Goal: Task Accomplishment & Management: Use online tool/utility

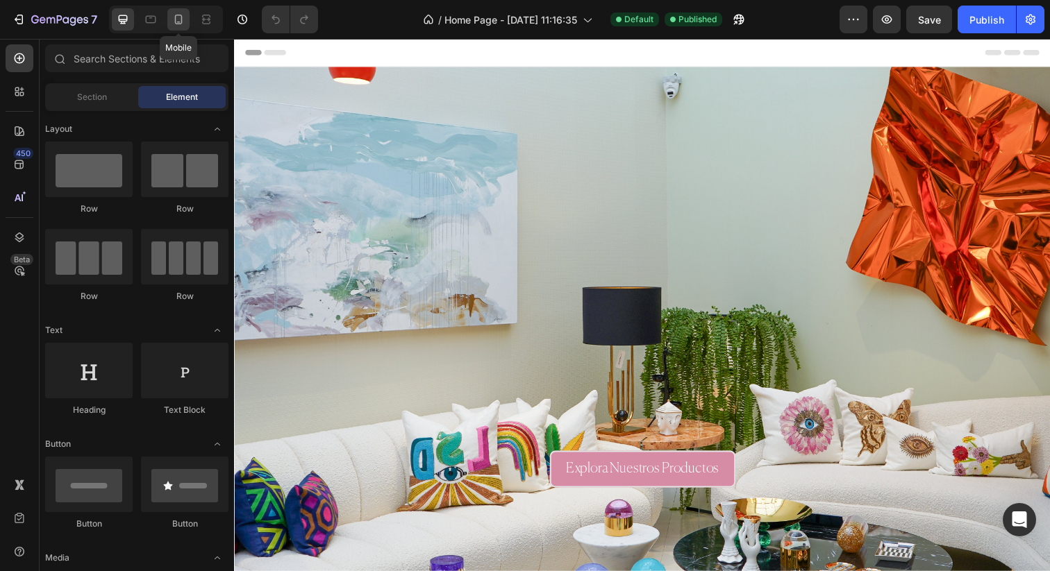
click at [173, 18] on icon at bounding box center [178, 19] width 14 height 14
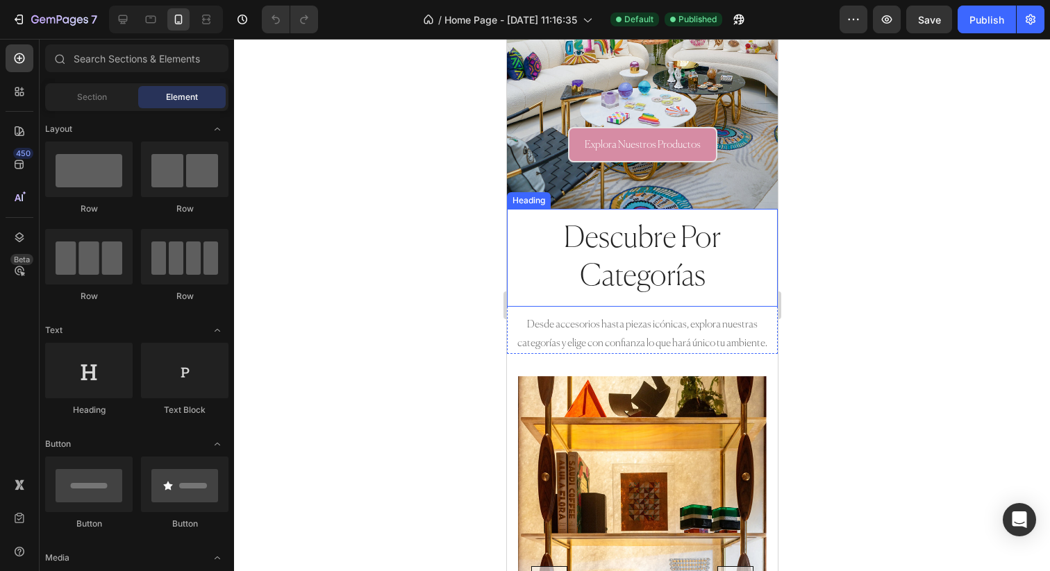
scroll to position [265, 0]
click at [616, 325] on p "Desde accesorios hasta piezas icónicas, explora nuestras categorías y elige con…" at bounding box center [641, 332] width 268 height 37
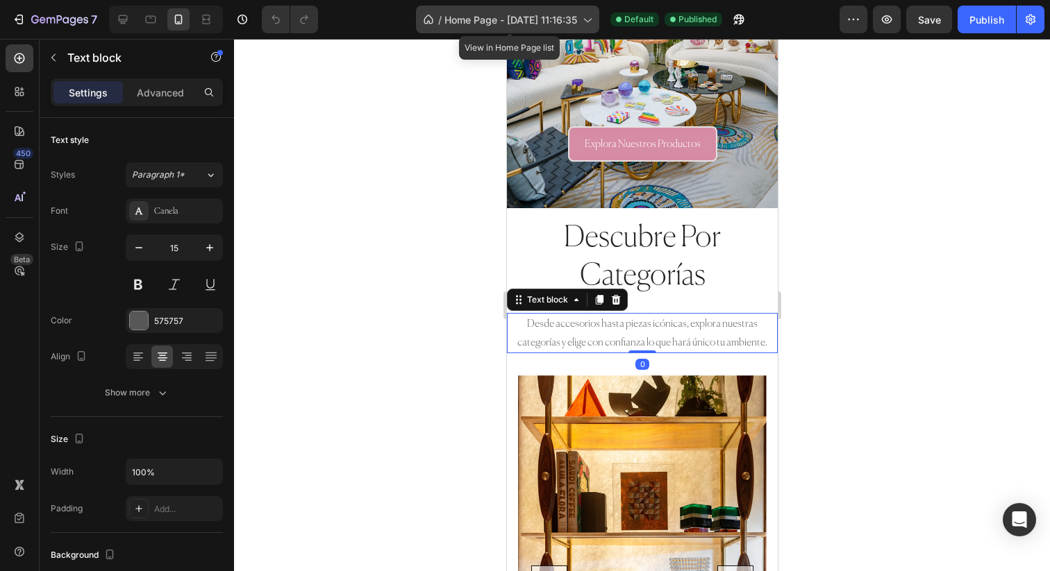
click at [568, 15] on span "Home Page - [DATE] 11:16:35" at bounding box center [510, 19] width 133 height 15
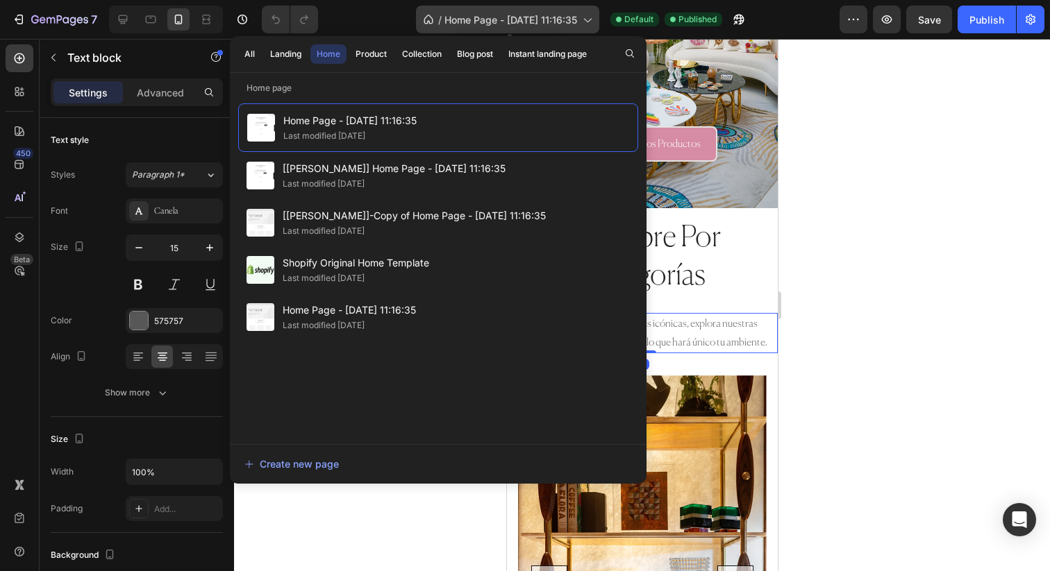
click at [567, 17] on span "Home Page - [DATE] 11:16:35" at bounding box center [510, 19] width 133 height 15
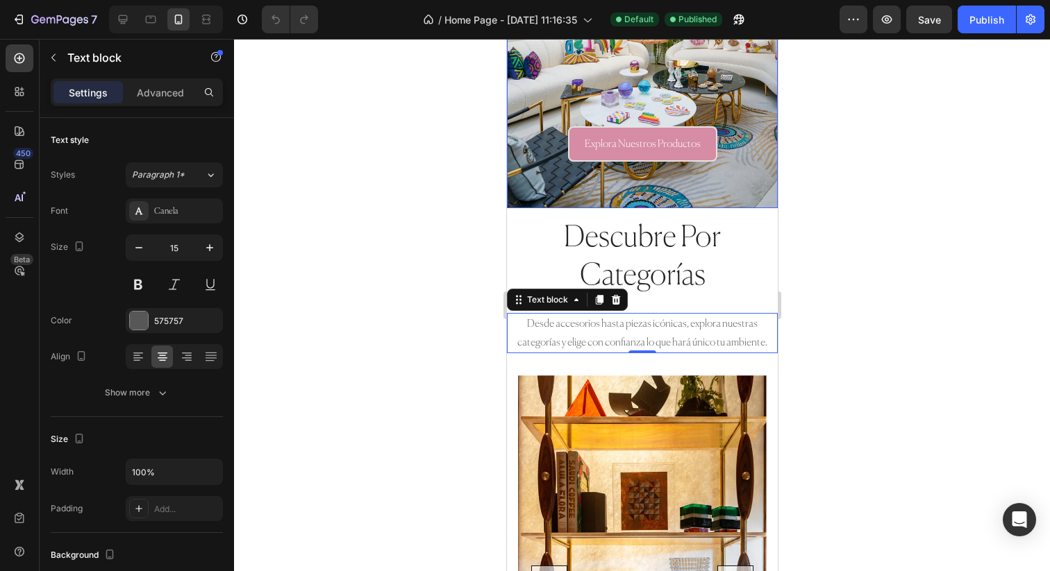
scroll to position [0, 0]
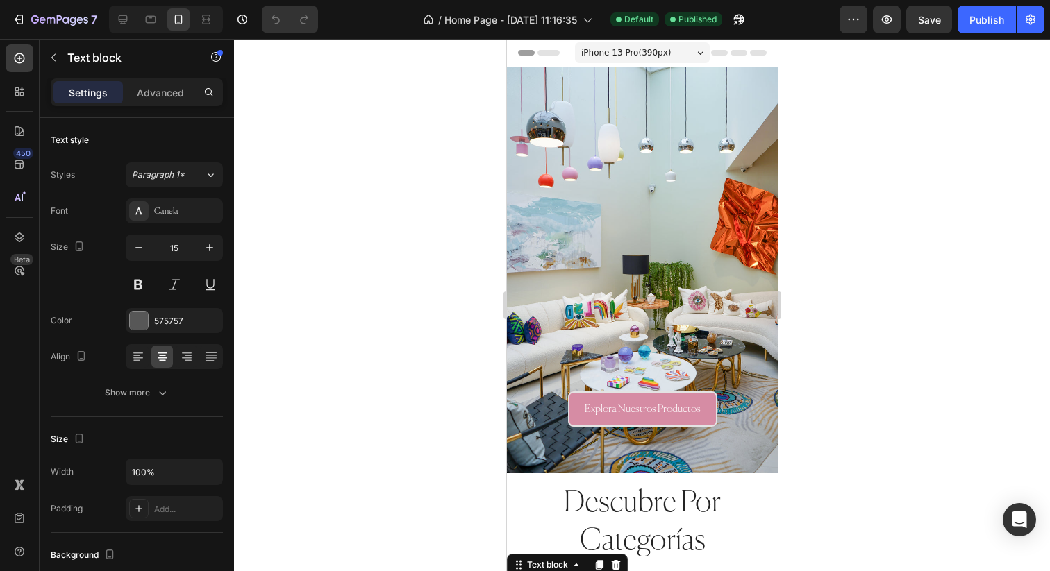
click at [623, 55] on span "iPhone 13 Pro ( 390 px)" at bounding box center [625, 53] width 90 height 14
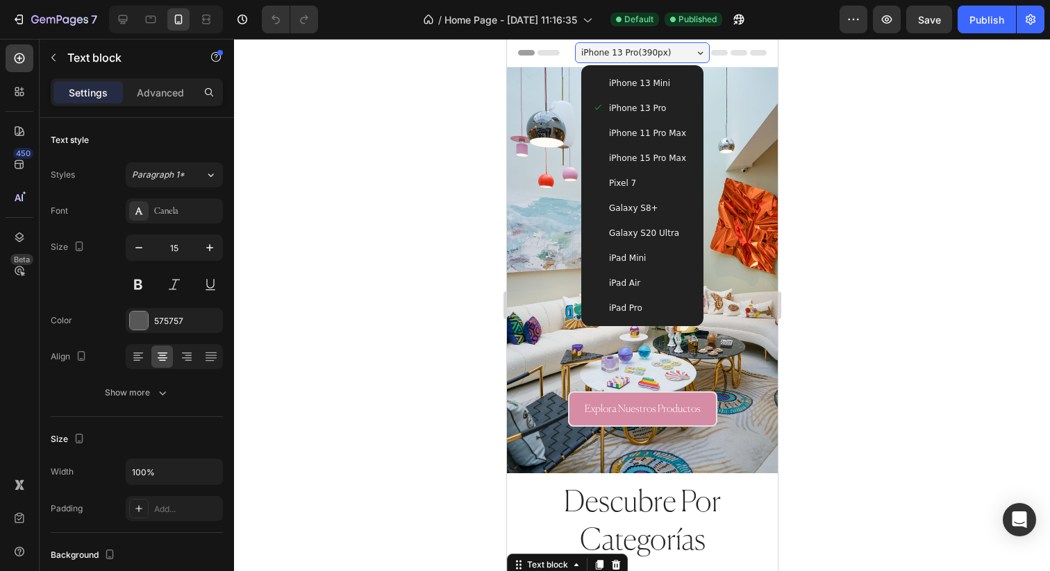
click at [642, 156] on span "iPhone 15 Pro Max" at bounding box center [646, 158] width 77 height 14
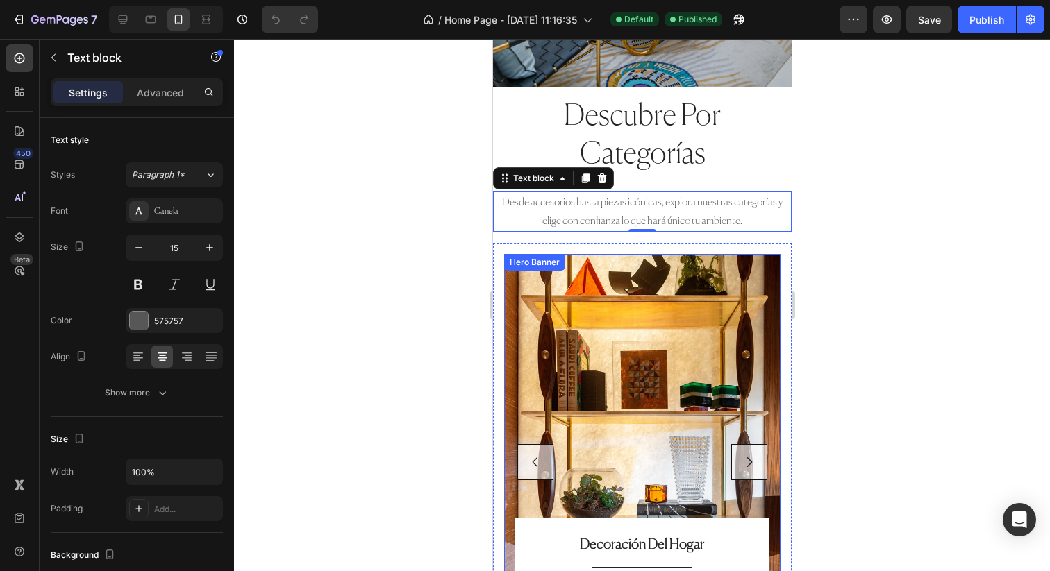
scroll to position [402, 0]
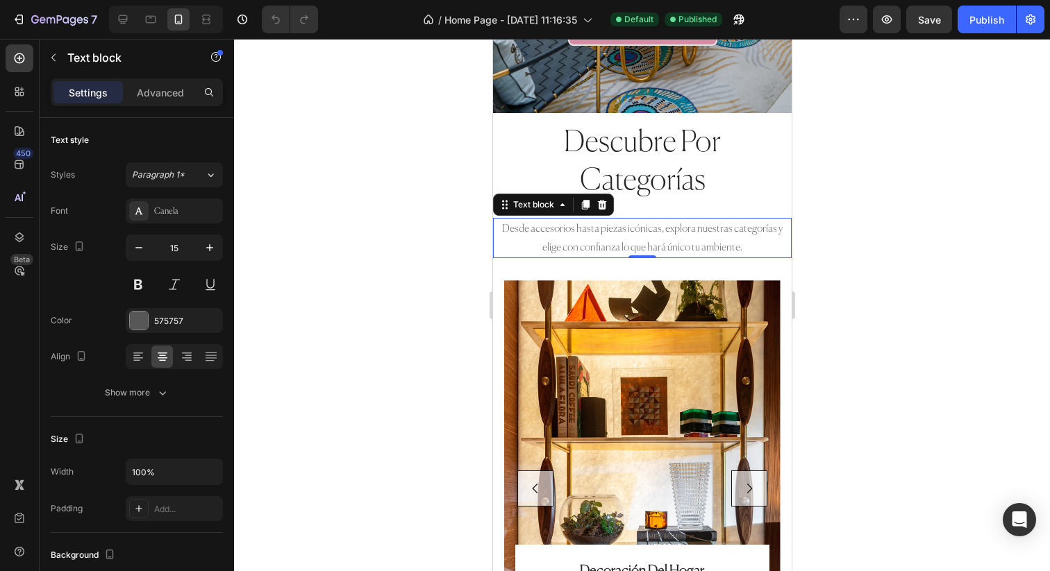
click at [700, 232] on p "Desde accesorios hasta piezas icónicas, explora nuestras categorías y elige con…" at bounding box center [642, 237] width 296 height 37
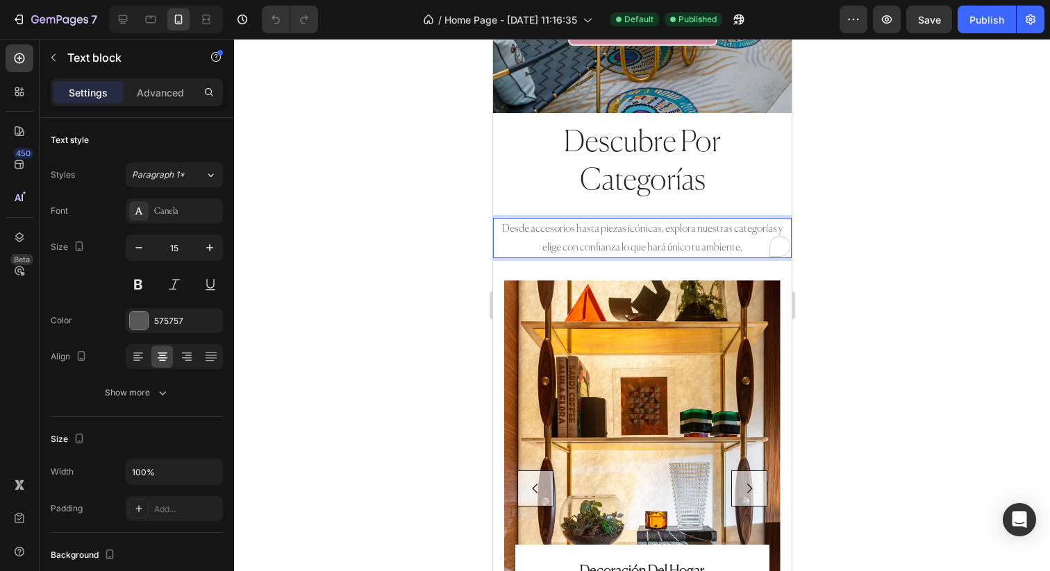
click at [684, 237] on p "Desde accesorios hasta piezas icónicas, explora nuestras categorías y elige con…" at bounding box center [642, 237] width 296 height 37
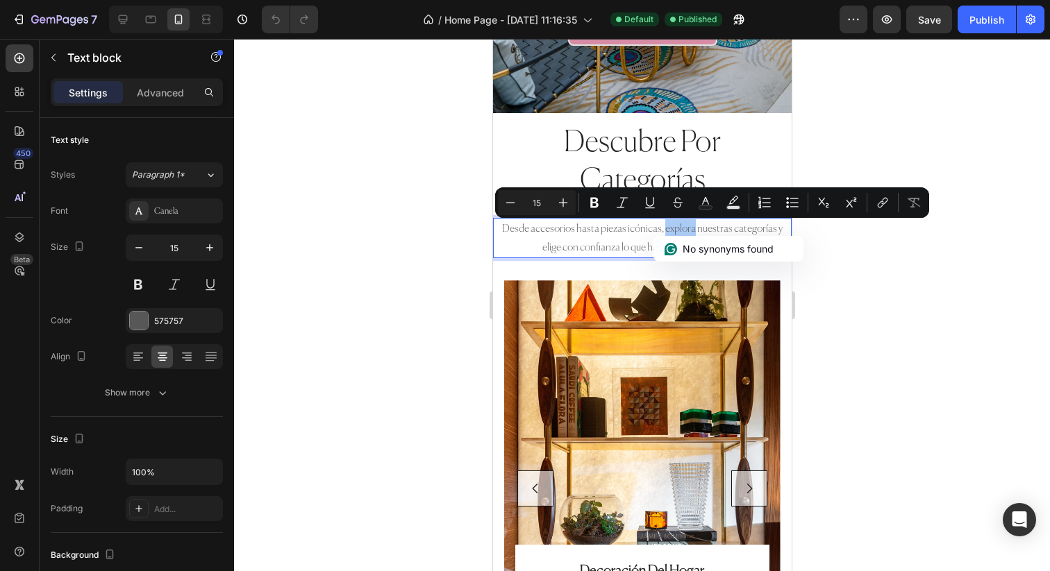
click at [426, 226] on div at bounding box center [642, 305] width 816 height 532
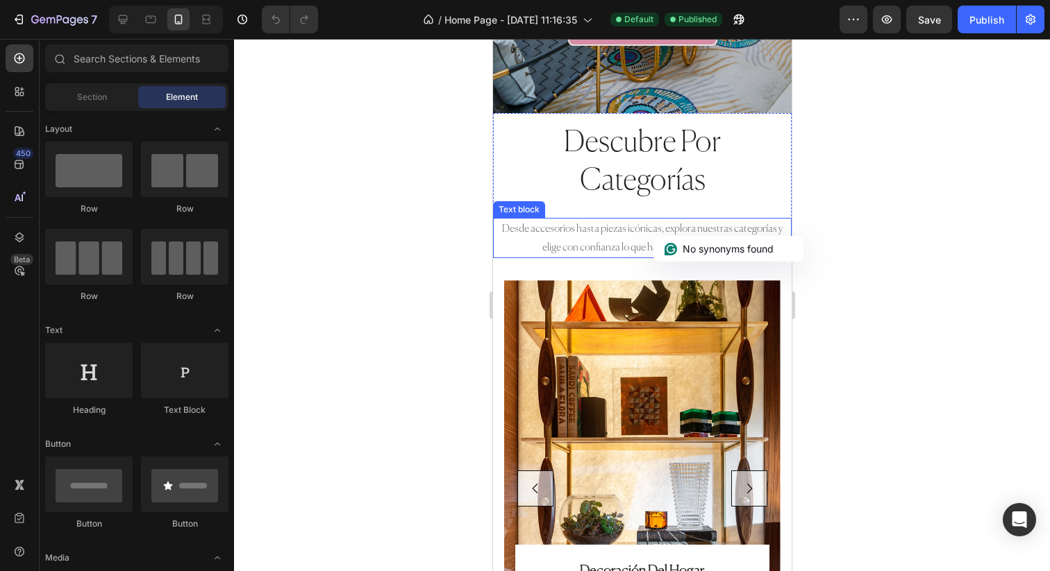
click at [510, 230] on p "Desde accesorios hasta piezas icónicas, explora nuestras categorías y elige con…" at bounding box center [642, 237] width 296 height 37
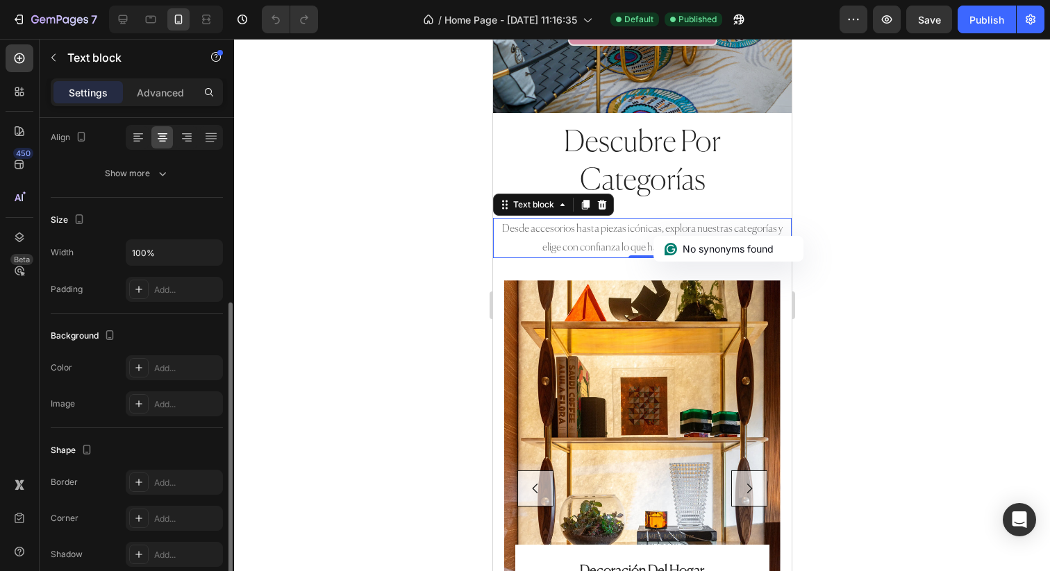
scroll to position [258, 0]
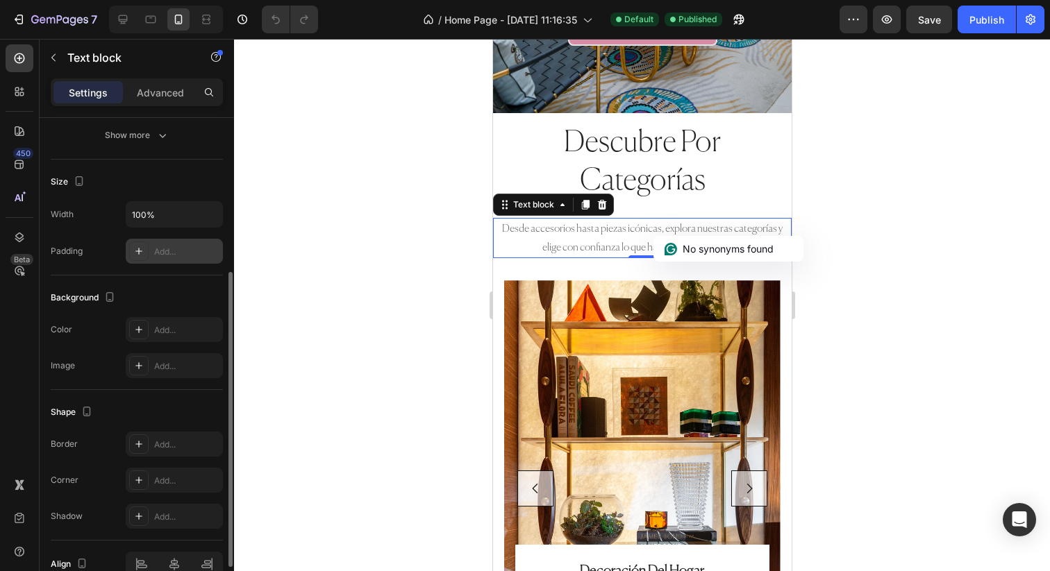
click at [185, 246] on div "Add..." at bounding box center [186, 252] width 65 height 12
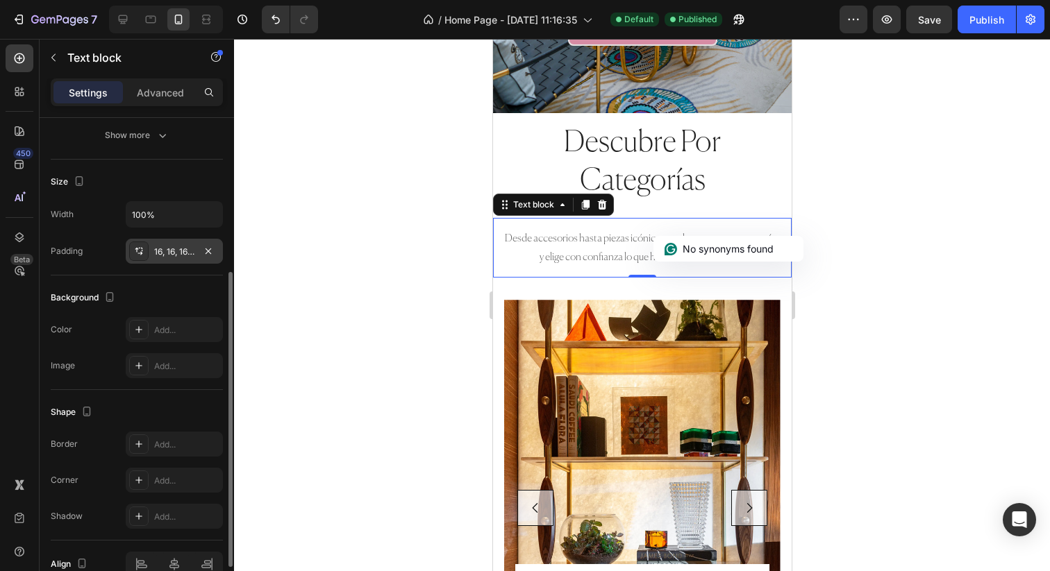
click at [372, 173] on div at bounding box center [642, 305] width 816 height 532
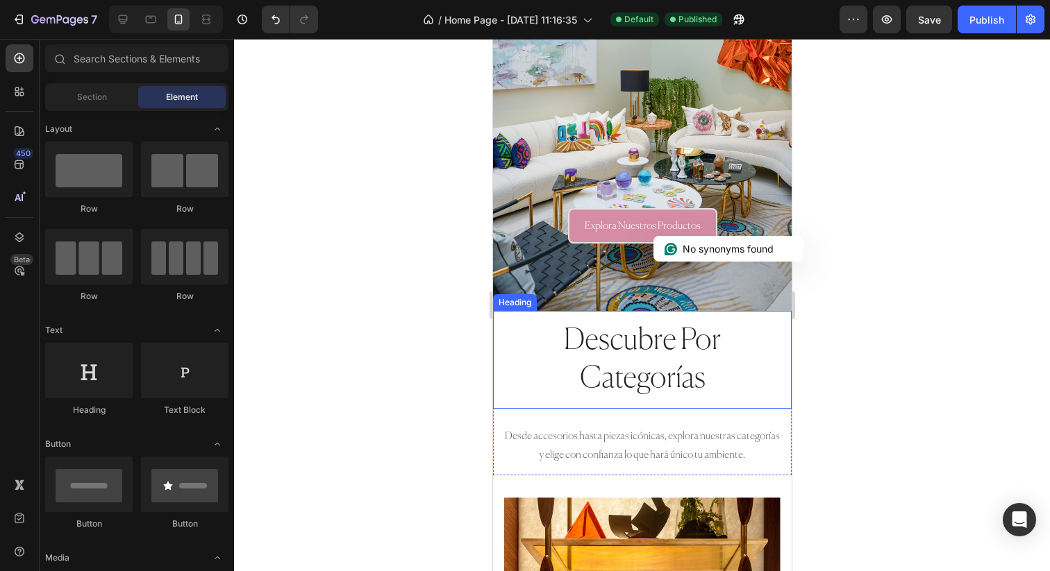
scroll to position [94, 0]
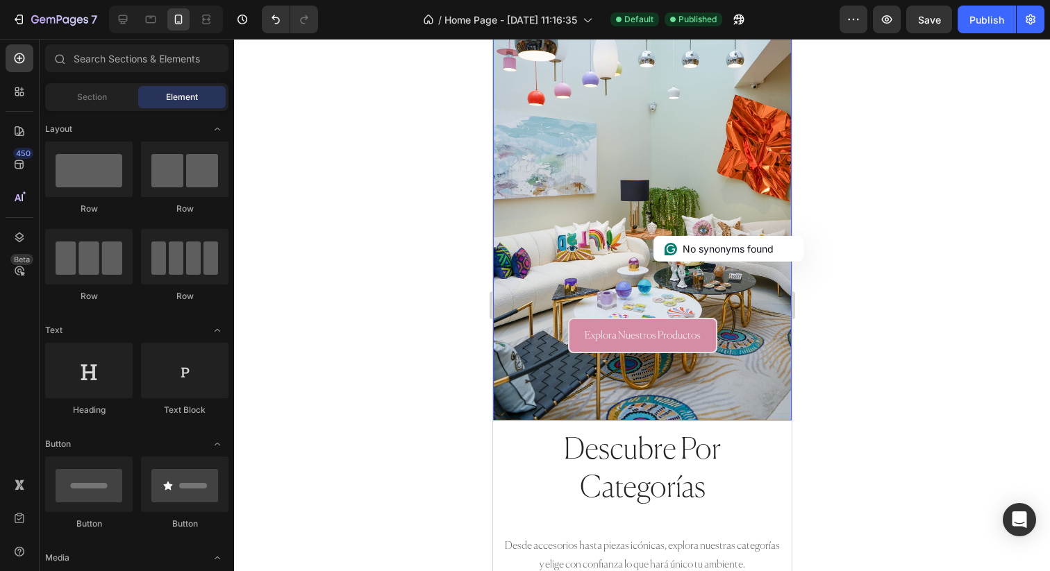
click at [585, 463] on h2 "descubre por categorías" at bounding box center [641, 470] width 299 height 98
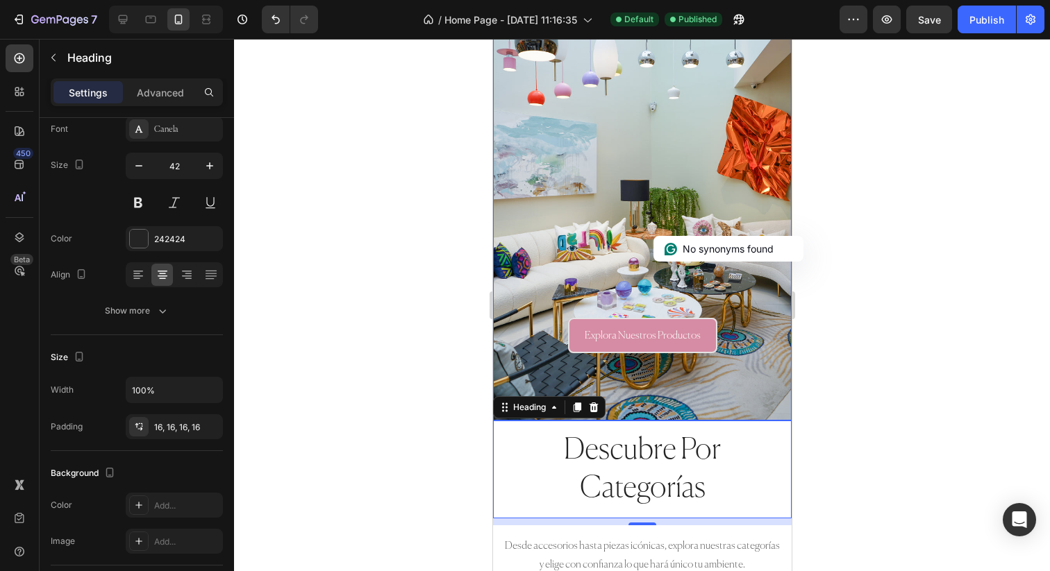
scroll to position [0, 0]
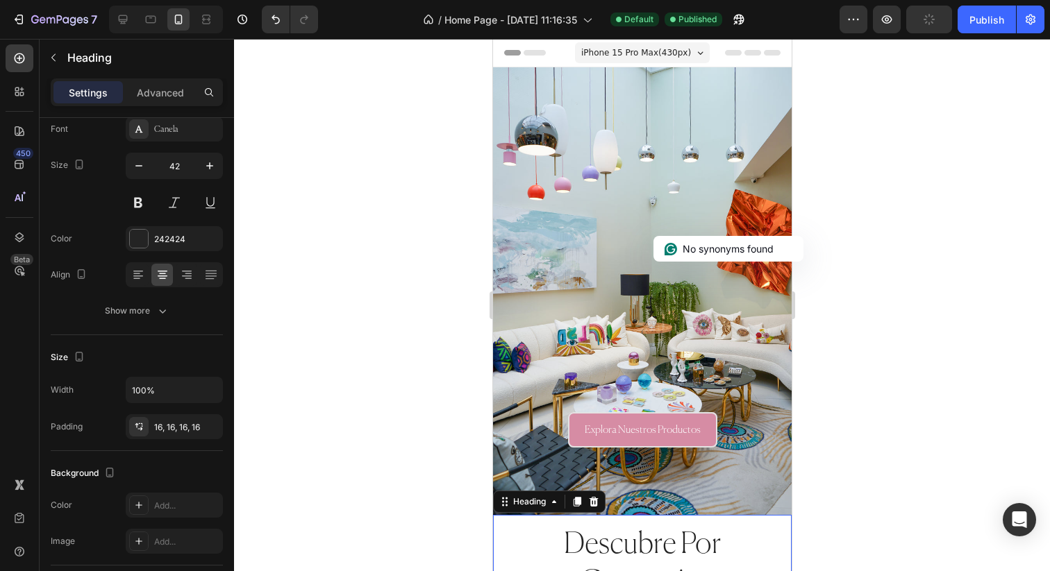
click at [689, 62] on div "iPhone 15 Pro Max ( 430 px)" at bounding box center [641, 52] width 135 height 21
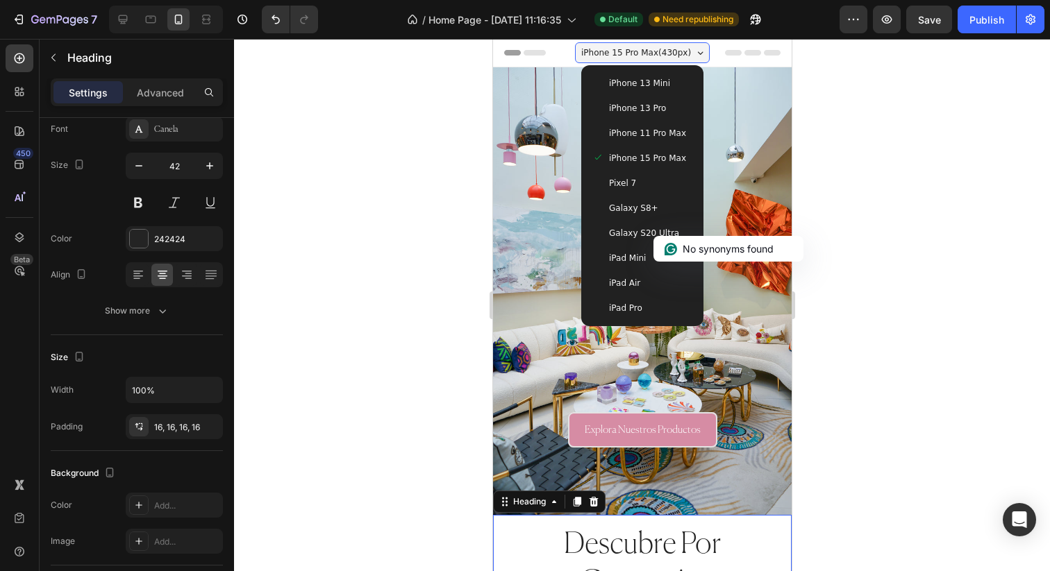
click at [692, 57] on div "iPhone 15 Pro Max ( 430 px)" at bounding box center [641, 52] width 135 height 21
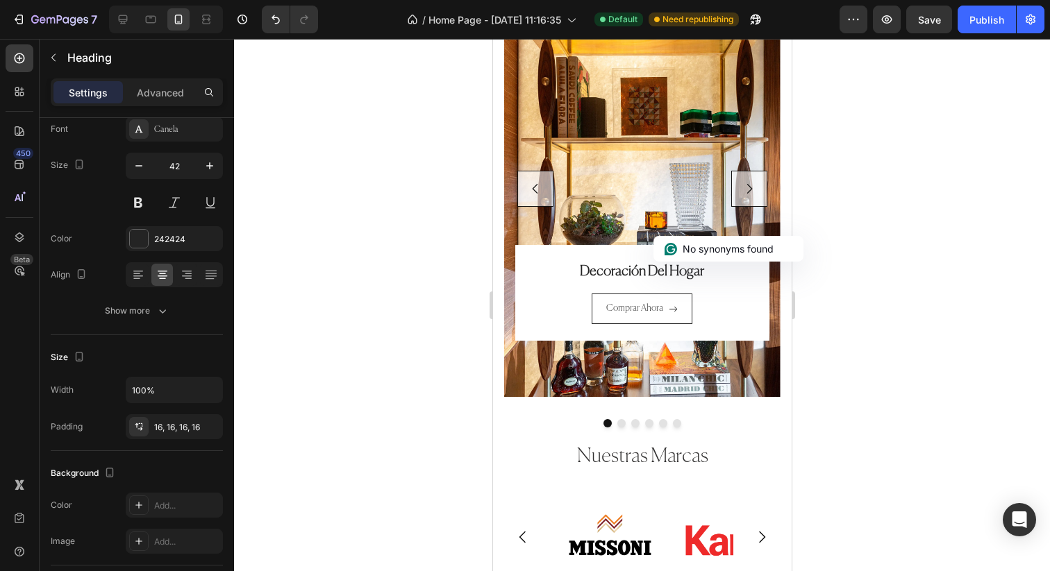
scroll to position [931, 0]
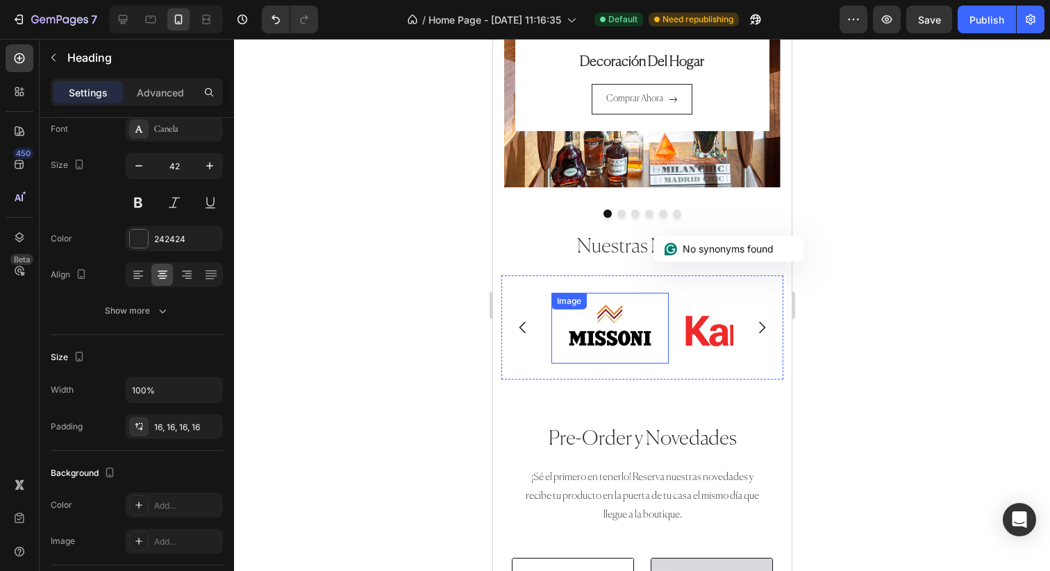
click at [615, 342] on img at bounding box center [609, 328] width 117 height 71
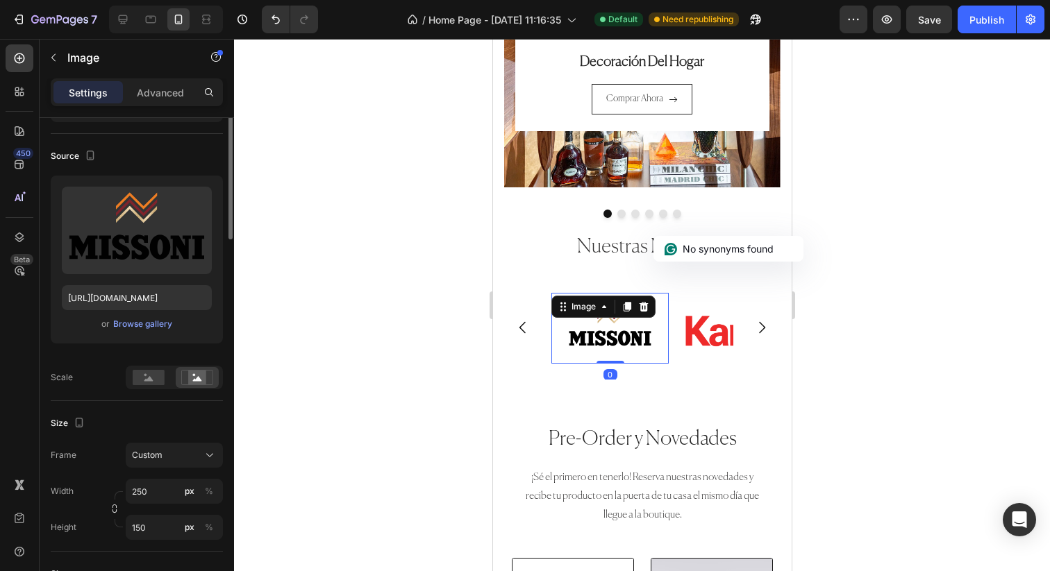
scroll to position [0, 0]
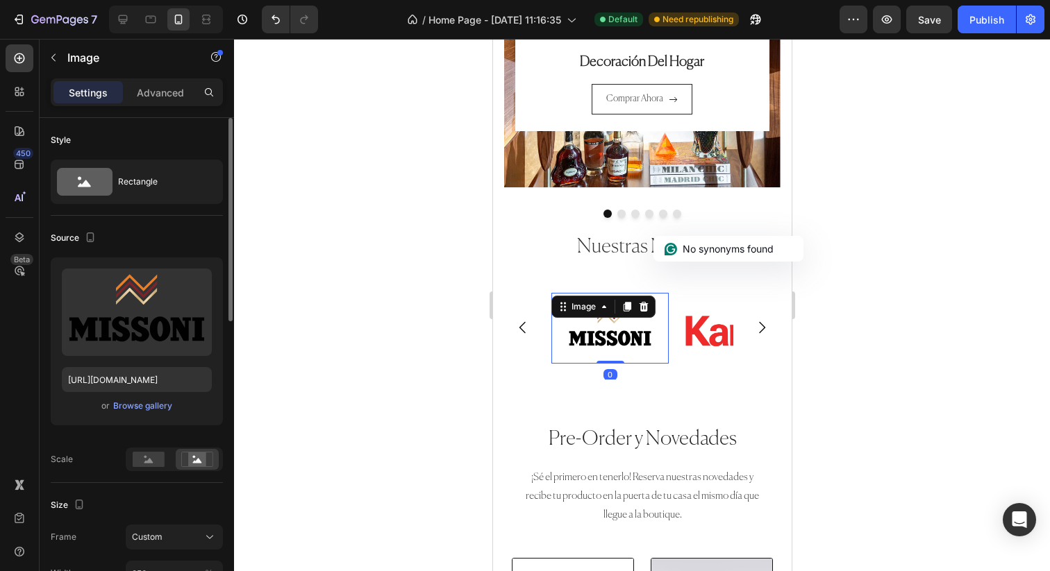
click at [702, 322] on img at bounding box center [737, 331] width 117 height 71
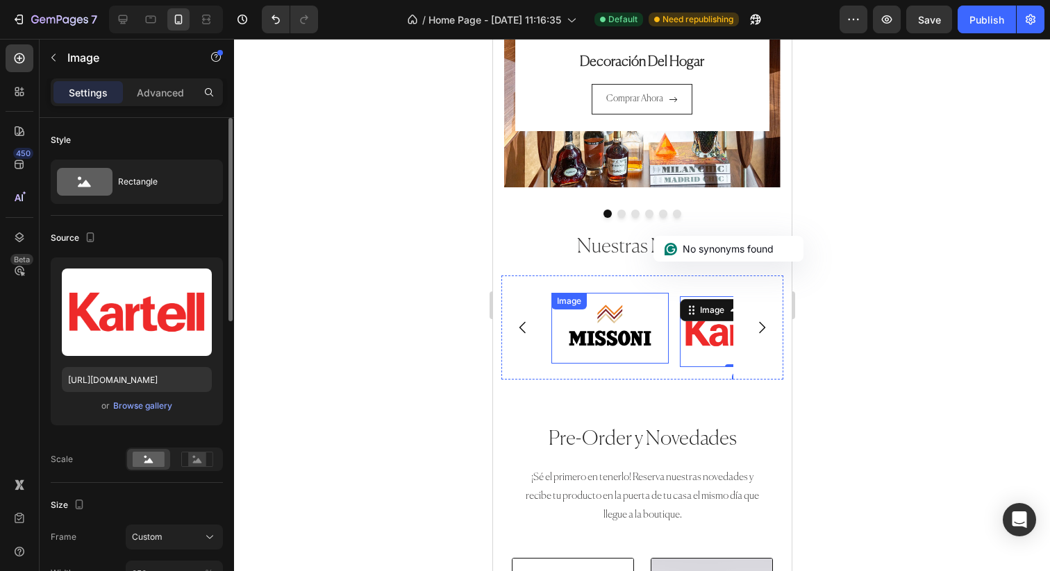
click at [632, 324] on img at bounding box center [609, 328] width 117 height 71
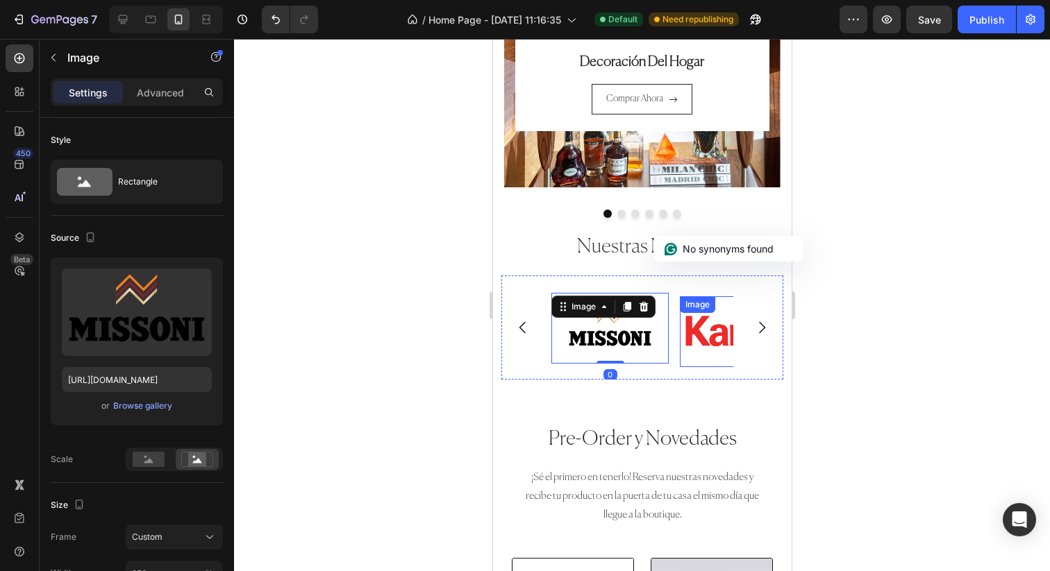
click at [712, 335] on img at bounding box center [737, 331] width 117 height 71
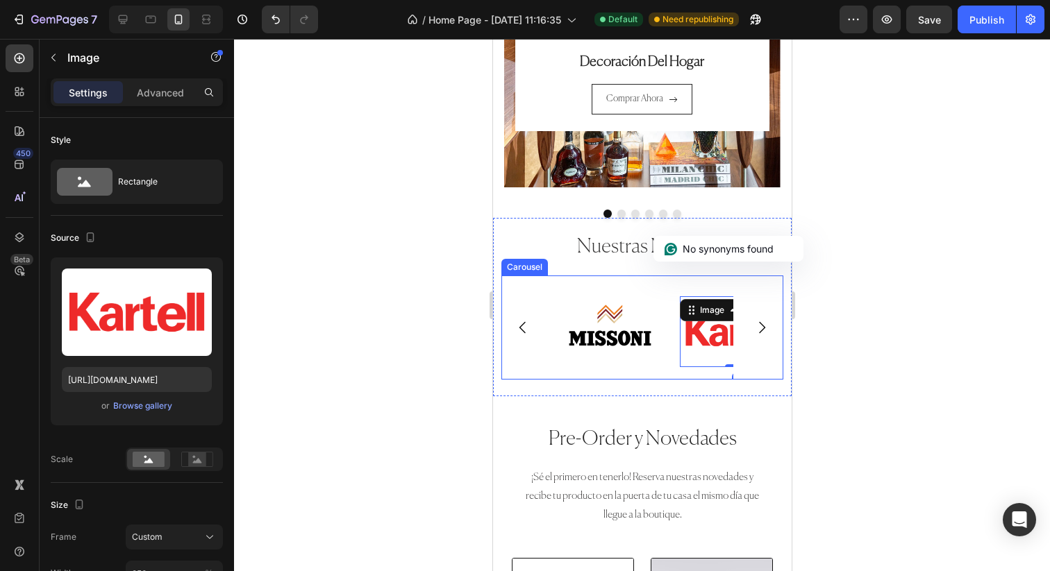
click at [594, 323] on img at bounding box center [609, 328] width 117 height 71
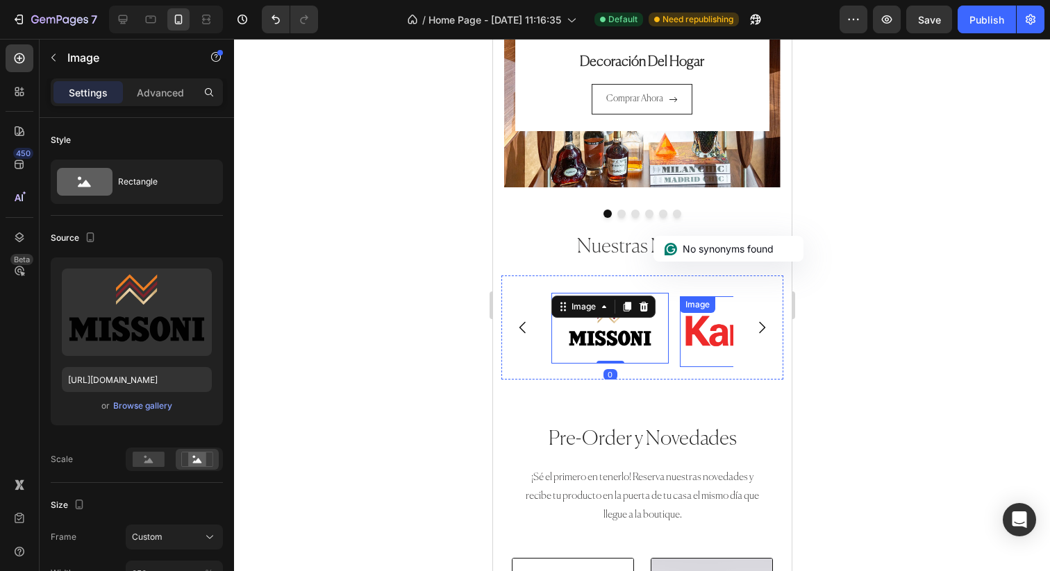
click at [698, 329] on img at bounding box center [737, 331] width 117 height 71
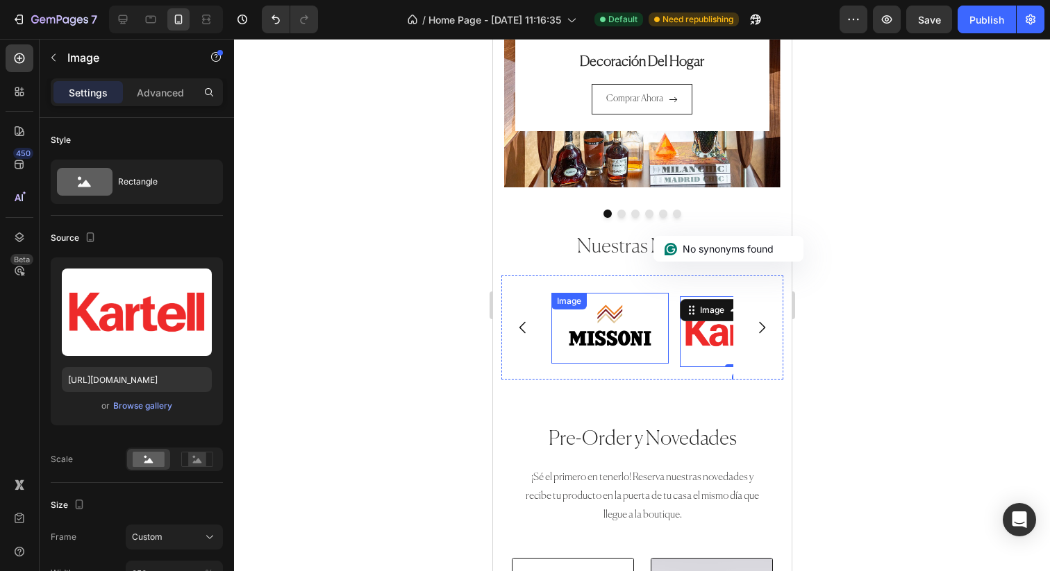
click at [607, 329] on img at bounding box center [609, 328] width 117 height 71
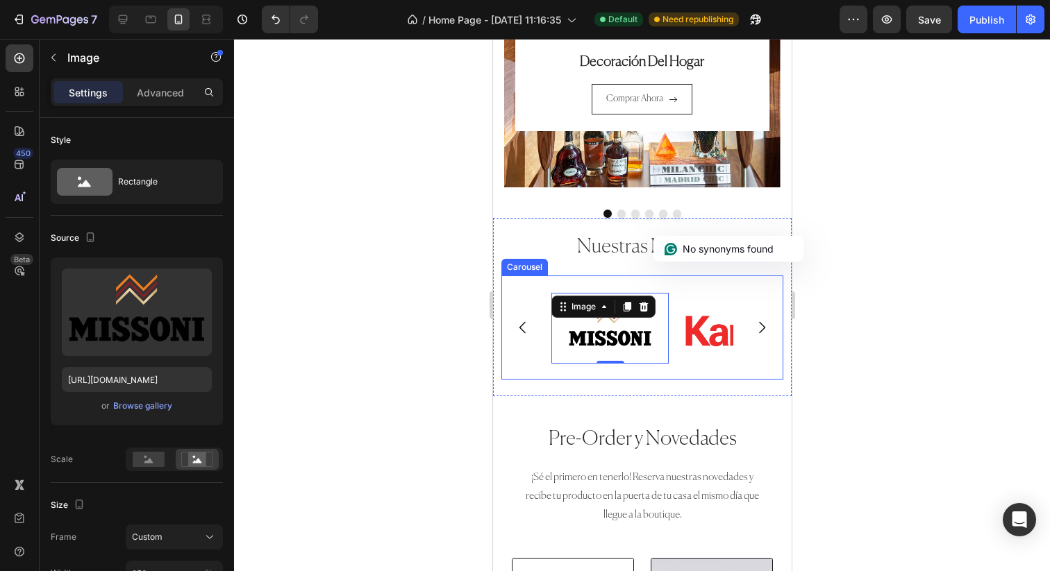
click at [714, 330] on img at bounding box center [737, 331] width 117 height 71
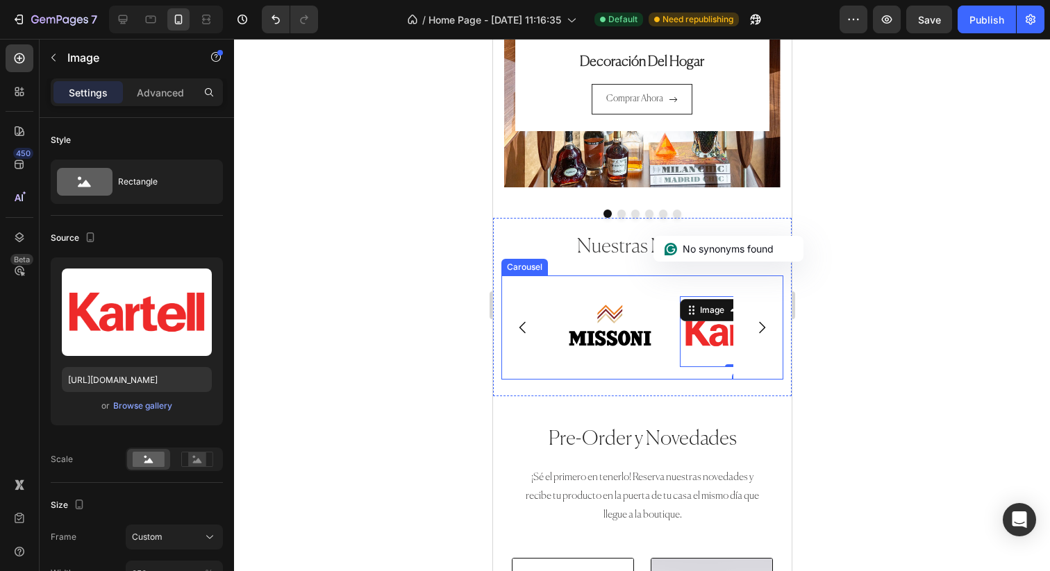
click at [768, 319] on icon "Carousel Next Arrow" at bounding box center [761, 327] width 17 height 17
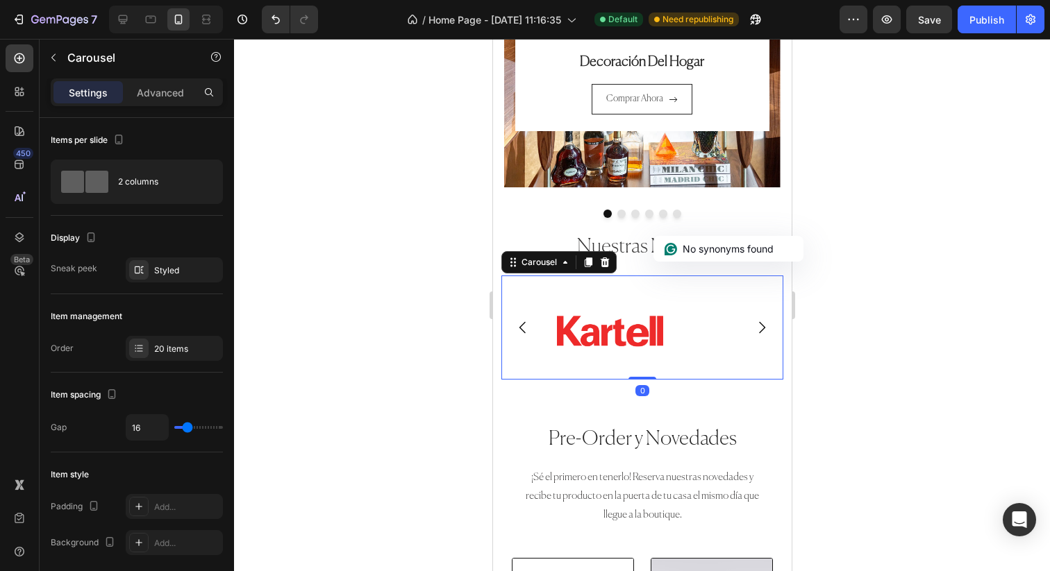
click at [763, 325] on icon "Carousel Next Arrow" at bounding box center [761, 327] width 17 height 17
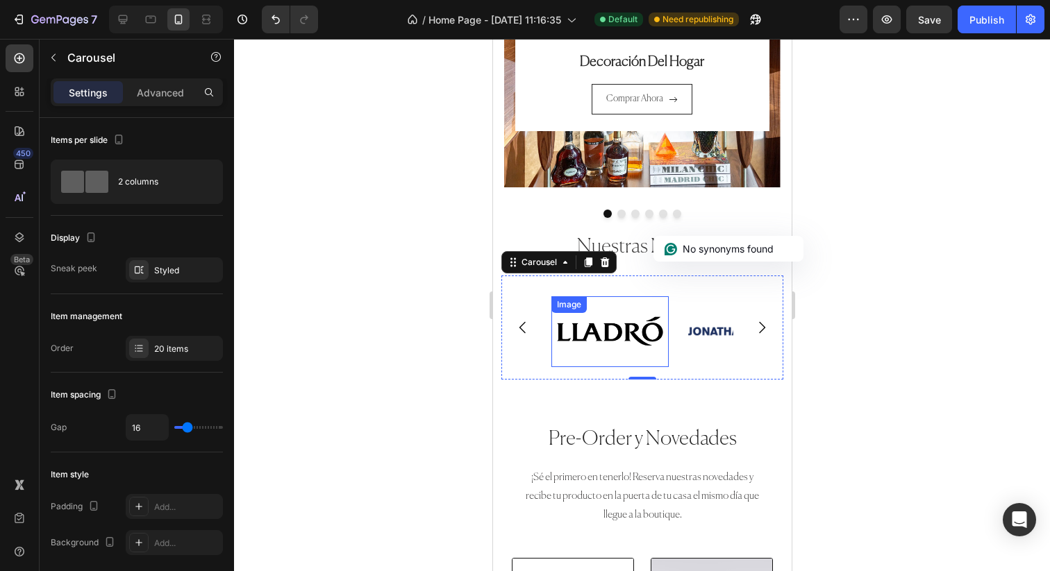
click at [602, 310] on img at bounding box center [609, 331] width 117 height 71
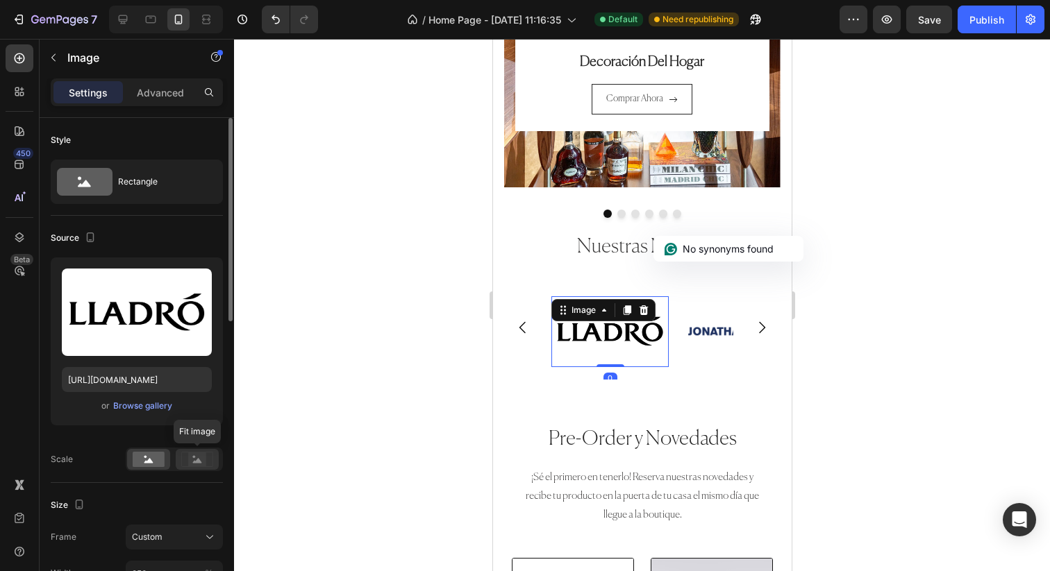
click at [187, 454] on icon at bounding box center [197, 459] width 32 height 15
click at [159, 460] on rect at bounding box center [149, 459] width 32 height 15
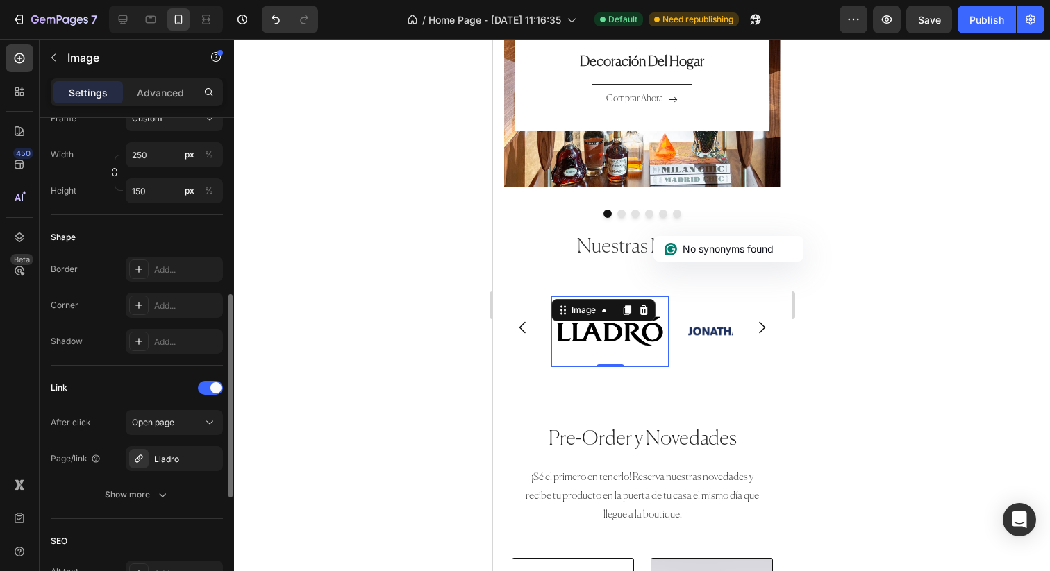
scroll to position [421, 0]
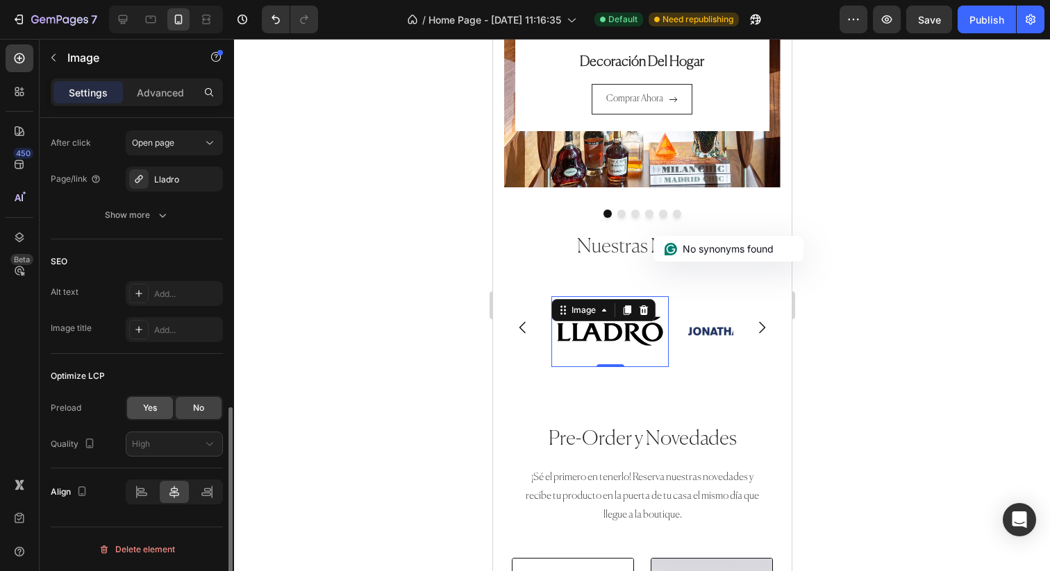
click at [156, 408] on span "Yes" at bounding box center [150, 408] width 14 height 12
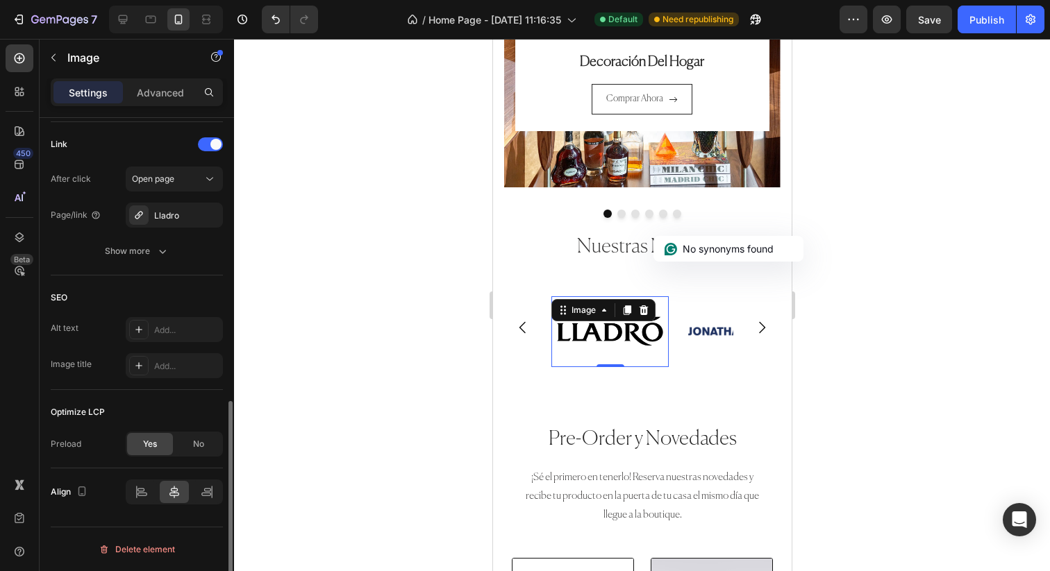
click at [190, 408] on div "Optimize LCP" at bounding box center [137, 412] width 172 height 22
click at [190, 447] on div "No" at bounding box center [199, 444] width 46 height 22
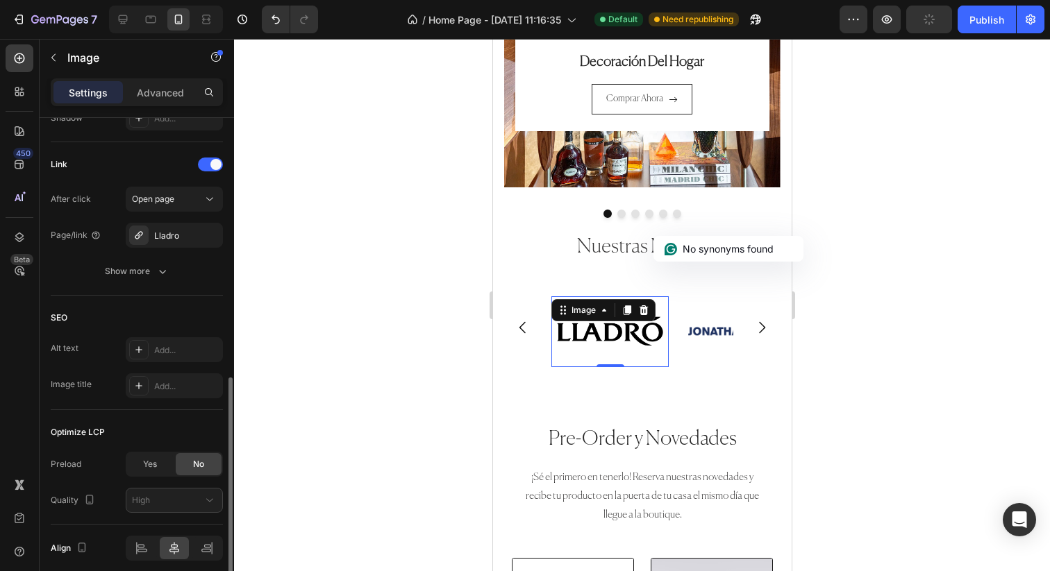
scroll to position [637, 0]
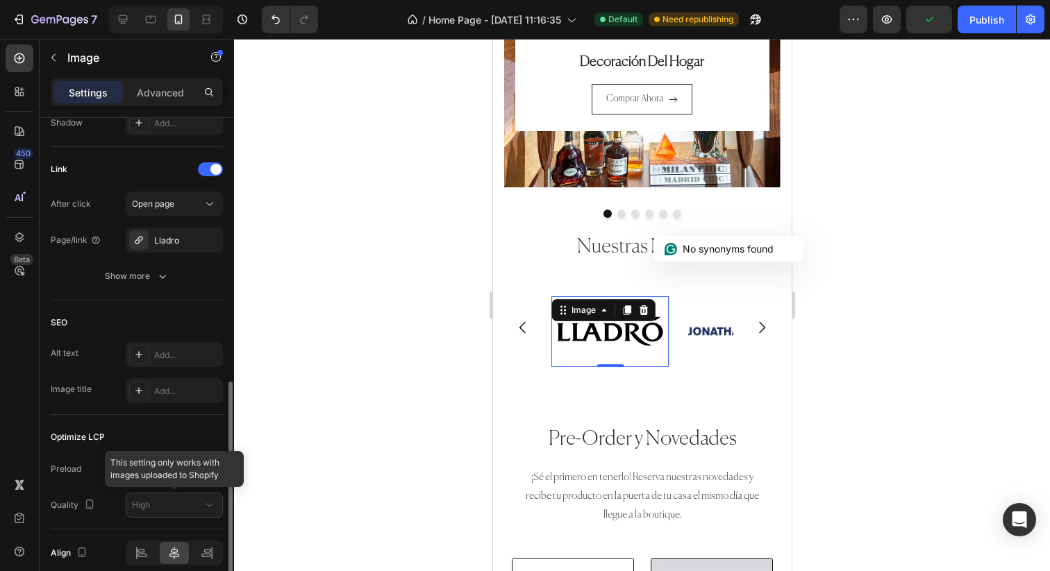
click at [156, 510] on div at bounding box center [174, 505] width 97 height 25
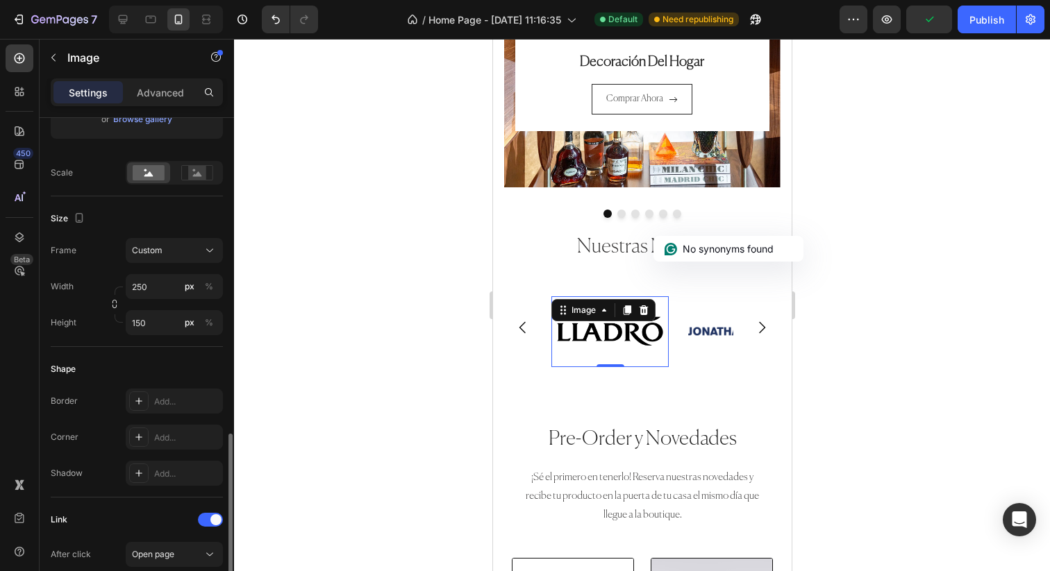
scroll to position [235, 0]
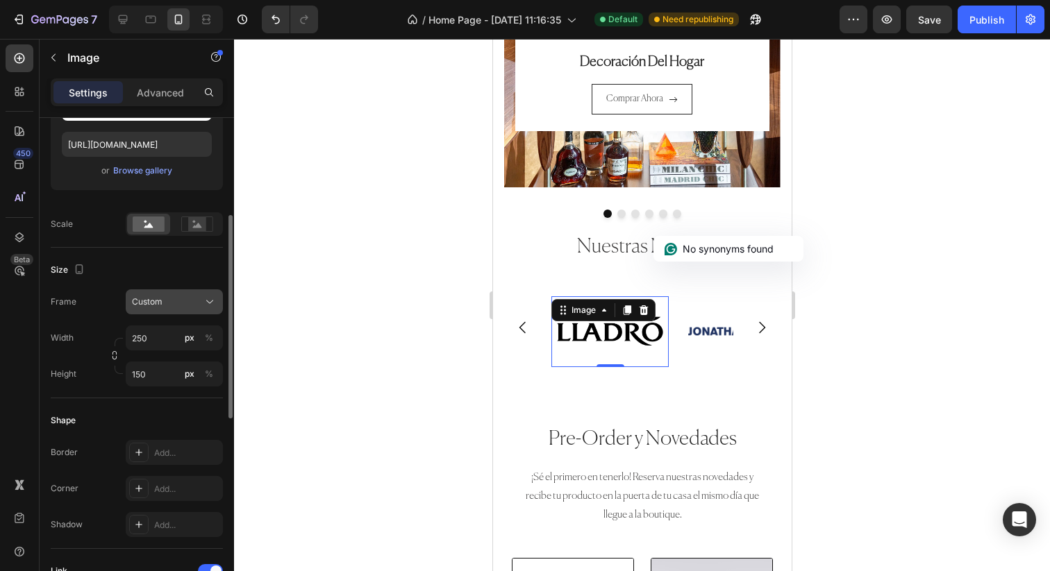
click at [185, 305] on div "Custom" at bounding box center [166, 302] width 68 height 12
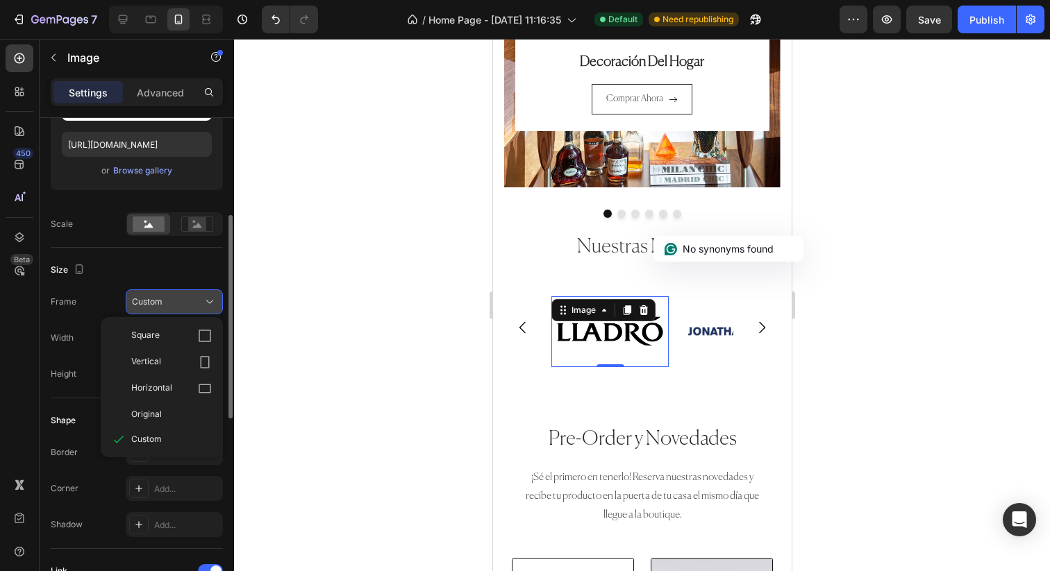
click at [185, 307] on div "Custom" at bounding box center [166, 302] width 68 height 12
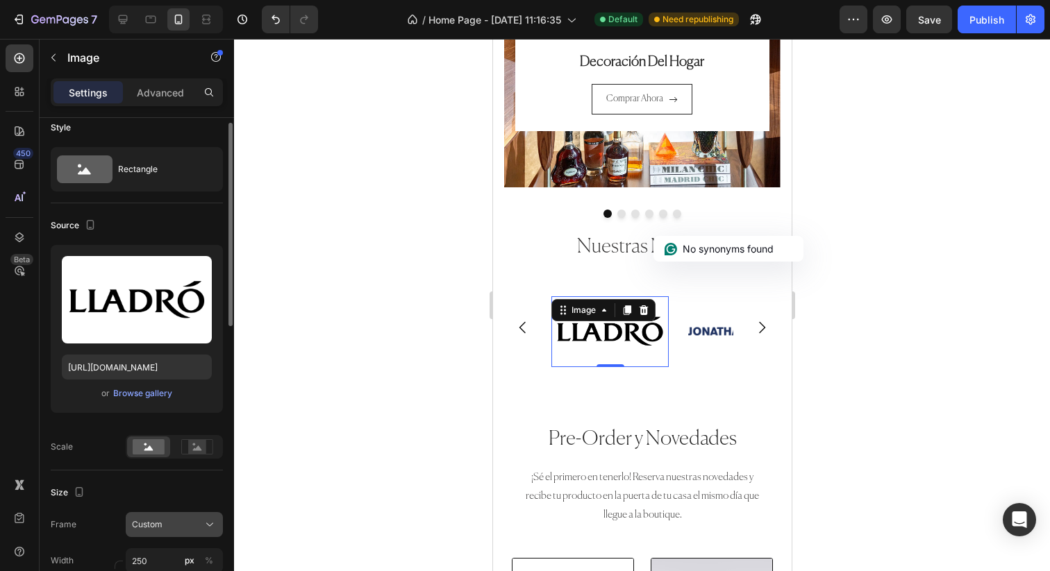
scroll to position [0, 0]
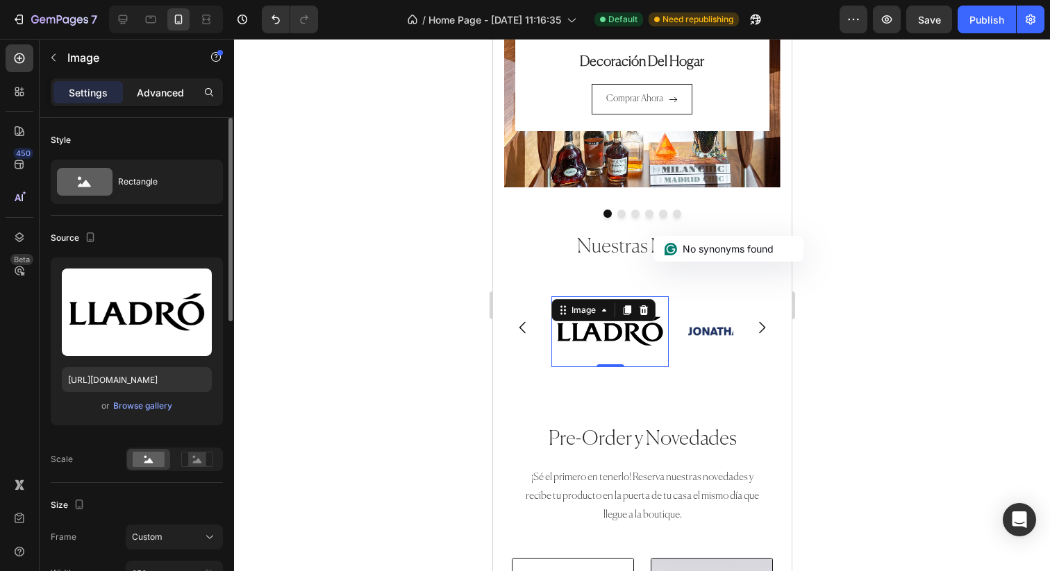
click at [168, 94] on p "Advanced" at bounding box center [160, 92] width 47 height 15
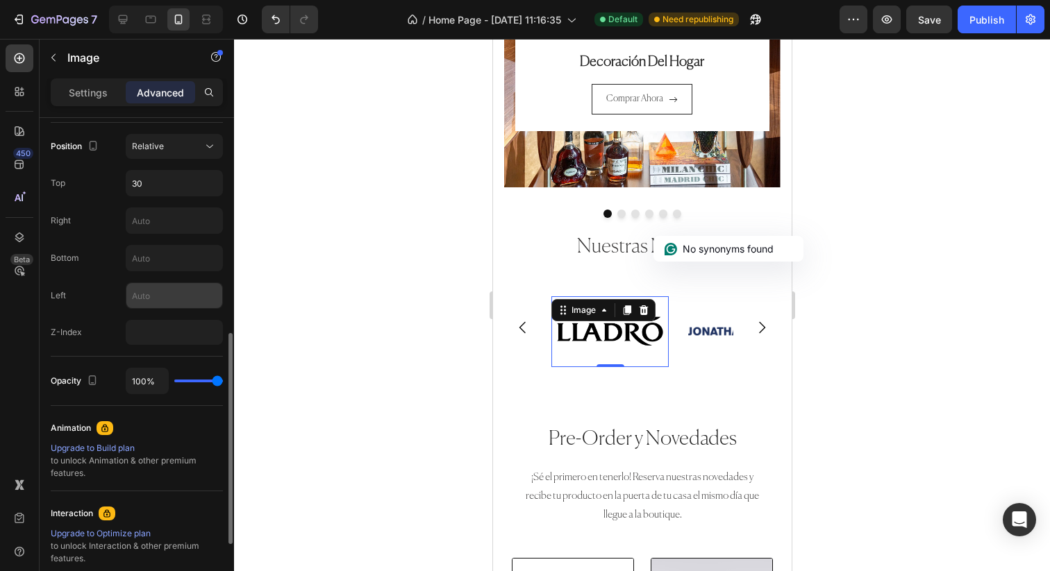
scroll to position [365, 0]
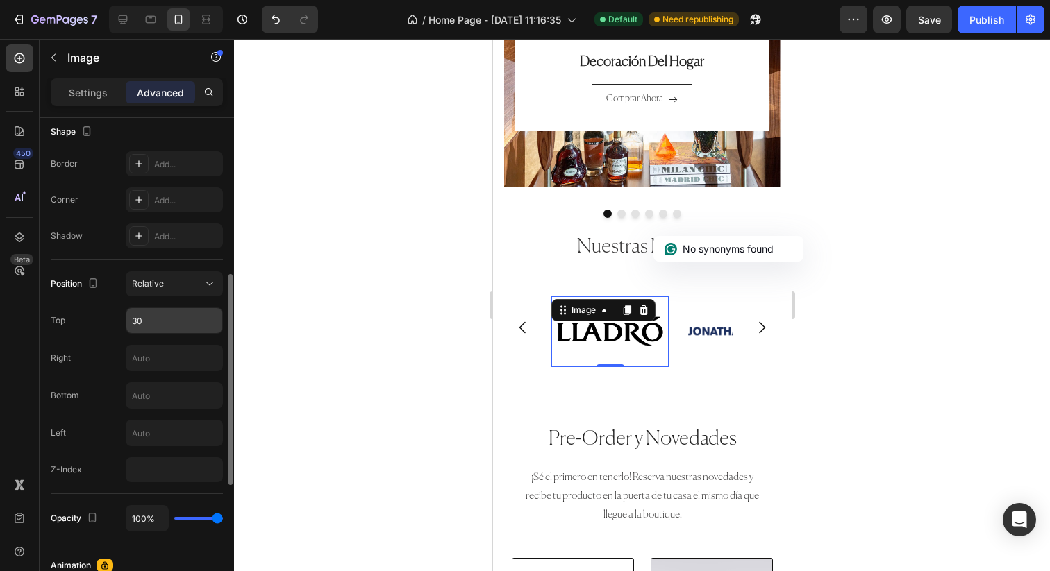
click at [150, 330] on input "30" at bounding box center [174, 320] width 96 height 25
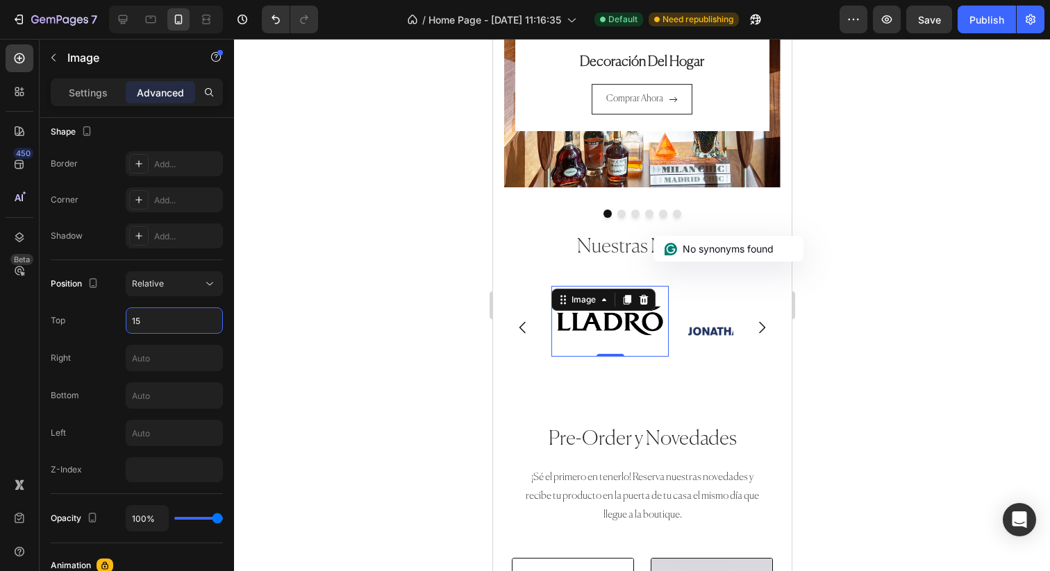
type input "1"
type input "2"
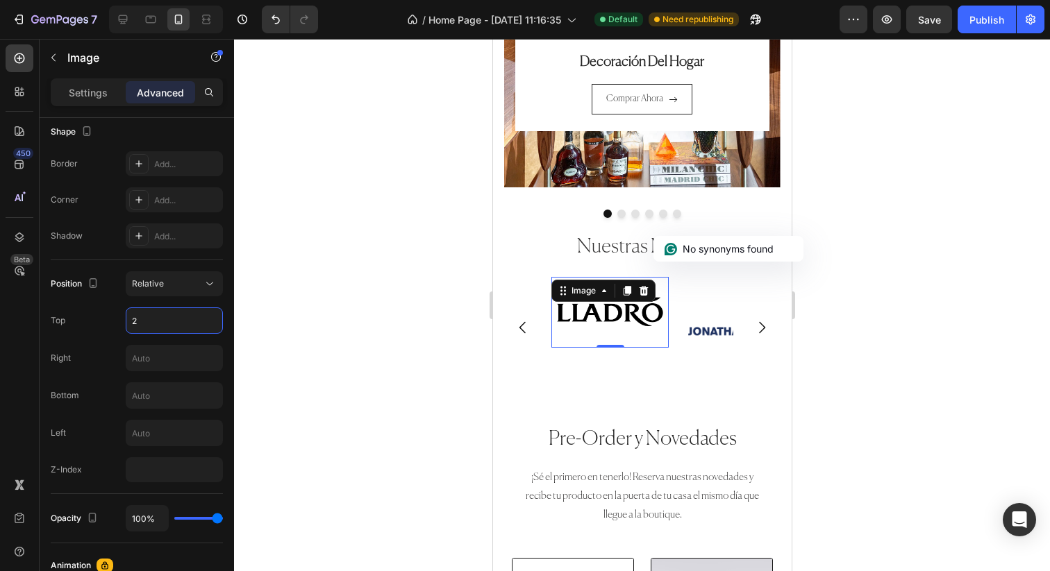
type input "25"
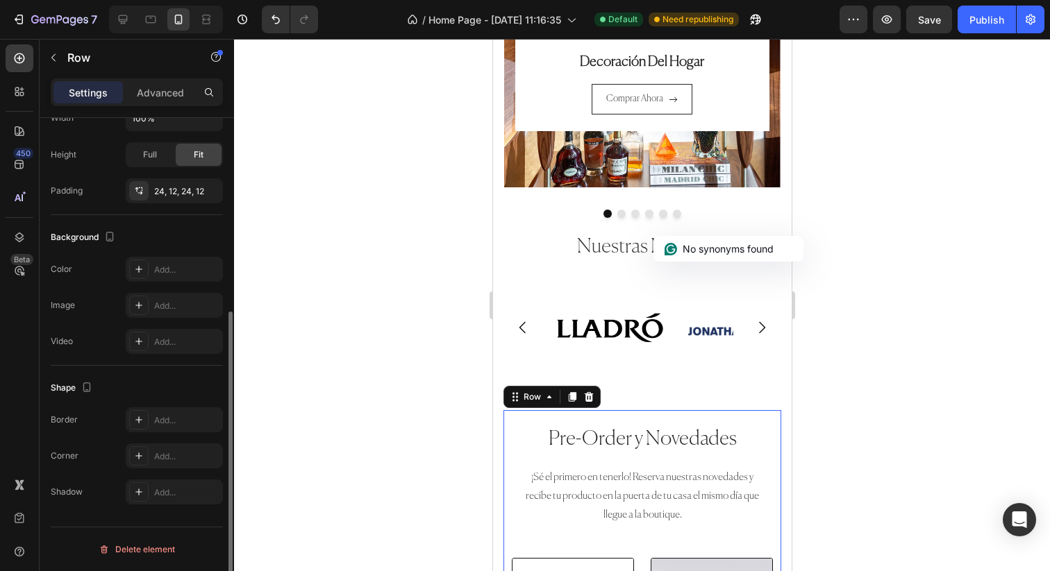
scroll to position [0, 0]
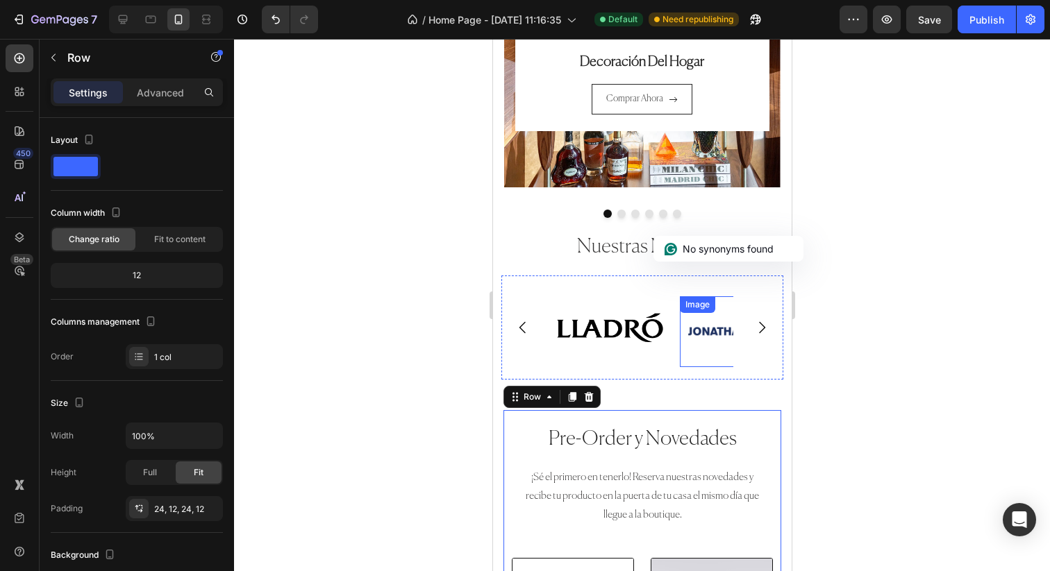
click at [700, 332] on img at bounding box center [737, 331] width 117 height 71
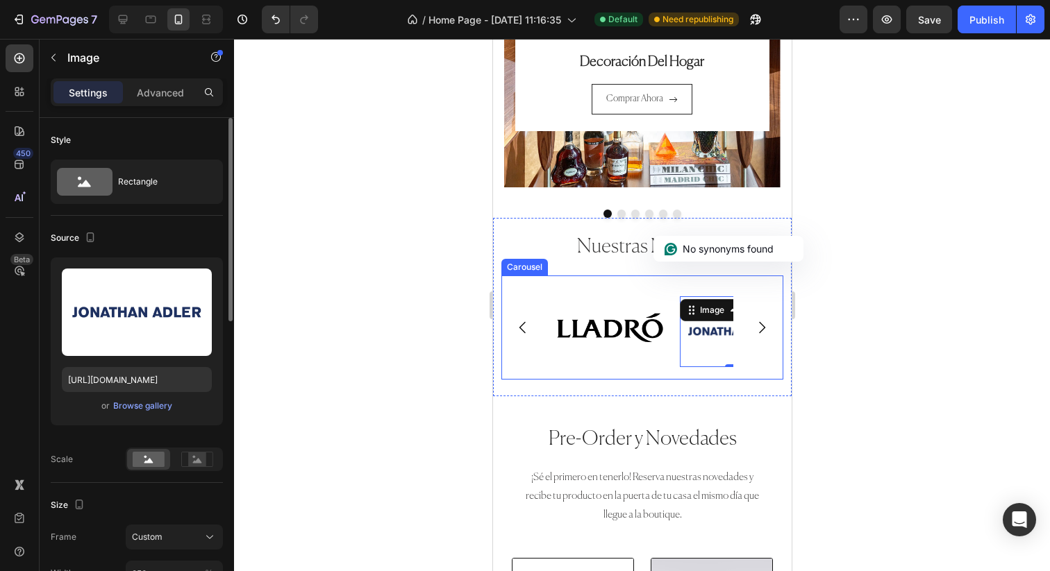
click at [167, 109] on div "Settings Advanced" at bounding box center [137, 98] width 194 height 40
click at [167, 101] on div "Advanced" at bounding box center [160, 92] width 69 height 22
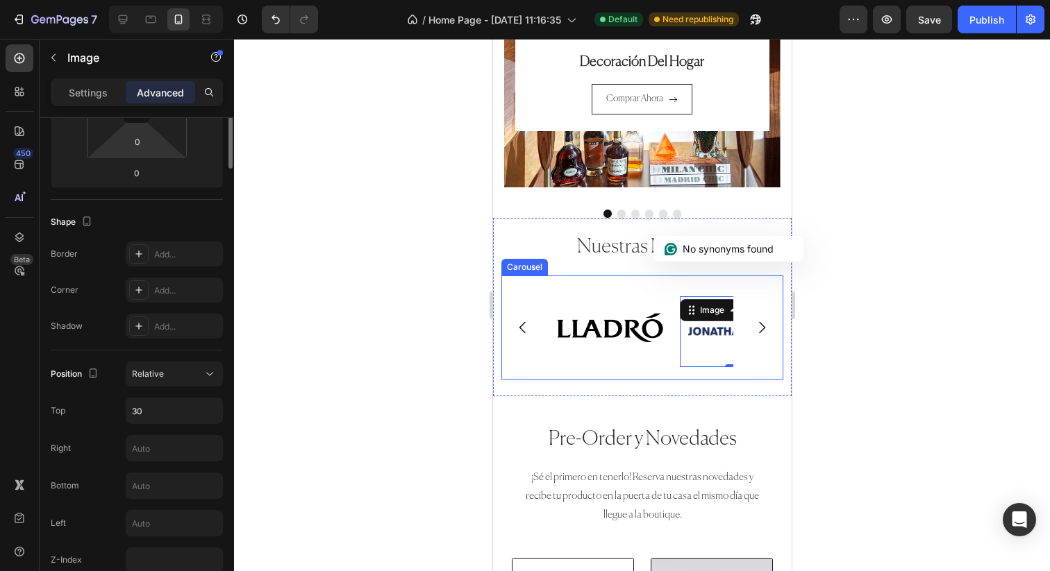
scroll to position [338, 0]
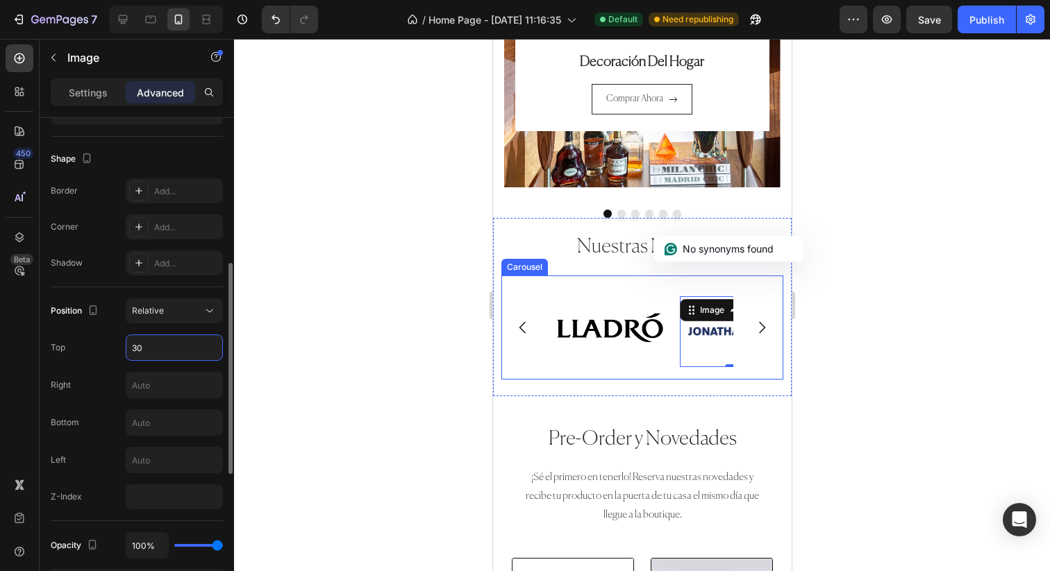
click at [170, 346] on input "30" at bounding box center [174, 347] width 96 height 25
type input "25"
click at [757, 326] on icon "Carousel Next Arrow" at bounding box center [761, 327] width 17 height 17
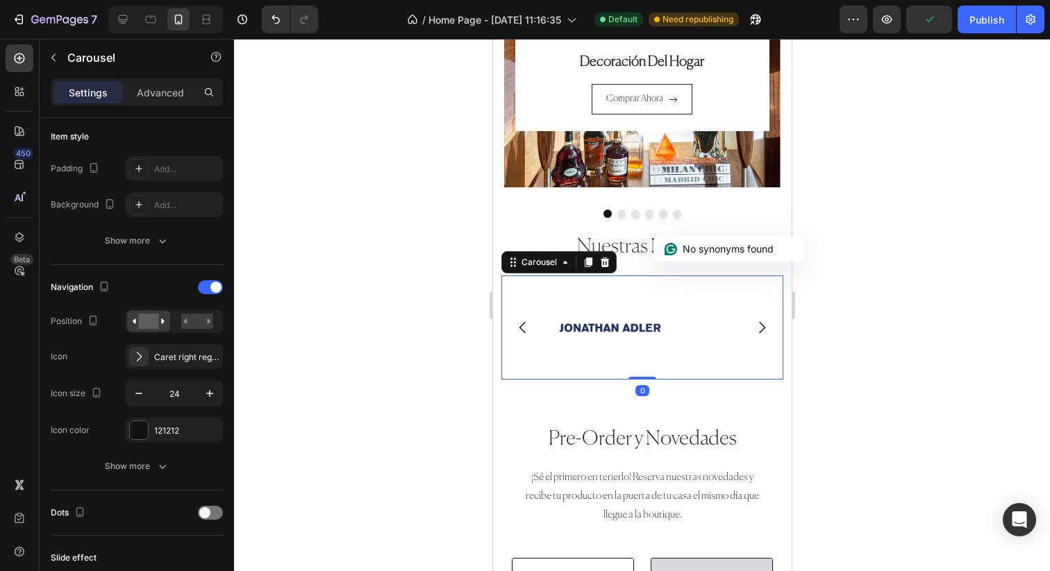
scroll to position [0, 0]
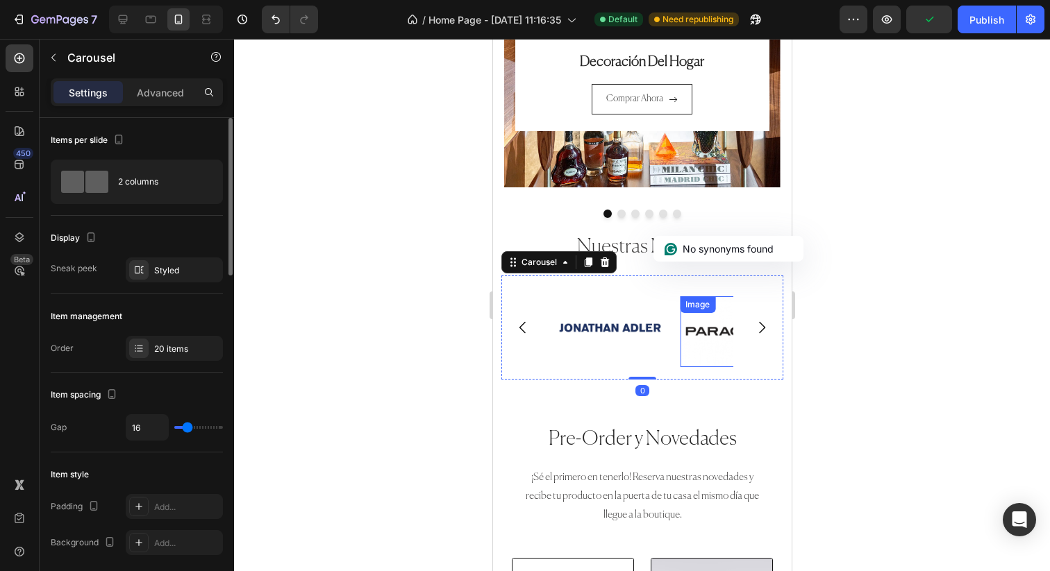
click at [703, 335] on img at bounding box center [737, 331] width 117 height 71
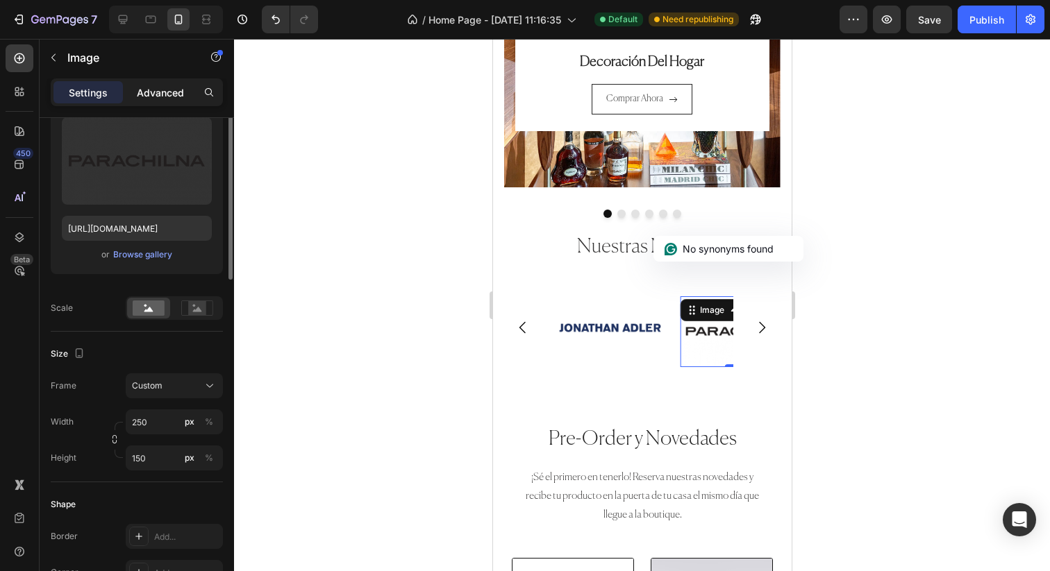
scroll to position [78, 0]
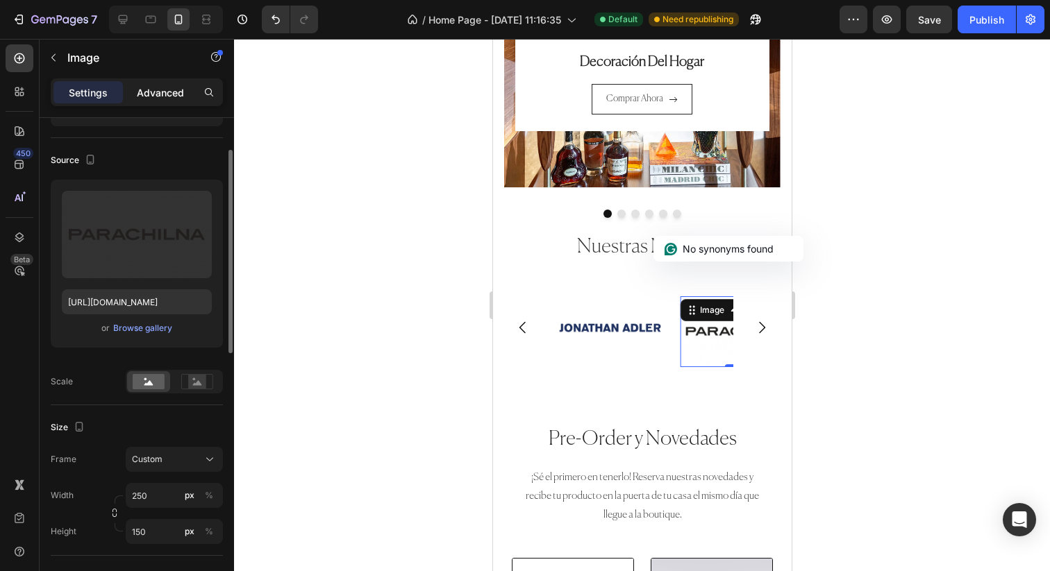
click at [158, 97] on p "Advanced" at bounding box center [160, 92] width 47 height 15
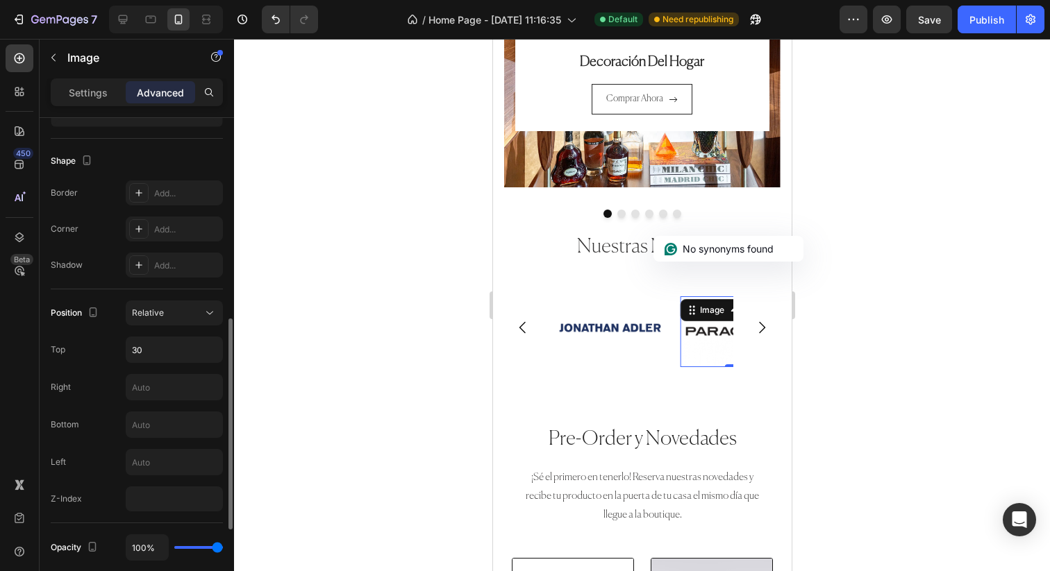
scroll to position [446, 0]
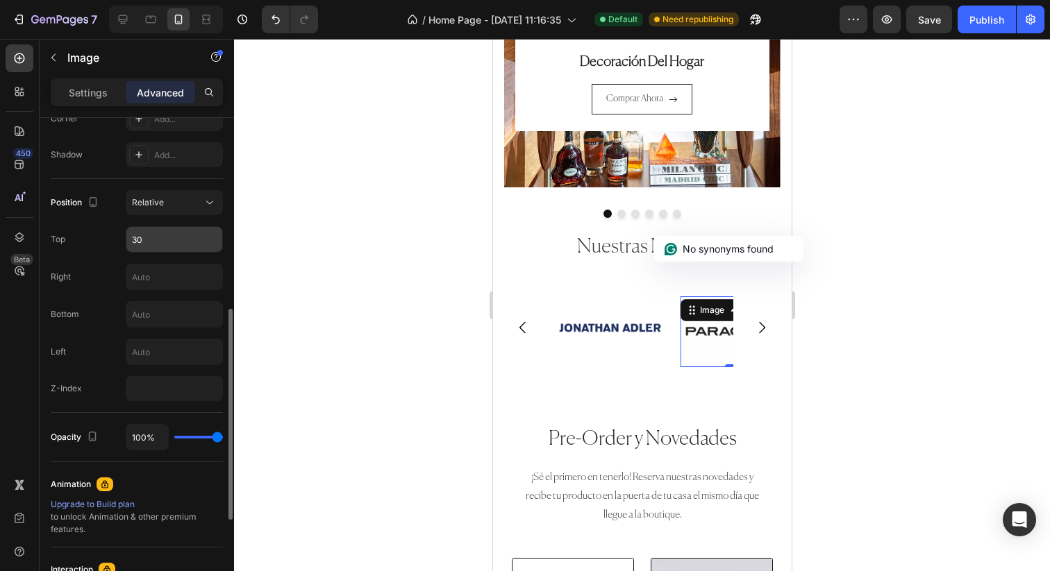
click at [171, 232] on input "30" at bounding box center [174, 239] width 96 height 25
type input "25"
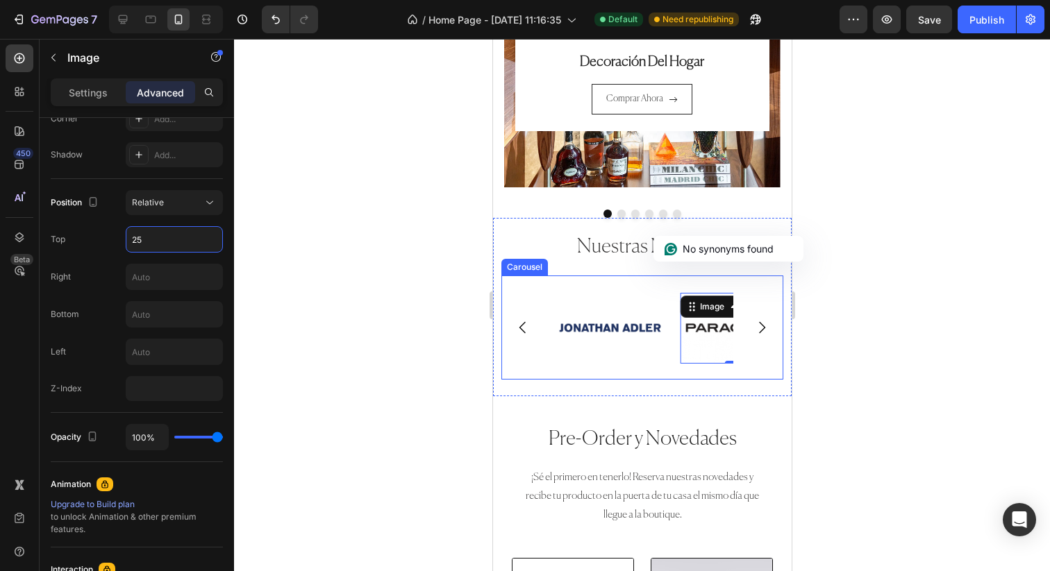
click at [761, 333] on icon "Carousel Next Arrow" at bounding box center [761, 327] width 17 height 17
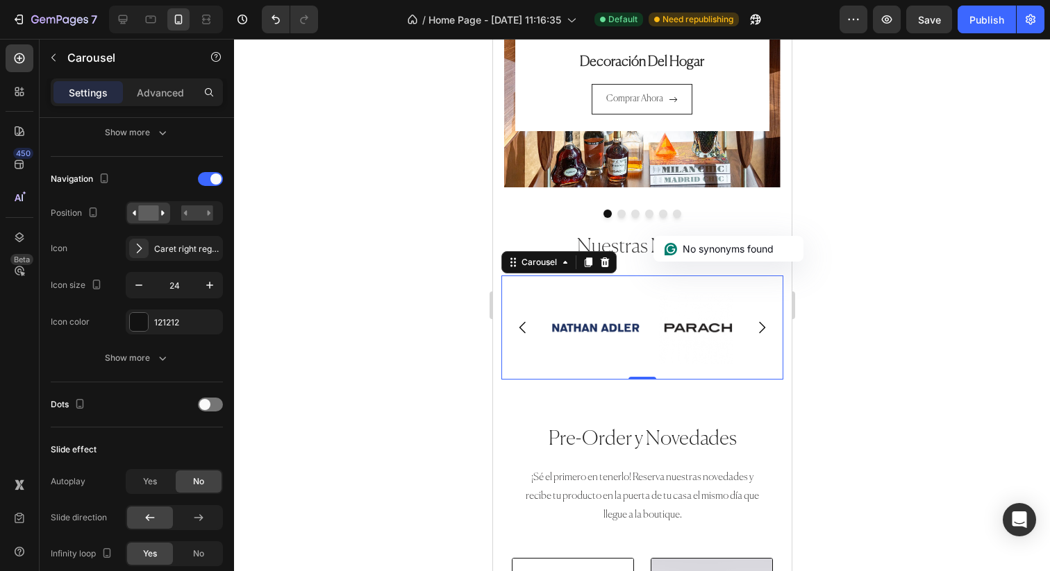
scroll to position [0, 0]
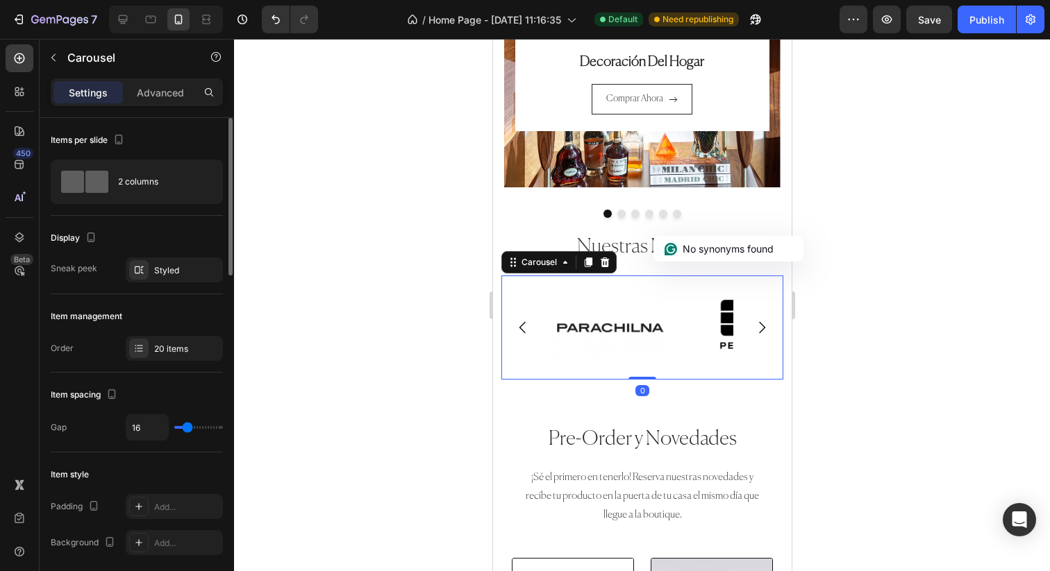
click at [753, 331] on icon "Carousel Next Arrow" at bounding box center [761, 327] width 17 height 17
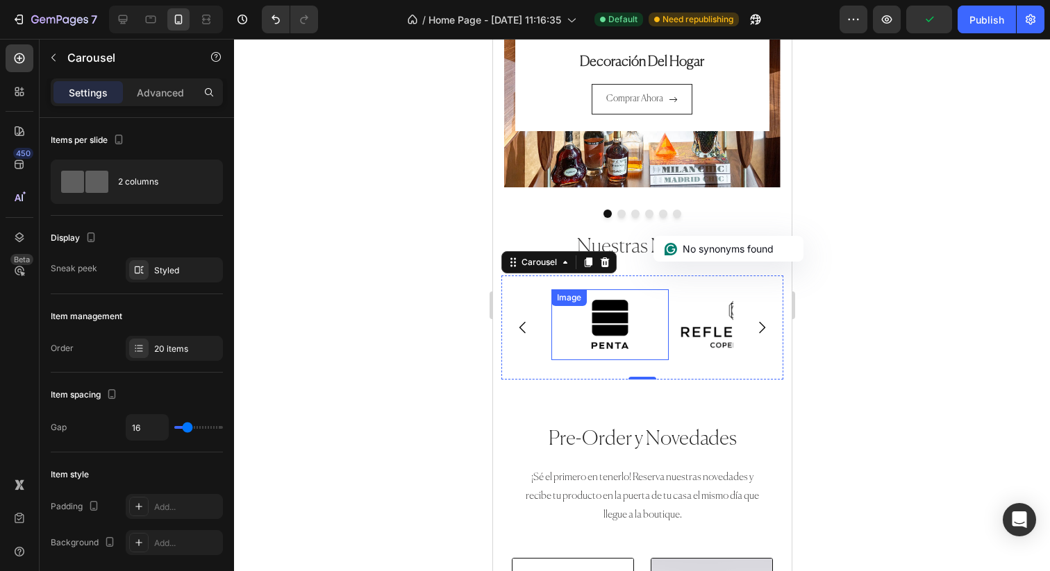
click at [655, 339] on img at bounding box center [609, 324] width 117 height 71
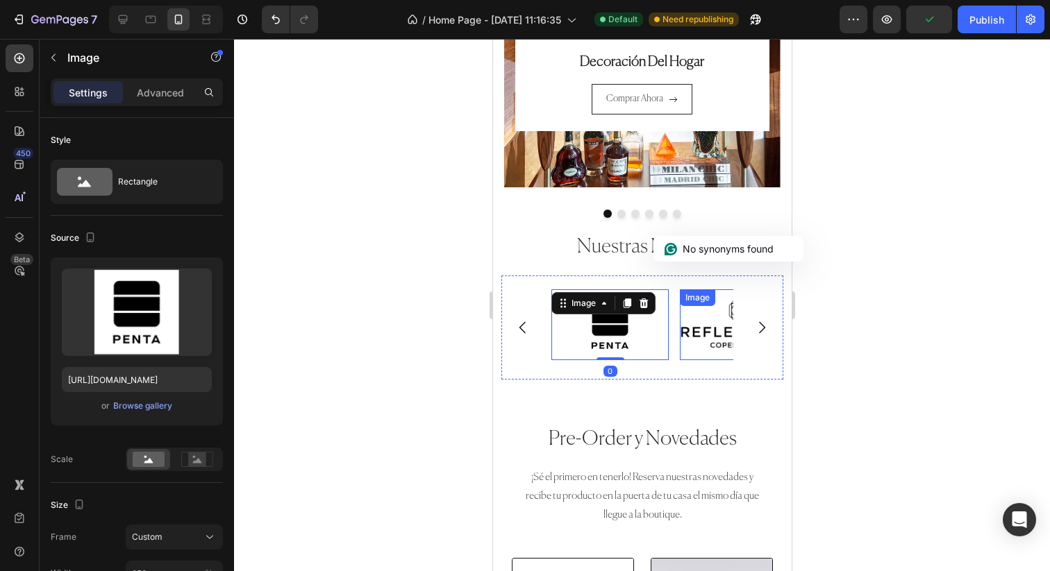
click at [728, 332] on img at bounding box center [737, 324] width 117 height 71
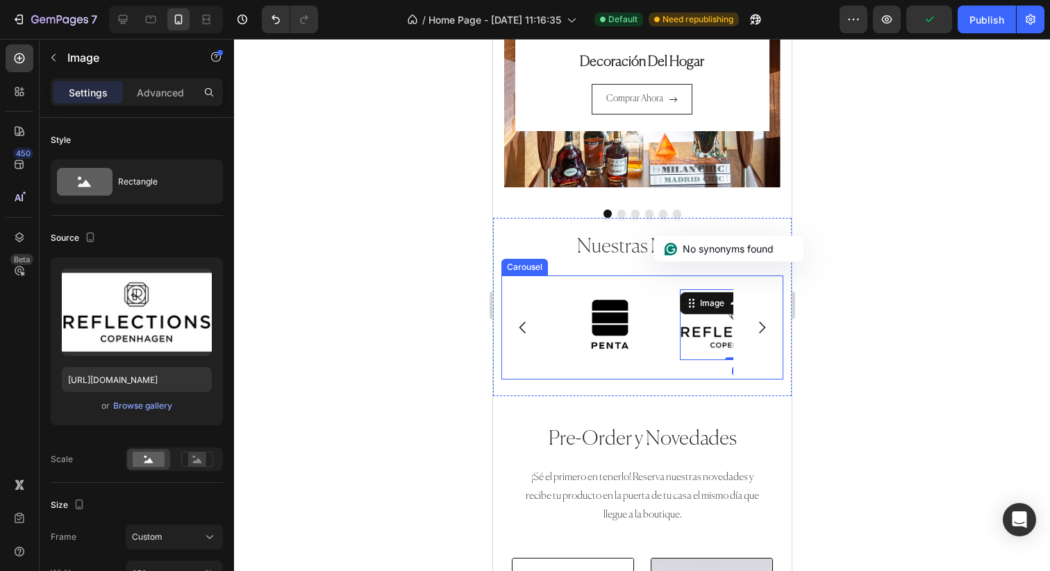
click at [756, 324] on icon "Carousel Next Arrow" at bounding box center [761, 327] width 17 height 17
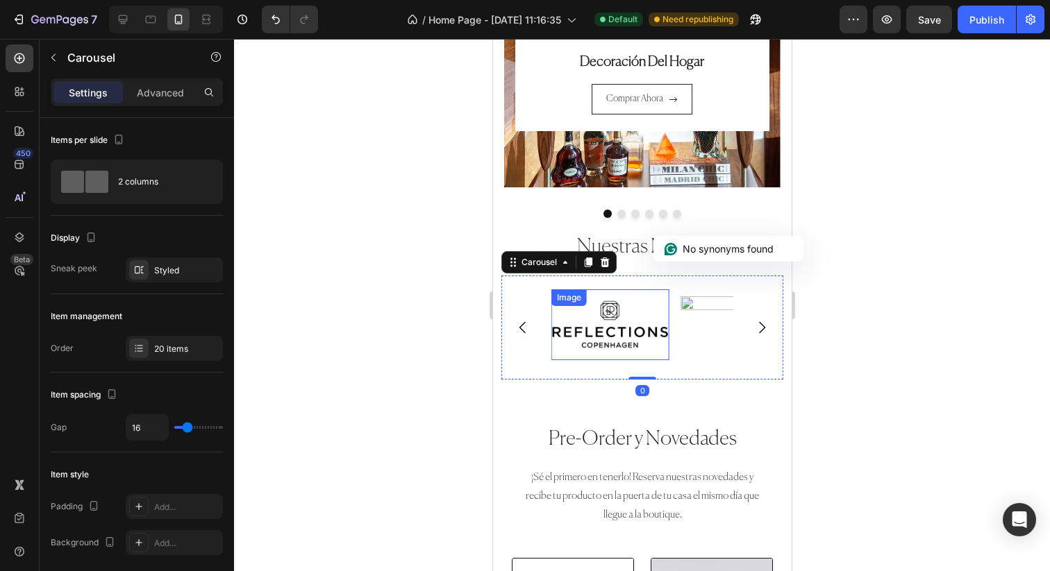
click at [628, 329] on img at bounding box center [609, 324] width 117 height 71
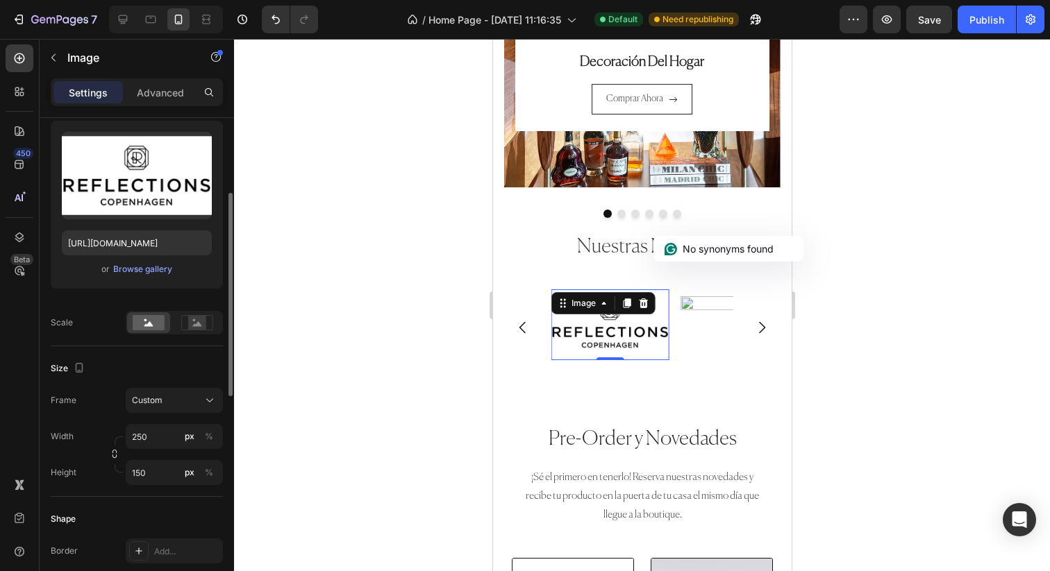
scroll to position [187, 0]
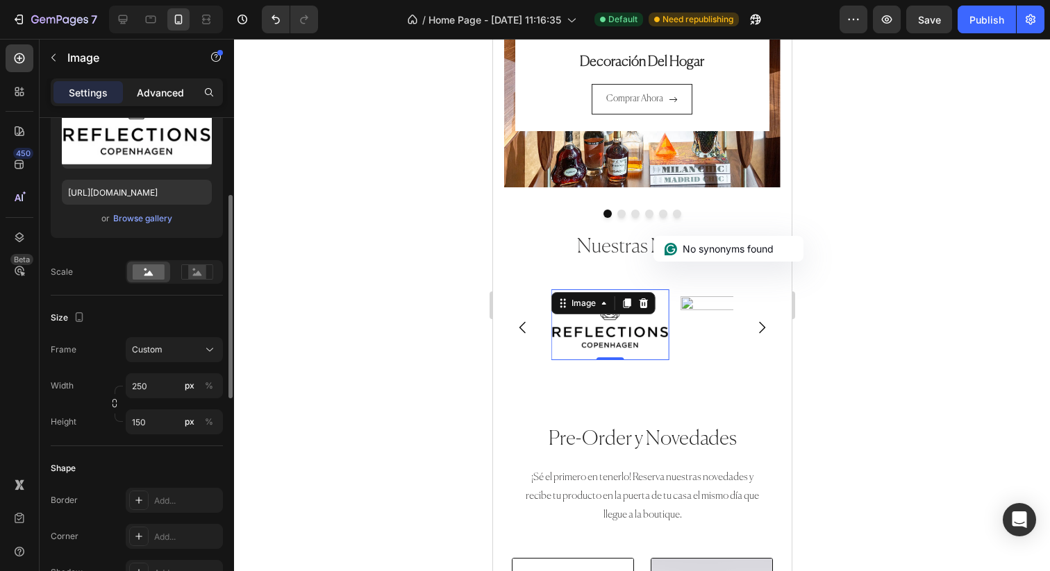
click at [175, 101] on div "Advanced" at bounding box center [160, 92] width 69 height 22
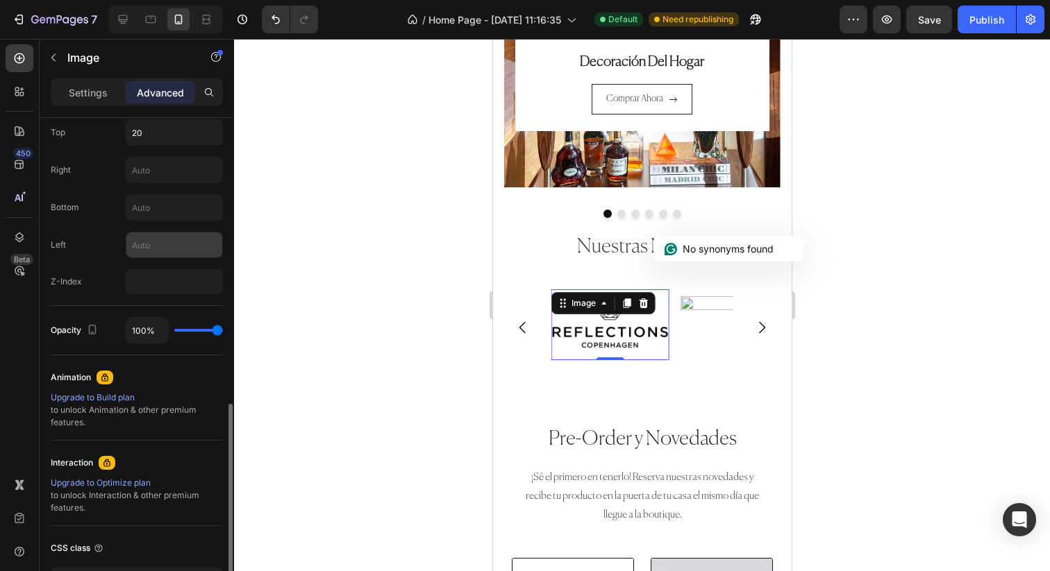
scroll to position [548, 0]
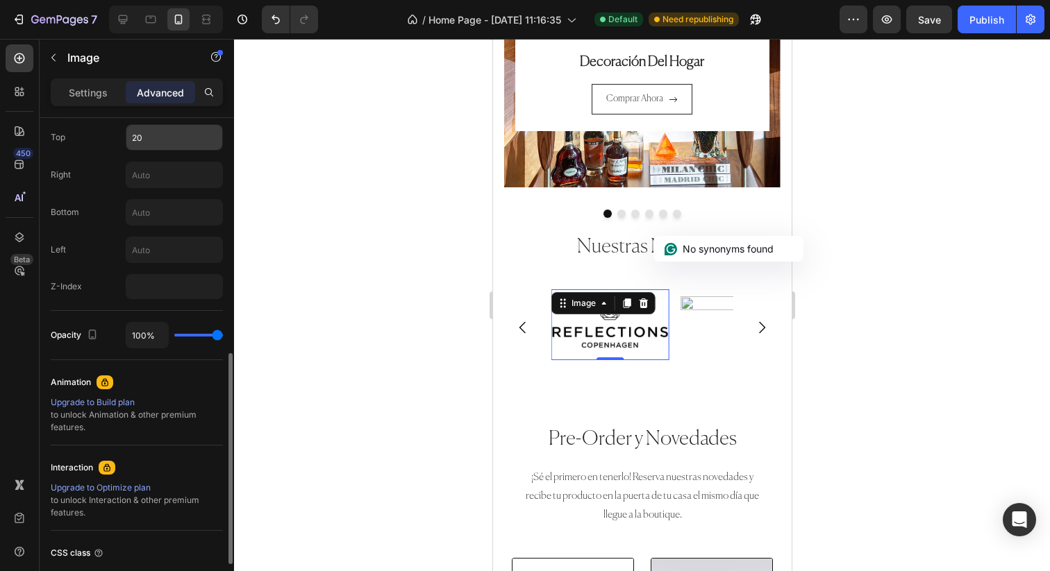
click at [185, 143] on input "20" at bounding box center [174, 137] width 96 height 25
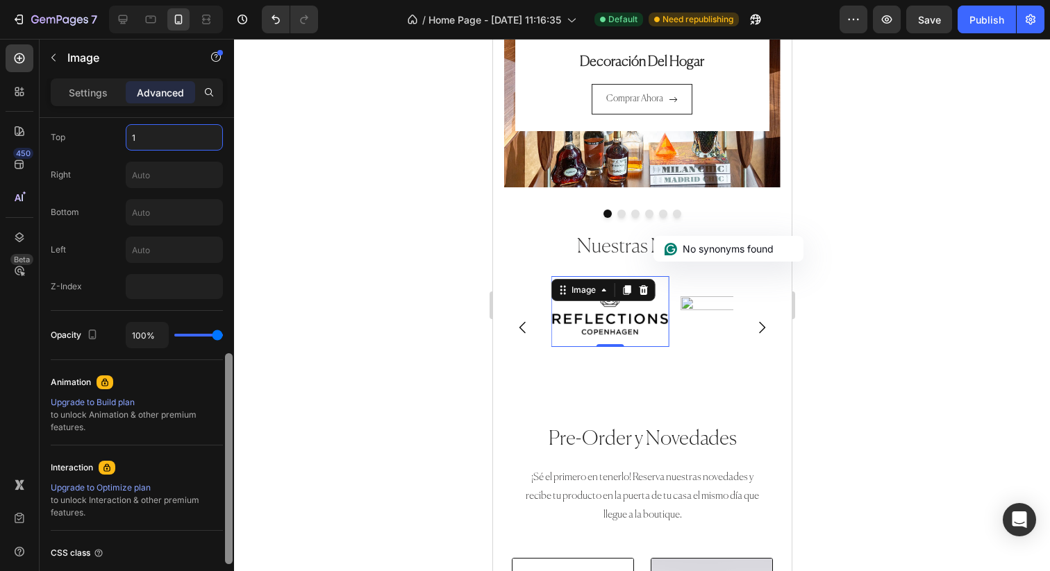
type input "14"
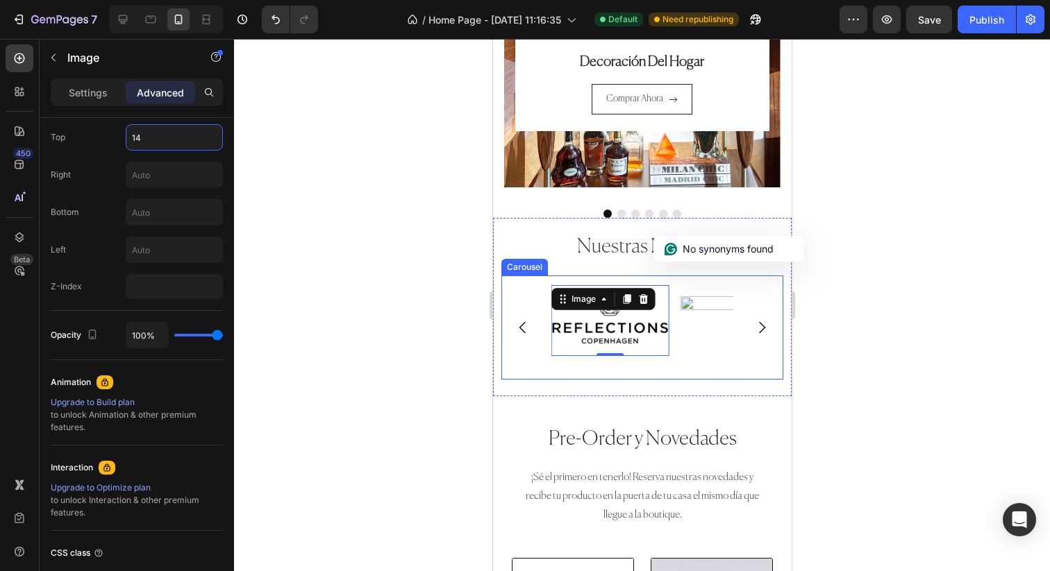
click at [528, 333] on icon "Carousel Back Arrow" at bounding box center [522, 327] width 17 height 17
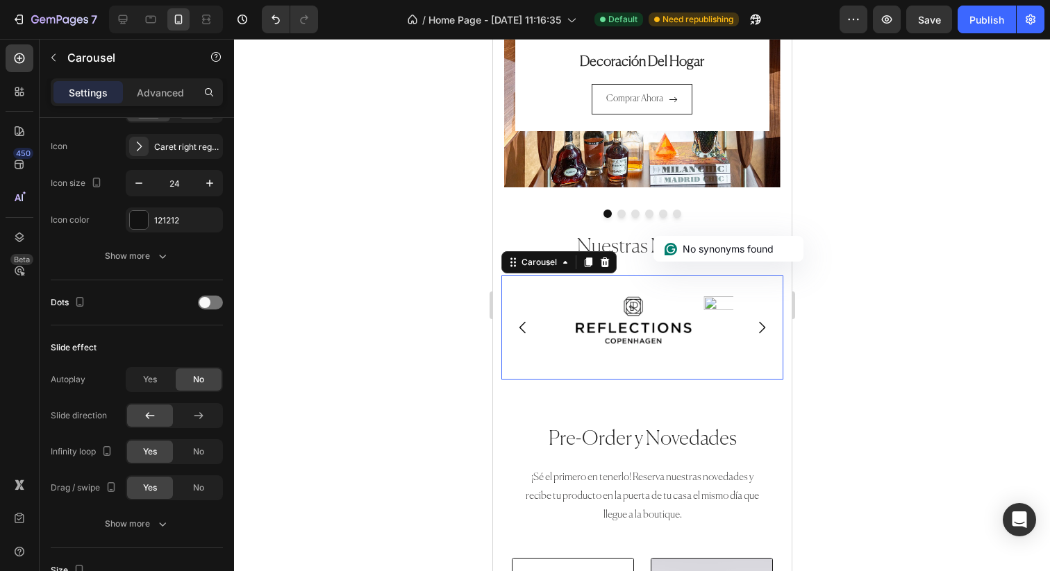
scroll to position [0, 0]
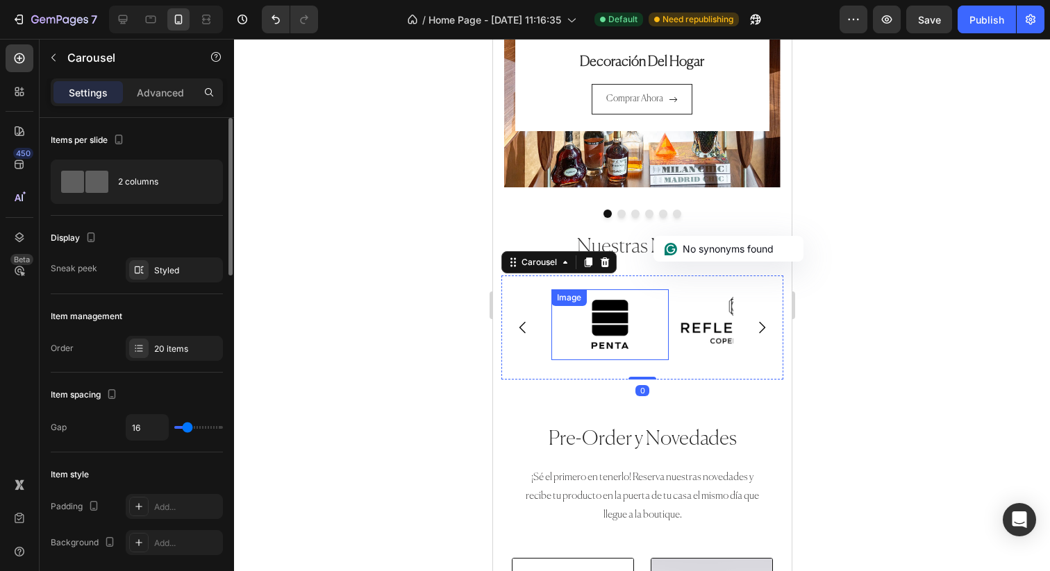
click at [614, 326] on img at bounding box center [609, 324] width 117 height 71
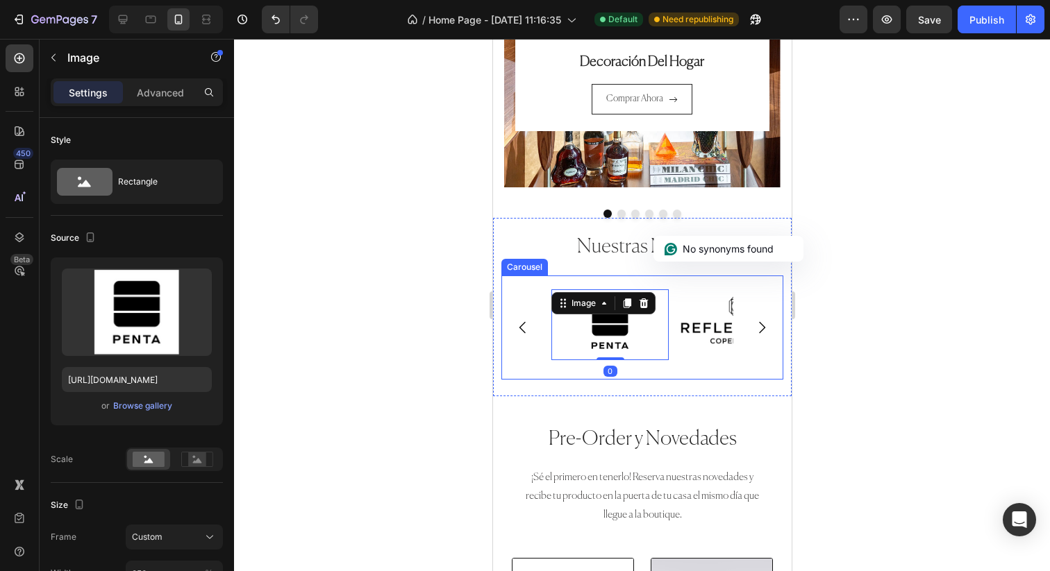
click at [521, 325] on icon "Carousel Back Arrow" at bounding box center [522, 327] width 17 height 17
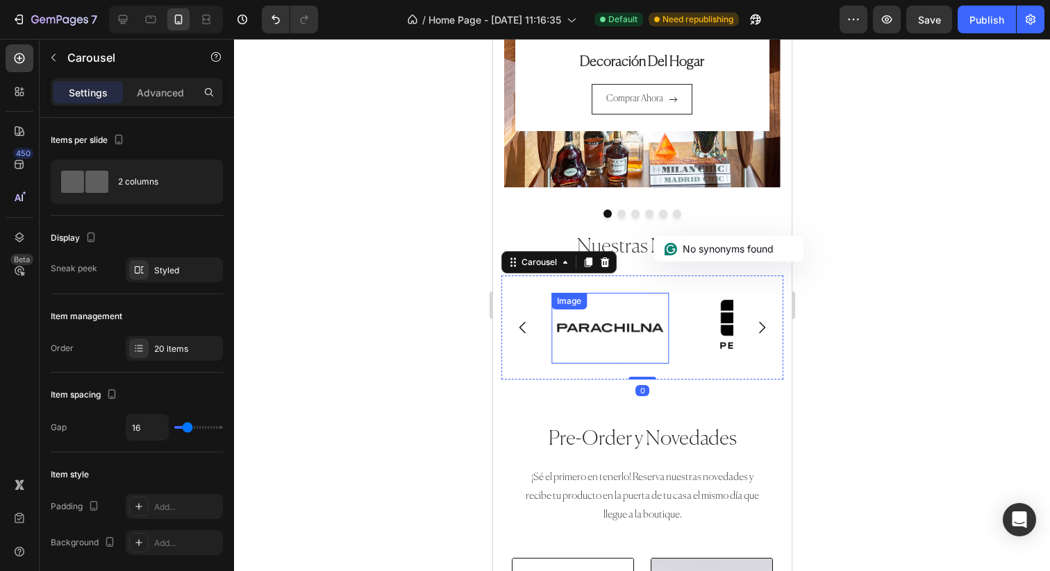
click at [624, 329] on img at bounding box center [609, 328] width 117 height 71
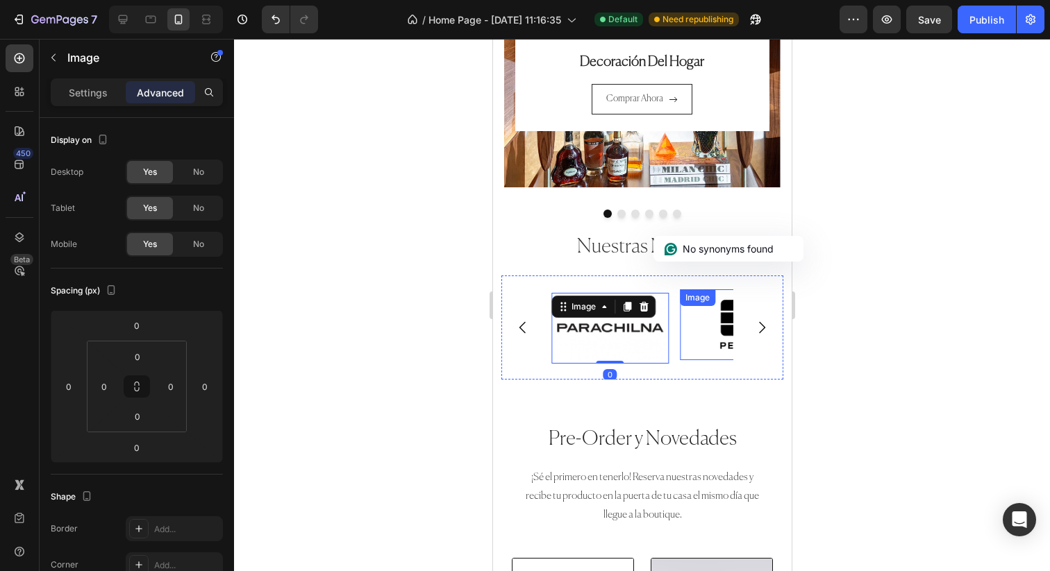
click at [705, 328] on img at bounding box center [737, 324] width 117 height 71
click at [648, 336] on img at bounding box center [609, 328] width 117 height 71
click at [526, 326] on icon "Carousel Back Arrow" at bounding box center [522, 327] width 17 height 17
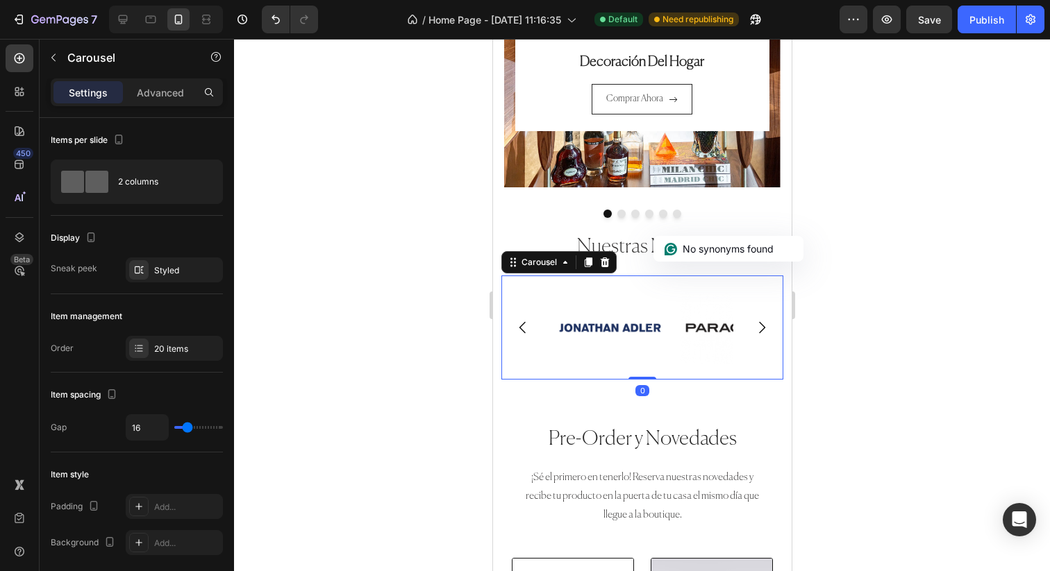
click at [526, 327] on icon "Carousel Back Arrow" at bounding box center [522, 327] width 17 height 17
click at [592, 344] on img at bounding box center [609, 331] width 117 height 71
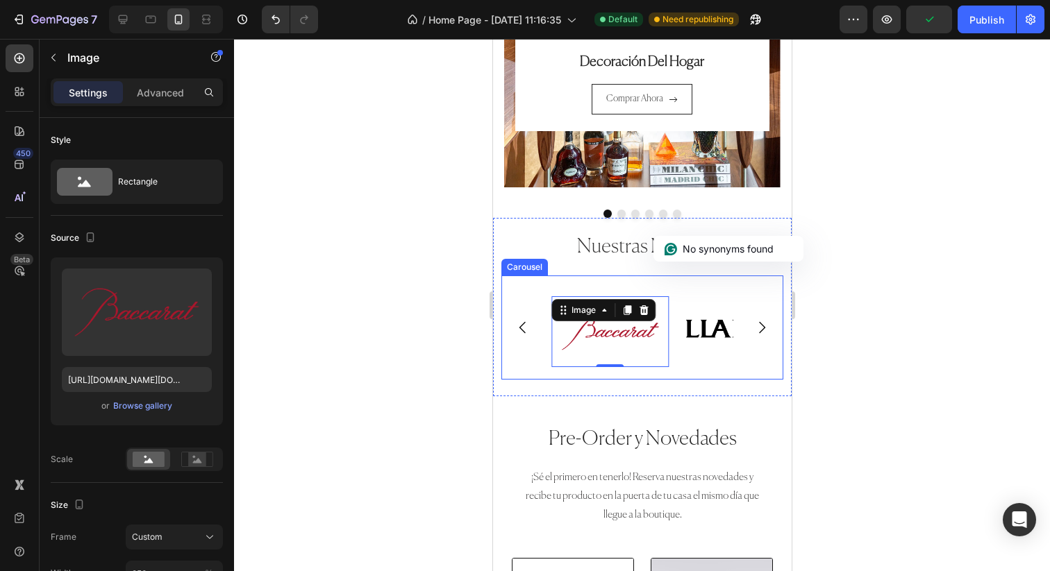
click at [528, 328] on icon "Carousel Back Arrow" at bounding box center [522, 327] width 17 height 17
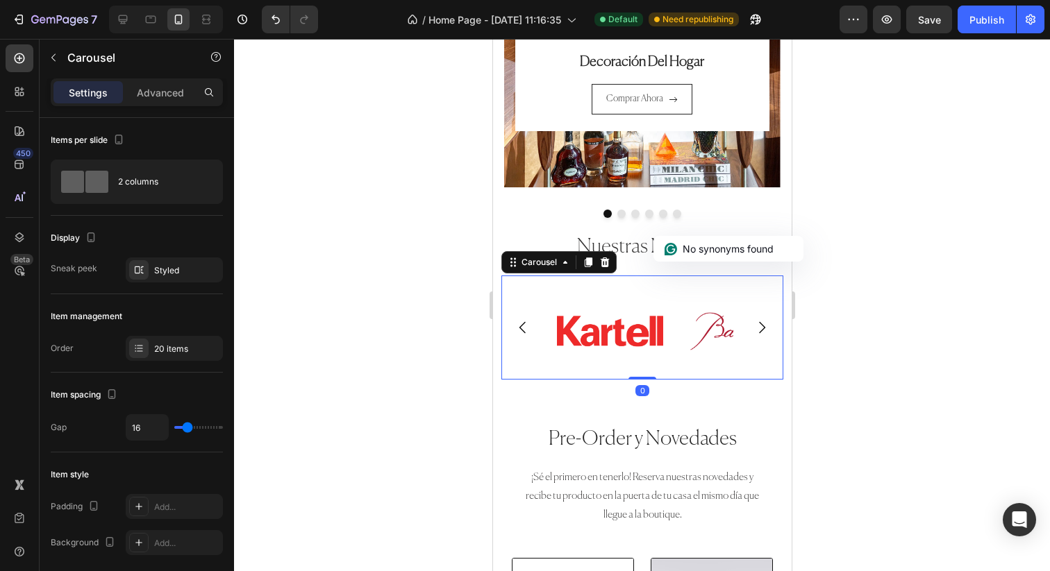
click at [521, 323] on icon "Carousel Back Arrow" at bounding box center [522, 327] width 17 height 17
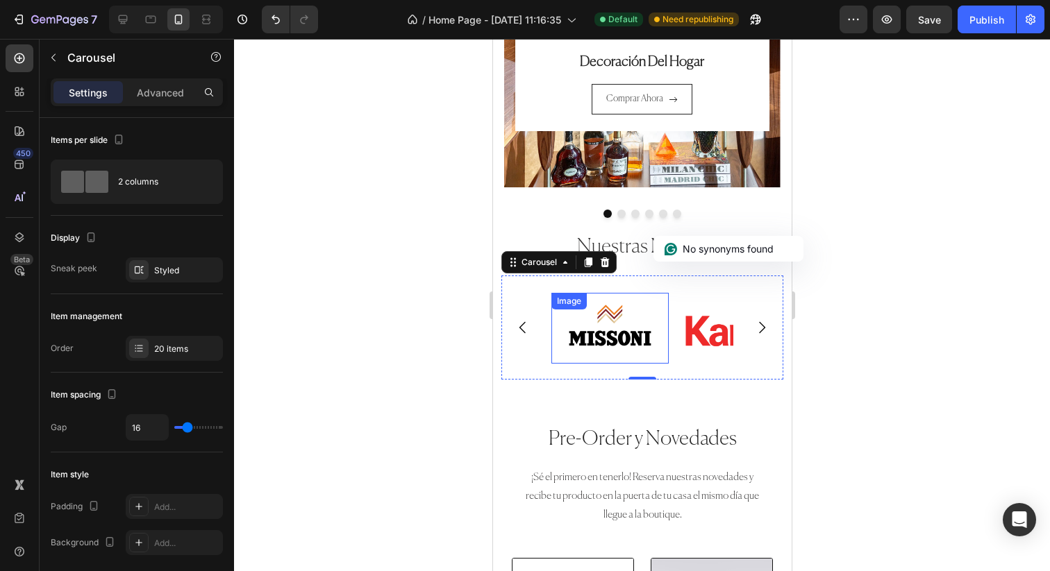
click at [635, 349] on img at bounding box center [609, 328] width 117 height 71
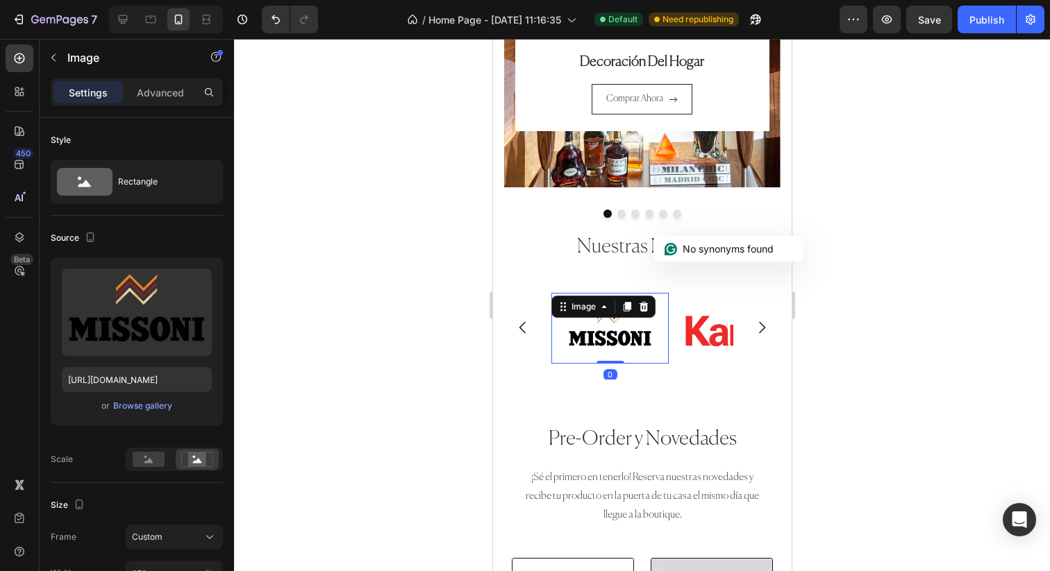
click at [682, 328] on img at bounding box center [737, 331] width 117 height 71
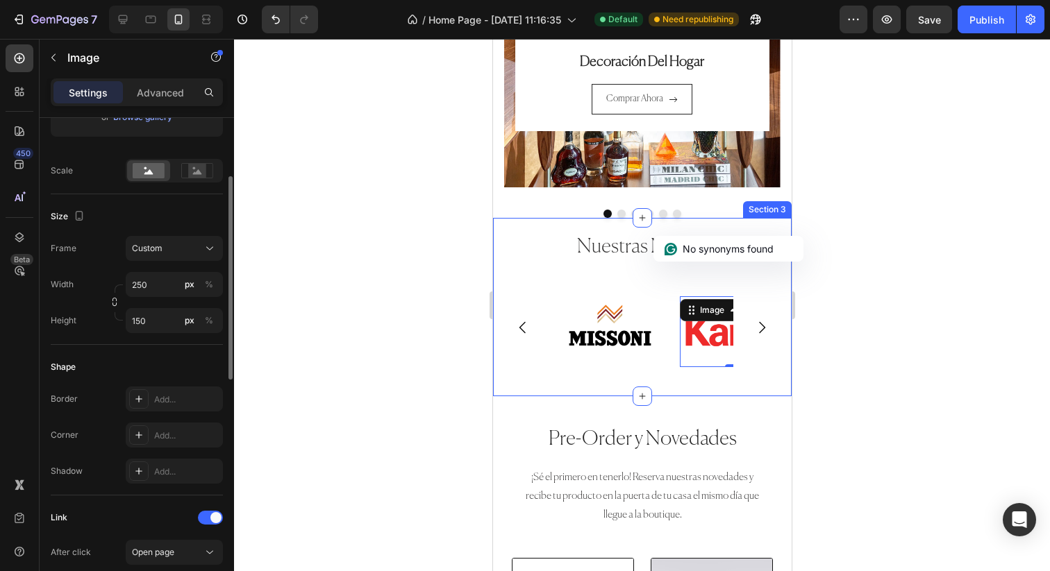
scroll to position [246, 0]
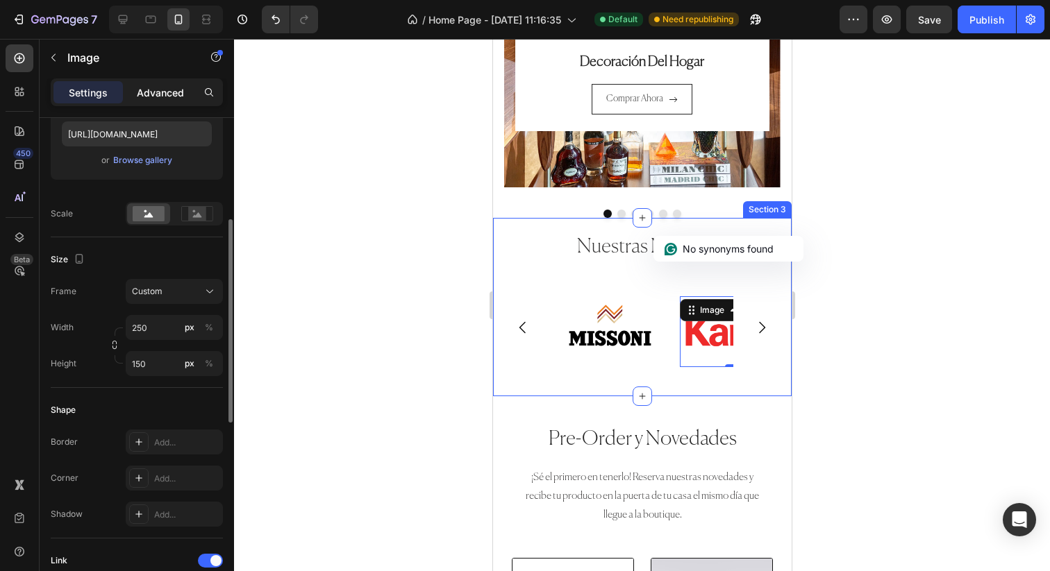
click at [164, 99] on p "Advanced" at bounding box center [160, 92] width 47 height 15
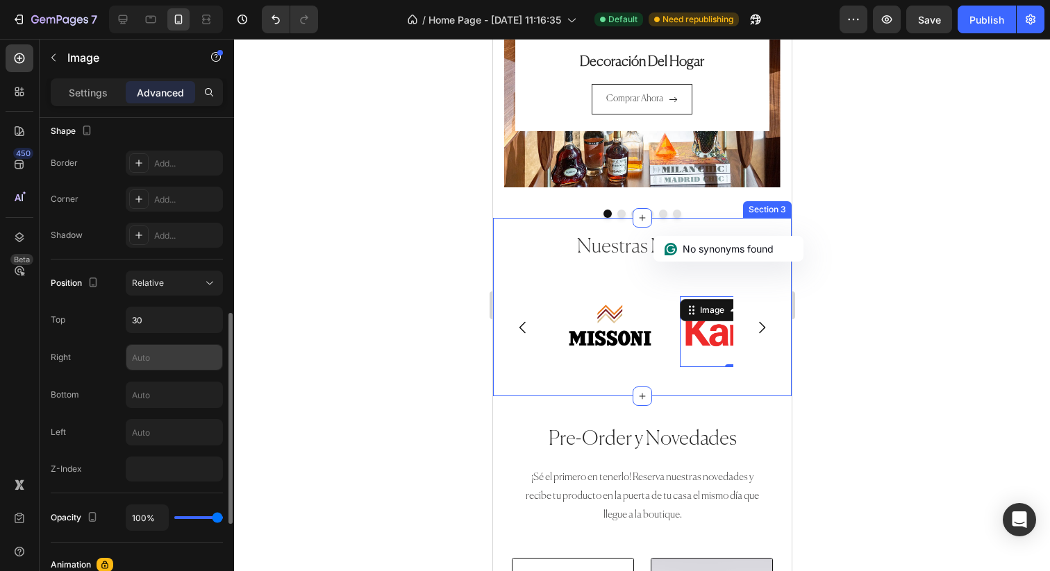
scroll to position [408, 0]
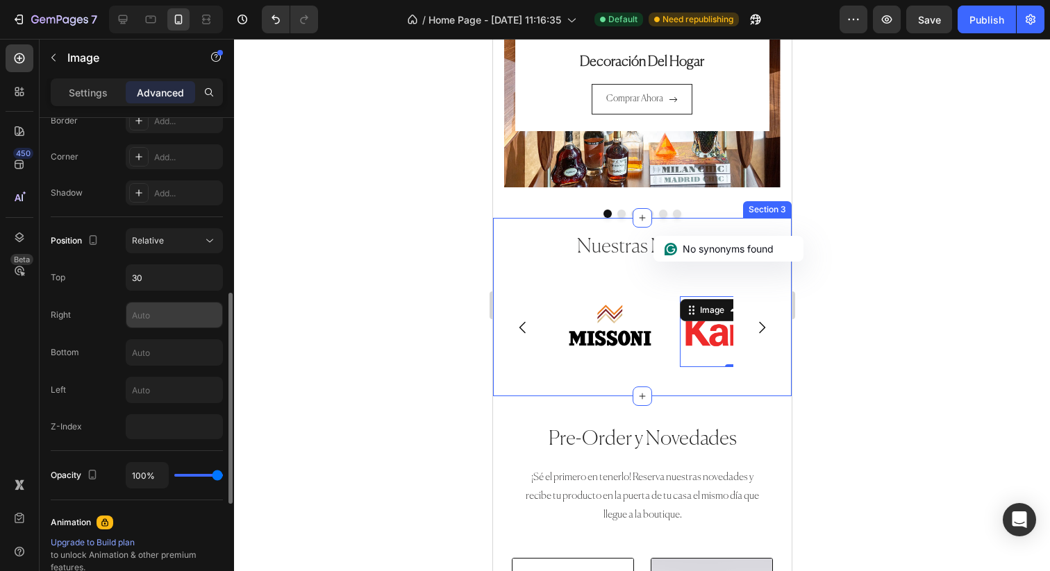
click at [166, 304] on input "text" at bounding box center [174, 315] width 96 height 25
click at [174, 268] on input "30" at bounding box center [174, 277] width 96 height 25
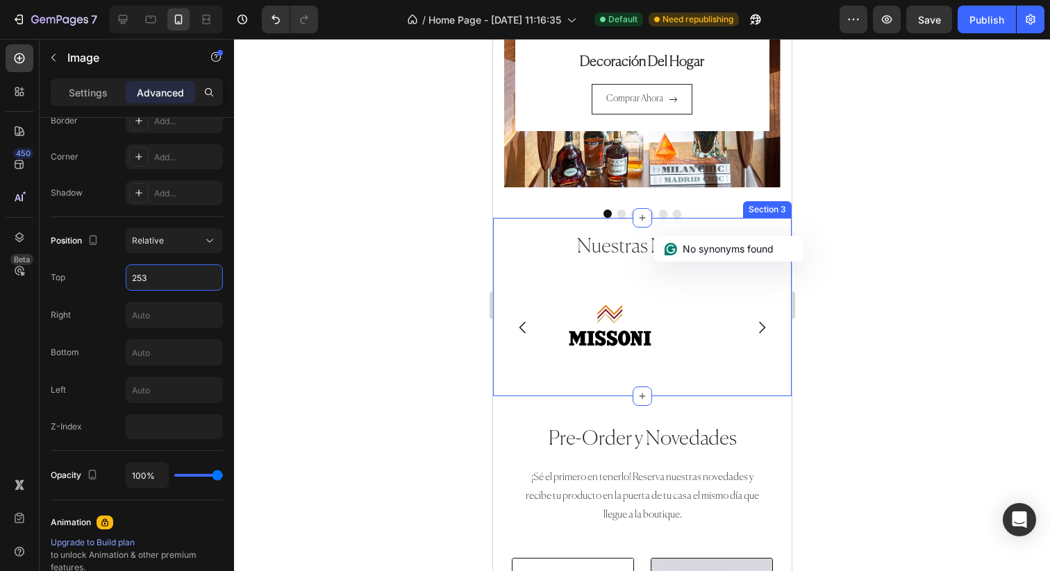
type input "25"
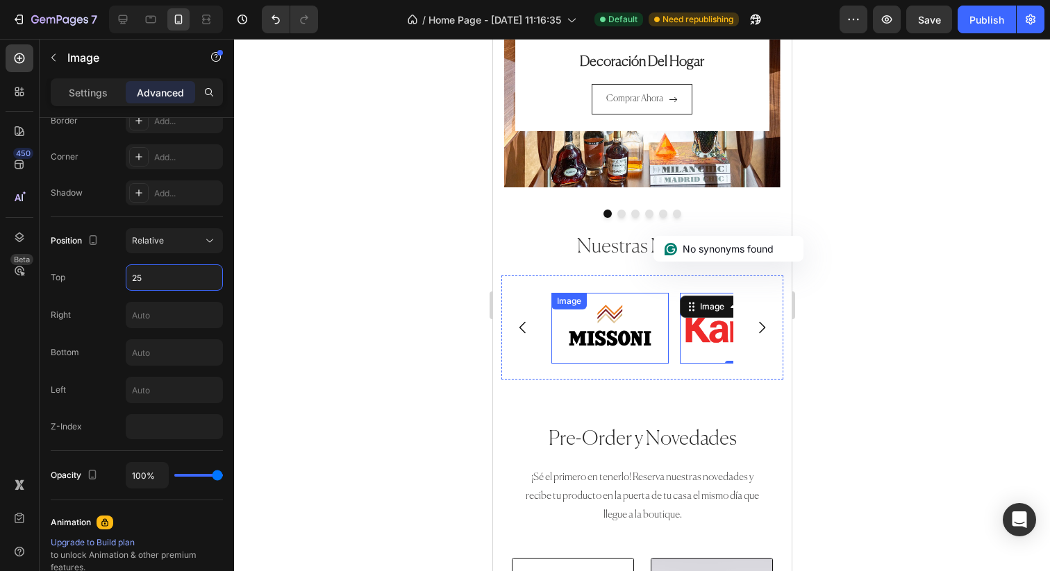
click at [653, 310] on img at bounding box center [609, 328] width 117 height 71
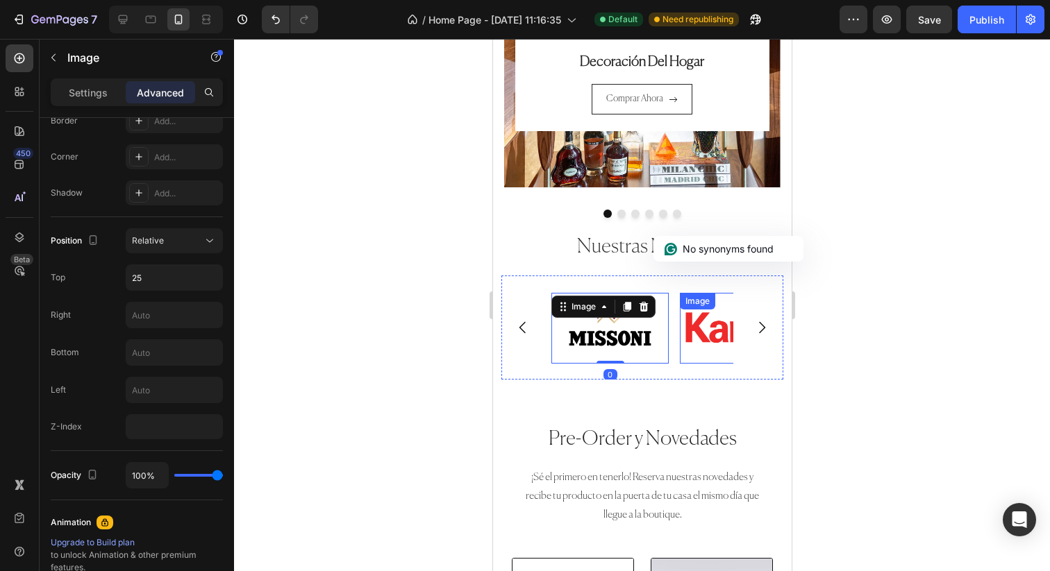
click at [694, 324] on img at bounding box center [737, 328] width 117 height 71
click at [634, 333] on img at bounding box center [609, 328] width 117 height 71
click at [753, 326] on icon "Carousel Next Arrow" at bounding box center [761, 327] width 17 height 17
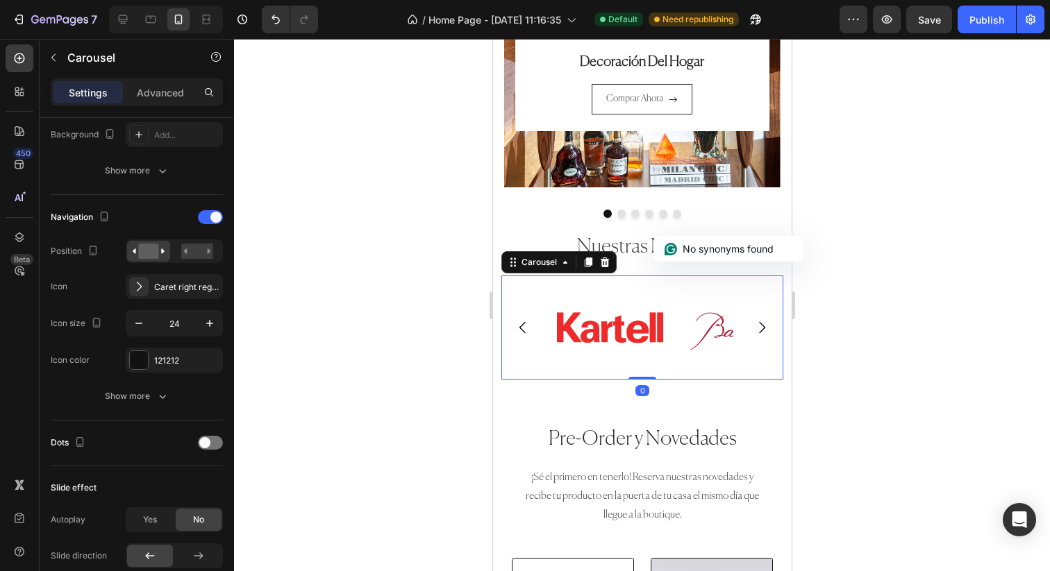
scroll to position [0, 0]
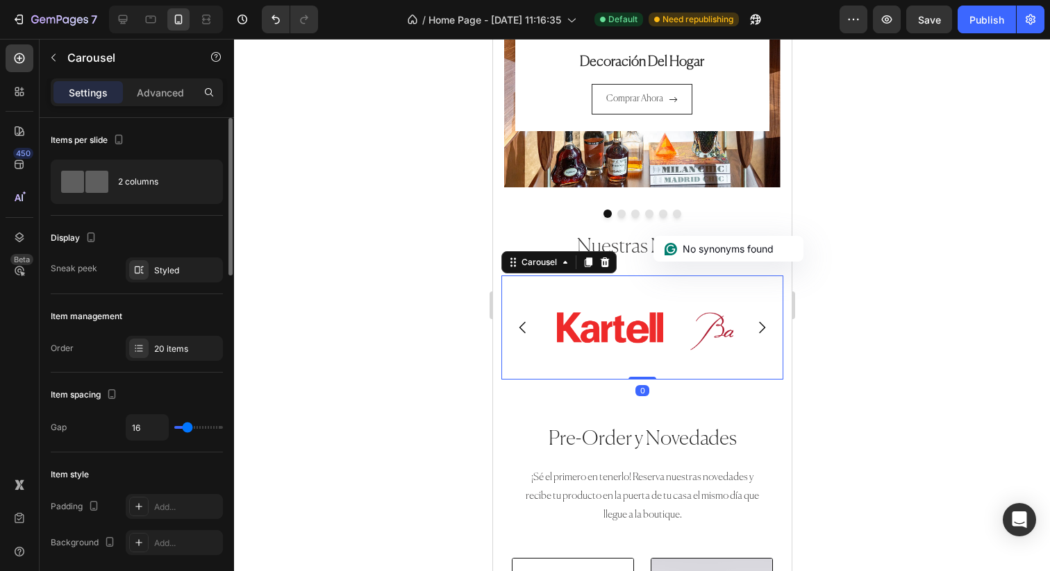
click at [753, 326] on icon "Carousel Next Arrow" at bounding box center [761, 327] width 17 height 17
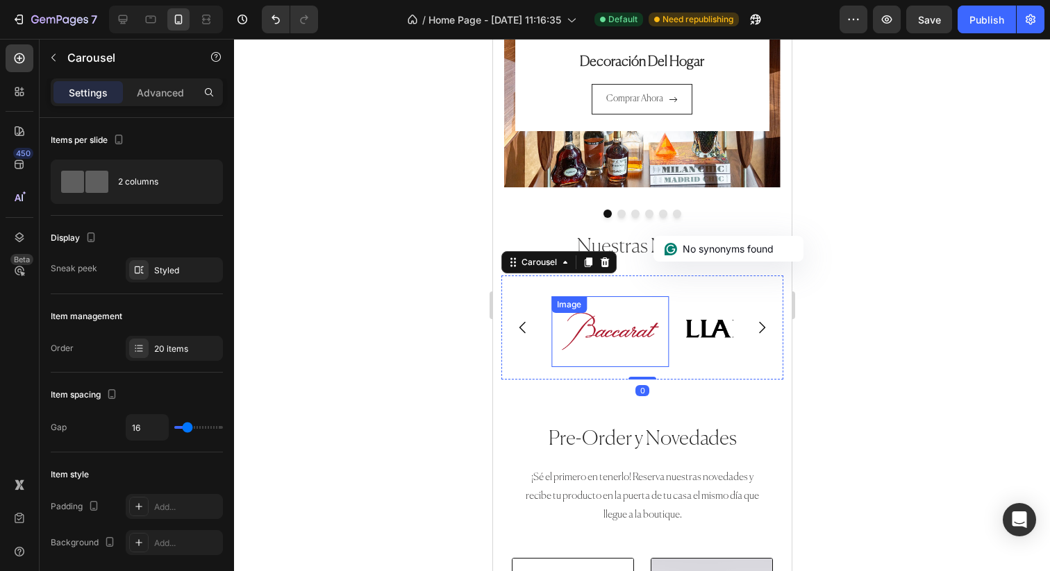
click at [651, 340] on img at bounding box center [609, 331] width 117 height 71
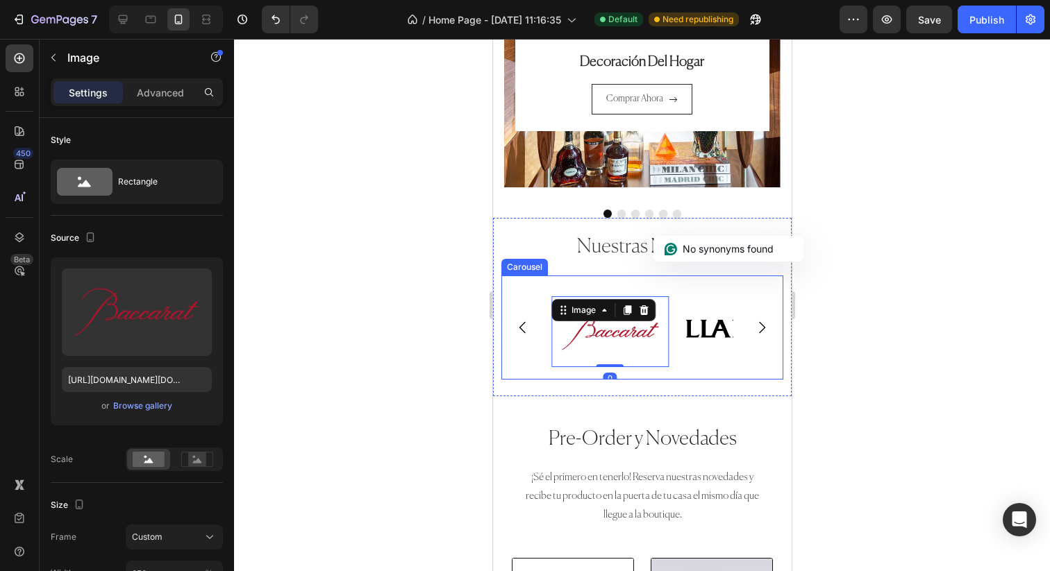
click at [525, 326] on icon "Carousel Back Arrow" at bounding box center [522, 327] width 17 height 17
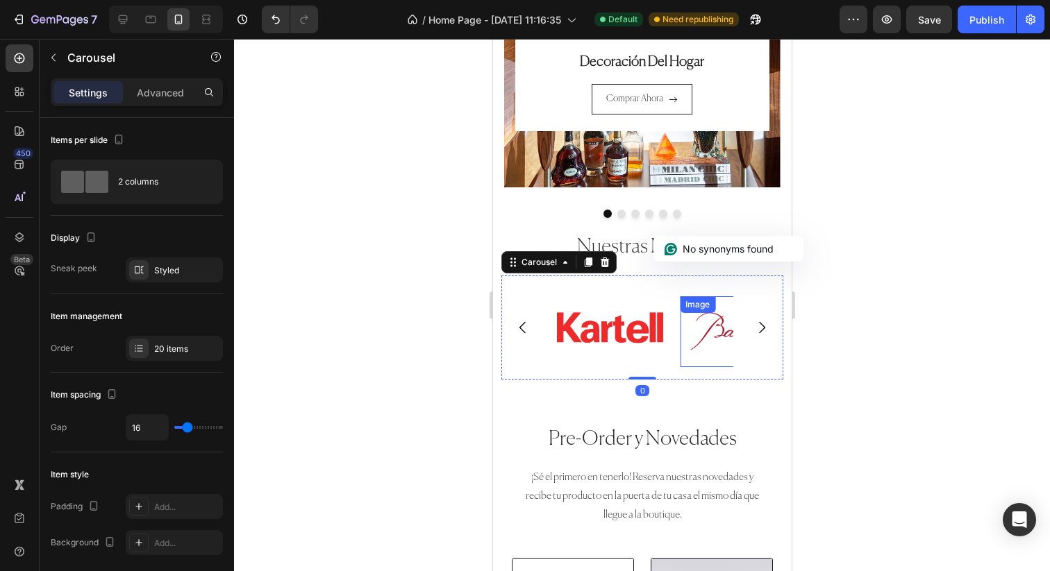
click at [691, 333] on img at bounding box center [737, 331] width 117 height 71
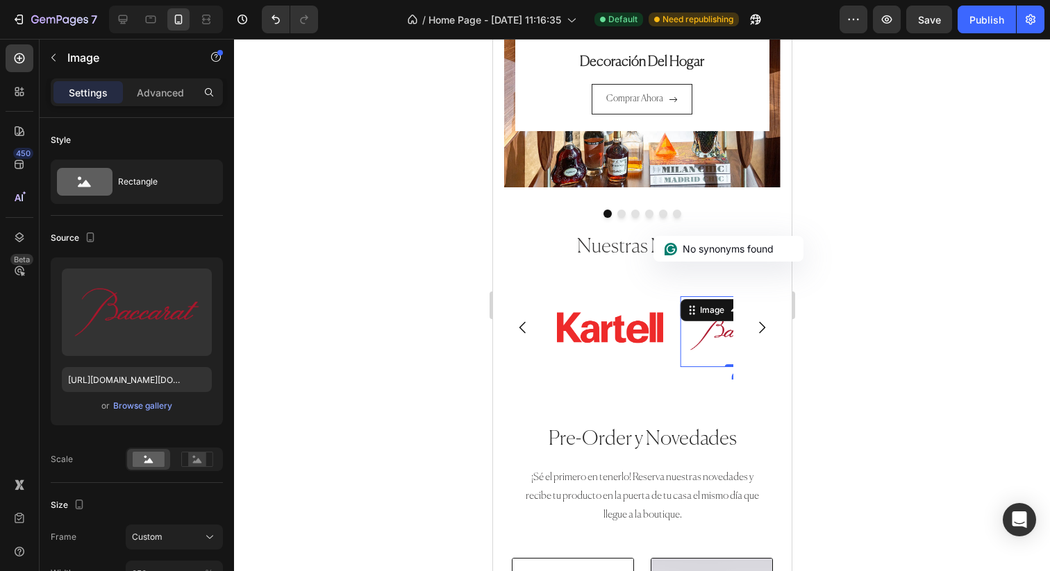
click at [623, 336] on img at bounding box center [609, 328] width 117 height 71
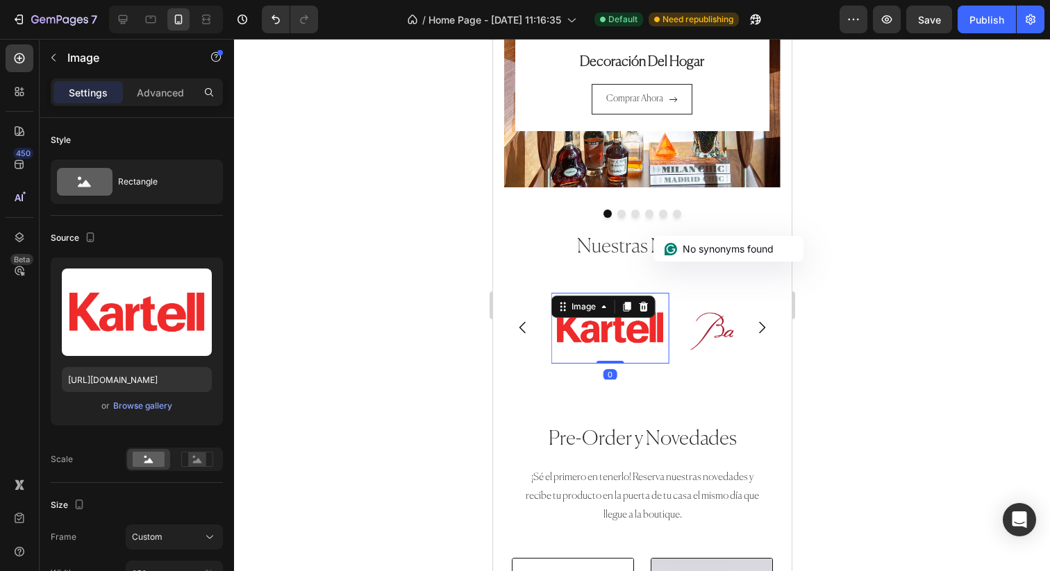
click at [703, 346] on img at bounding box center [737, 331] width 117 height 71
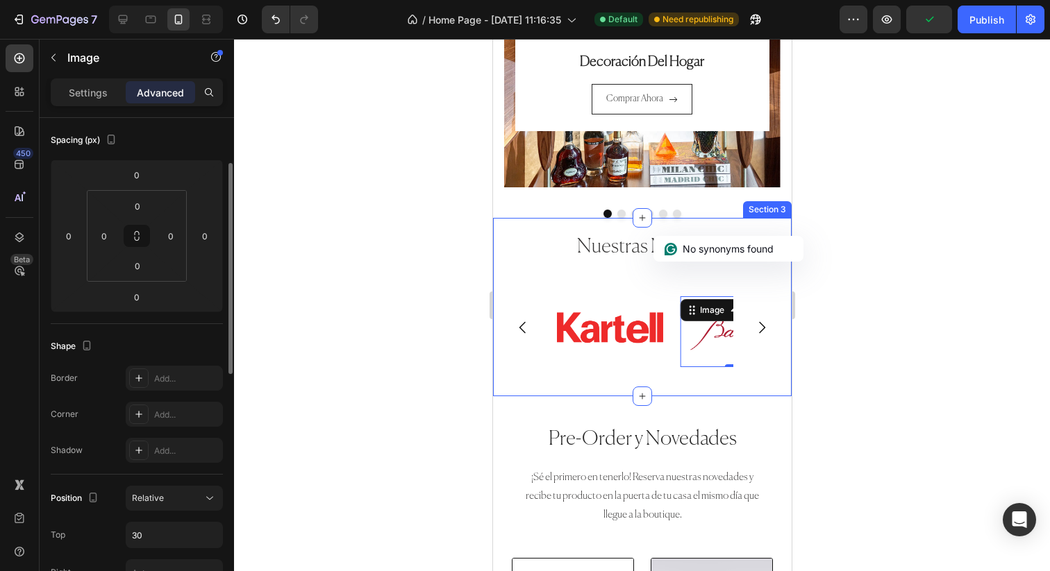
scroll to position [226, 0]
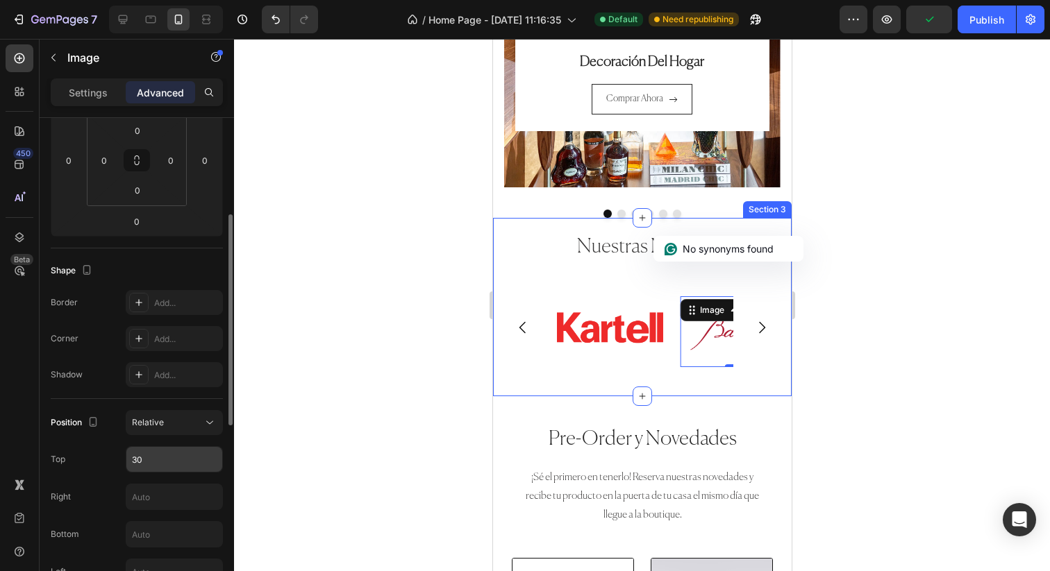
click at [181, 457] on input "30" at bounding box center [174, 459] width 96 height 25
type input "25"
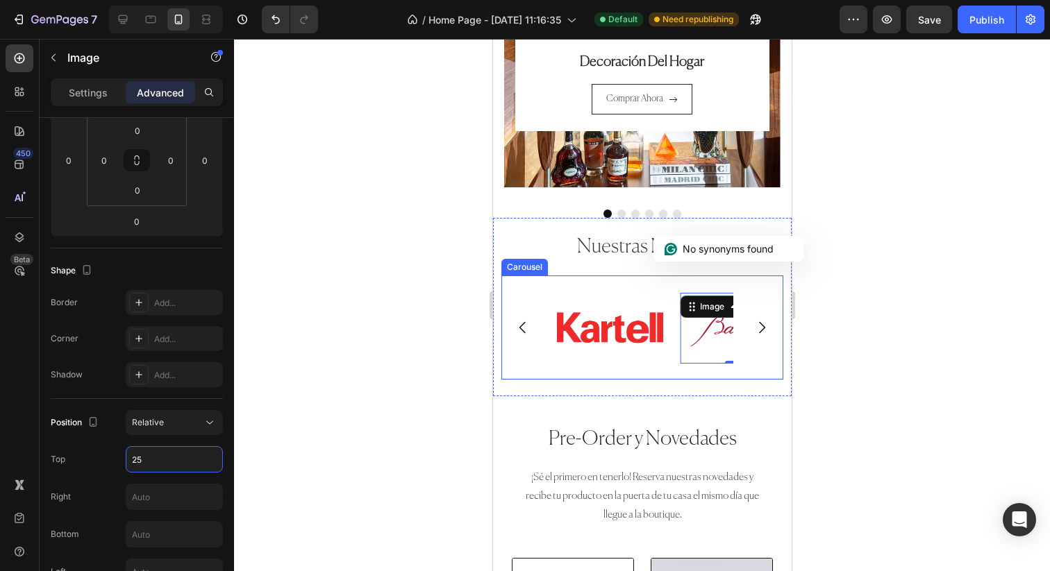
click at [762, 330] on icon "Carousel Next Arrow" at bounding box center [761, 327] width 17 height 17
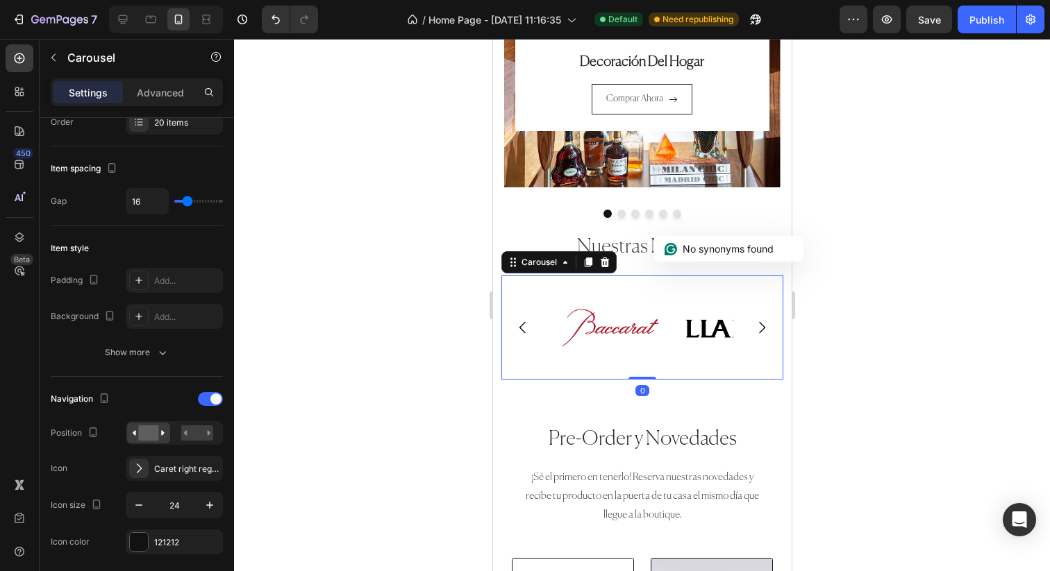
scroll to position [0, 0]
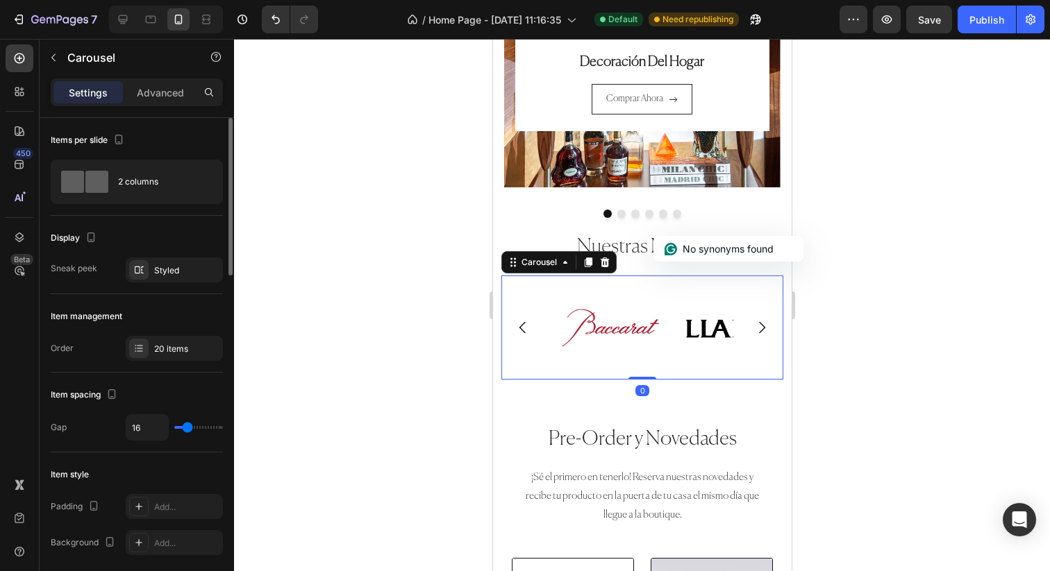
click at [762, 330] on icon "Carousel Next Arrow" at bounding box center [761, 327] width 17 height 17
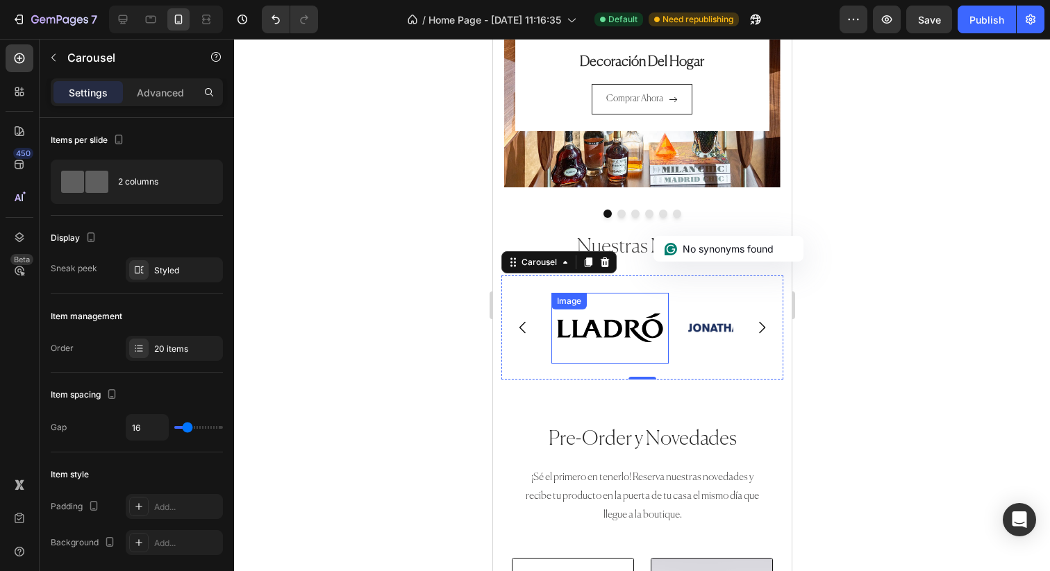
click at [598, 325] on img at bounding box center [609, 328] width 117 height 71
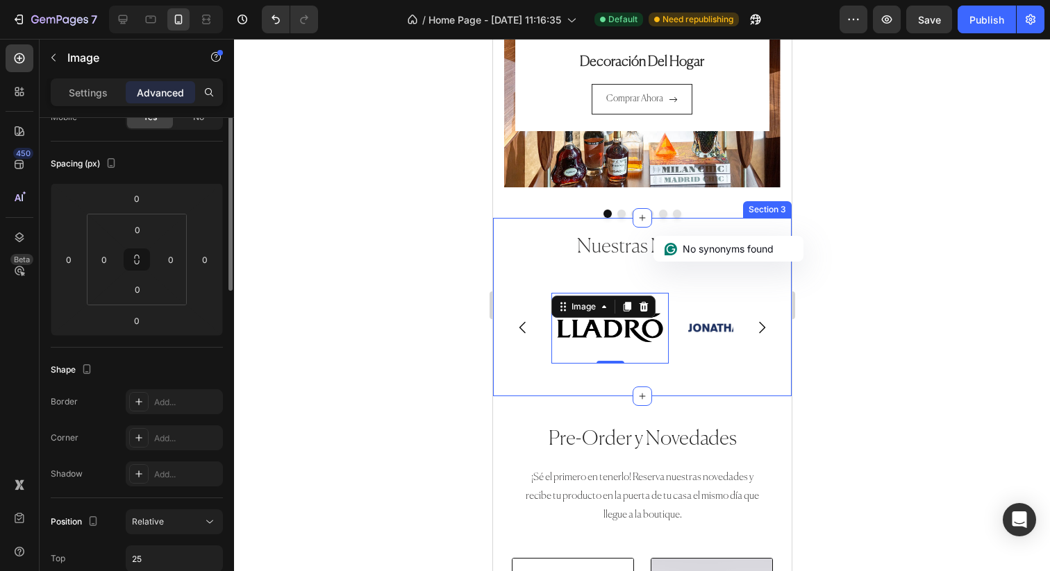
scroll to position [203, 0]
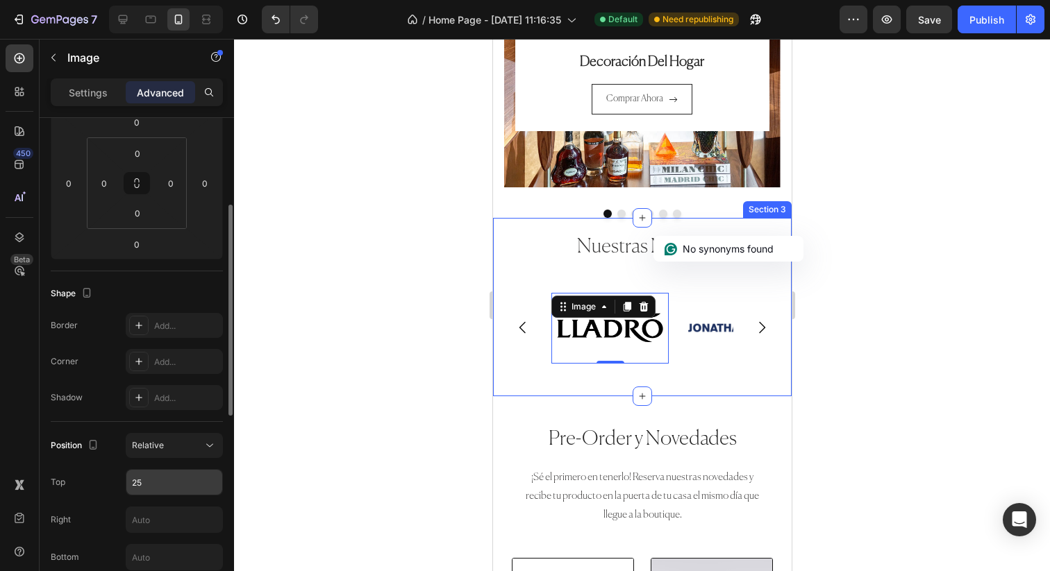
click at [177, 482] on input "25" at bounding box center [174, 482] width 96 height 25
click at [187, 482] on input "25" at bounding box center [174, 482] width 96 height 25
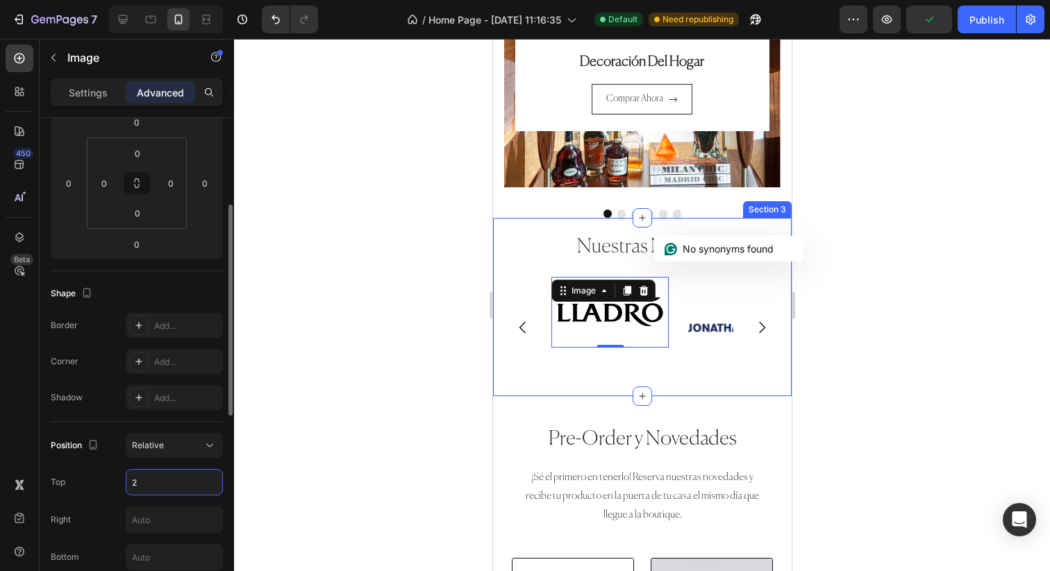
type input "23"
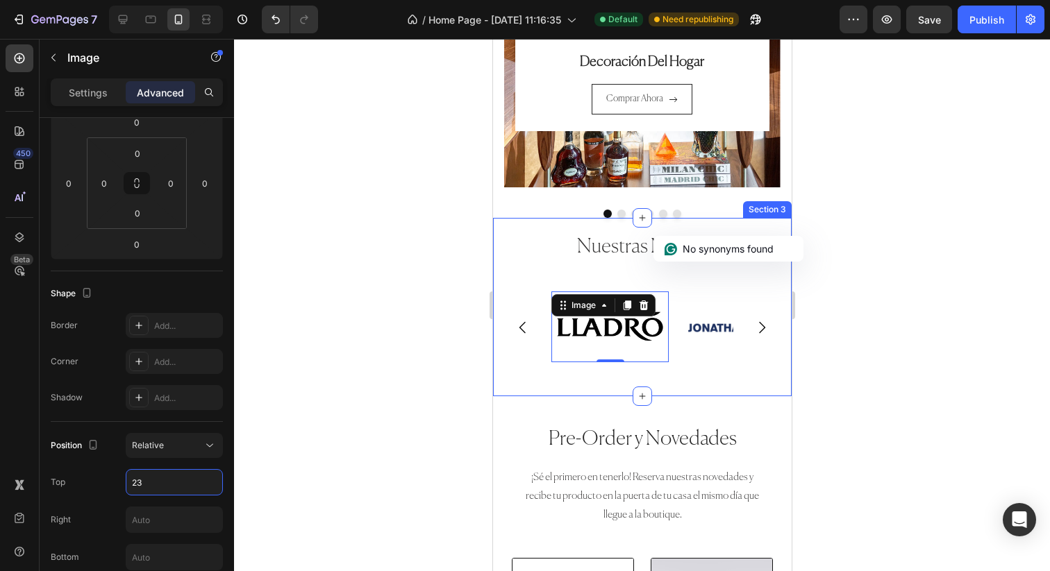
click at [390, 348] on div at bounding box center [642, 305] width 816 height 532
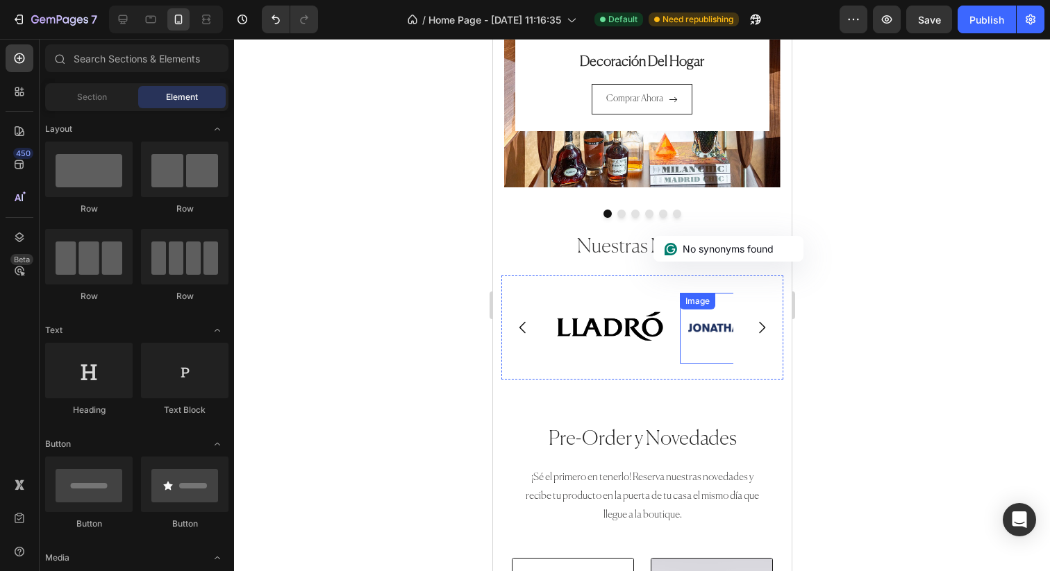
click at [703, 336] on img at bounding box center [737, 328] width 117 height 71
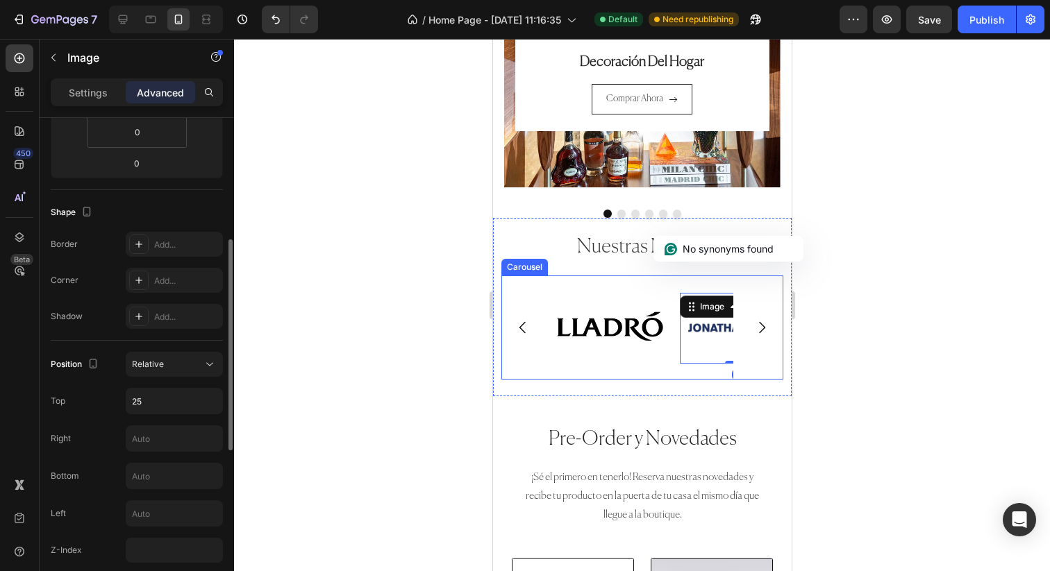
scroll to position [299, 0]
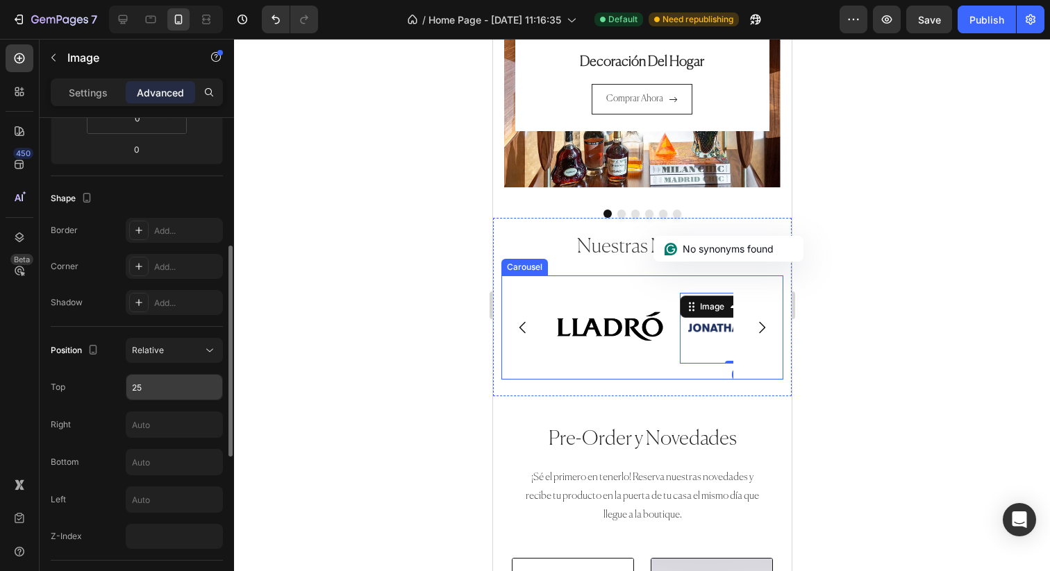
click at [176, 394] on input "25" at bounding box center [174, 387] width 96 height 25
click at [181, 388] on input "25" at bounding box center [174, 387] width 96 height 25
type input "23"
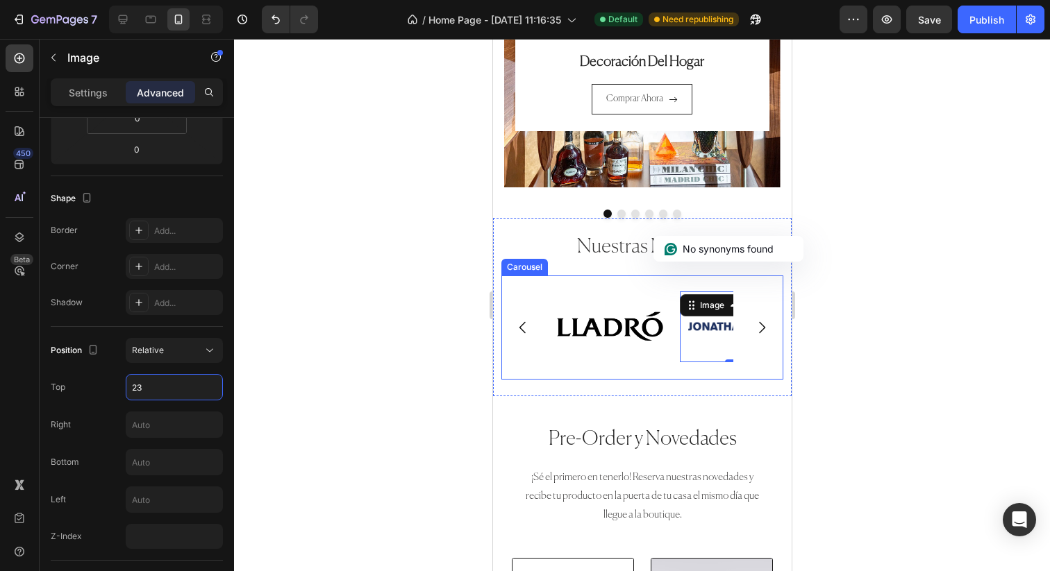
click at [751, 330] on button "Carousel Next Arrow" at bounding box center [760, 327] width 39 height 39
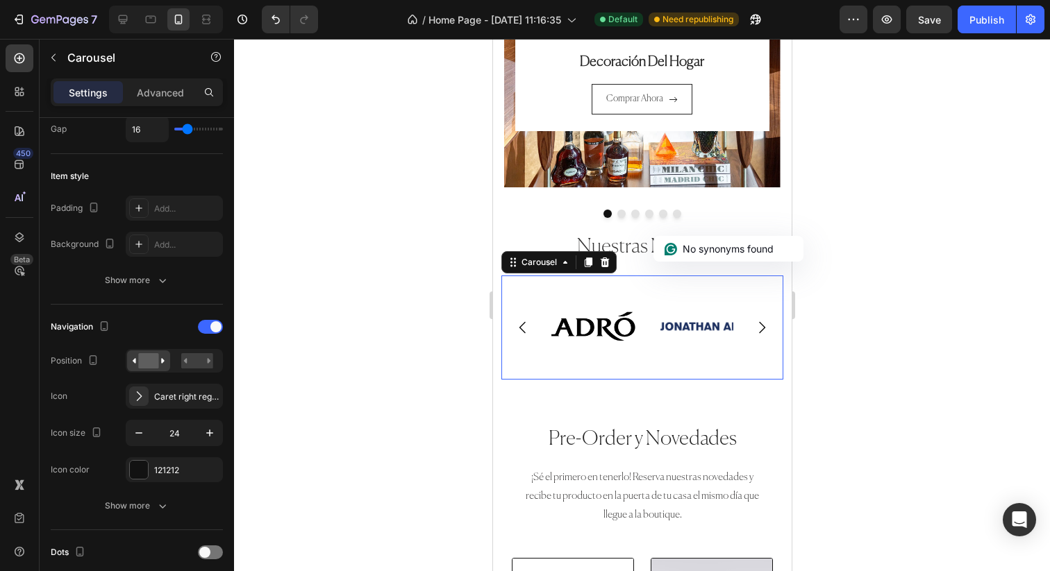
scroll to position [0, 0]
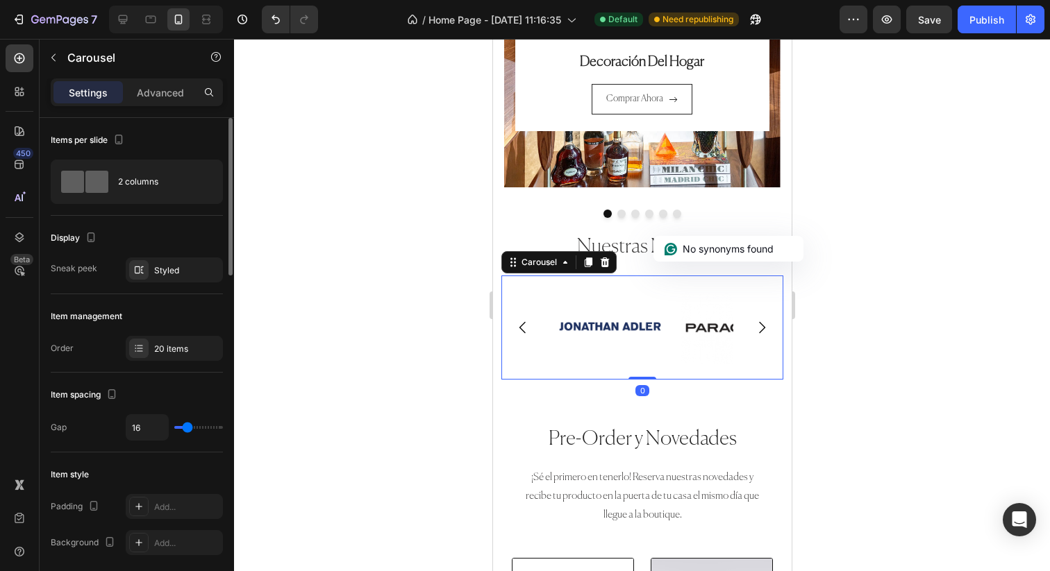
click at [752, 330] on button "Carousel Next Arrow" at bounding box center [760, 327] width 39 height 39
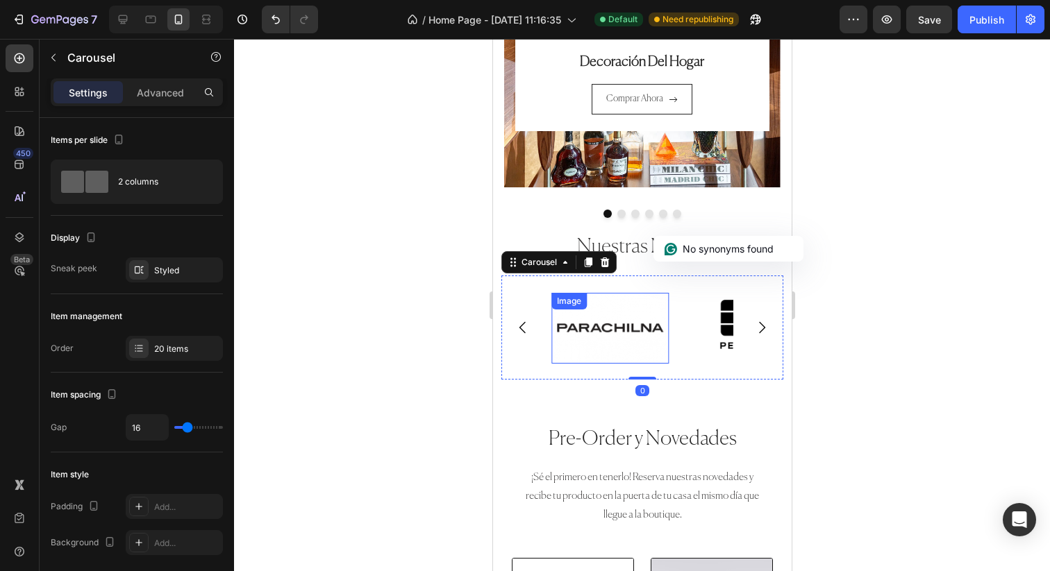
click at [628, 330] on img at bounding box center [609, 328] width 117 height 71
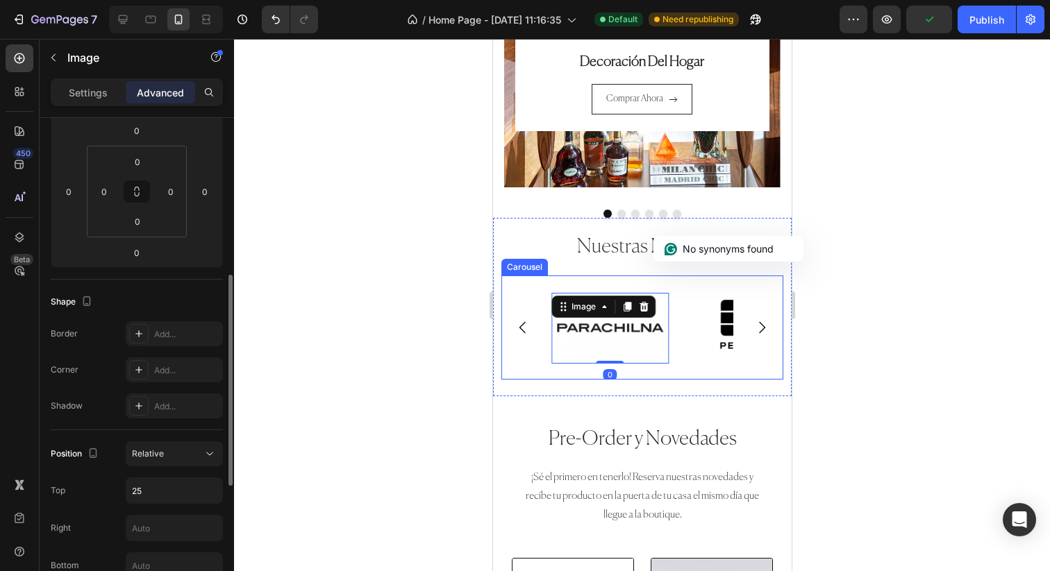
scroll to position [316, 0]
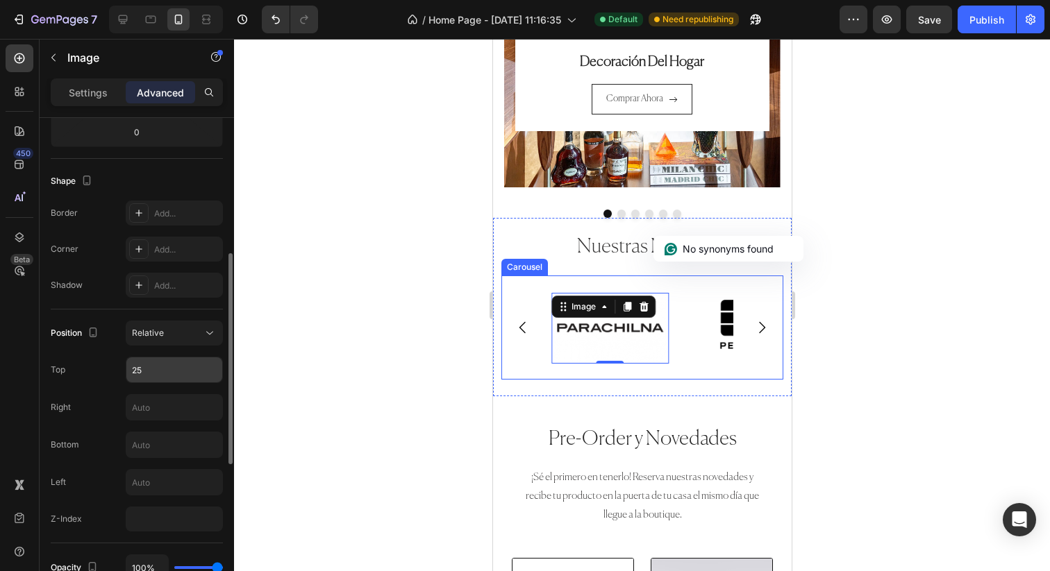
click at [180, 366] on input "25" at bounding box center [174, 370] width 96 height 25
click at [181, 373] on input "25" at bounding box center [174, 370] width 96 height 25
type input "23"
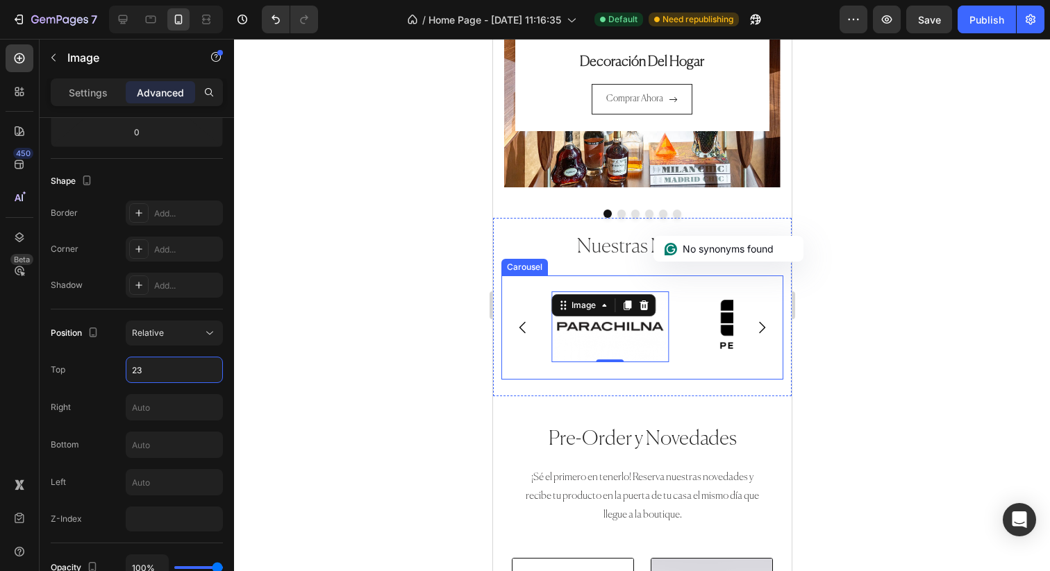
click at [751, 327] on button "Carousel Next Arrow" at bounding box center [760, 327] width 39 height 39
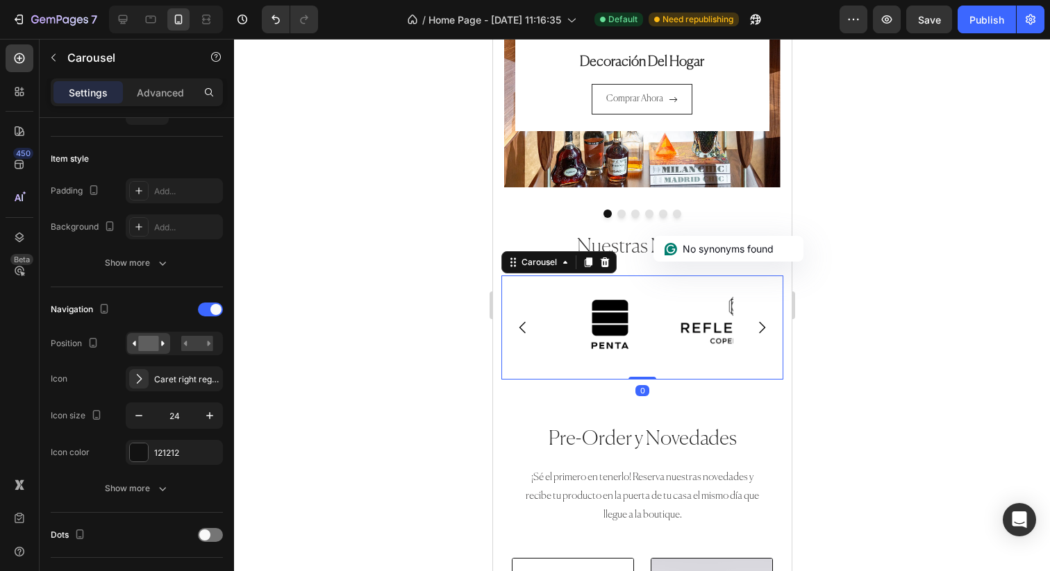
scroll to position [0, 0]
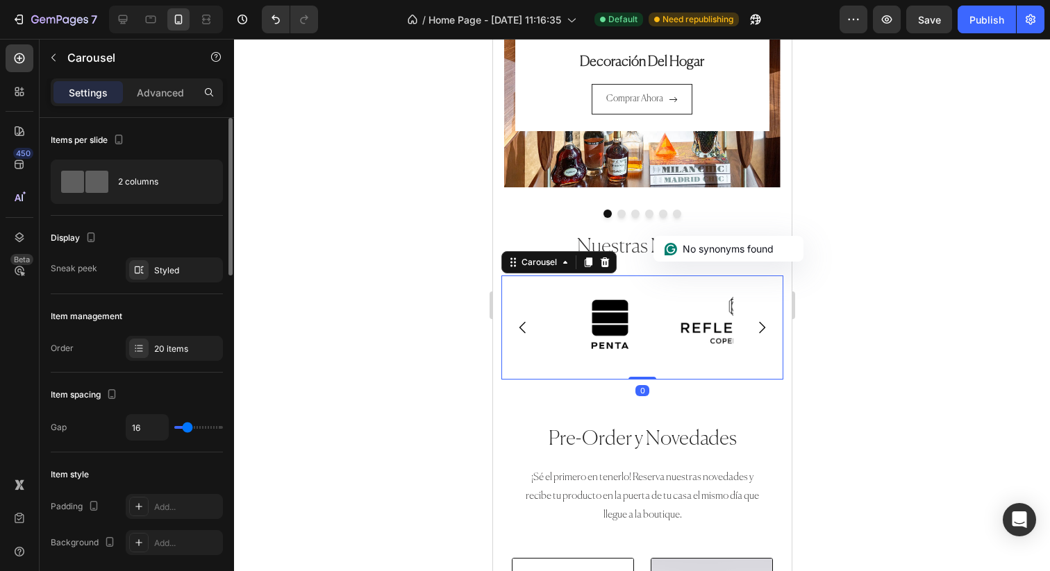
click at [752, 328] on button "Carousel Next Arrow" at bounding box center [760, 327] width 39 height 39
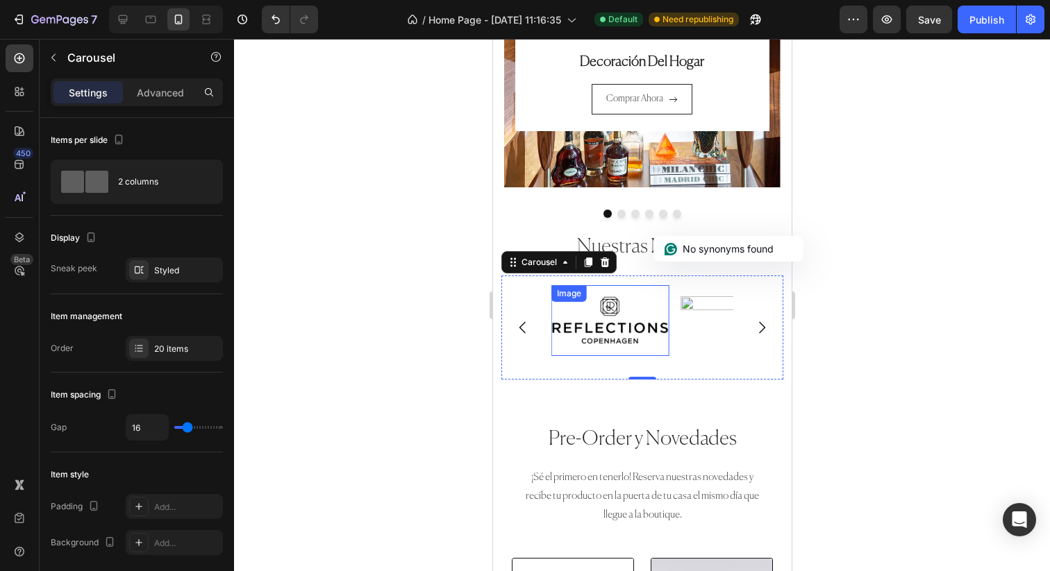
click at [598, 327] on img at bounding box center [609, 320] width 117 height 71
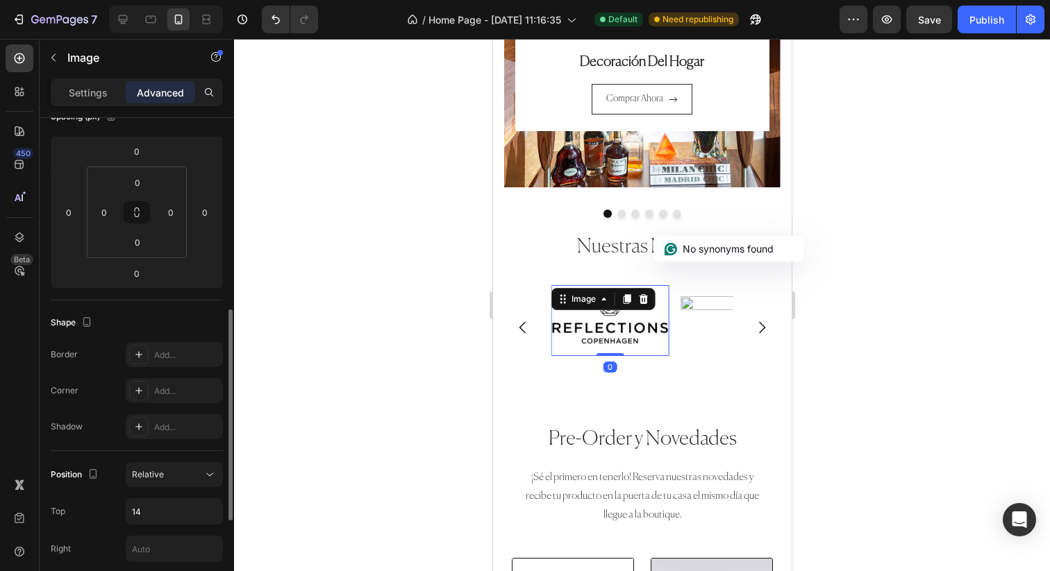
scroll to position [256, 0]
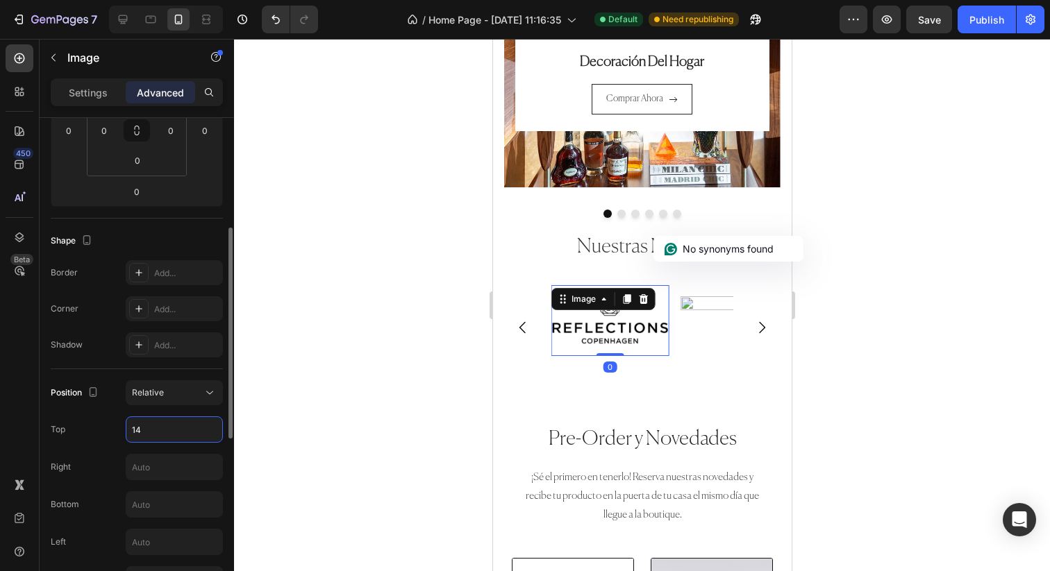
click at [169, 436] on input "14" at bounding box center [174, 429] width 96 height 25
click at [181, 437] on input "14" at bounding box center [174, 429] width 96 height 25
type input "13"
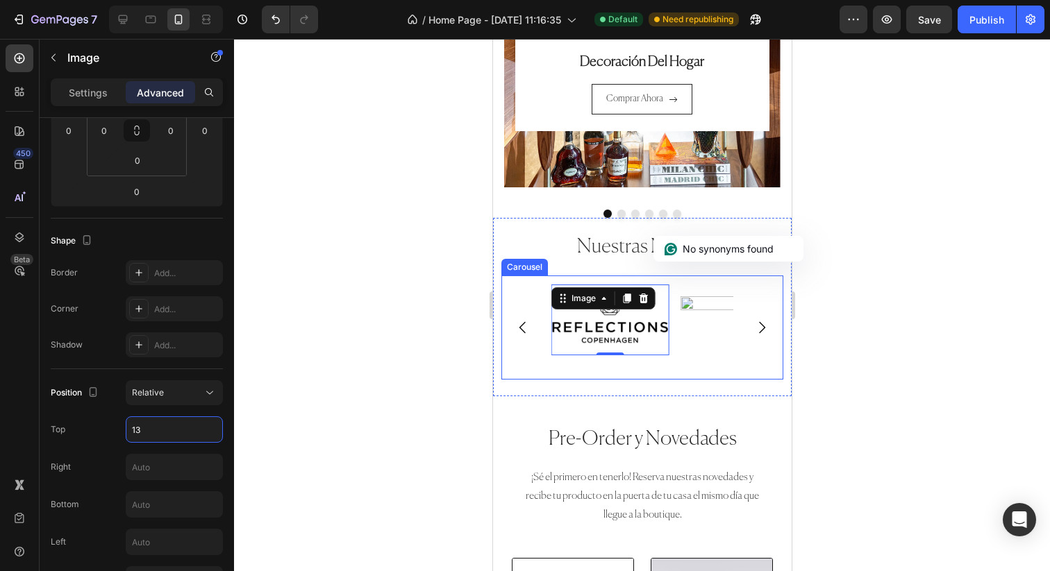
click at [719, 338] on img at bounding box center [737, 331] width 117 height 71
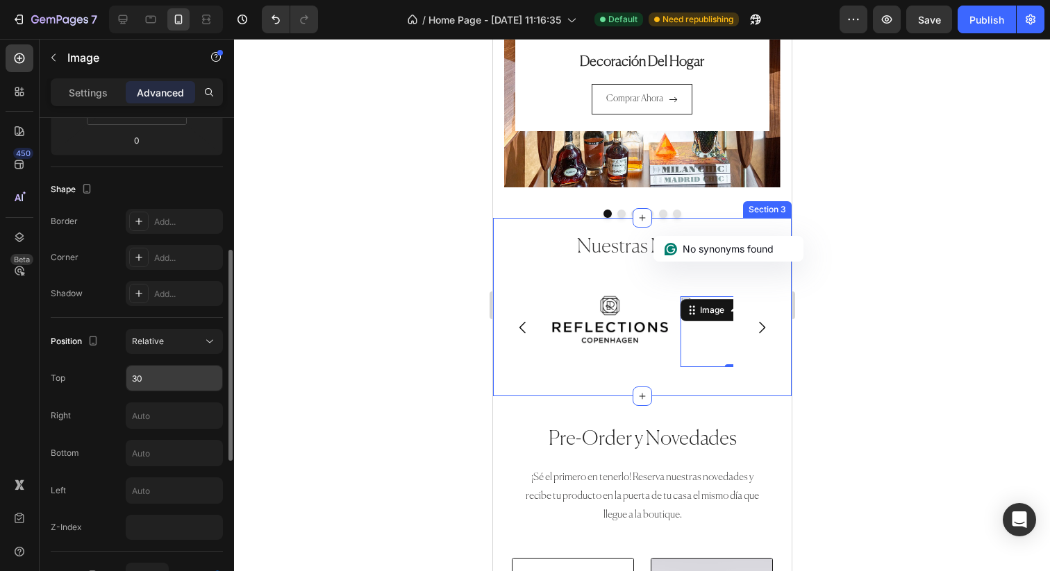
scroll to position [308, 0]
click at [195, 384] on input "30" at bounding box center [174, 377] width 96 height 25
type input "23"
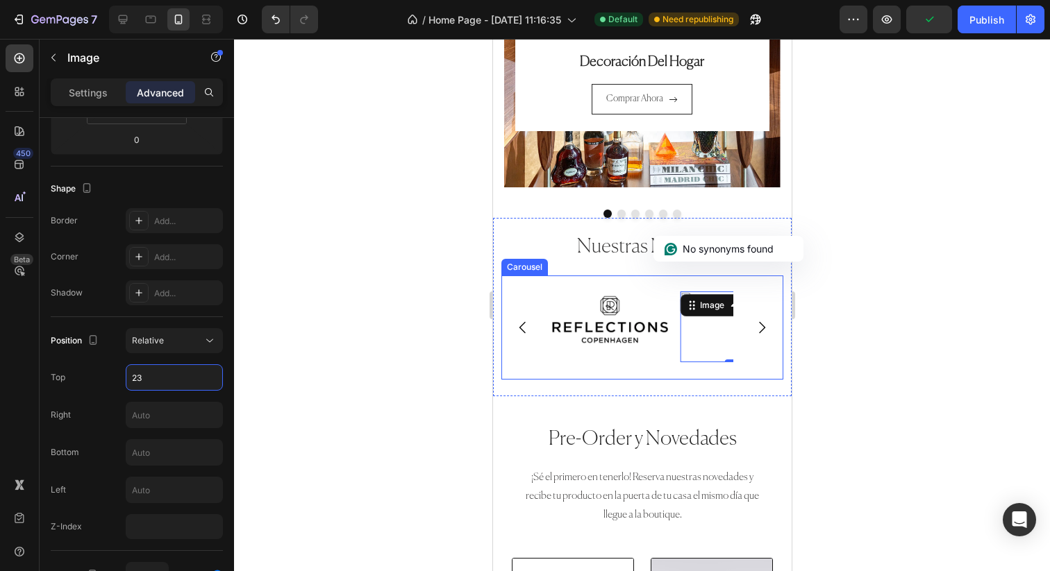
click at [767, 328] on icon "Carousel Next Arrow" at bounding box center [761, 327] width 17 height 17
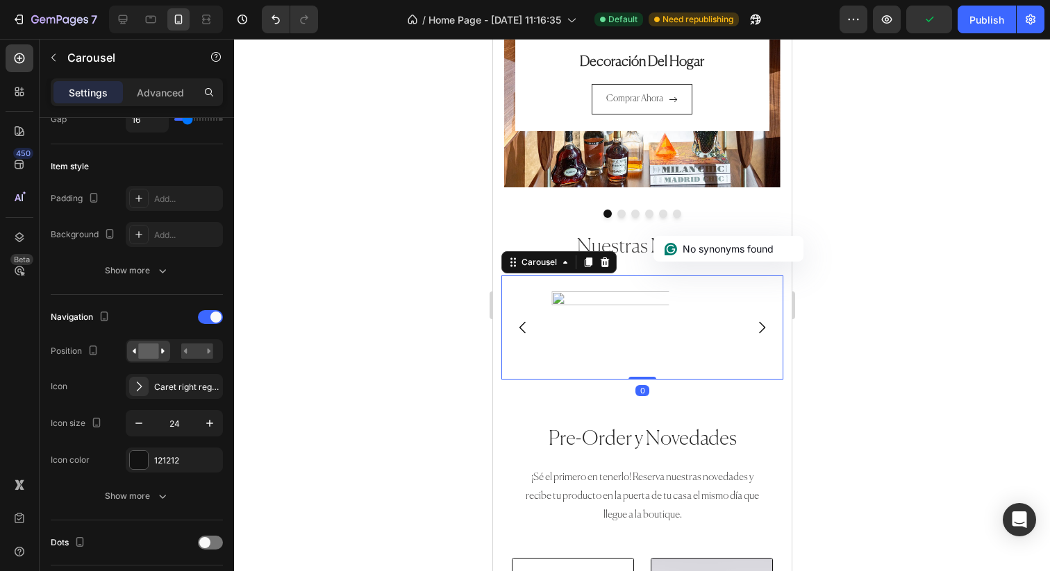
scroll to position [0, 0]
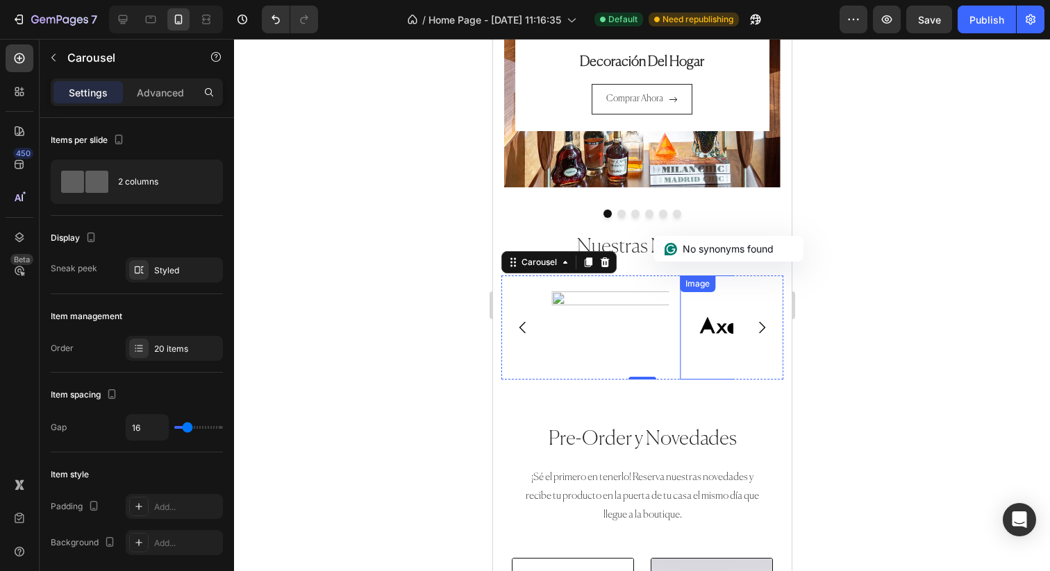
click at [709, 327] on img at bounding box center [737, 328] width 117 height 104
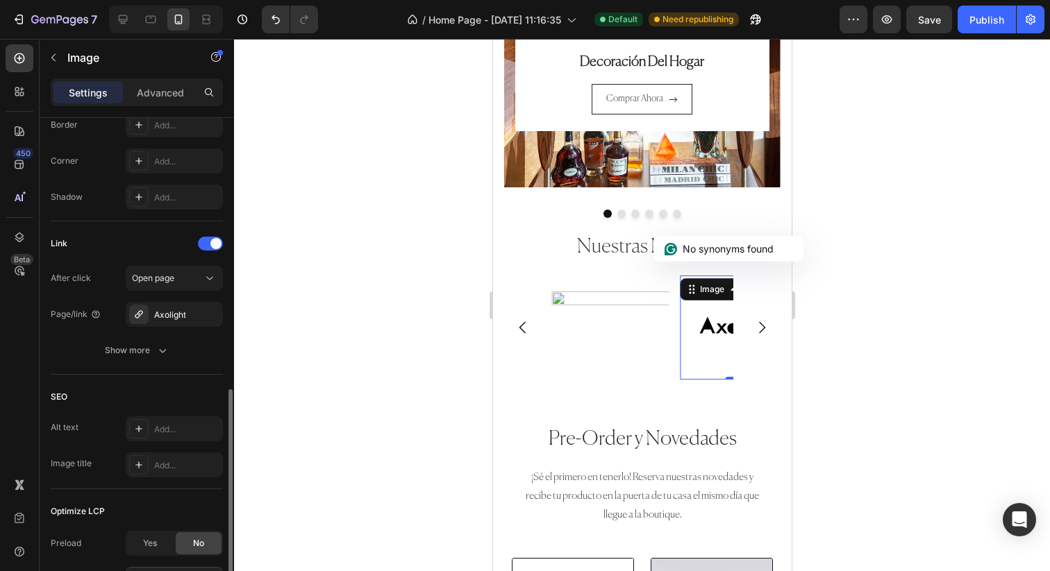
scroll to position [275, 0]
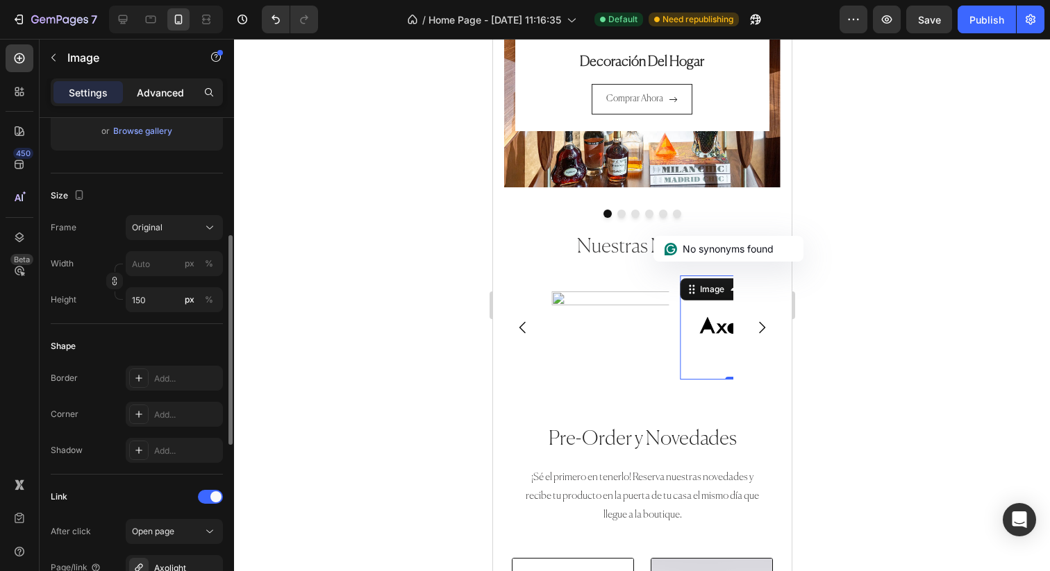
click at [172, 86] on p "Advanced" at bounding box center [160, 92] width 47 height 15
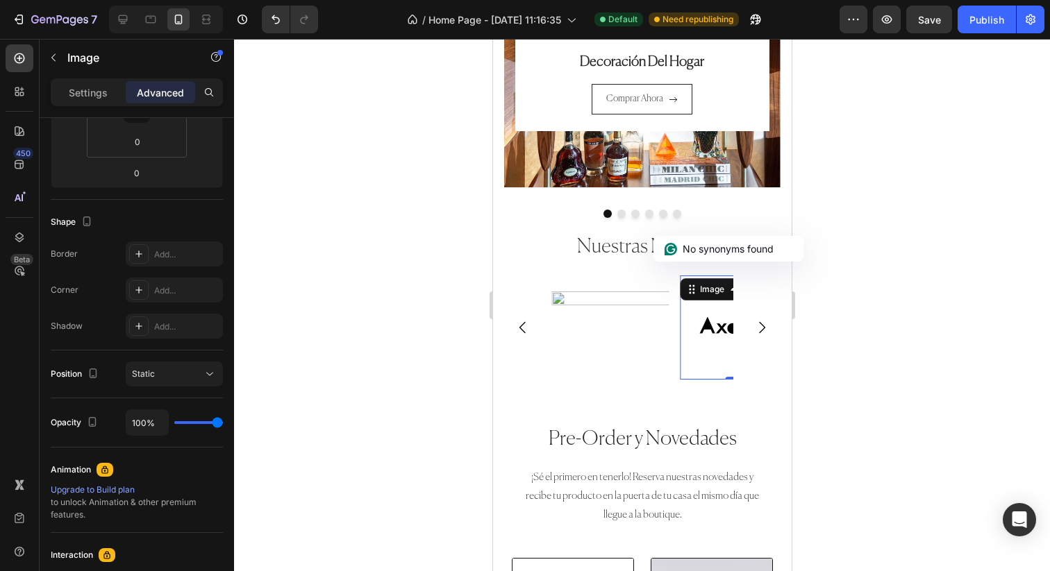
click at [173, 93] on p "Advanced" at bounding box center [160, 92] width 47 height 15
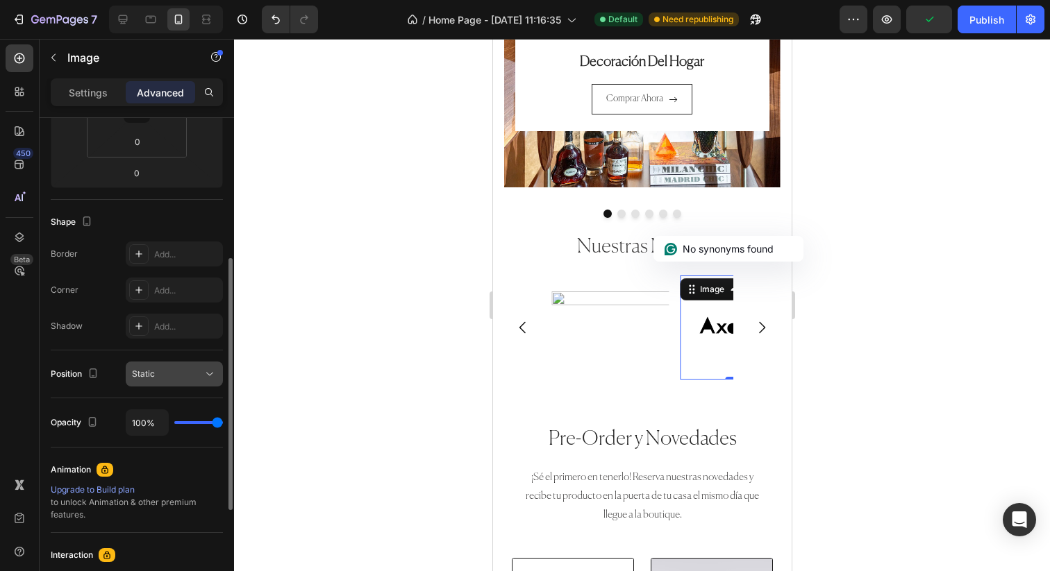
click at [176, 383] on button "Static" at bounding box center [174, 374] width 97 height 25
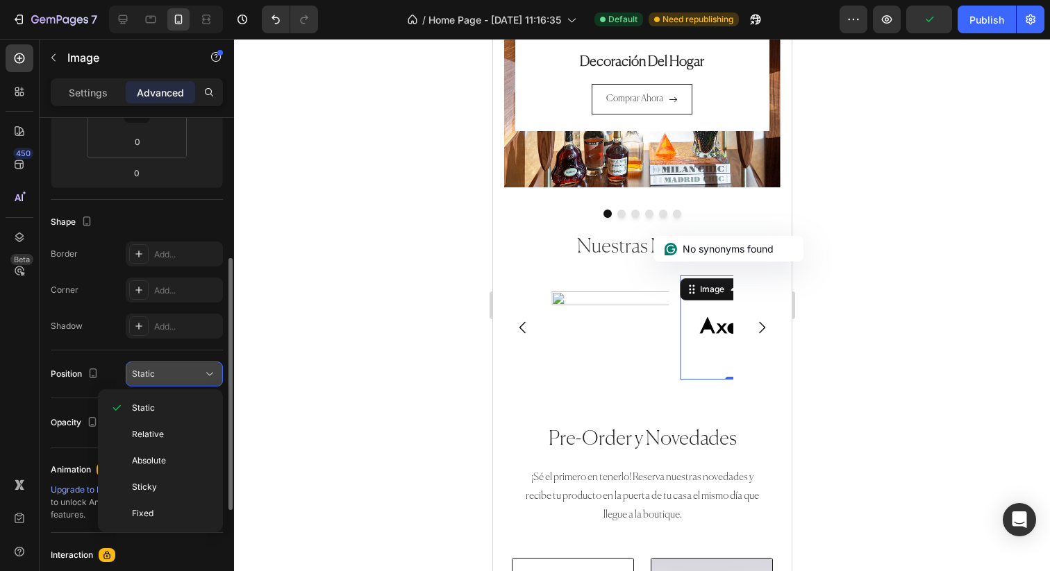
click at [176, 383] on button "Static" at bounding box center [174, 374] width 97 height 25
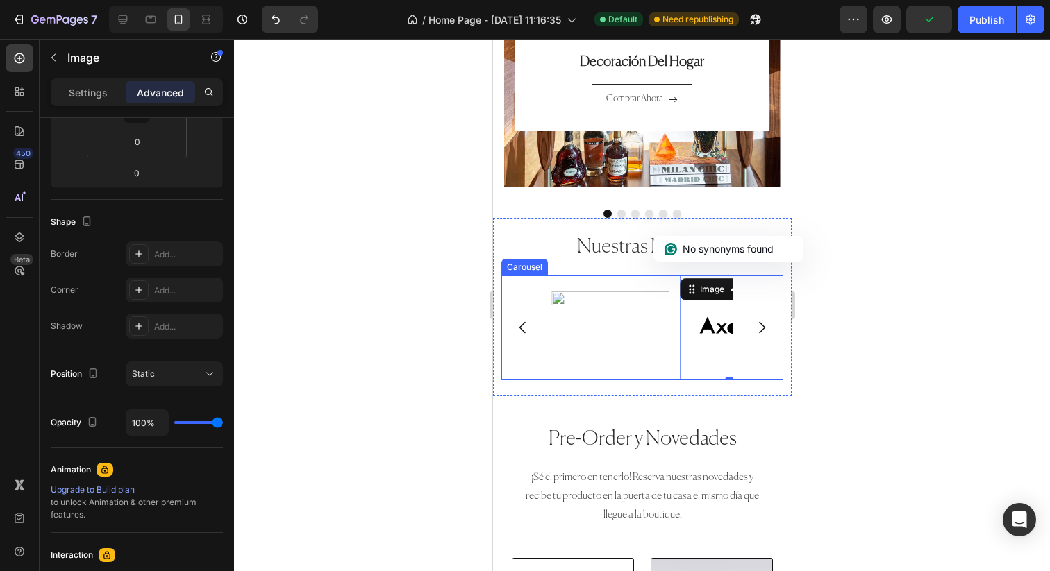
click at [755, 327] on icon "Carousel Next Arrow" at bounding box center [761, 327] width 17 height 17
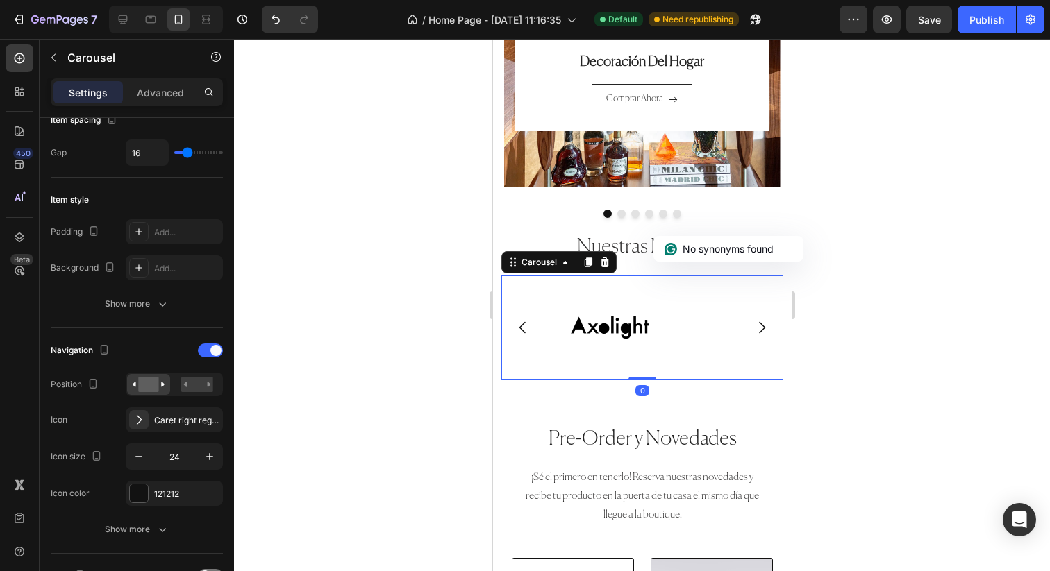
scroll to position [0, 0]
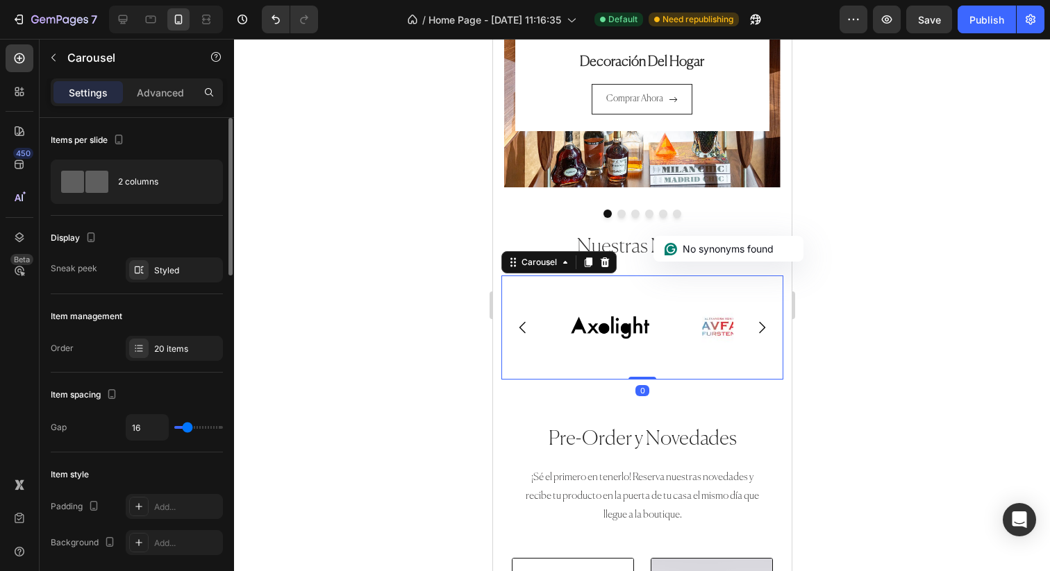
click at [755, 327] on icon "Carousel Next Arrow" at bounding box center [761, 327] width 17 height 17
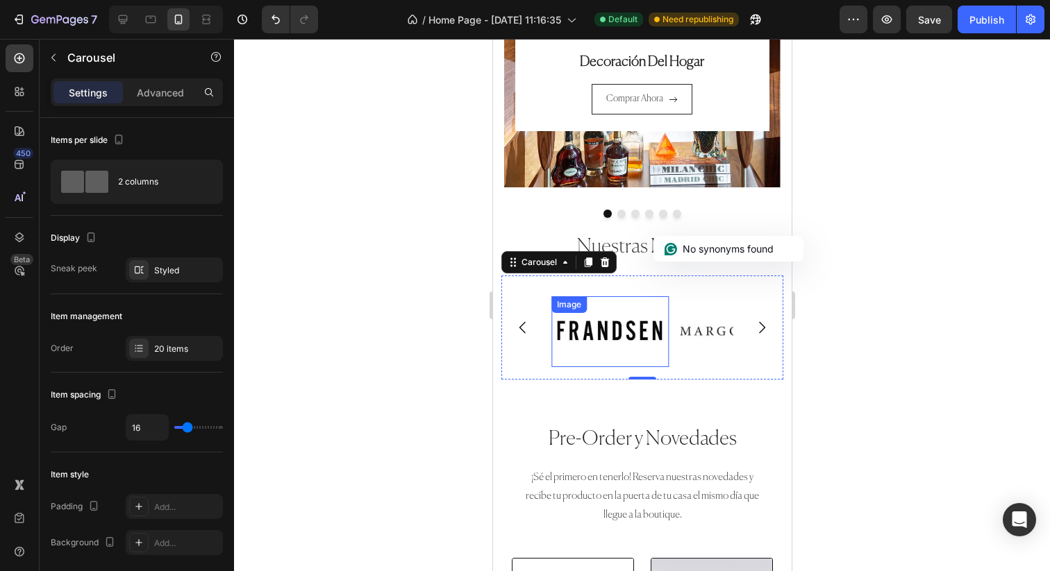
click at [645, 337] on img at bounding box center [609, 331] width 117 height 71
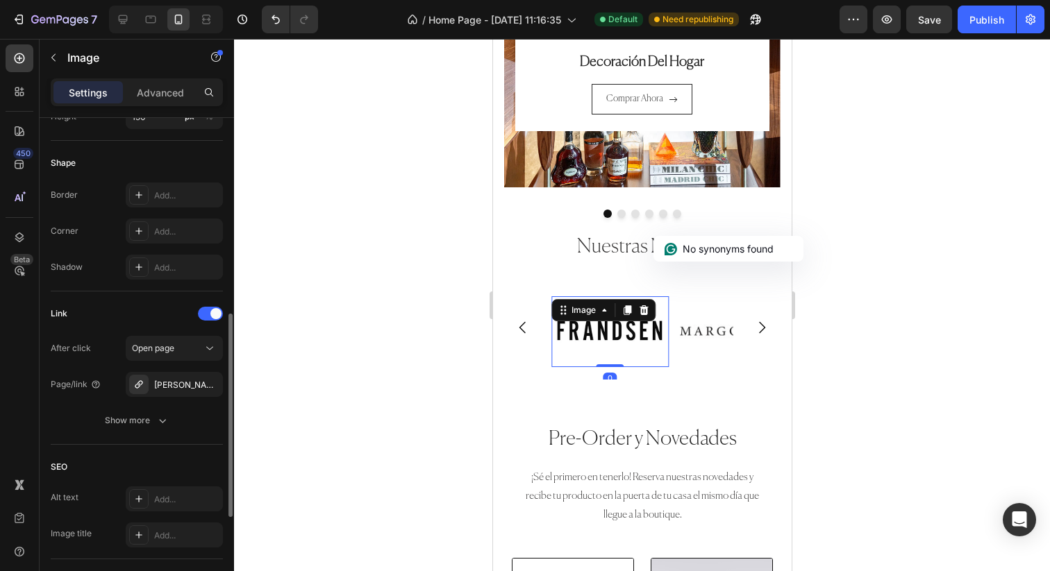
scroll to position [474, 0]
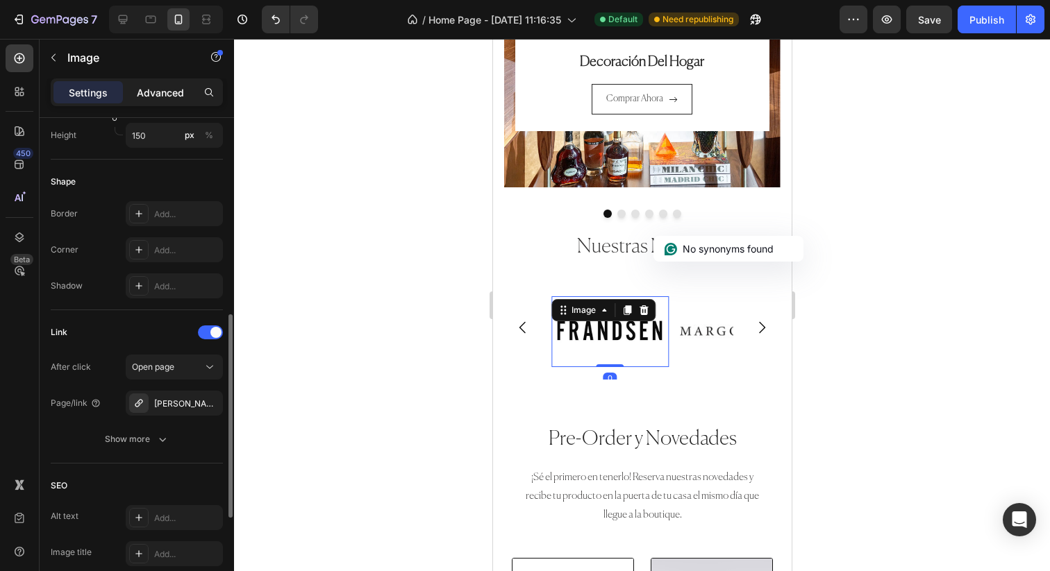
click at [152, 93] on p "Advanced" at bounding box center [160, 92] width 47 height 15
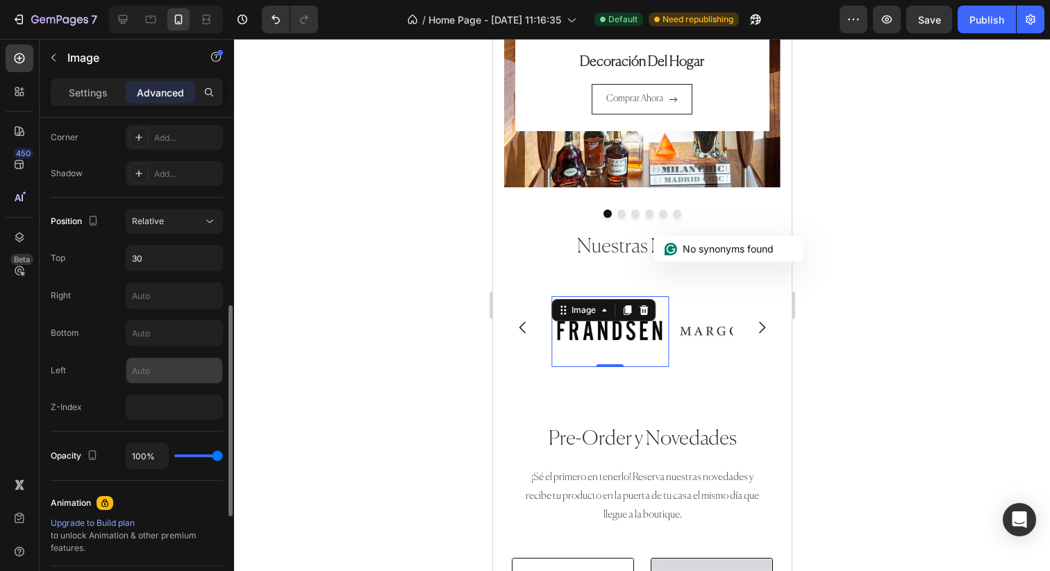
scroll to position [396, 0]
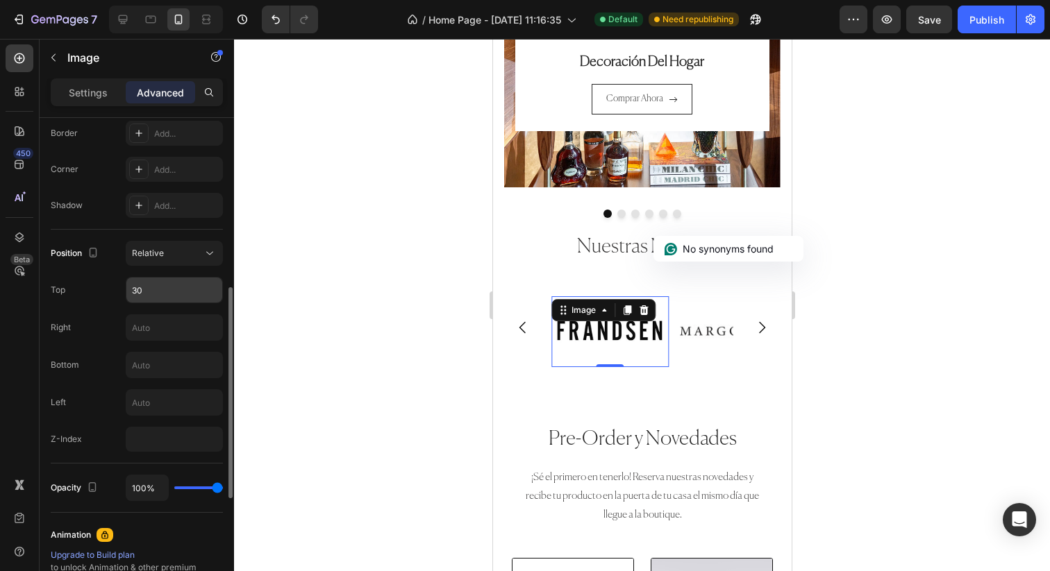
click at [167, 294] on input "30" at bounding box center [174, 290] width 96 height 25
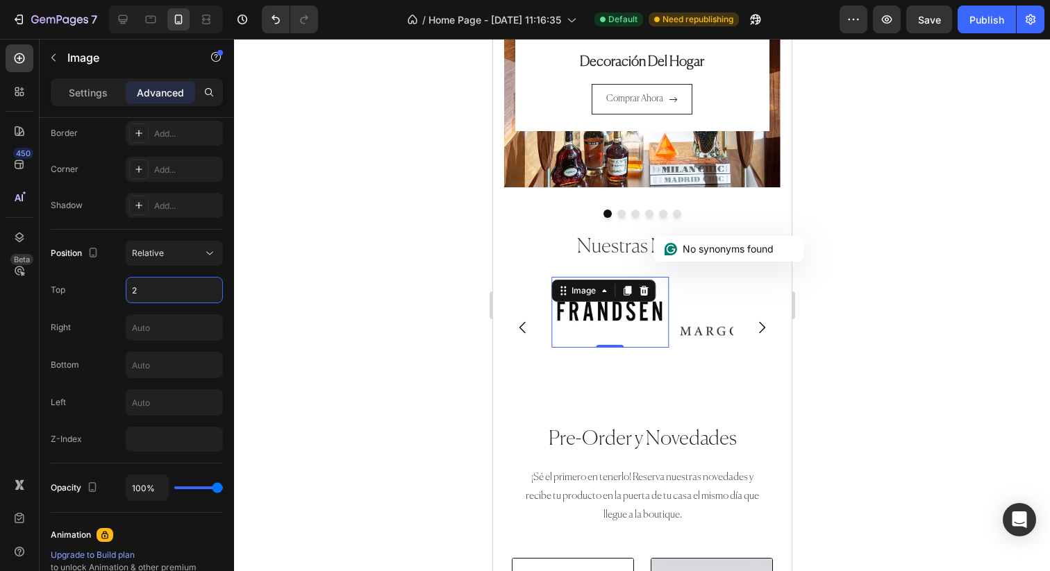
type input "25"
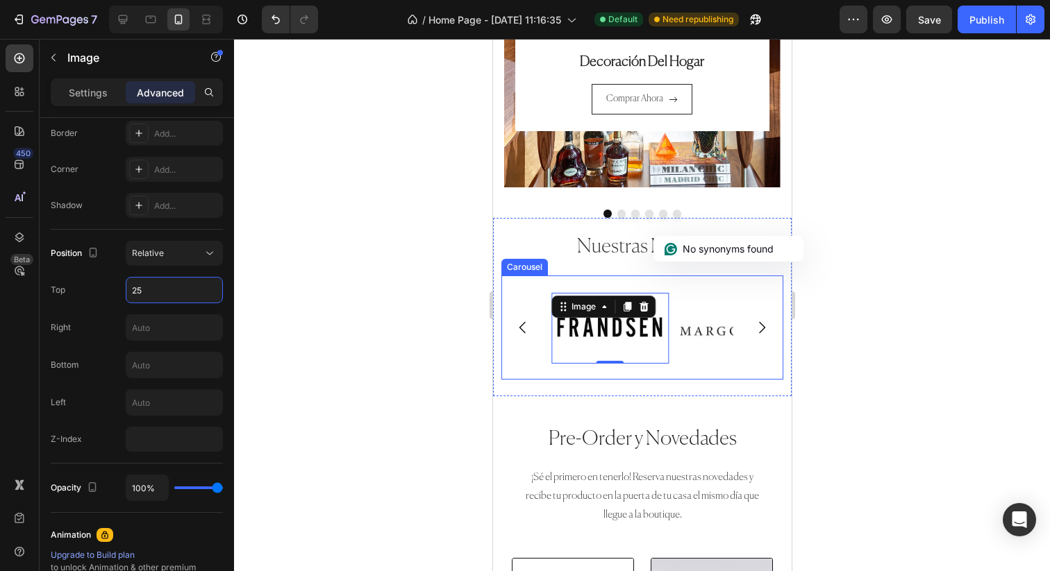
click at [705, 335] on img at bounding box center [737, 331] width 117 height 71
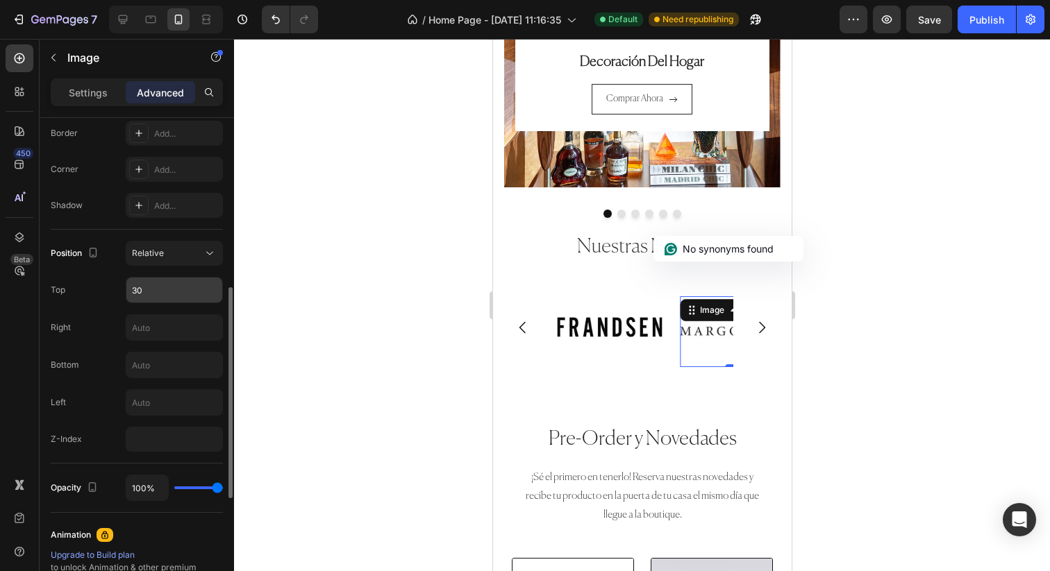
click at [156, 289] on input "30" at bounding box center [174, 290] width 96 height 25
type input "23"
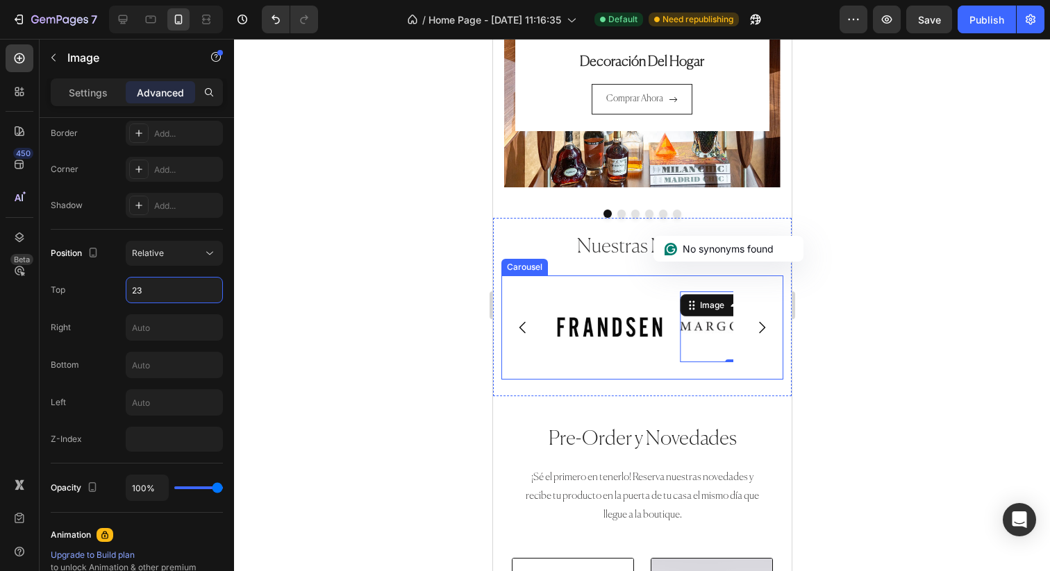
click at [766, 324] on icon "Carousel Next Arrow" at bounding box center [761, 327] width 17 height 17
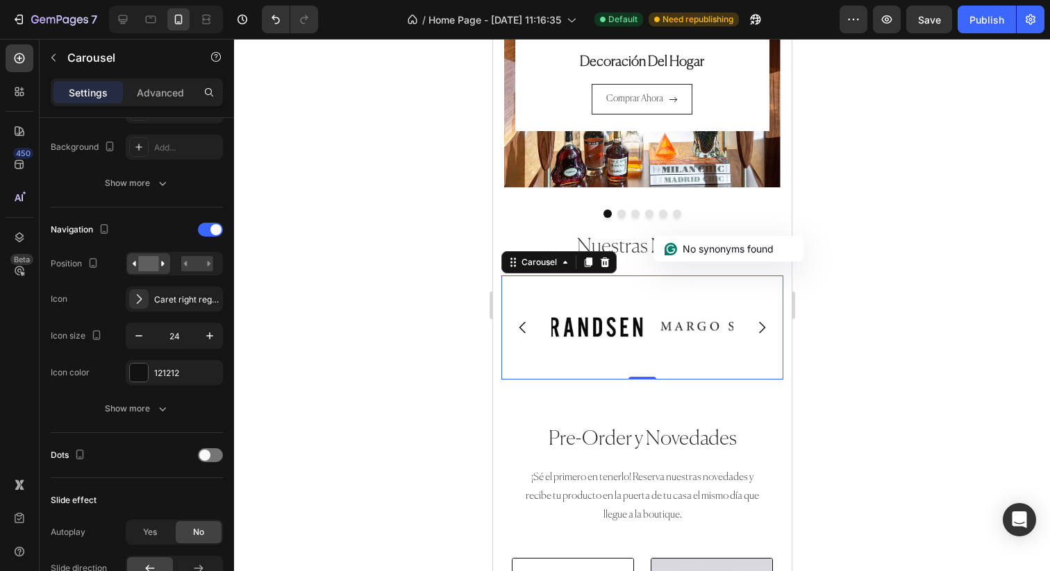
scroll to position [0, 0]
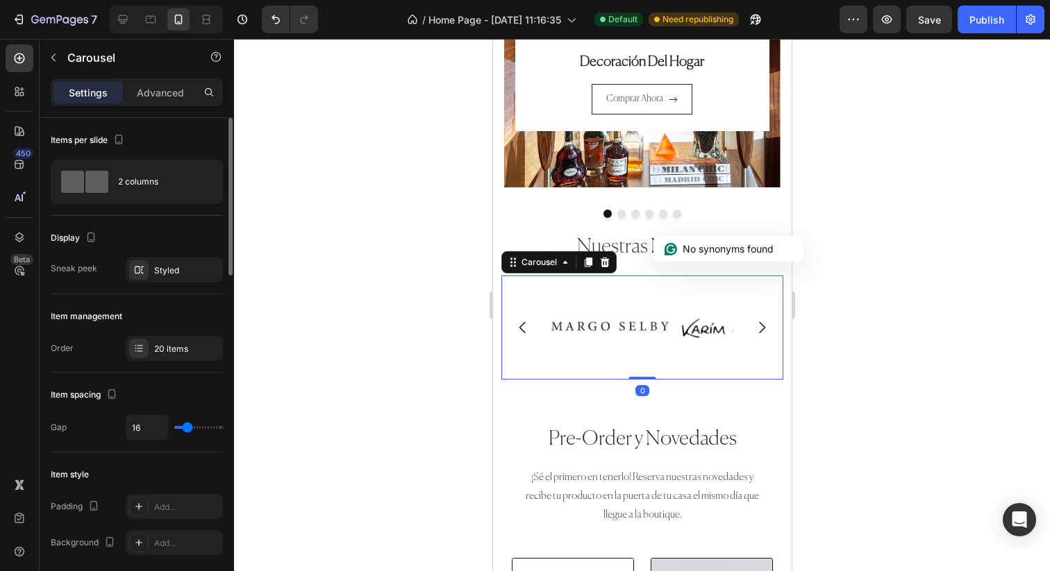
click at [762, 325] on icon "Carousel Next Arrow" at bounding box center [761, 327] width 17 height 17
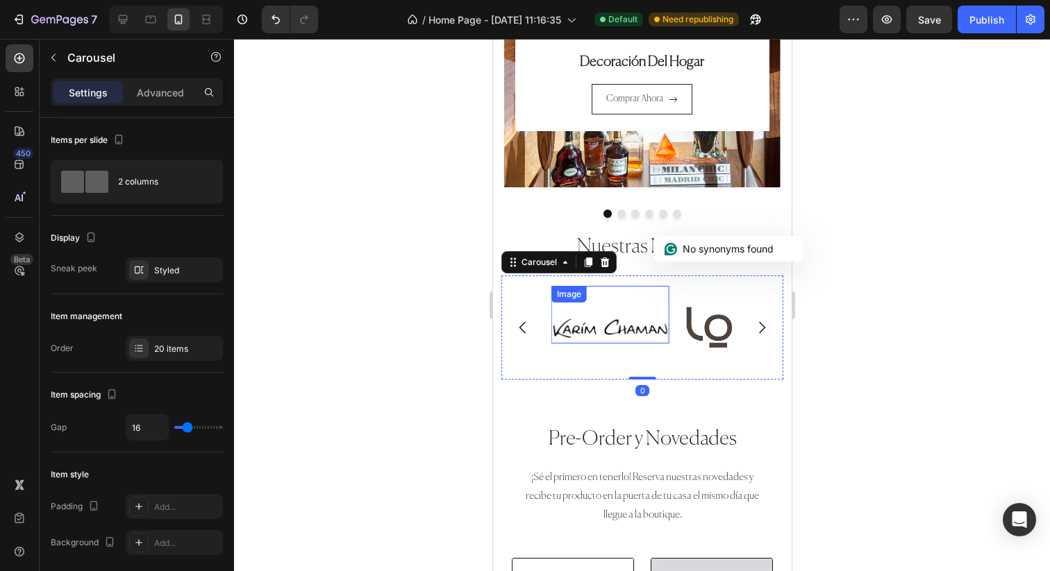
click at [625, 333] on img at bounding box center [609, 329] width 117 height 30
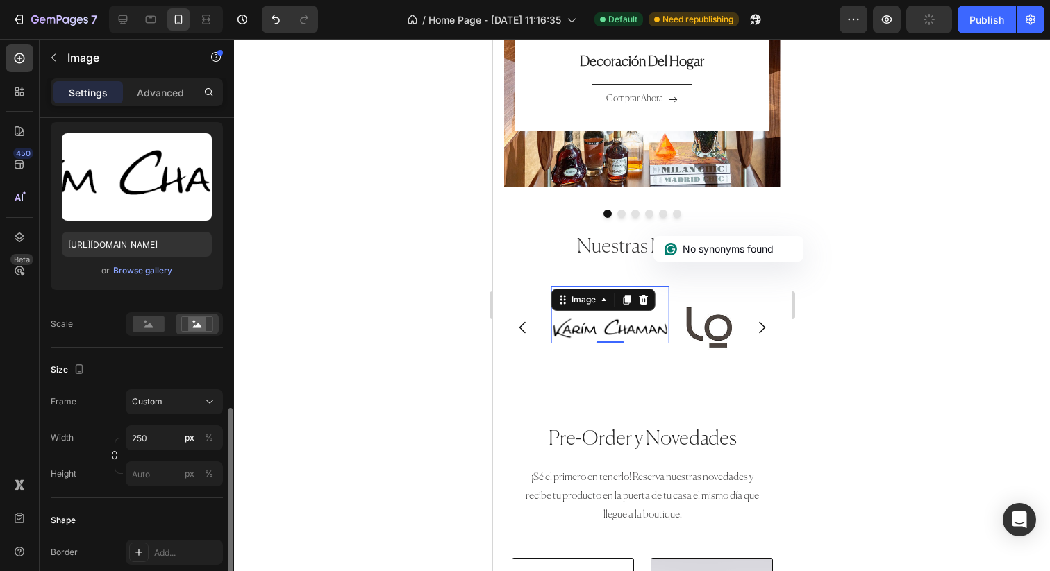
scroll to position [301, 0]
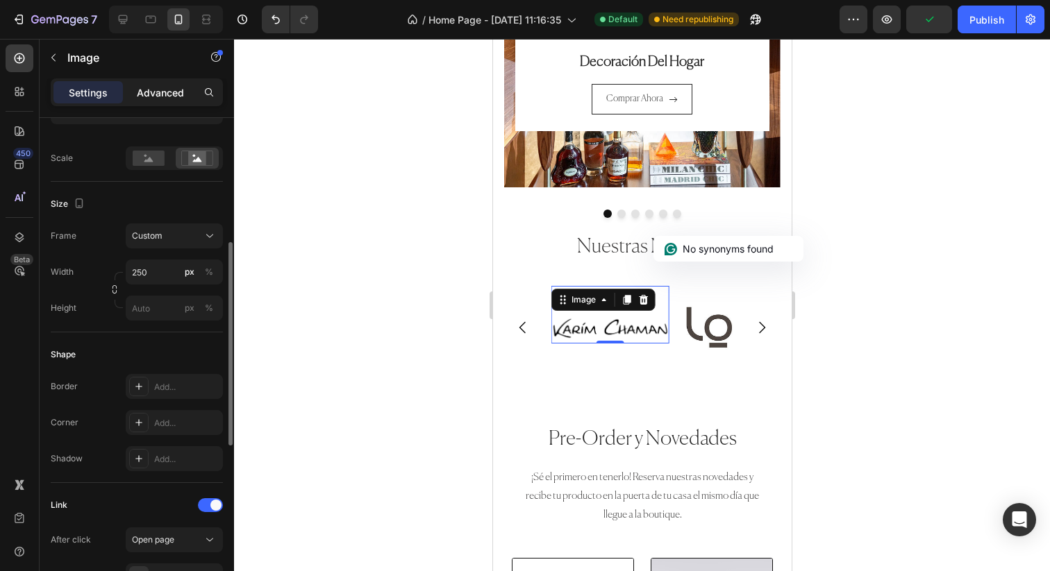
click at [158, 101] on div "Advanced" at bounding box center [160, 92] width 69 height 22
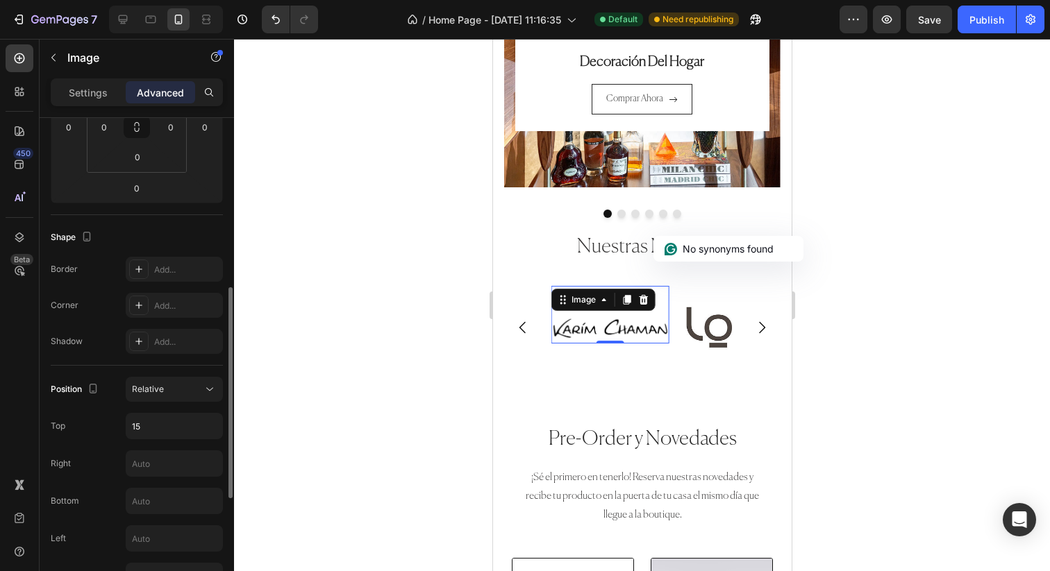
scroll to position [255, 0]
click at [168, 436] on input "15" at bounding box center [174, 430] width 96 height 25
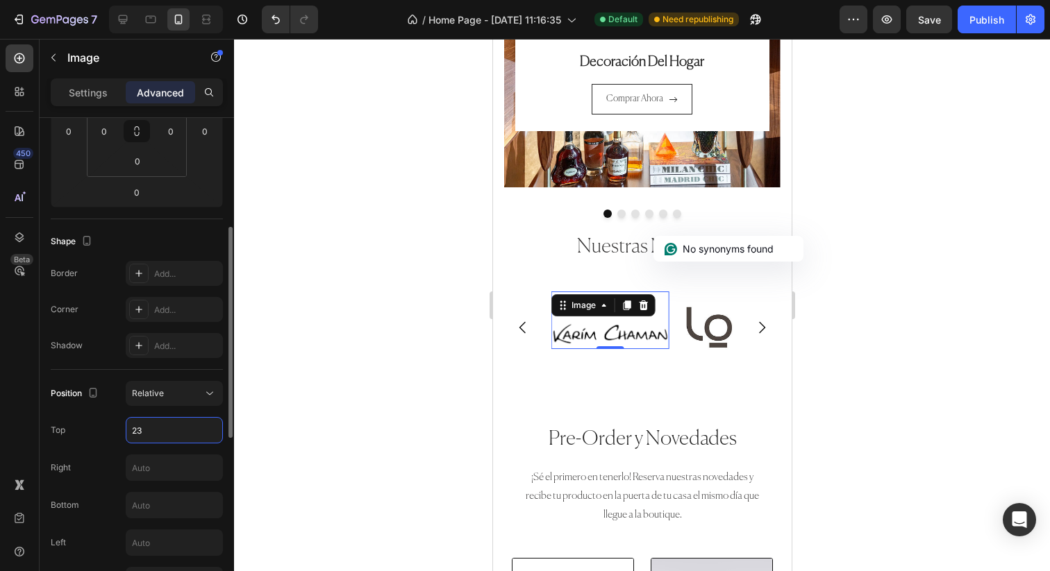
type input "2"
type input "1"
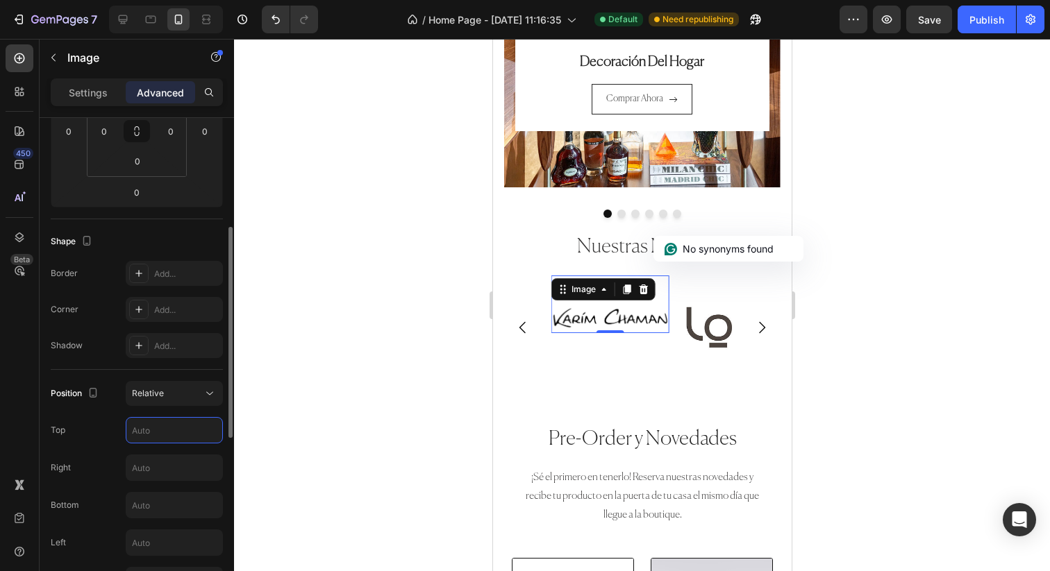
type input "9"
type input "10"
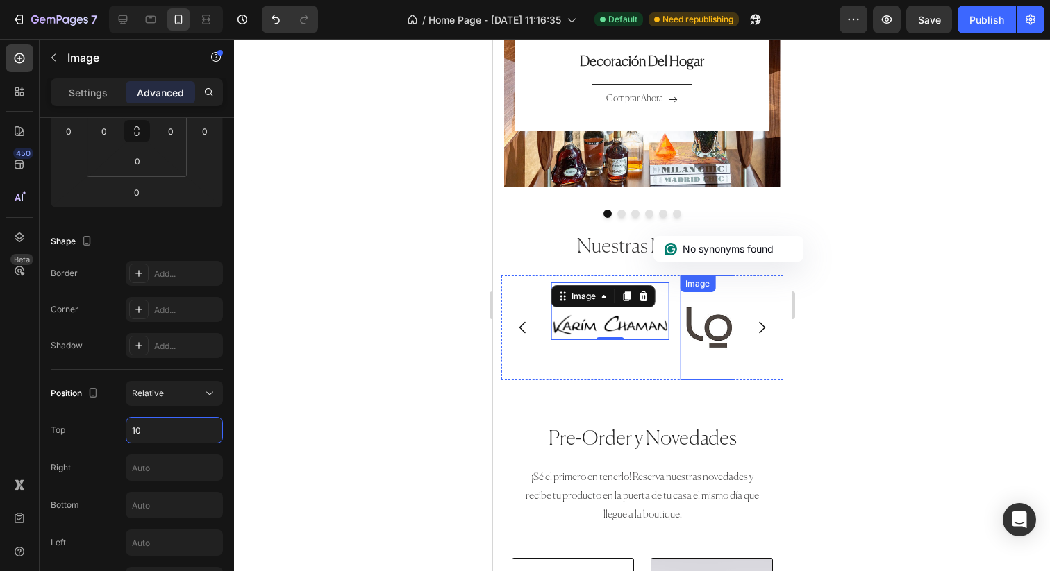
click at [698, 321] on img at bounding box center [737, 328] width 117 height 104
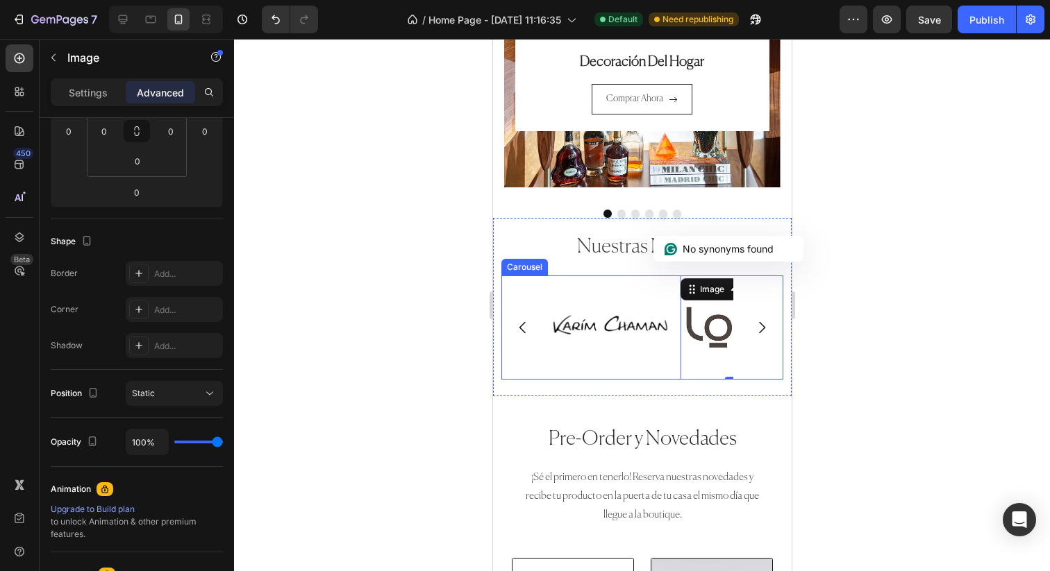
click at [757, 329] on icon "Carousel Next Arrow" at bounding box center [761, 327] width 17 height 17
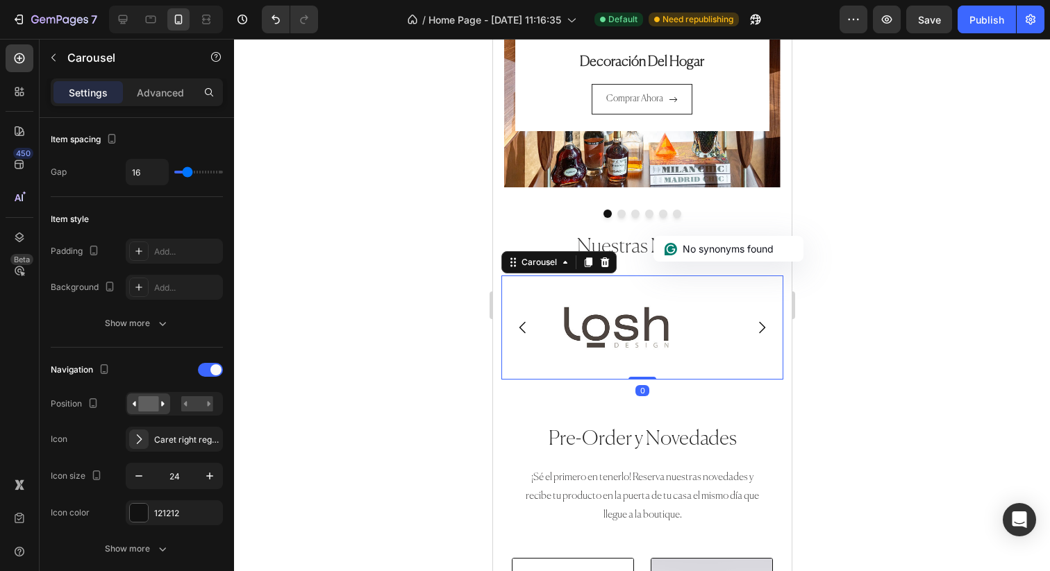
scroll to position [0, 0]
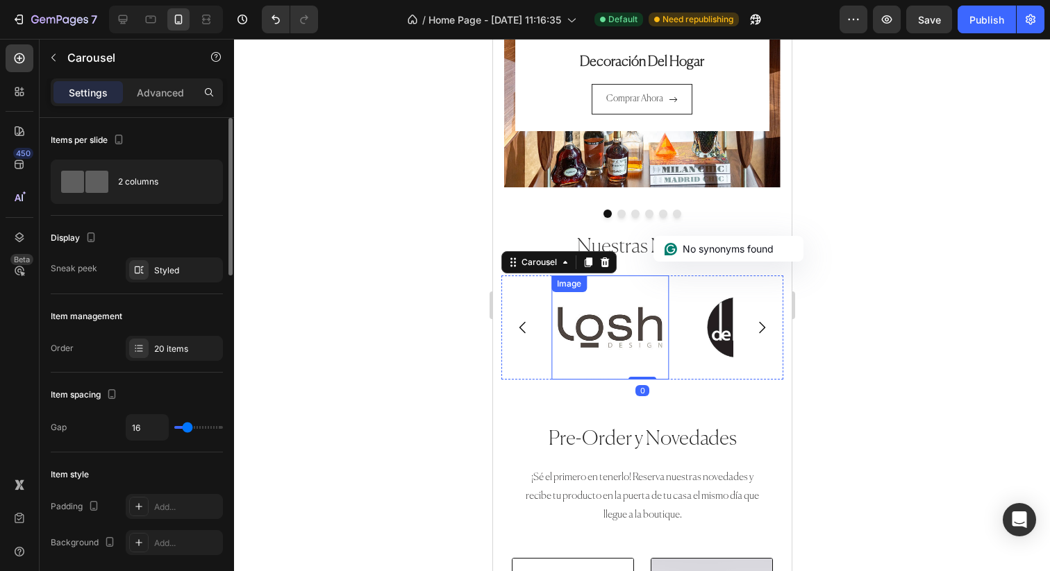
click at [612, 330] on img at bounding box center [609, 328] width 117 height 104
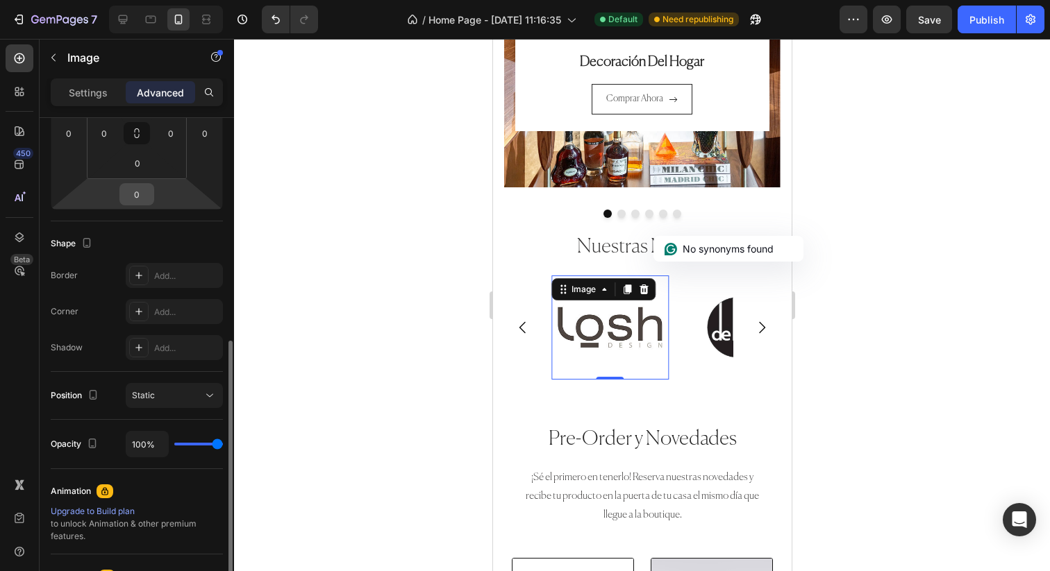
scroll to position [329, 0]
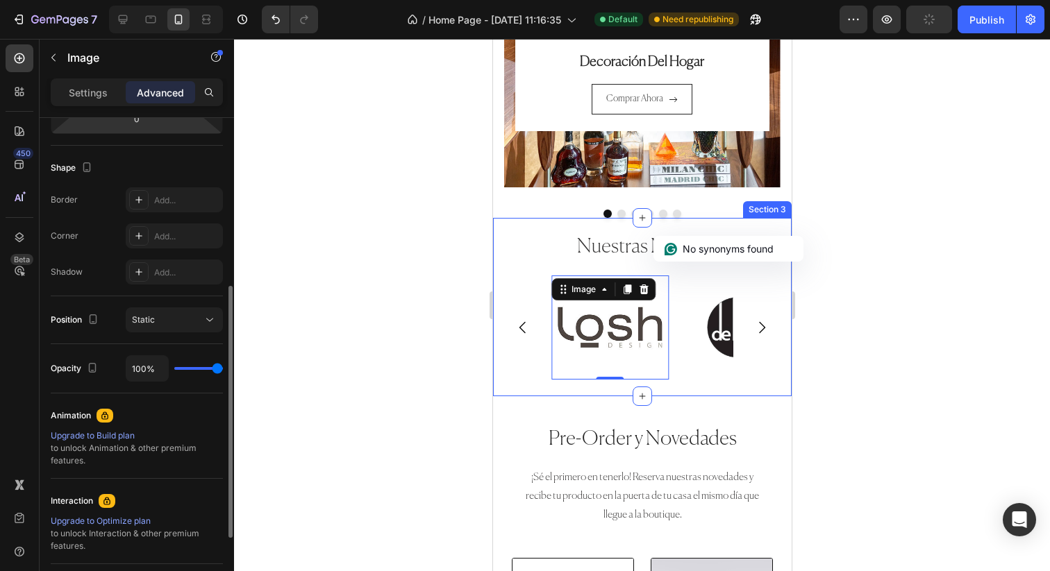
click at [766, 331] on icon "Carousel Next Arrow" at bounding box center [761, 327] width 17 height 17
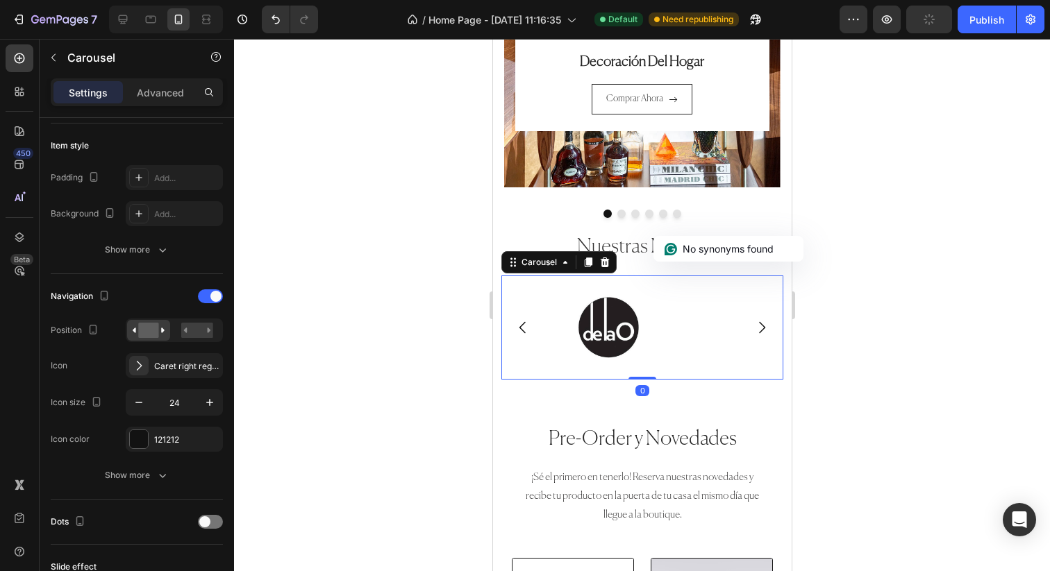
scroll to position [0, 0]
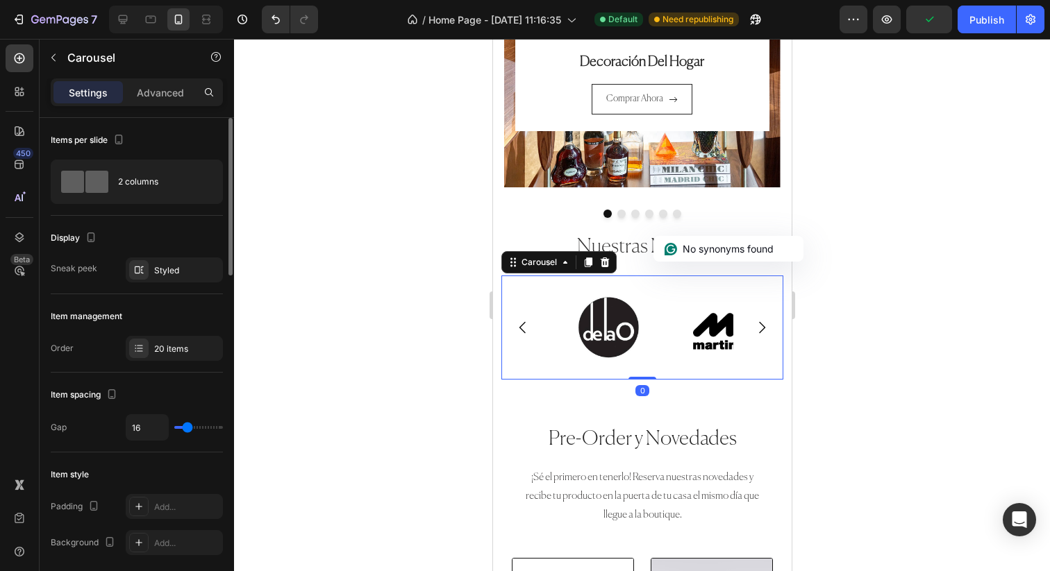
click at [759, 333] on icon "Carousel Next Arrow" at bounding box center [761, 327] width 17 height 17
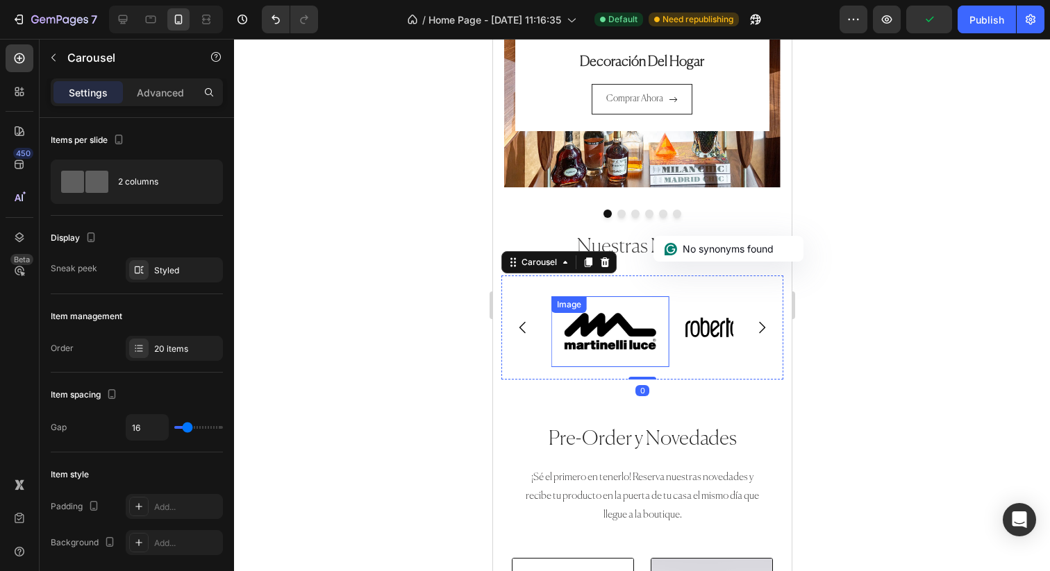
click at [615, 335] on img at bounding box center [609, 331] width 117 height 71
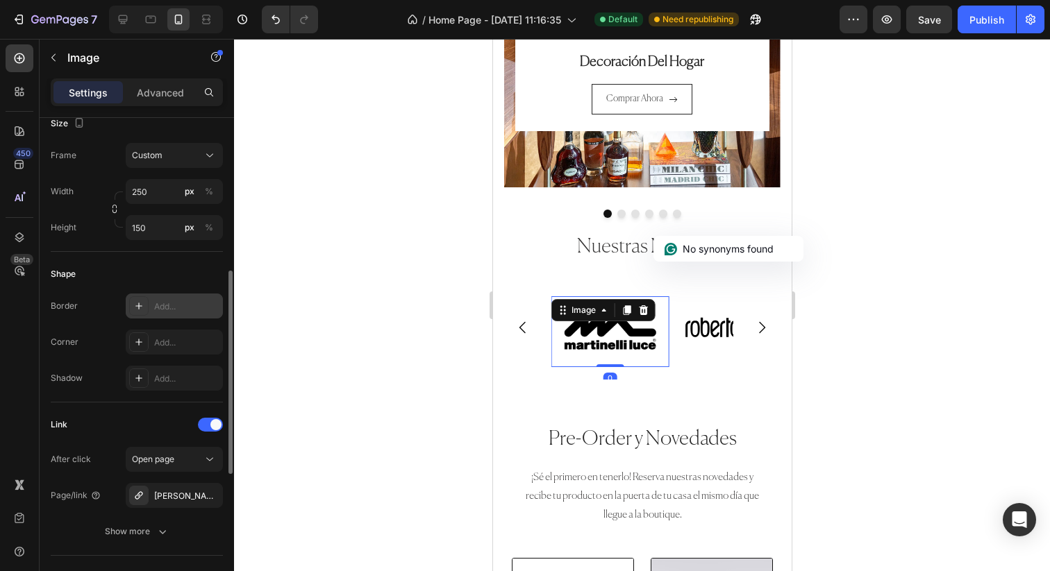
scroll to position [203, 0]
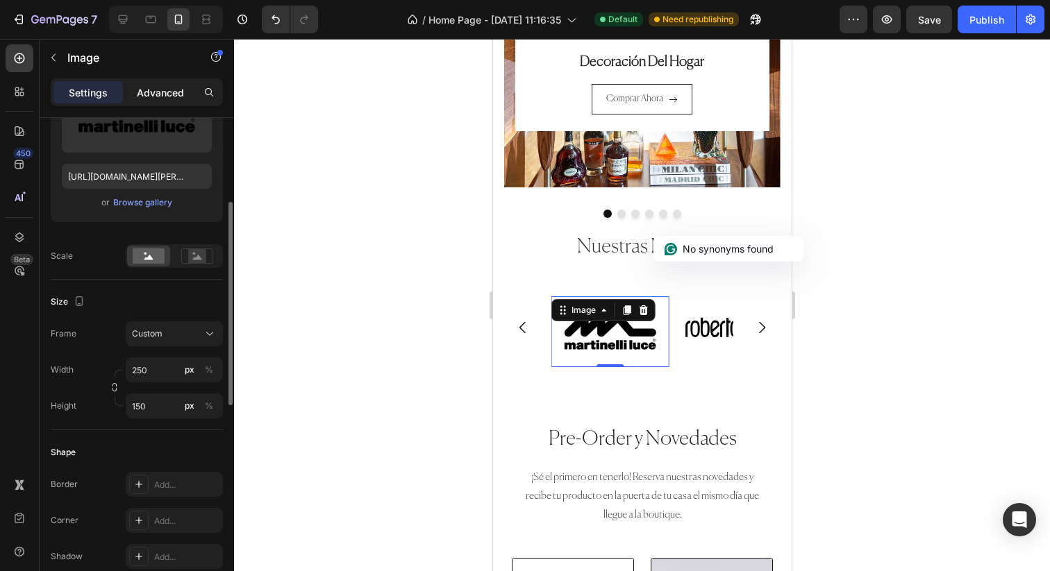
click at [163, 83] on div "Advanced" at bounding box center [160, 92] width 69 height 22
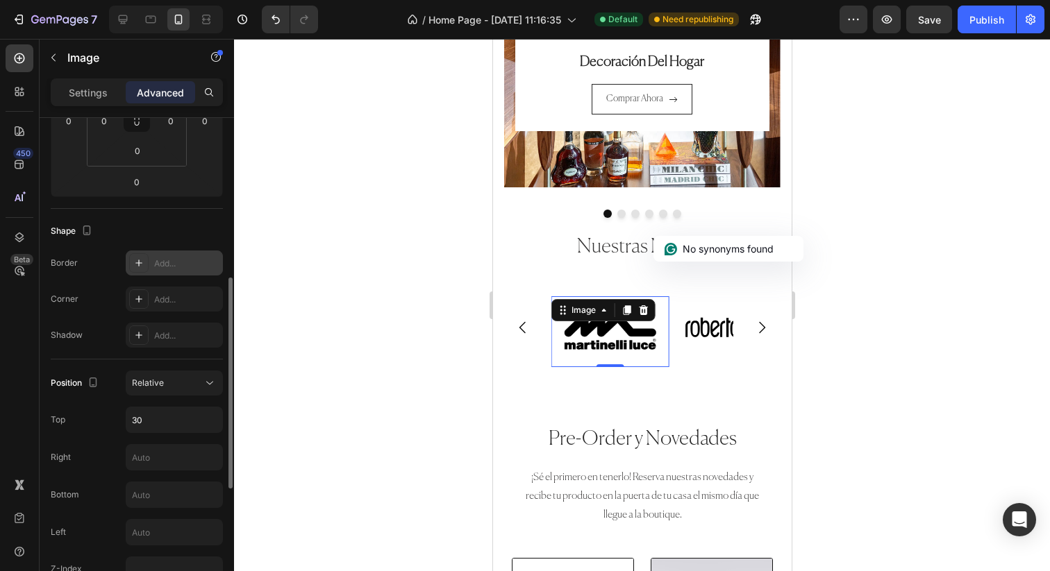
scroll to position [327, 0]
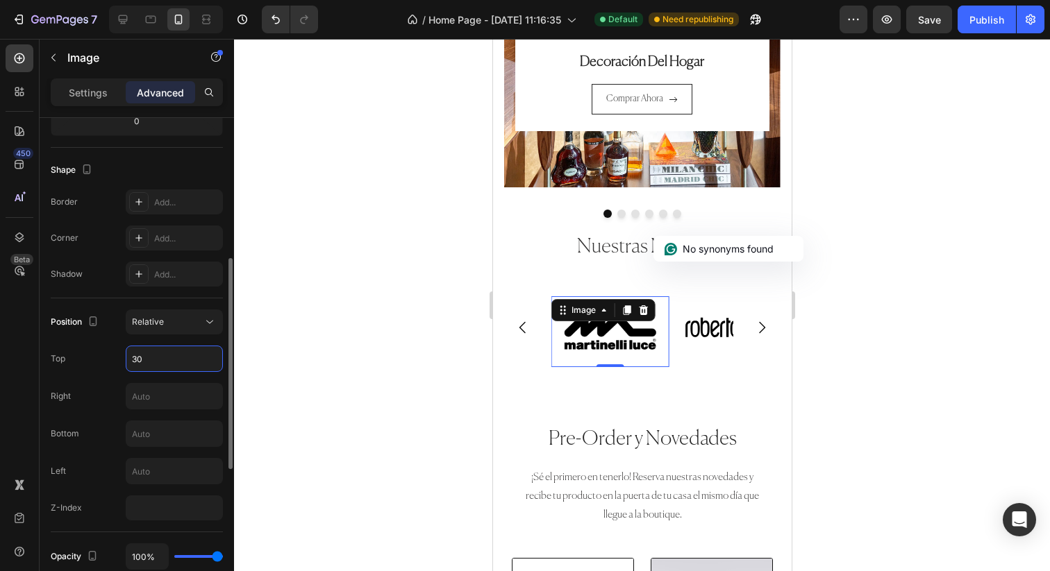
click at [145, 366] on input "30" at bounding box center [174, 358] width 96 height 25
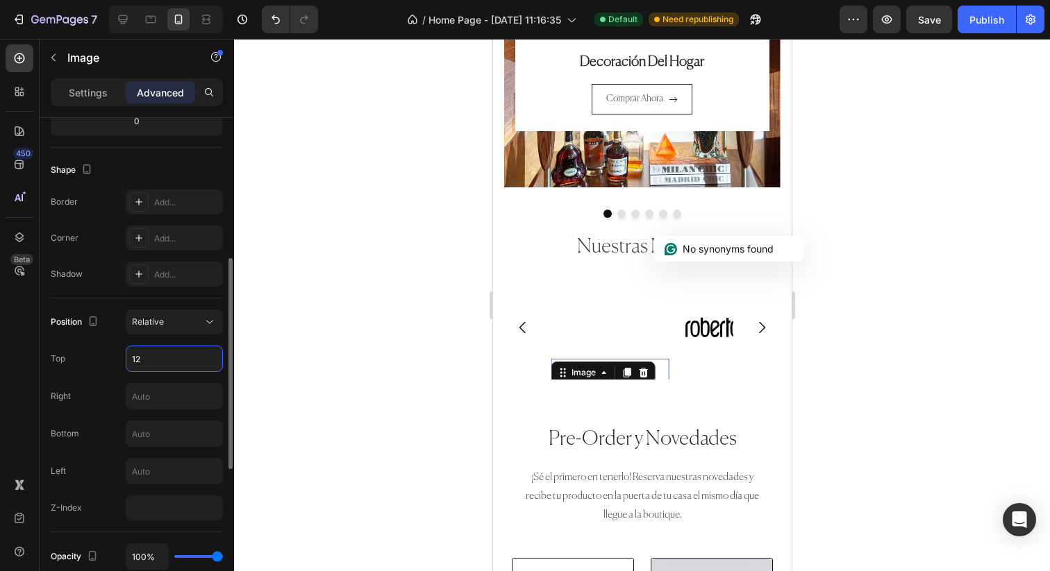
type input "1"
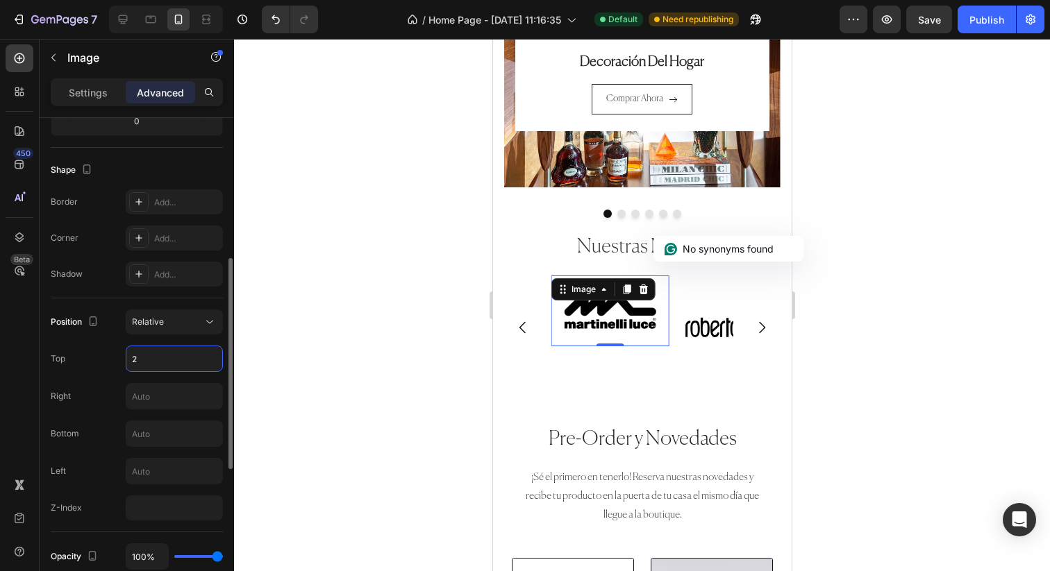
type input "20"
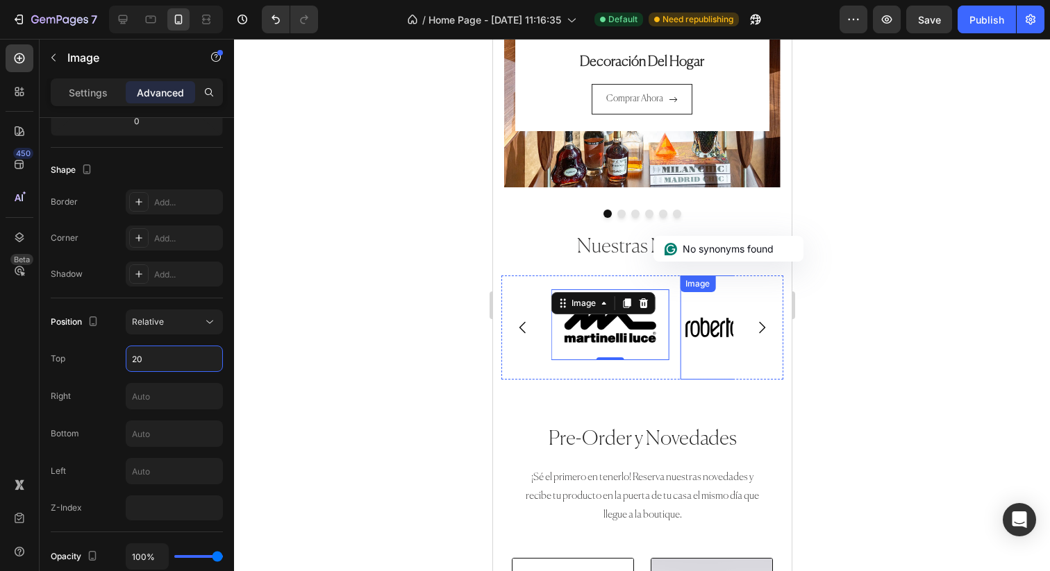
click at [694, 322] on img at bounding box center [737, 328] width 117 height 104
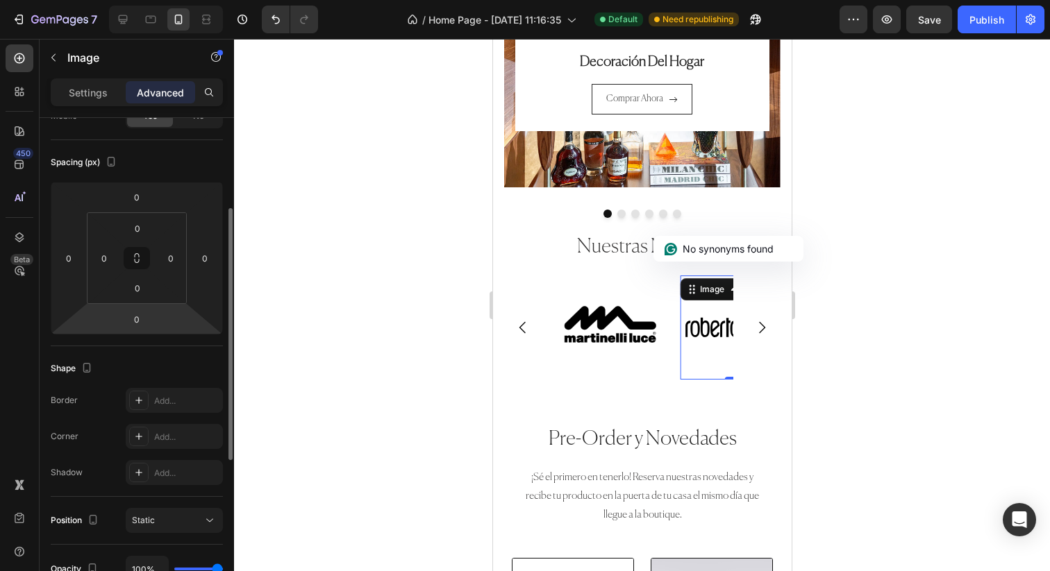
scroll to position [294, 0]
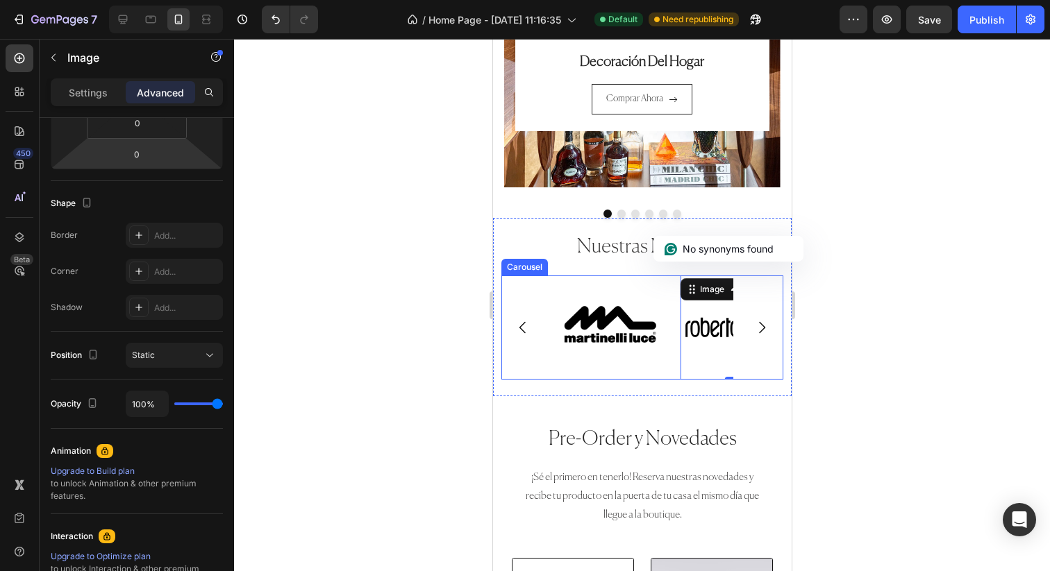
click at [755, 324] on icon "Carousel Next Arrow" at bounding box center [761, 327] width 17 height 17
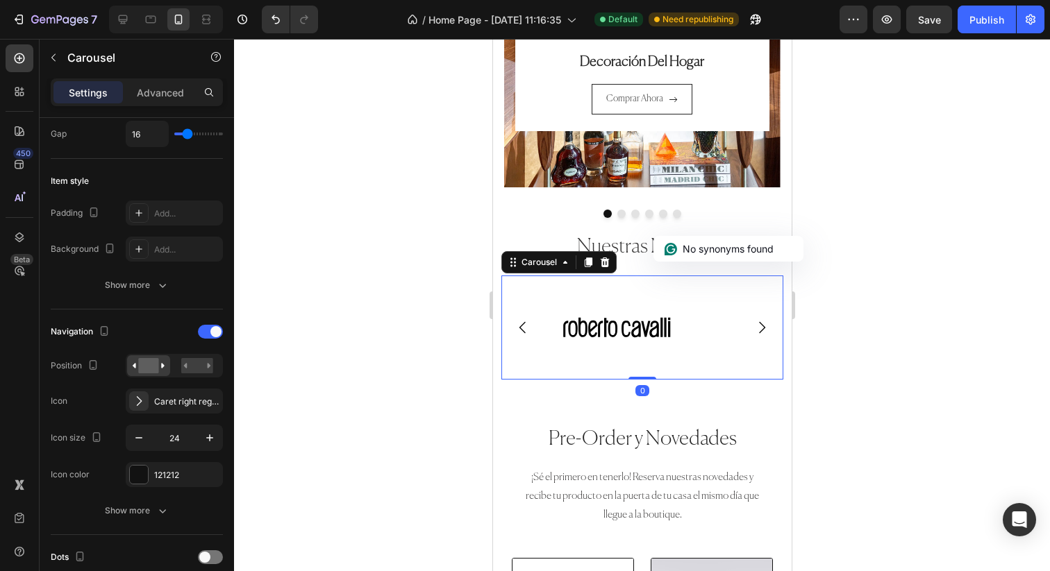
scroll to position [0, 0]
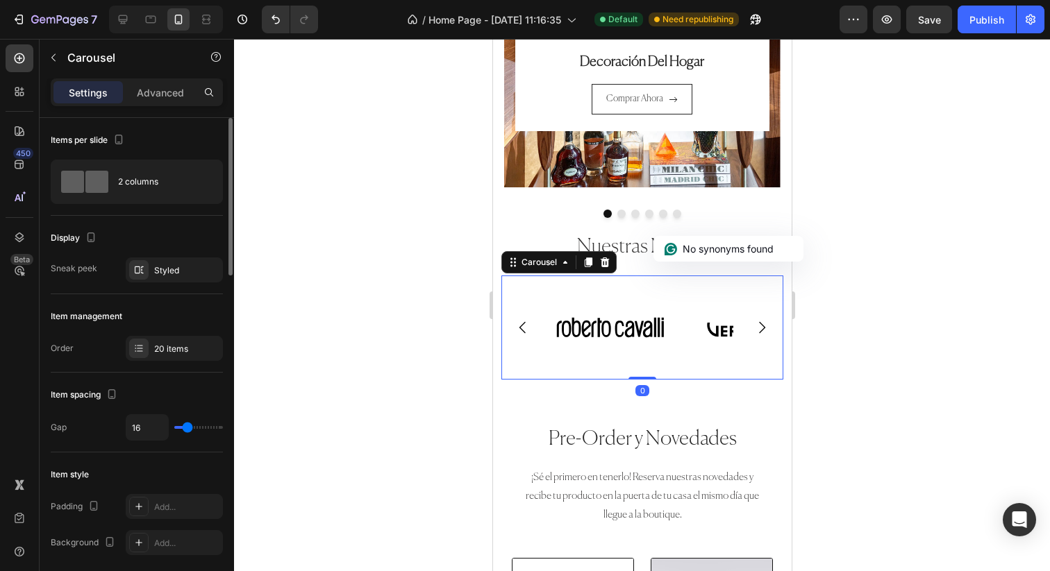
click at [755, 324] on icon "Carousel Next Arrow" at bounding box center [761, 327] width 17 height 17
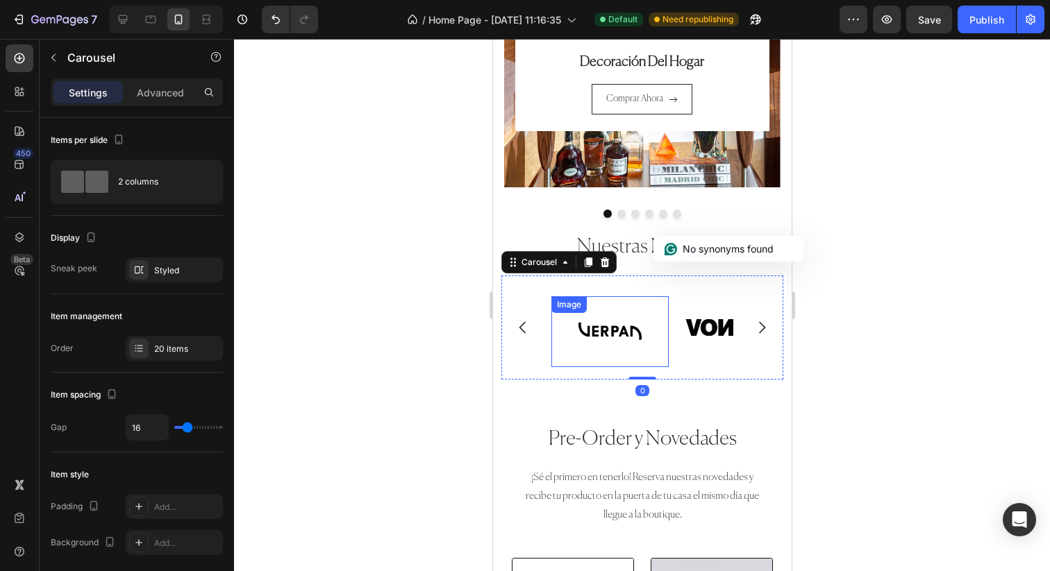
click at [628, 324] on img at bounding box center [609, 331] width 117 height 71
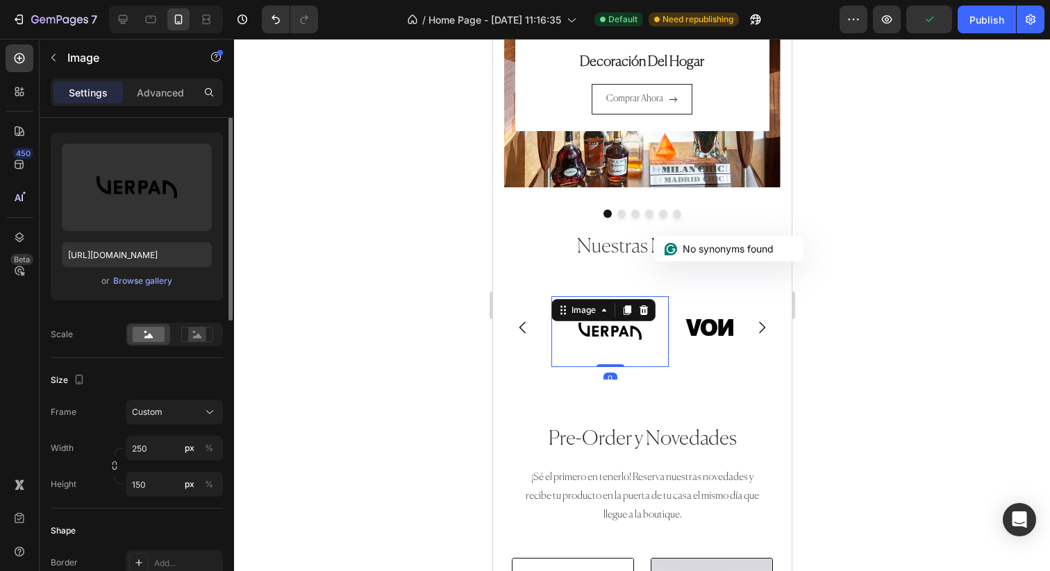
scroll to position [133, 0]
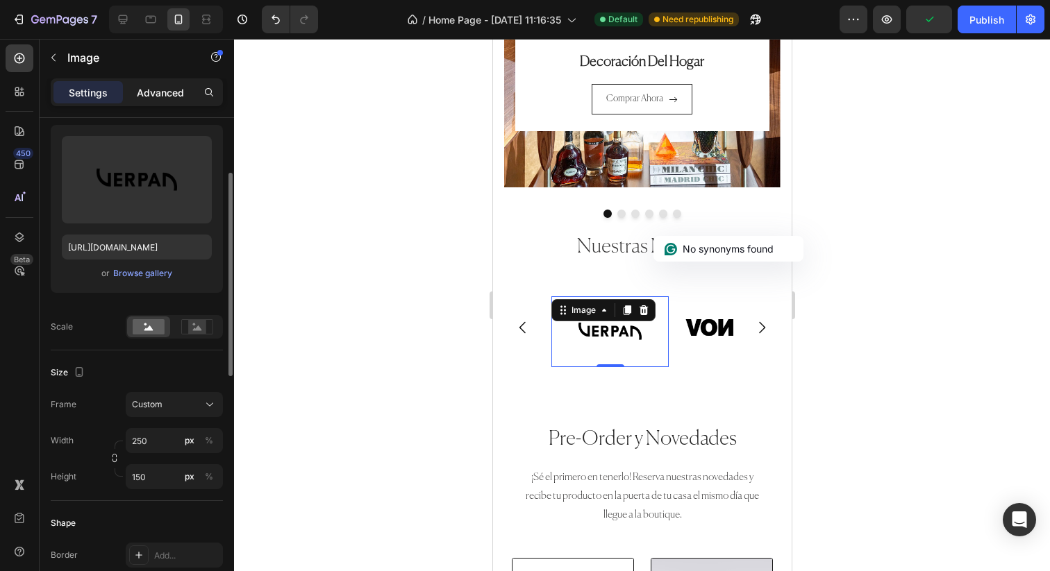
click at [174, 90] on p "Advanced" at bounding box center [160, 92] width 47 height 15
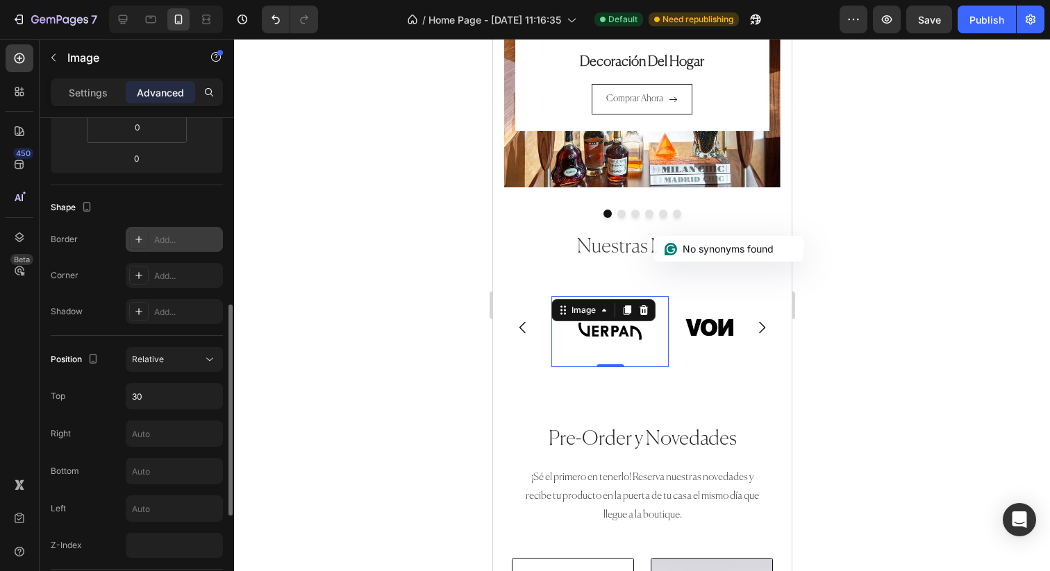
scroll to position [434, 0]
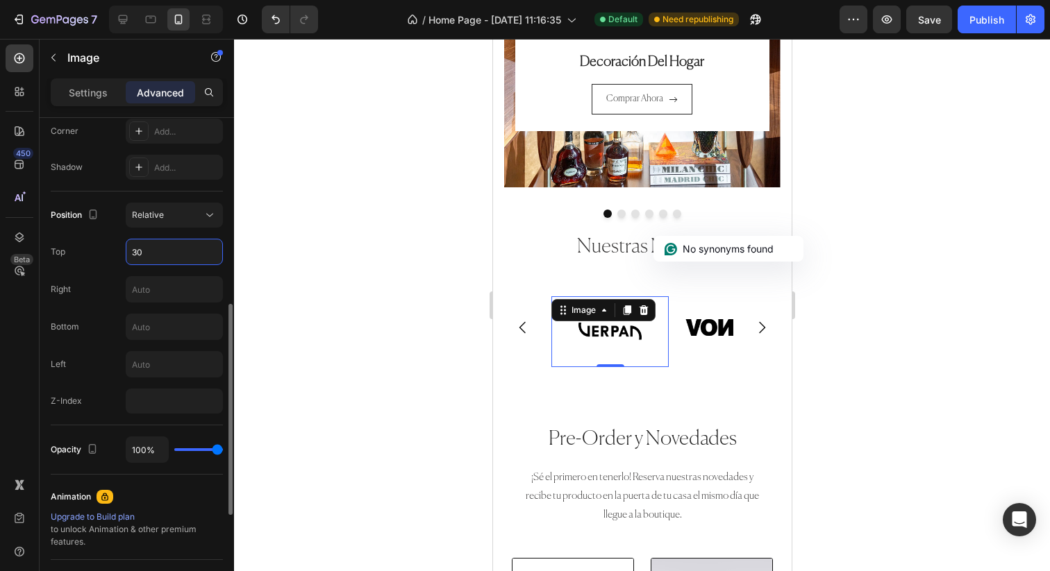
click at [197, 249] on input "30" at bounding box center [174, 252] width 96 height 25
type input "2"
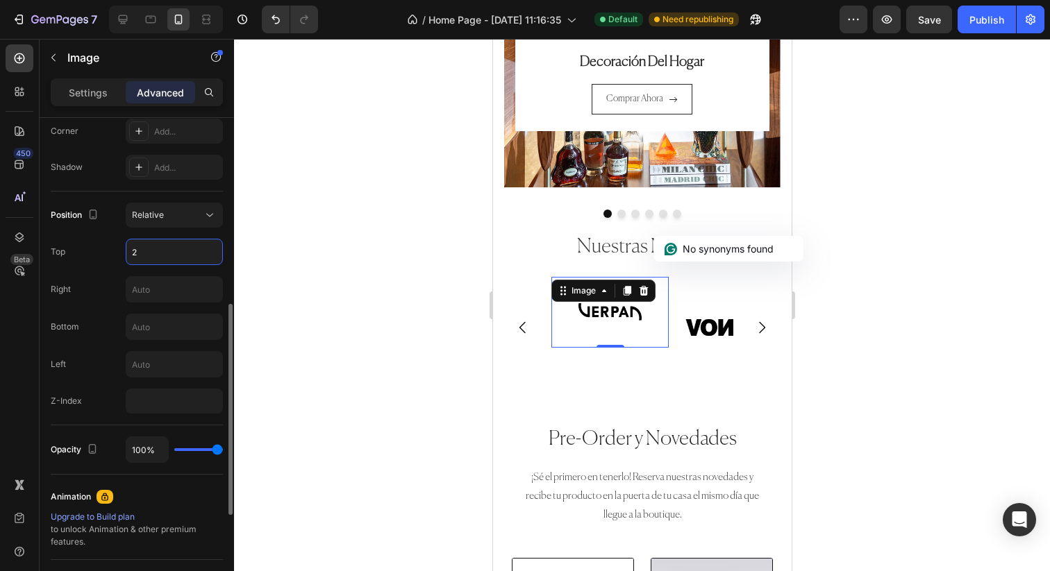
type input "25"
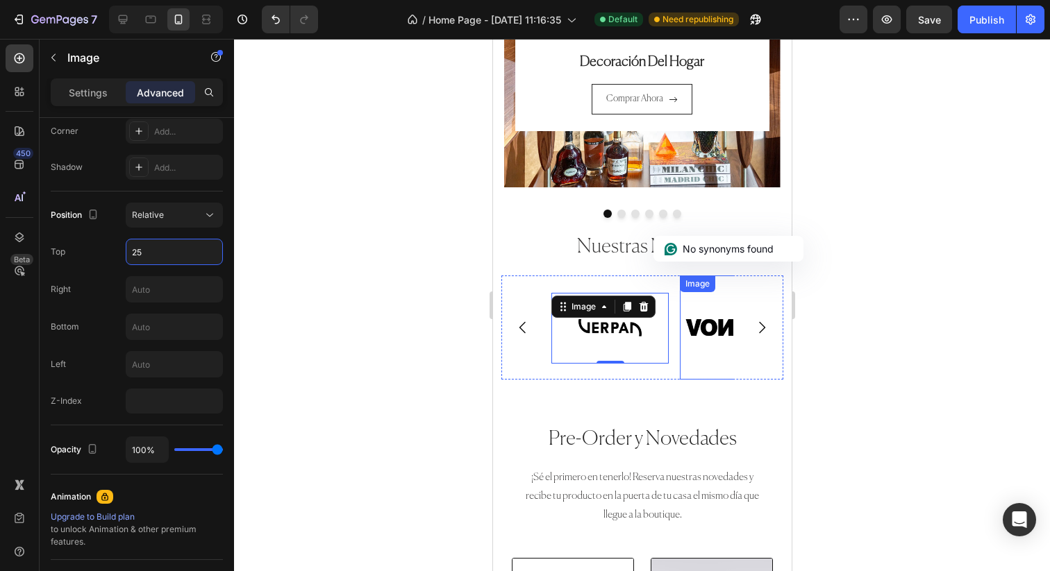
click at [703, 330] on img at bounding box center [737, 328] width 117 height 104
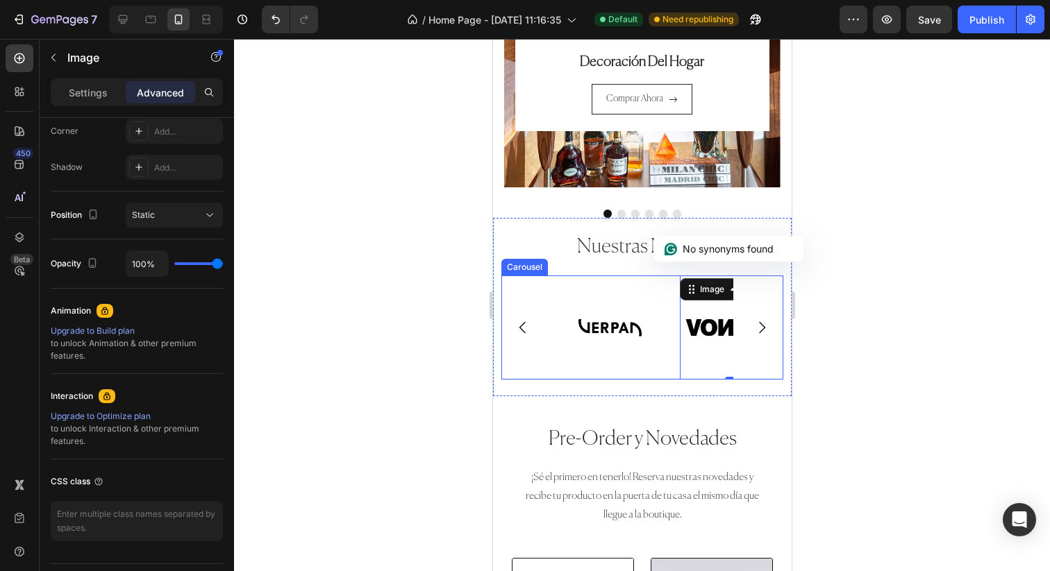
click at [765, 321] on icon "Carousel Next Arrow" at bounding box center [761, 327] width 17 height 17
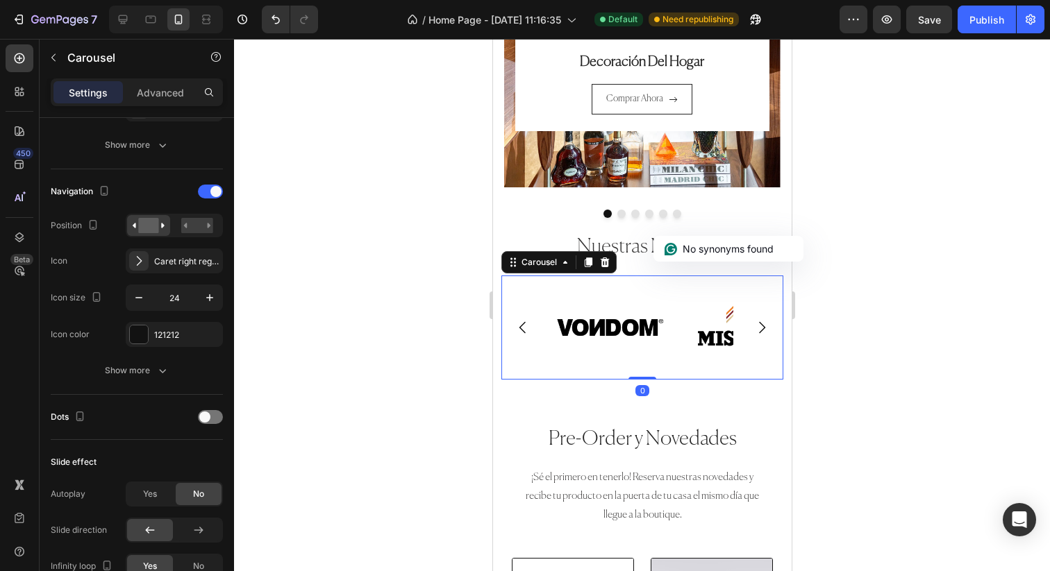
scroll to position [0, 0]
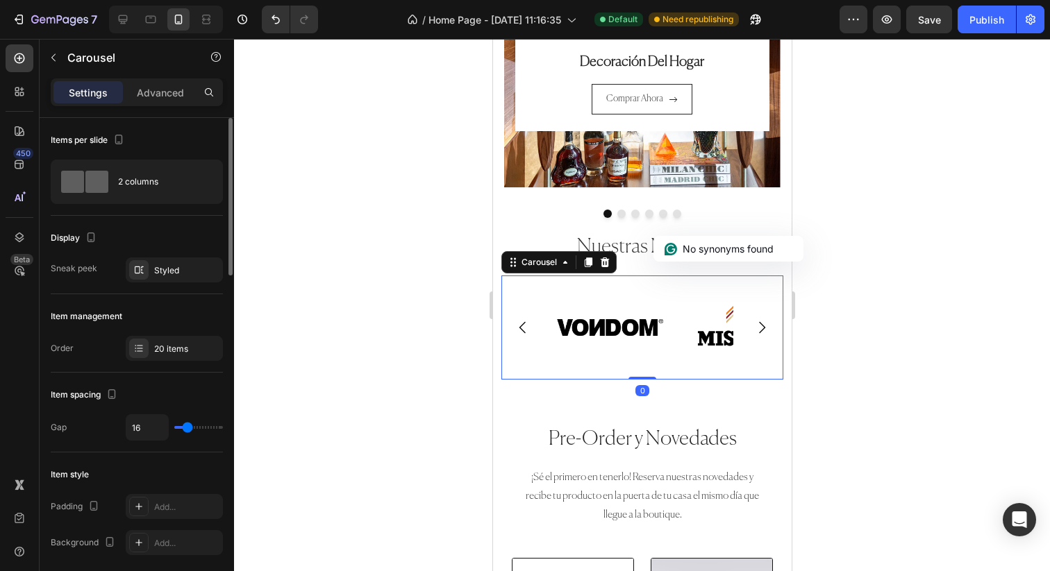
click at [764, 321] on icon "Carousel Next Arrow" at bounding box center [761, 327] width 17 height 17
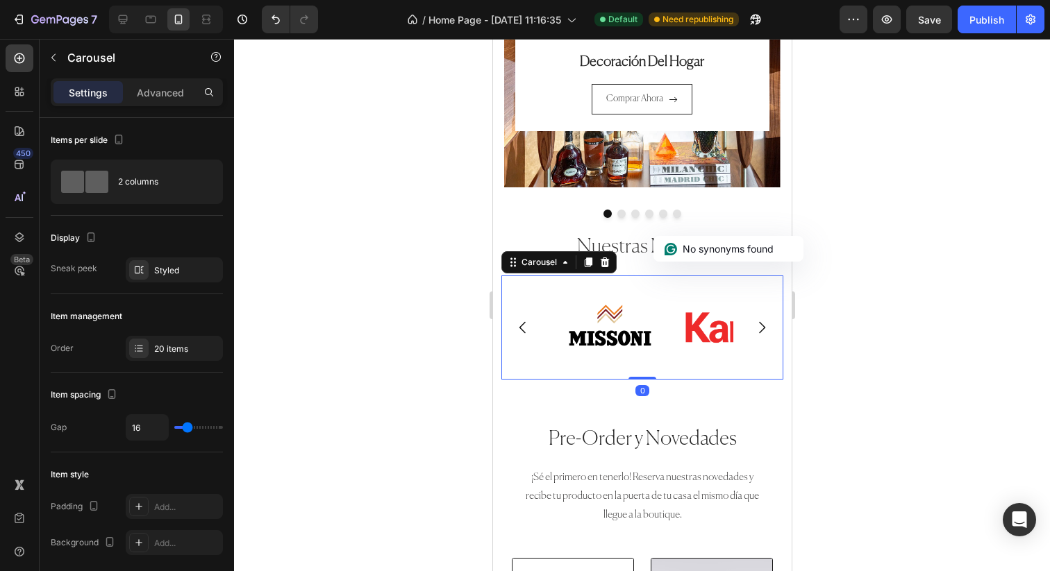
click at [764, 322] on icon "Carousel Next Arrow" at bounding box center [761, 327] width 17 height 17
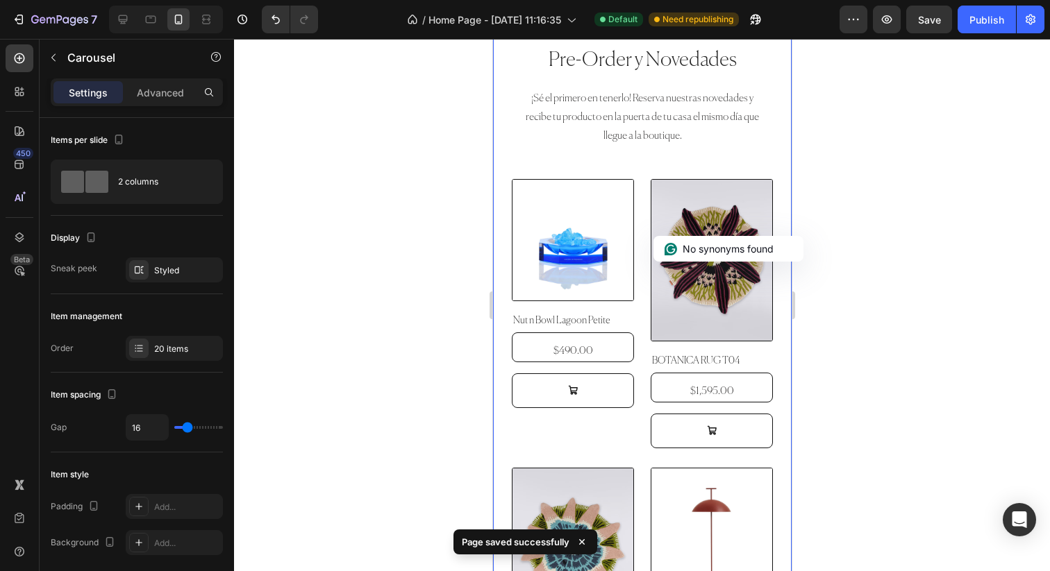
scroll to position [1366, 0]
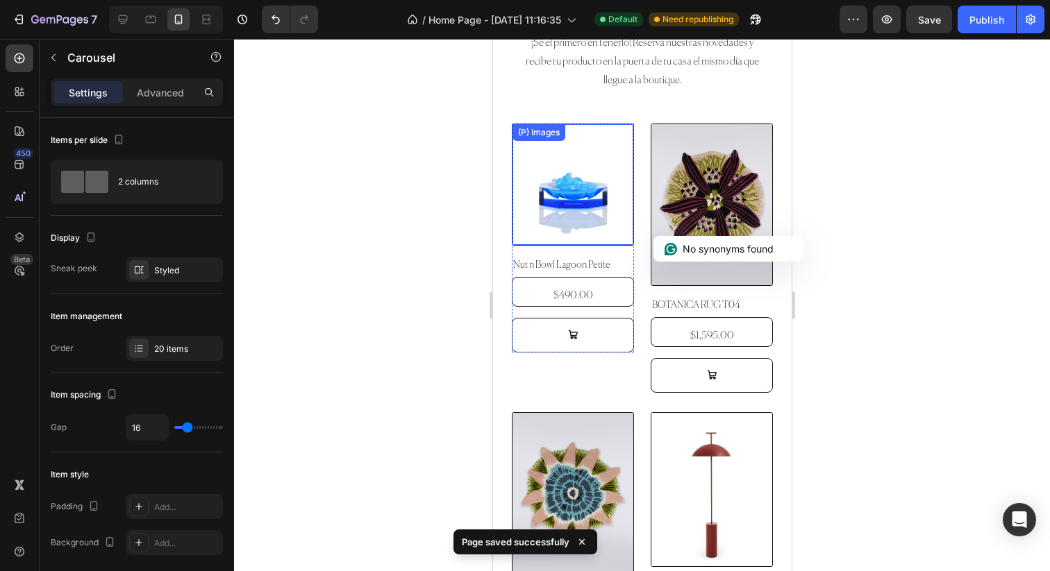
click at [621, 225] on img at bounding box center [572, 184] width 121 height 121
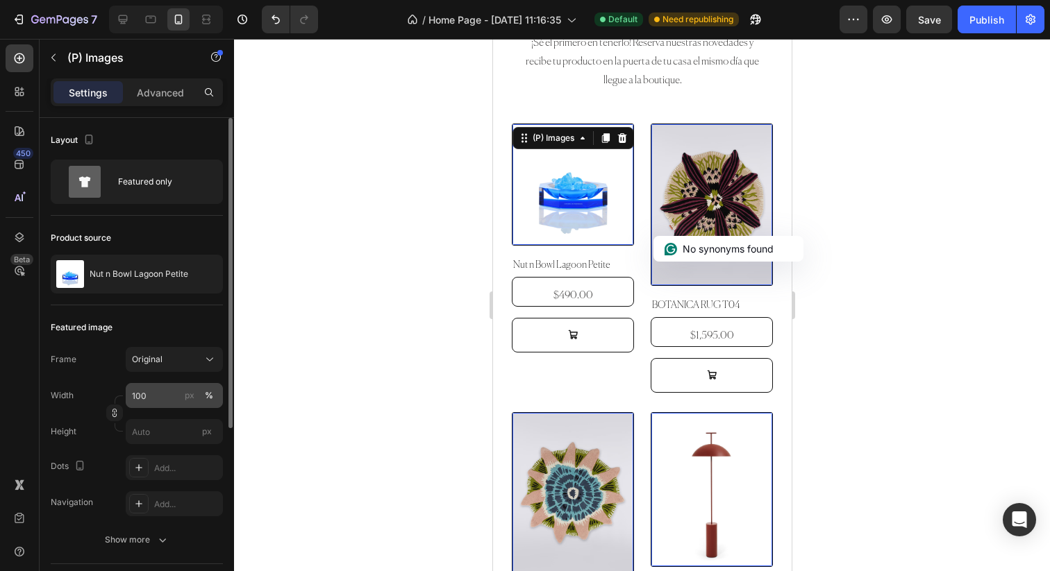
scroll to position [40, 0]
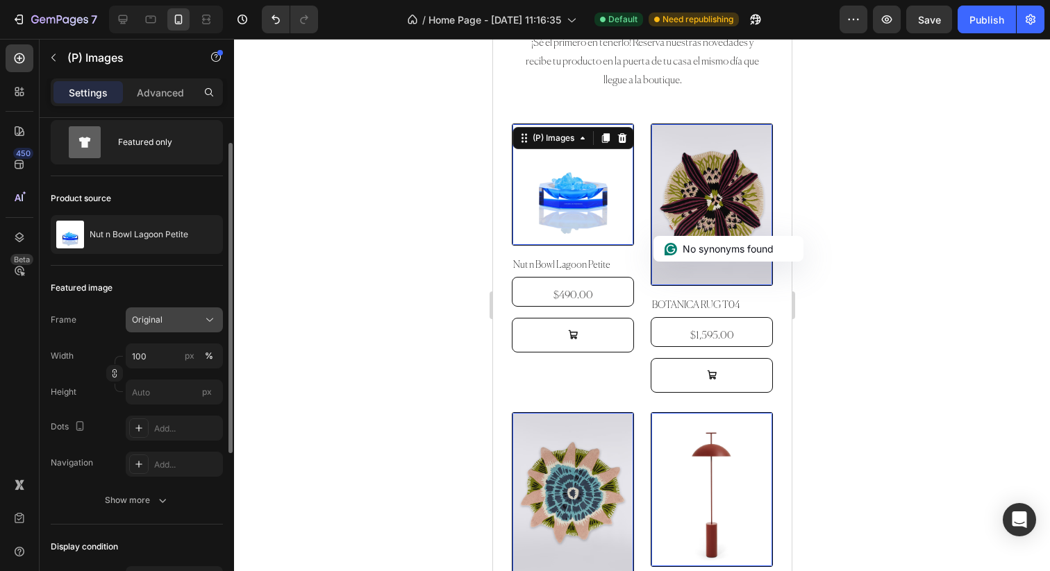
click at [173, 313] on div "Original" at bounding box center [174, 320] width 85 height 14
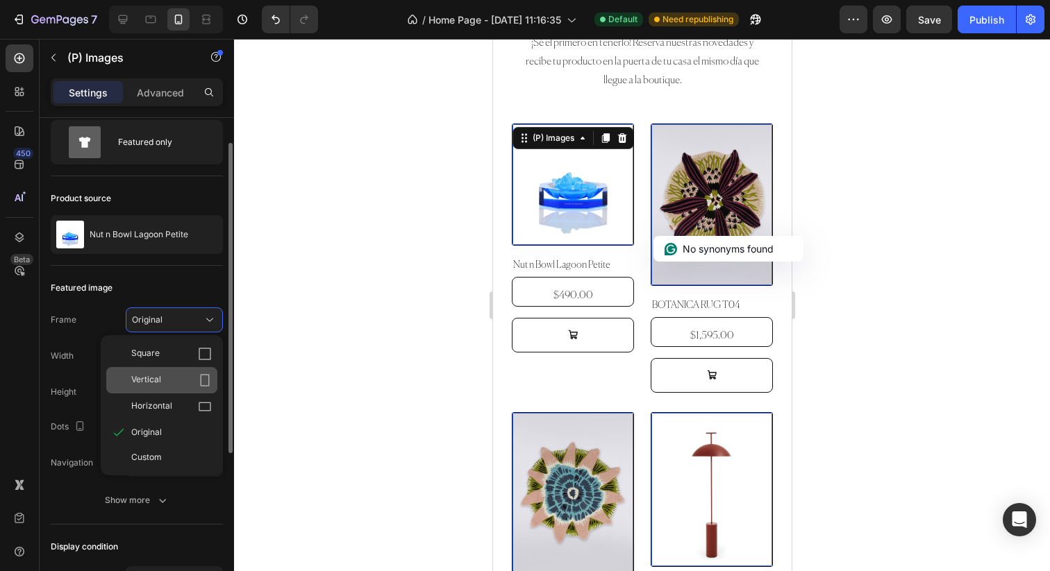
click at [163, 383] on div "Vertical" at bounding box center [171, 380] width 81 height 14
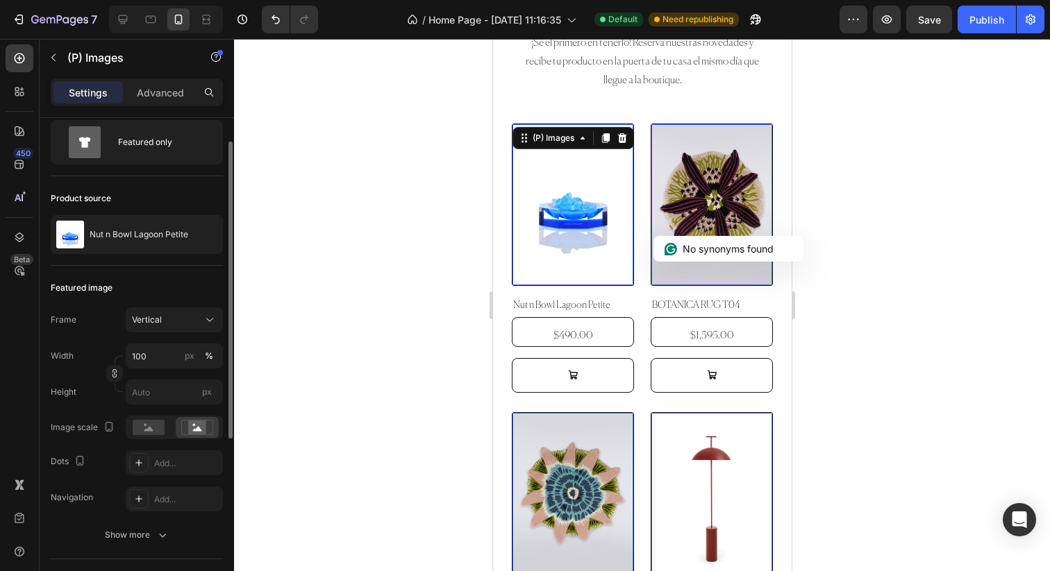
click at [413, 297] on div at bounding box center [642, 305] width 816 height 532
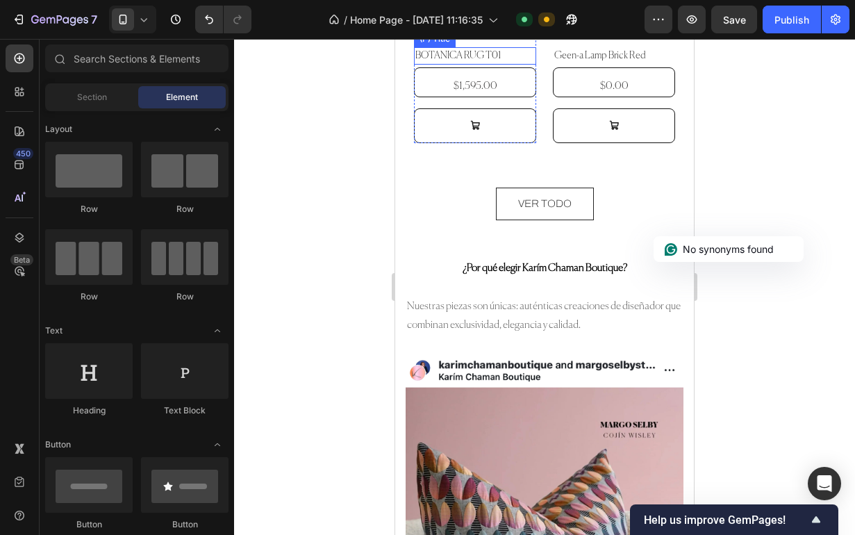
scroll to position [1933, 0]
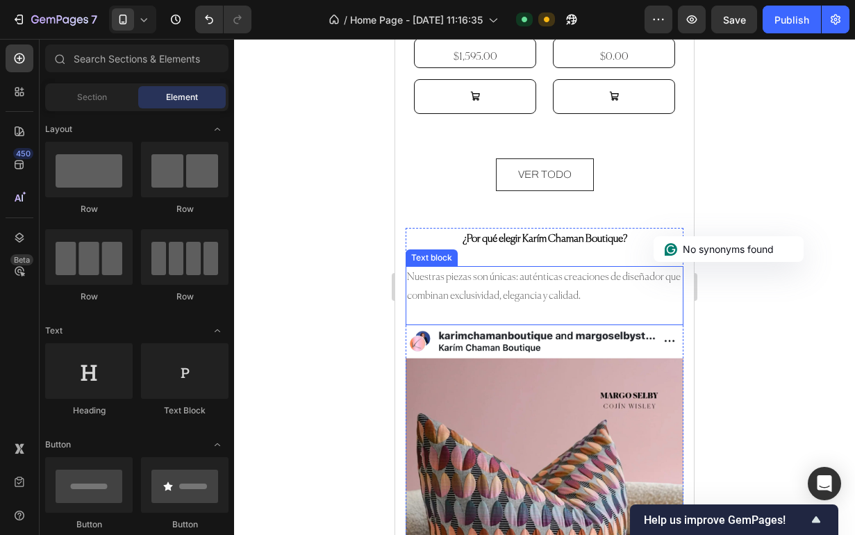
click at [499, 292] on p "Nuestras piezas son únicas: auténticas creaciones de diseñador que combinan exc…" at bounding box center [544, 285] width 275 height 37
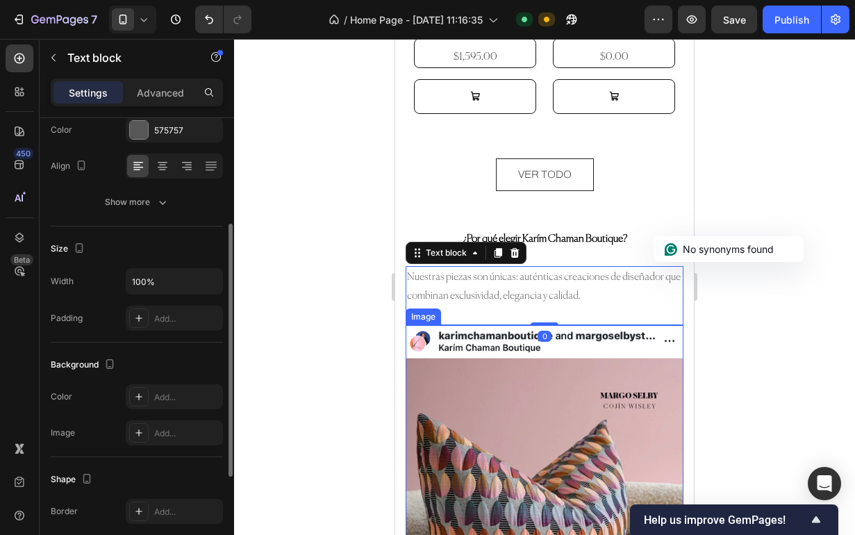
scroll to position [196, 0]
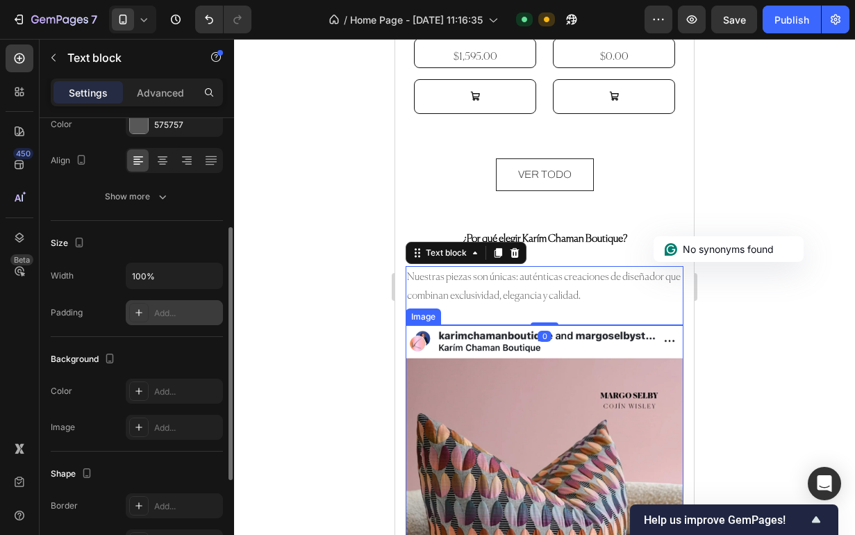
click at [176, 314] on div "Add..." at bounding box center [186, 313] width 65 height 12
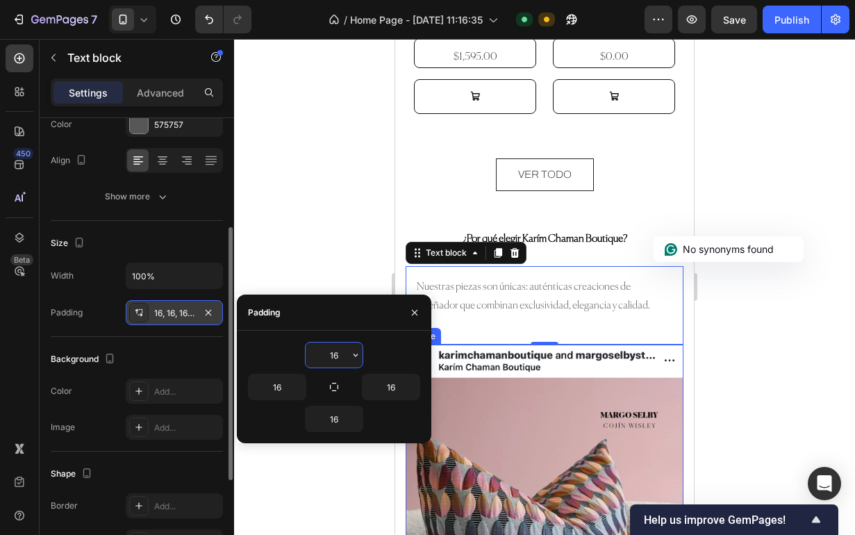
click at [317, 233] on div at bounding box center [544, 287] width 621 height 496
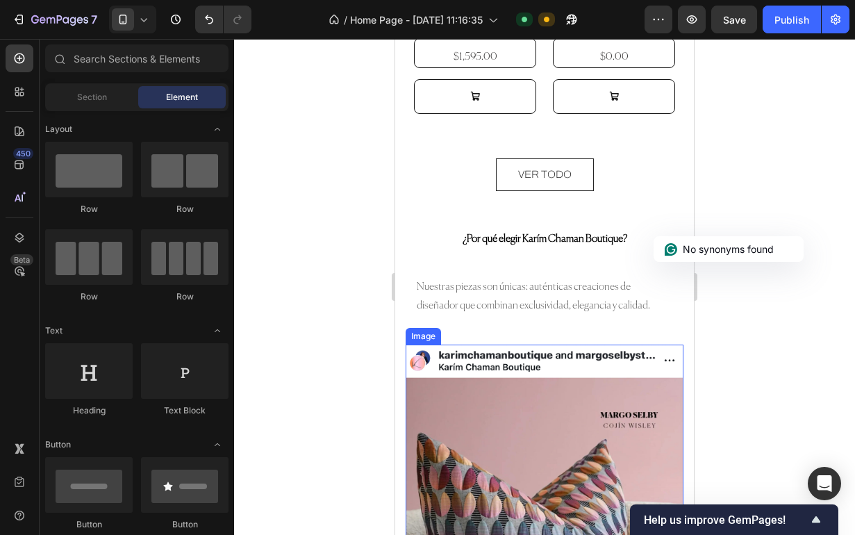
click at [328, 275] on div at bounding box center [544, 287] width 621 height 496
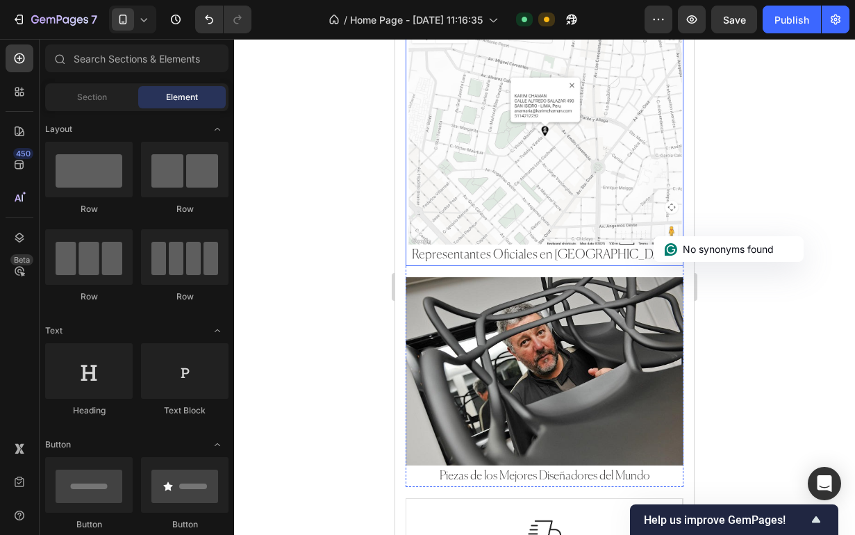
scroll to position [2712, 0]
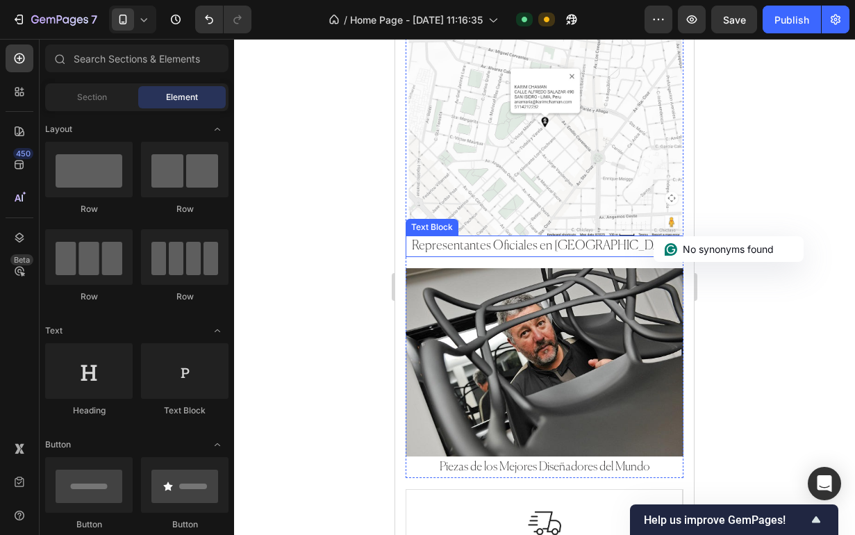
click at [522, 245] on span "Representantes Oficiales en [GEOGRAPHIC_DATA]" at bounding box center [544, 246] width 265 height 12
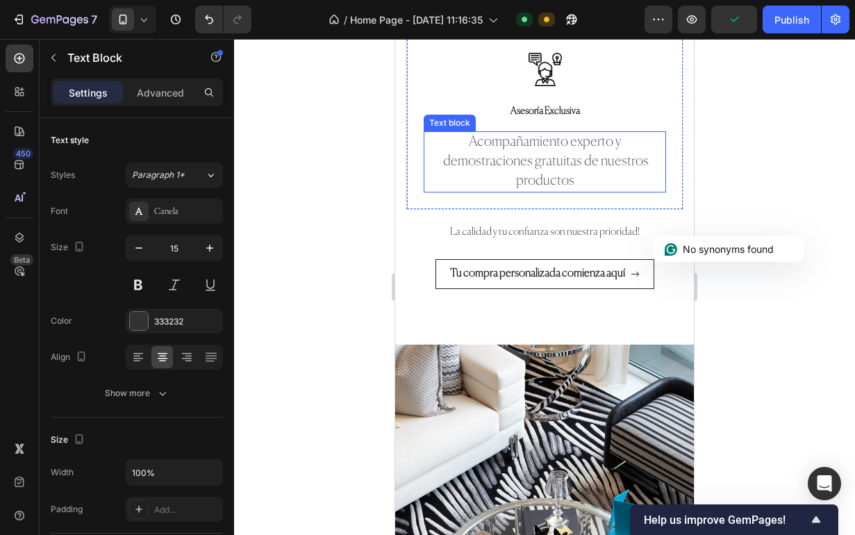
scroll to position [3540, 0]
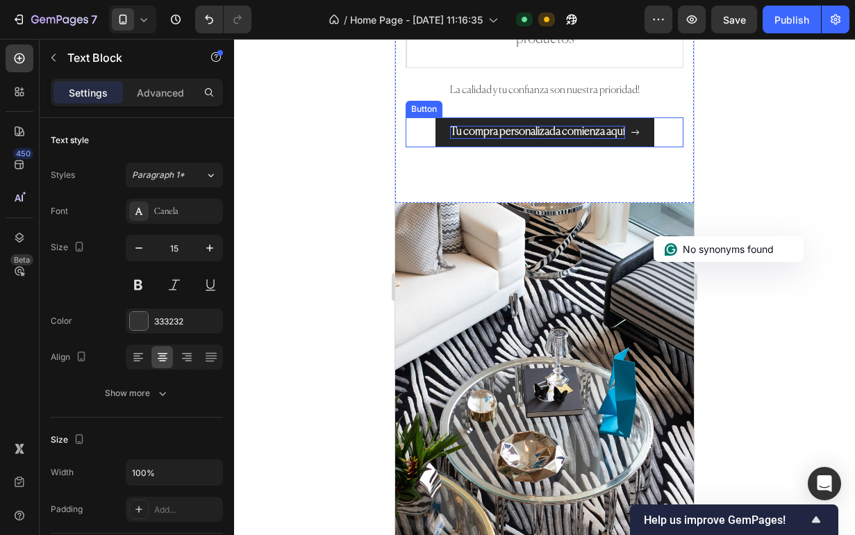
click at [508, 140] on p "Tu compra personalizada comienza aquí" at bounding box center [537, 133] width 175 height 14
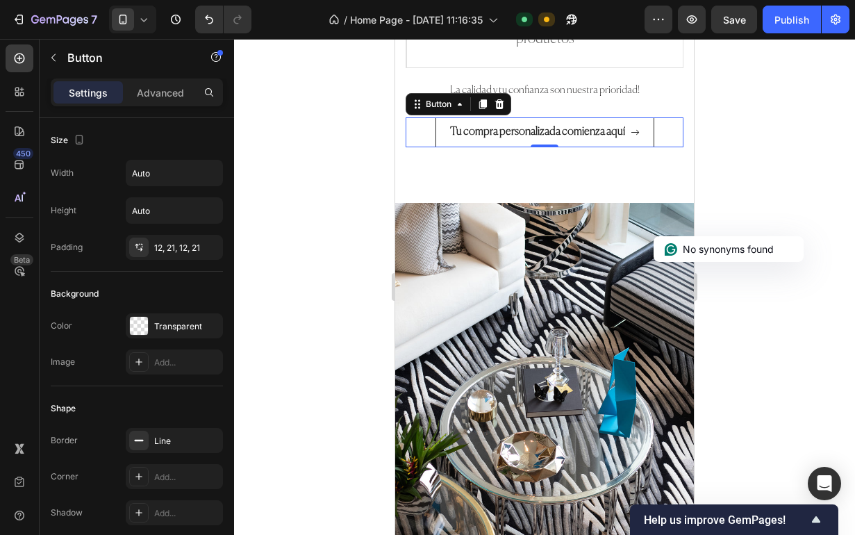
click at [305, 207] on div at bounding box center [544, 287] width 621 height 496
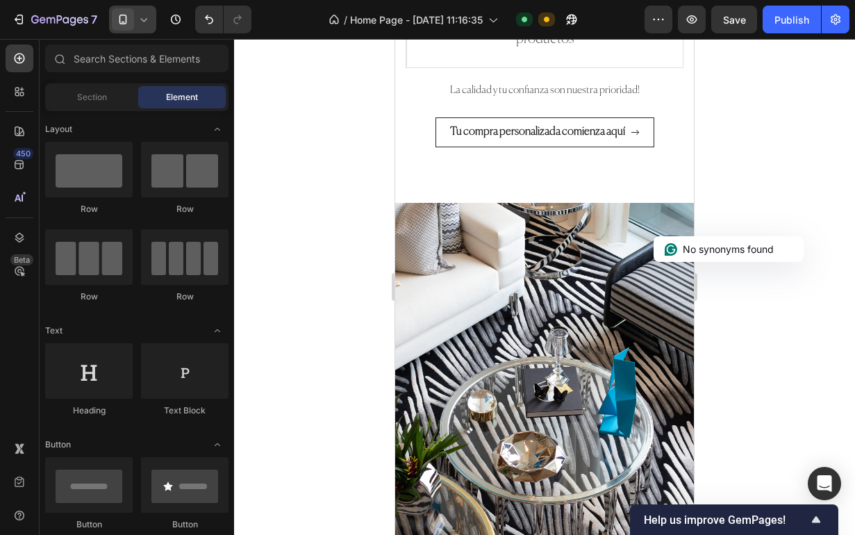
click at [121, 7] on div at bounding box center [132, 20] width 47 height 28
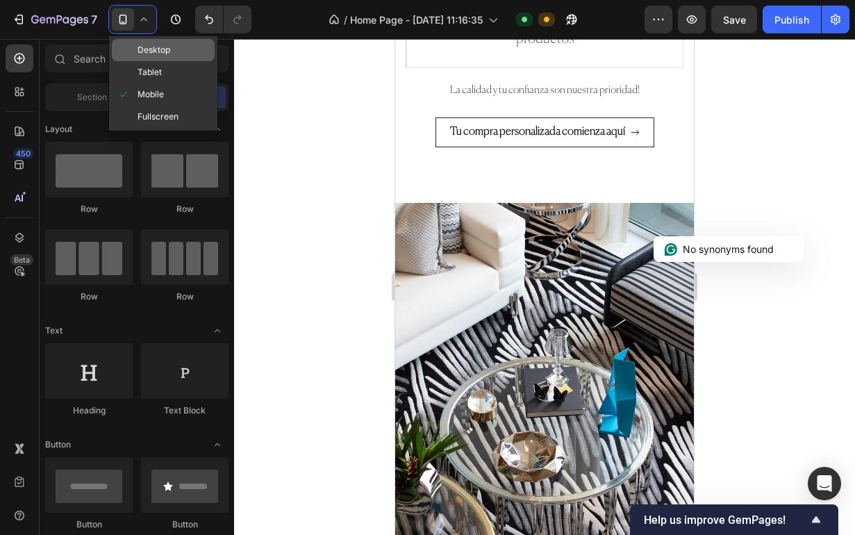
click at [153, 54] on span "Desktop" at bounding box center [153, 50] width 33 height 14
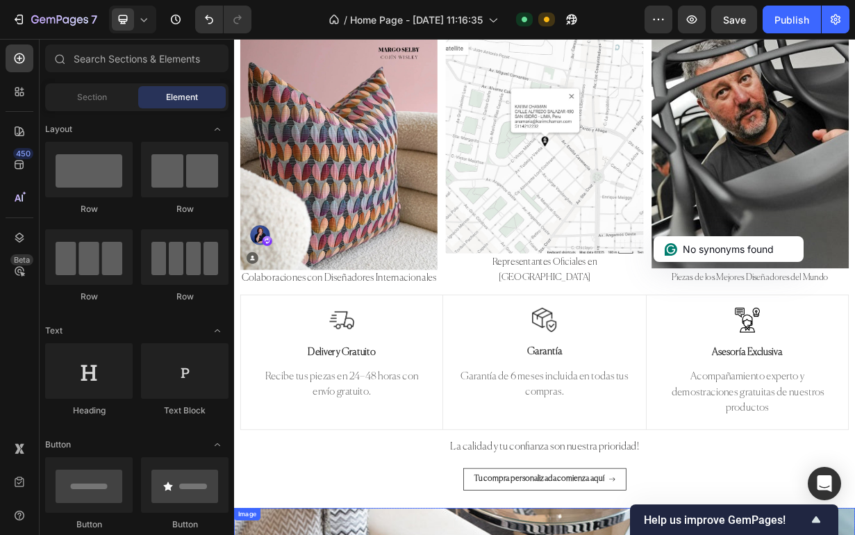
scroll to position [2278, 0]
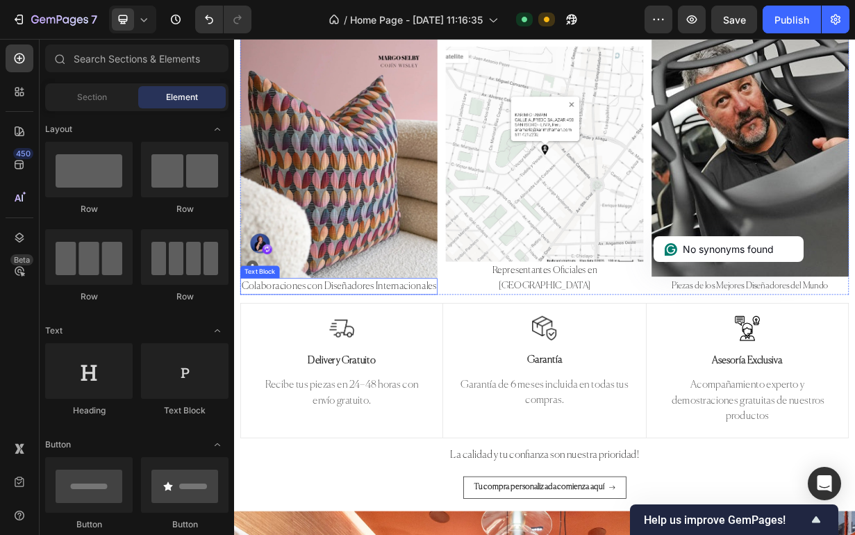
click at [461, 371] on p "Colaboraciones con Diseñadores Internacionales" at bounding box center [375, 371] width 262 height 20
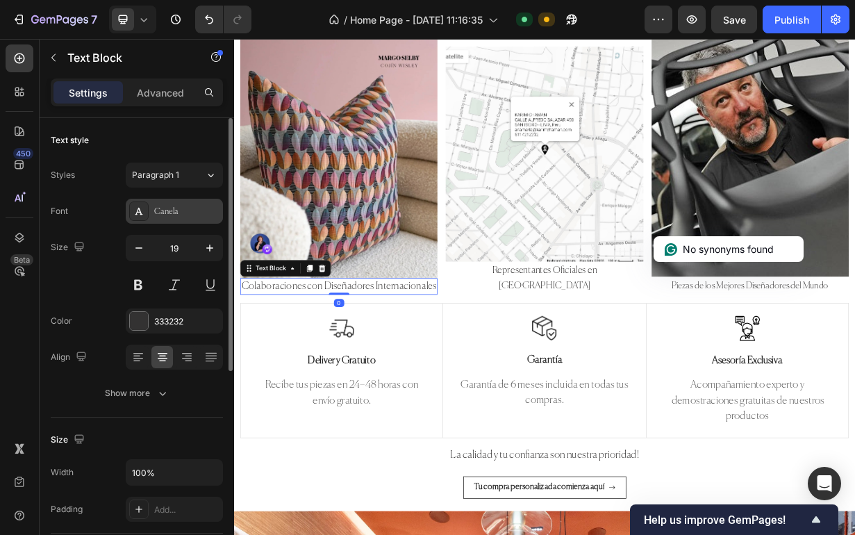
click at [160, 219] on div "Canela" at bounding box center [174, 211] width 97 height 25
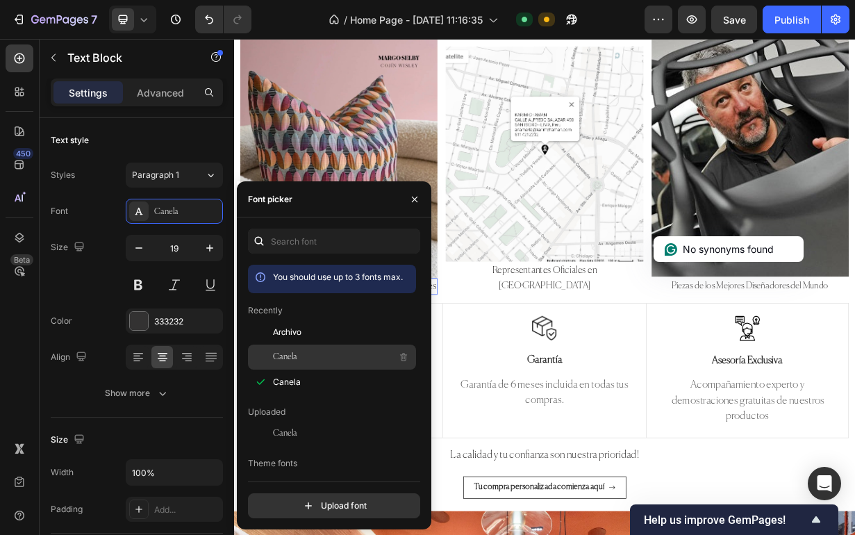
click at [310, 360] on div "Canela" at bounding box center [343, 356] width 140 height 17
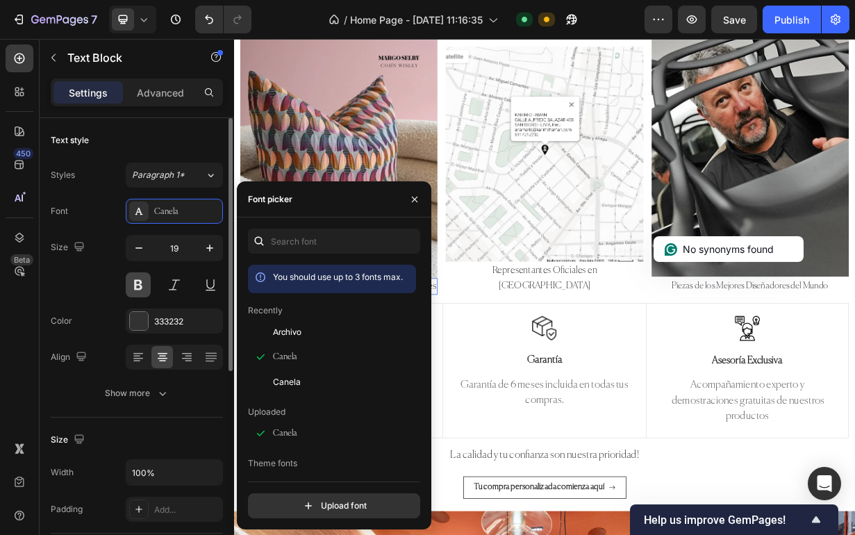
click at [141, 285] on button at bounding box center [138, 284] width 25 height 25
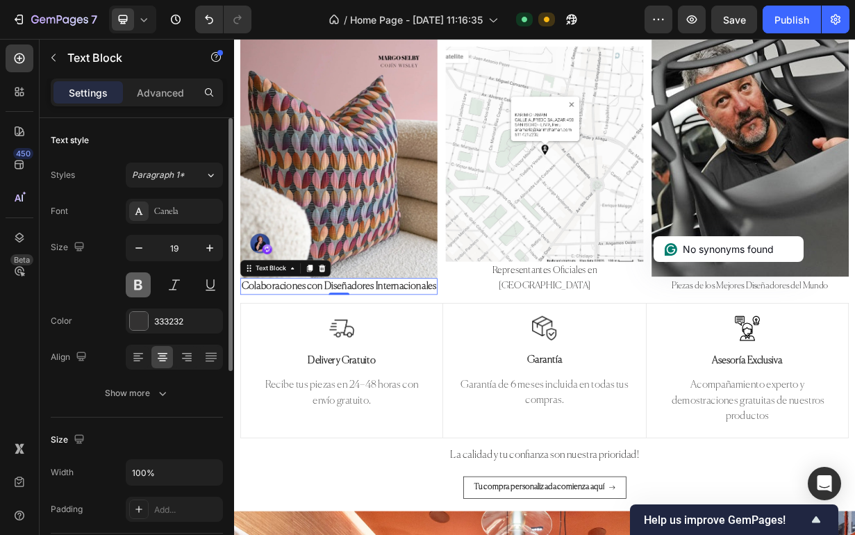
click at [137, 287] on button at bounding box center [138, 284] width 25 height 25
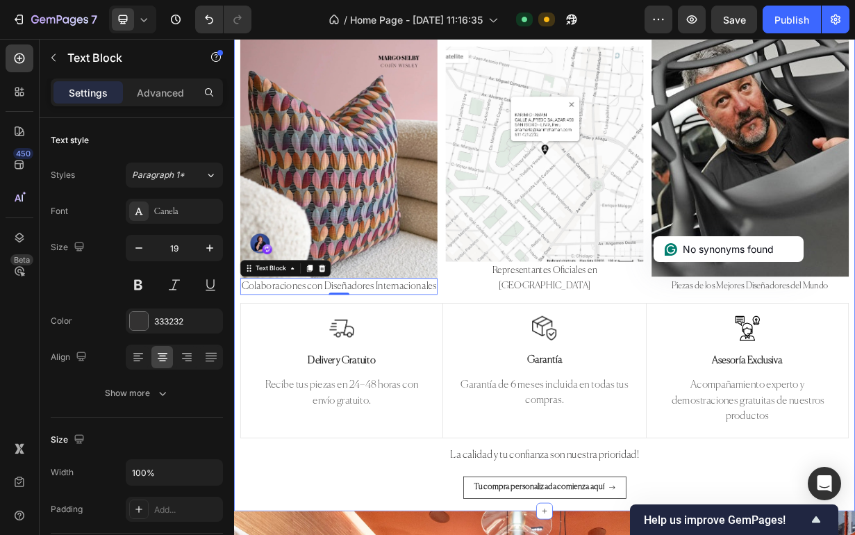
click at [541, 373] on p "Representantes Oficiales en [GEOGRAPHIC_DATA]" at bounding box center [650, 360] width 262 height 42
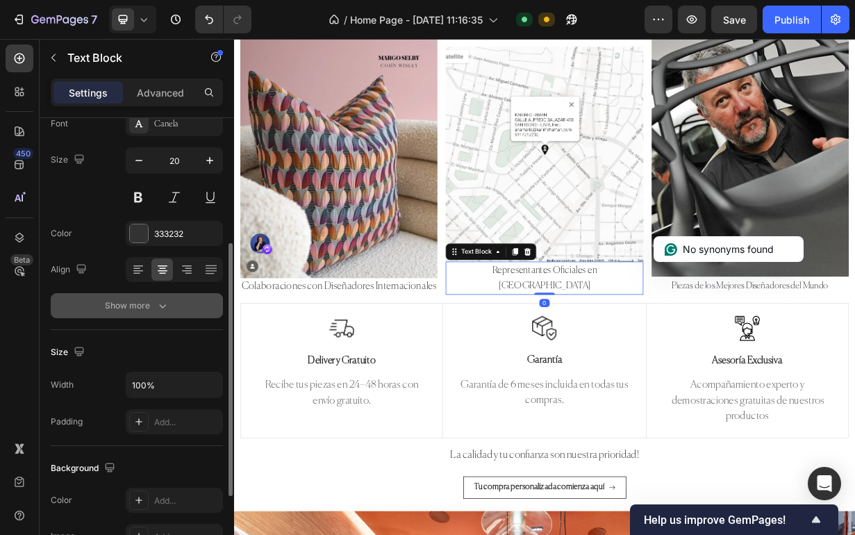
scroll to position [0, 0]
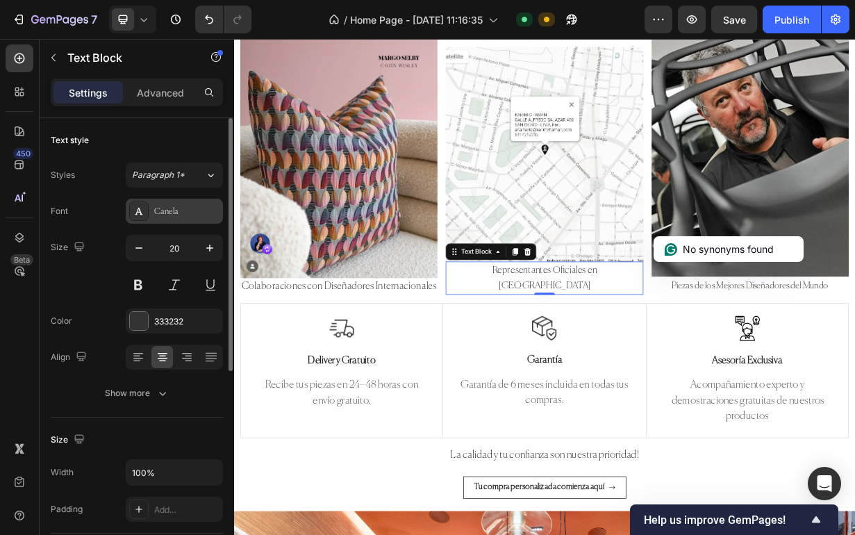
click at [191, 222] on div "Canela" at bounding box center [174, 211] width 97 height 25
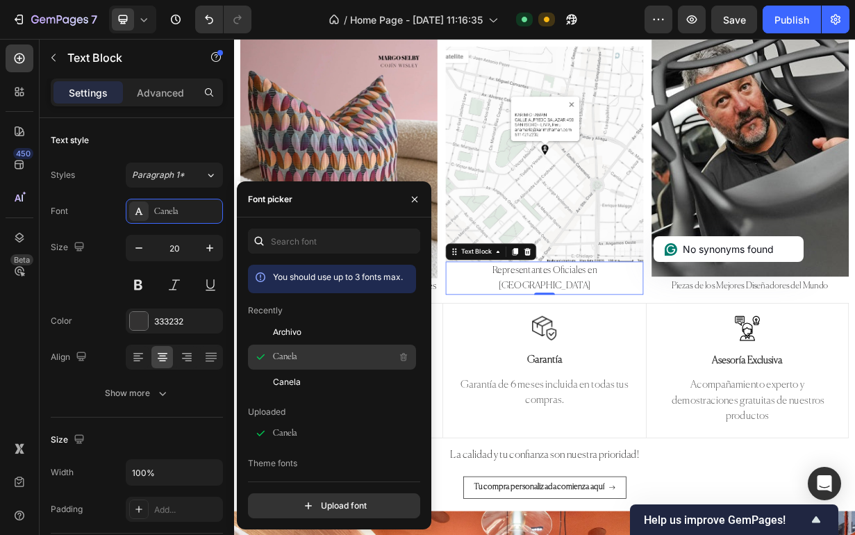
click at [312, 360] on div "Canela" at bounding box center [343, 356] width 140 height 17
click at [308, 360] on div "Canela" at bounding box center [343, 356] width 140 height 17
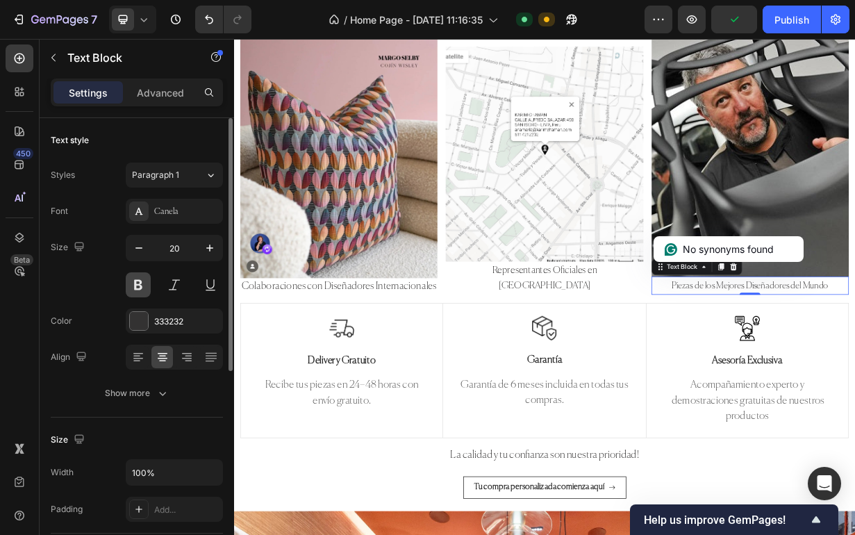
click at [139, 280] on button at bounding box center [138, 284] width 25 height 25
click at [187, 254] on input "20" at bounding box center [174, 247] width 46 height 25
click at [187, 221] on div "Canela" at bounding box center [174, 211] width 97 height 25
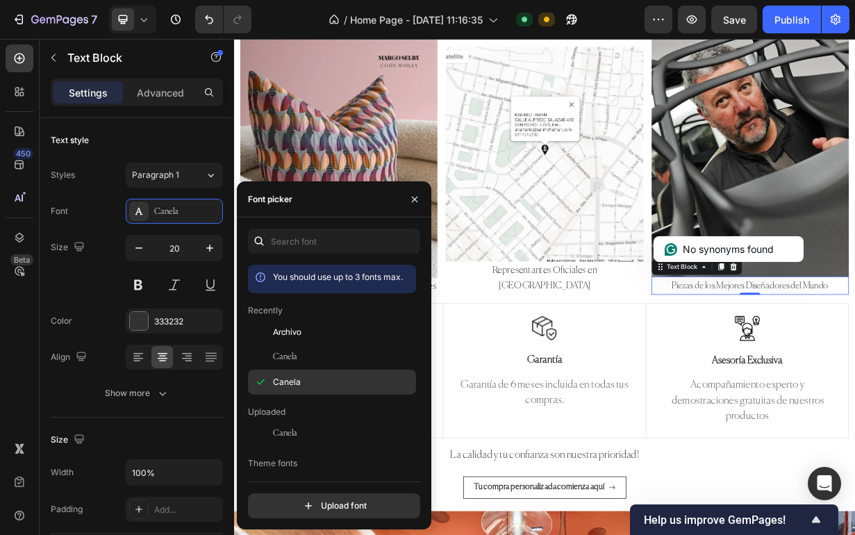
click at [305, 385] on div "Canela" at bounding box center [343, 382] width 140 height 12
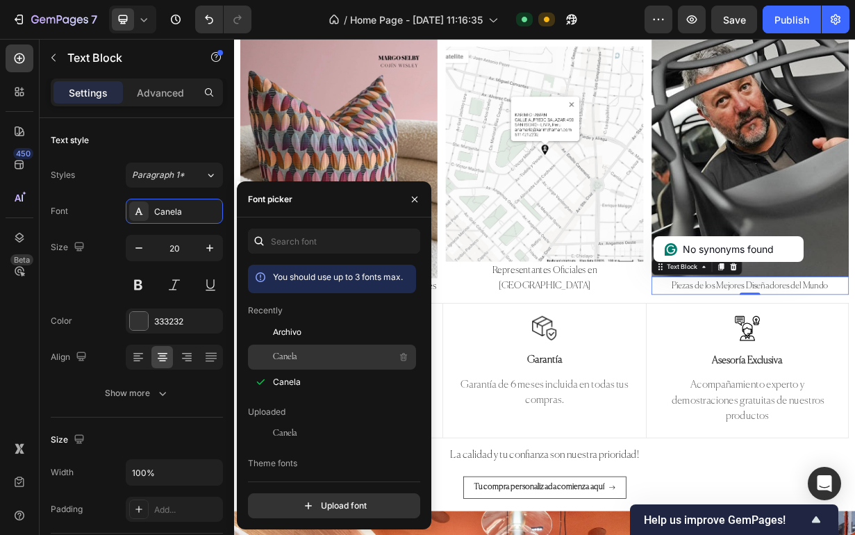
click at [314, 358] on div "Canela" at bounding box center [343, 356] width 140 height 17
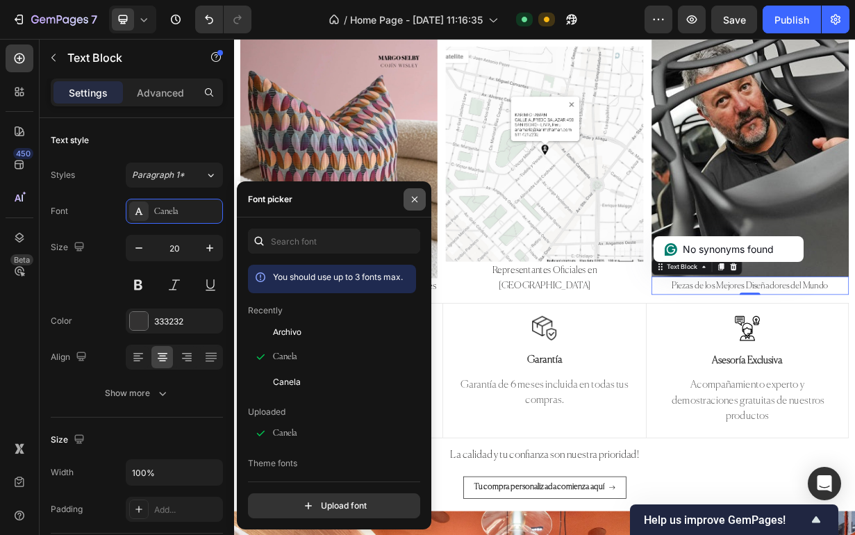
click at [410, 200] on icon "button" at bounding box center [414, 199] width 11 height 11
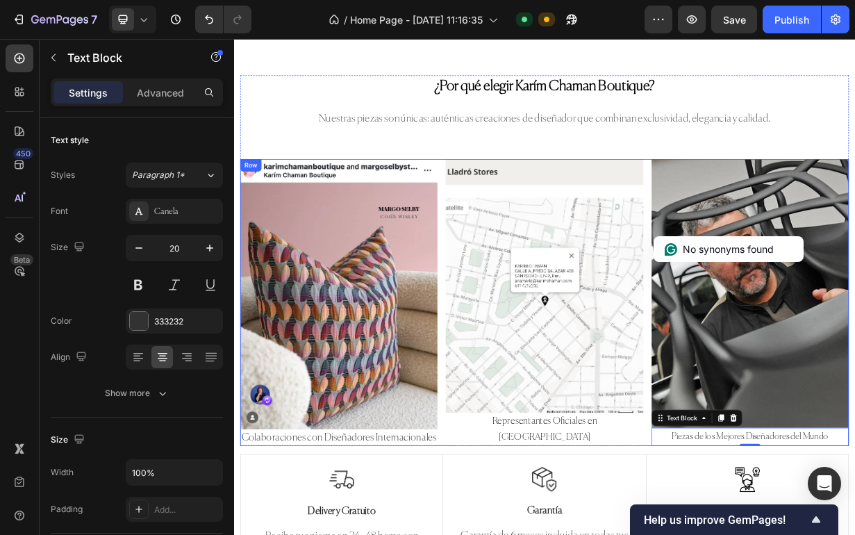
scroll to position [1832, 0]
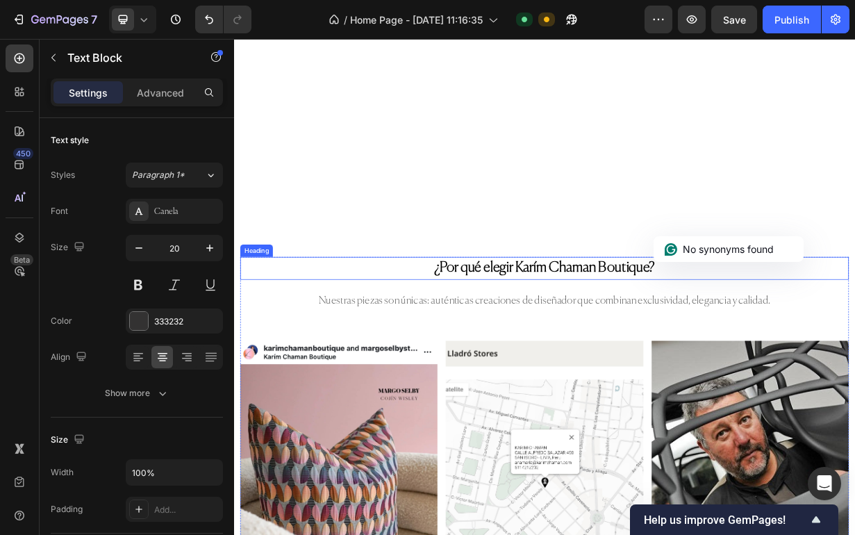
click at [592, 342] on strong "¿Por qué elegir [PERSON_NAME] Boutique?" at bounding box center [650, 346] width 297 height 19
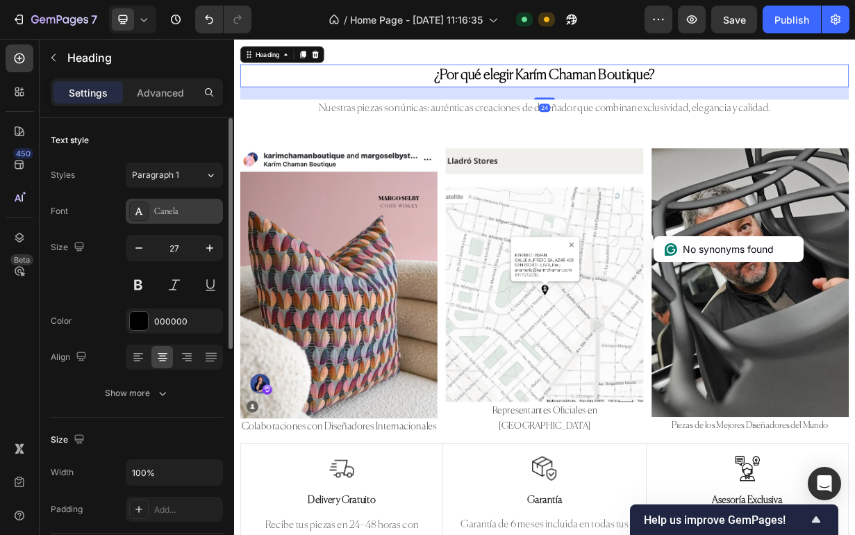
click at [185, 208] on div "Canela" at bounding box center [186, 211] width 65 height 12
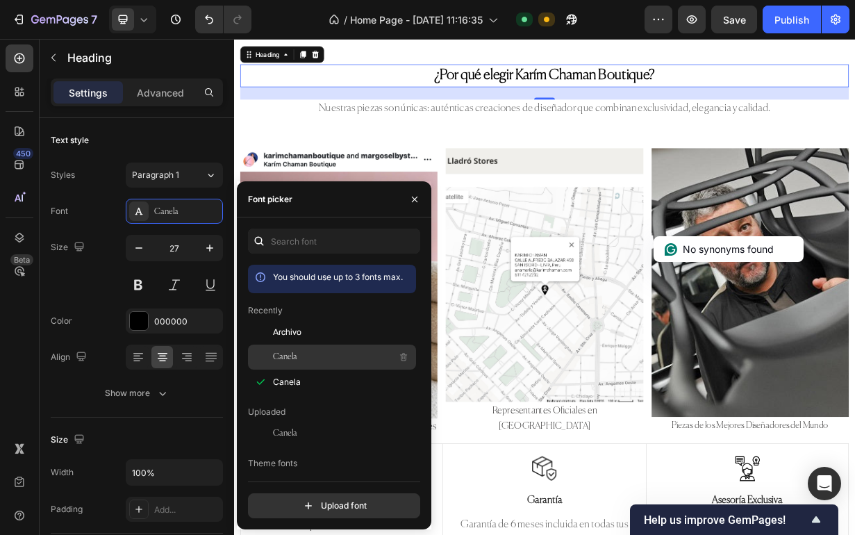
click at [296, 361] on div "Canela" at bounding box center [343, 356] width 140 height 17
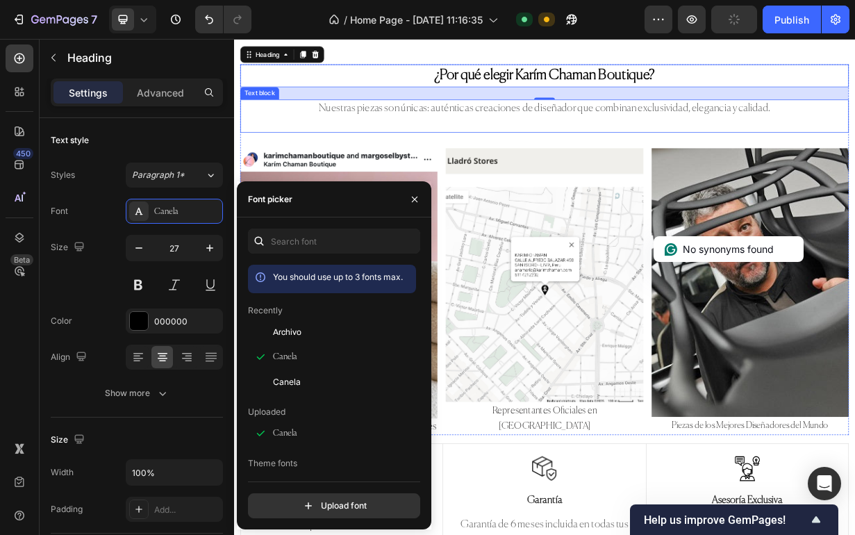
click at [535, 127] on p "Nuestras piezas son únicas: auténticas creaciones de diseñador que combinan exc…" at bounding box center [651, 131] width 814 height 21
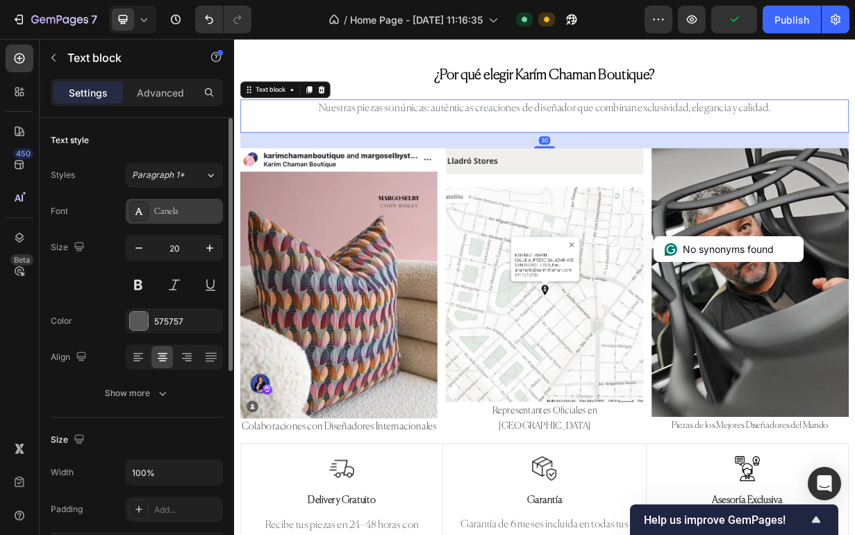
click at [192, 207] on div "Canela" at bounding box center [186, 211] width 65 height 12
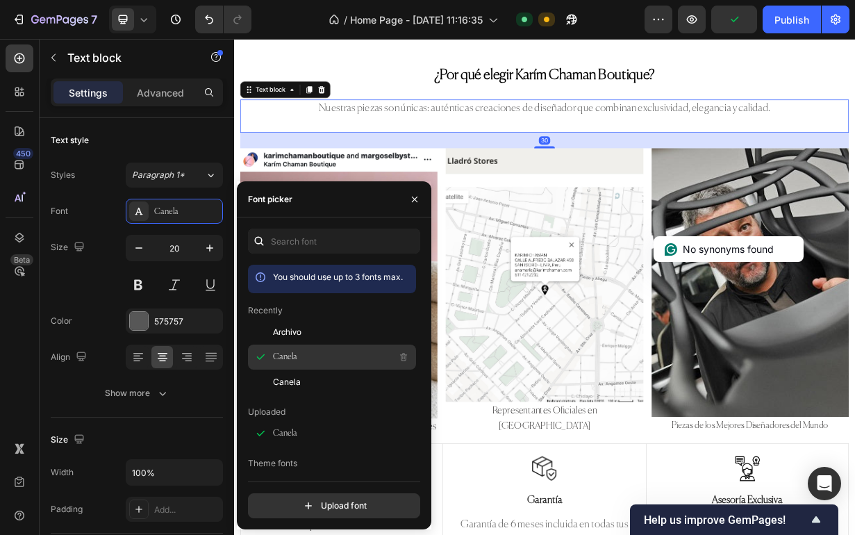
click at [310, 360] on div "Canela" at bounding box center [343, 356] width 140 height 17
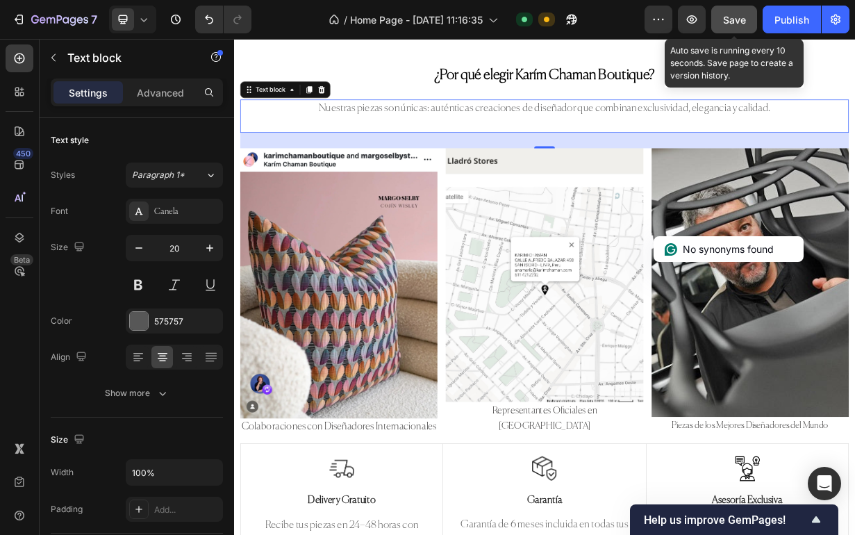
click at [738, 26] on div "Save" at bounding box center [734, 19] width 23 height 15
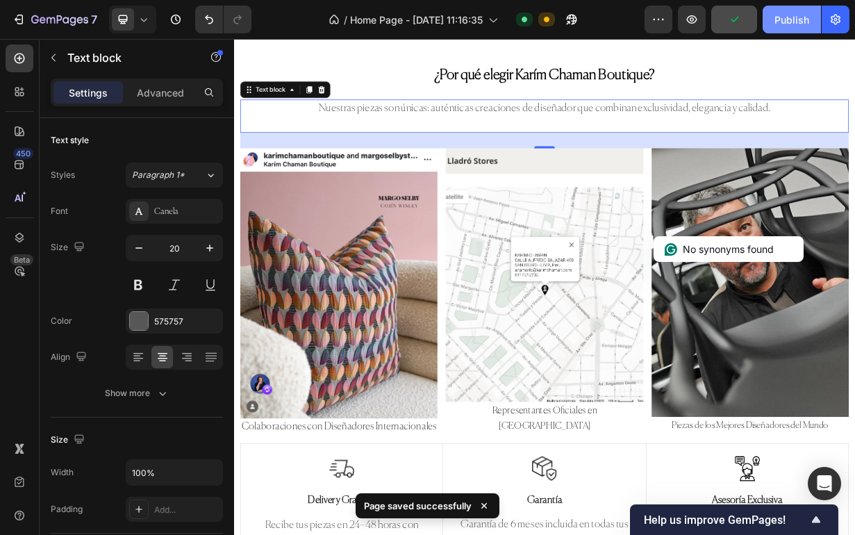
click at [793, 27] on button "Publish" at bounding box center [791, 20] width 58 height 28
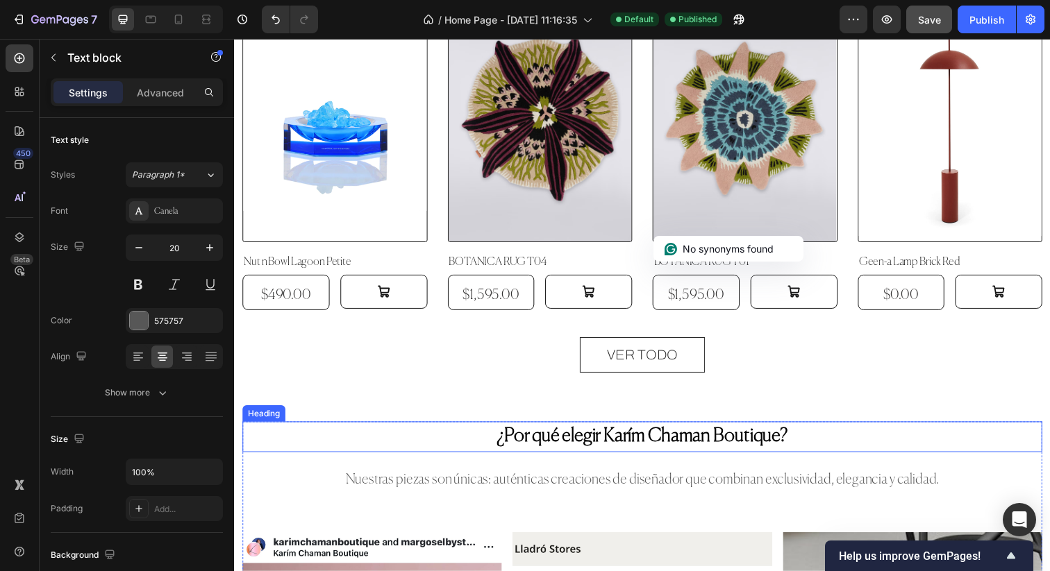
scroll to position [1524, 0]
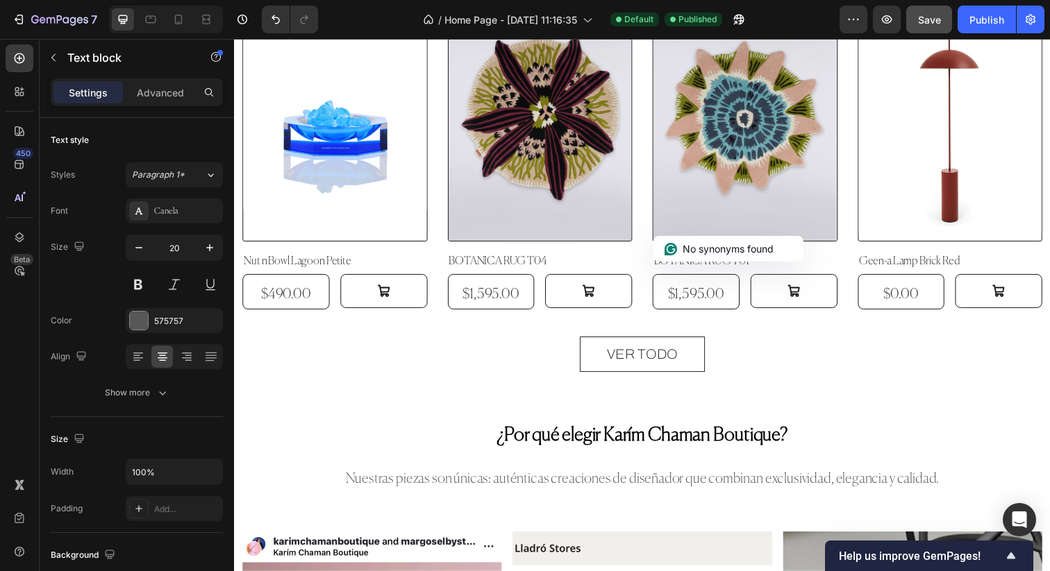
click at [619, 489] on p "Nuestras piezas son únicas: auténticas creaciones de diseñador que combinan exc…" at bounding box center [651, 488] width 814 height 21
click at [626, 488] on p "Nuestras piezas son únicas: auténticas creaciones de diseñador que combinan exc…" at bounding box center [651, 488] width 814 height 21
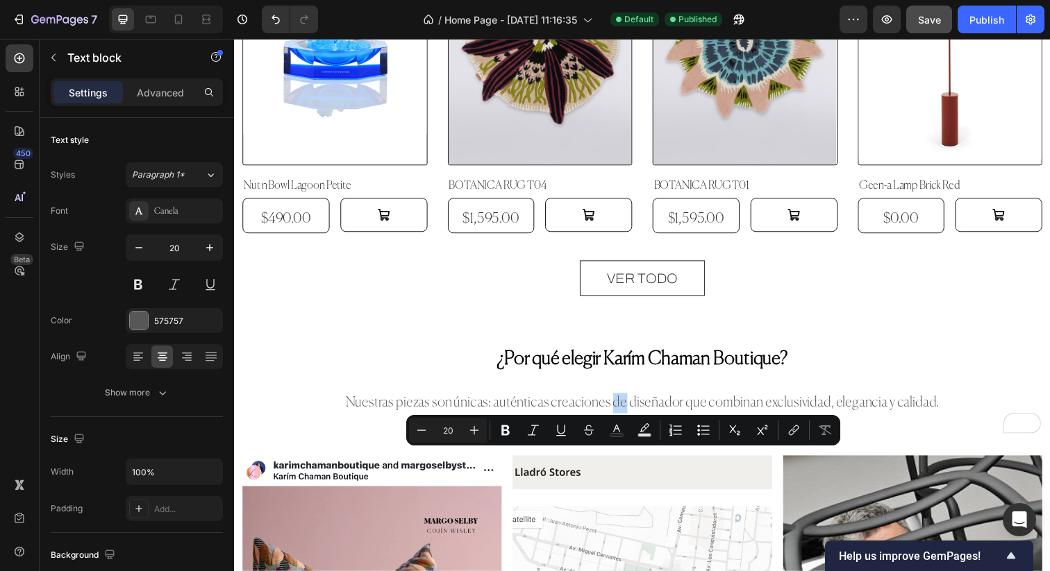
scroll to position [1639, 0]
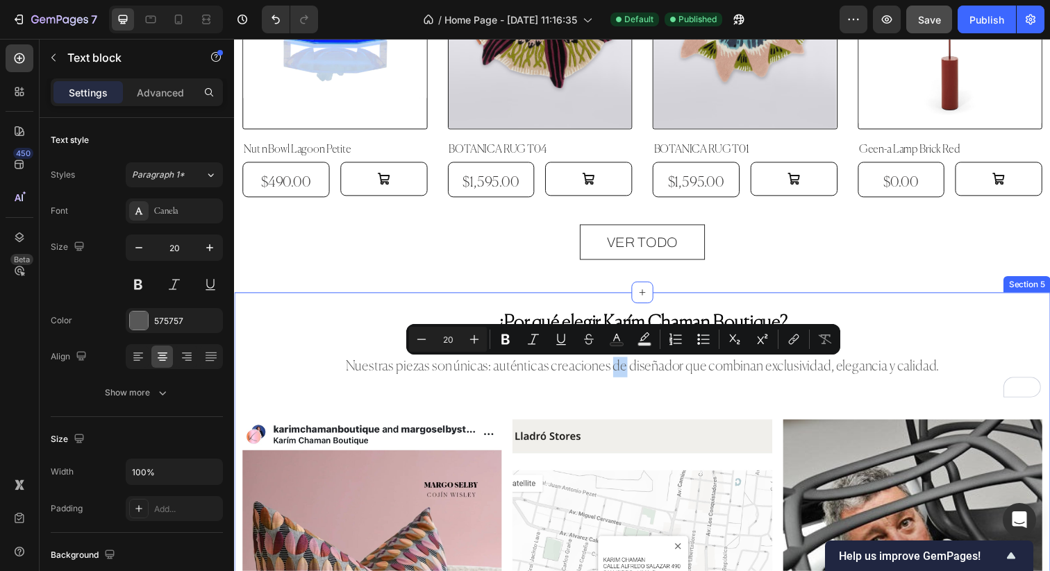
click at [378, 317] on h2 "¿Por qué elegir [PERSON_NAME] Boutique?" at bounding box center [650, 329] width 816 height 31
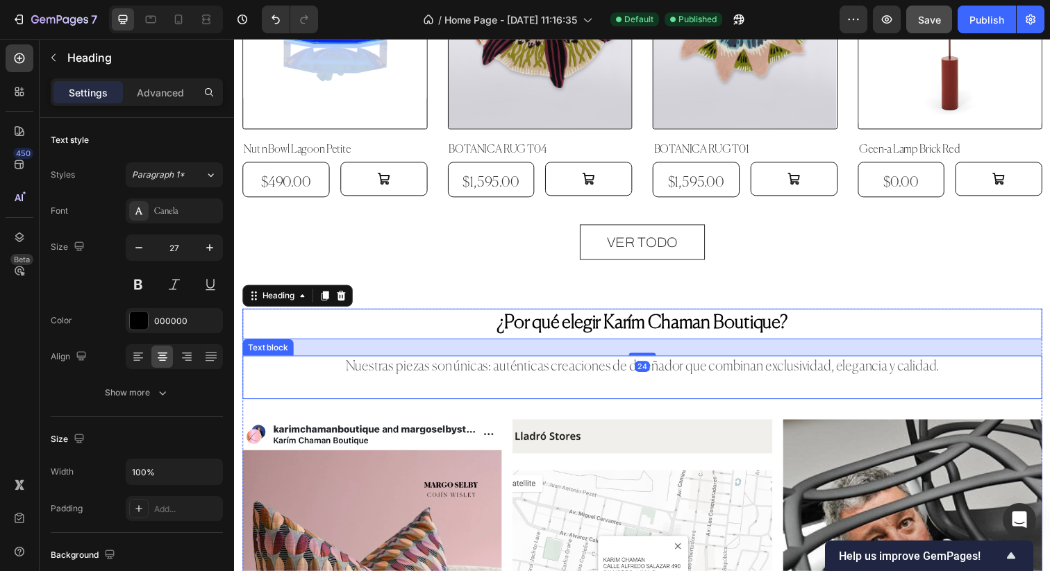
click at [469, 377] on p "Nuestras piezas son únicas: auténticas creaciones de diseñador que combinan exc…" at bounding box center [651, 374] width 814 height 21
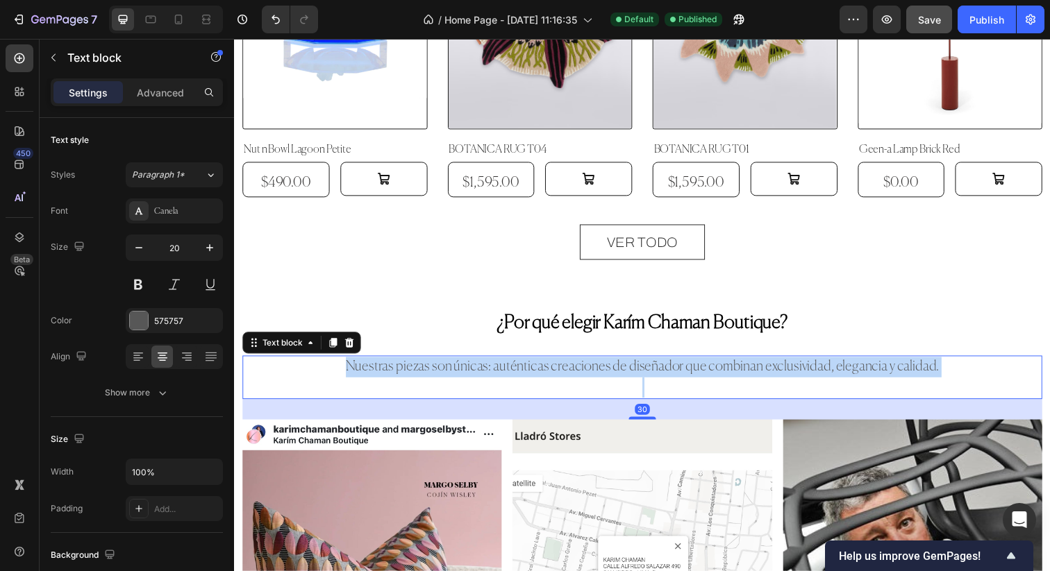
click at [469, 377] on p "Nuestras piezas son únicas: auténticas creaciones de diseñador que combinan exc…" at bounding box center [651, 374] width 814 height 21
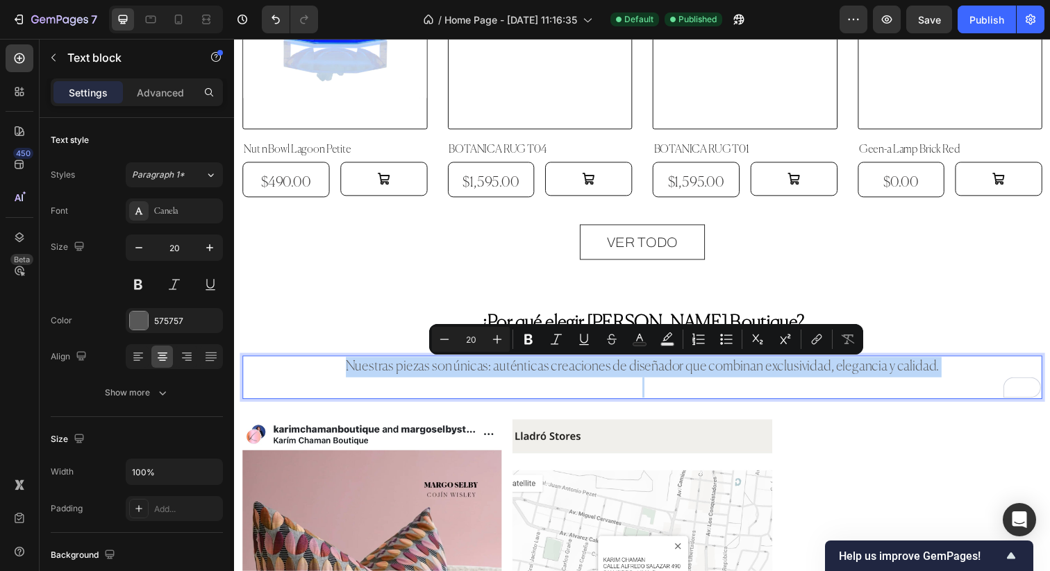
scroll to position [1639, 0]
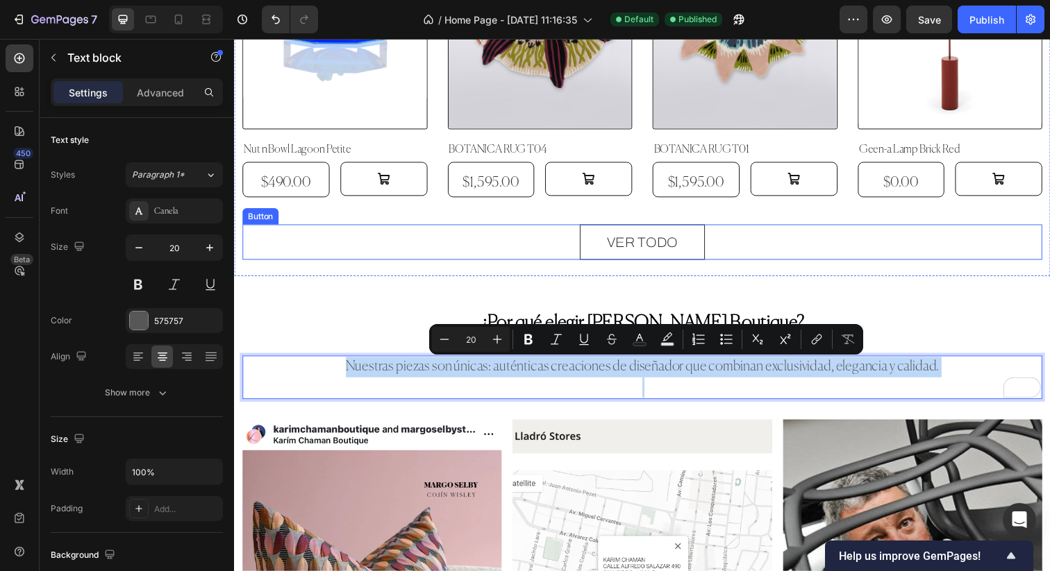
click at [373, 241] on div "VER TODO Button" at bounding box center [650, 246] width 816 height 36
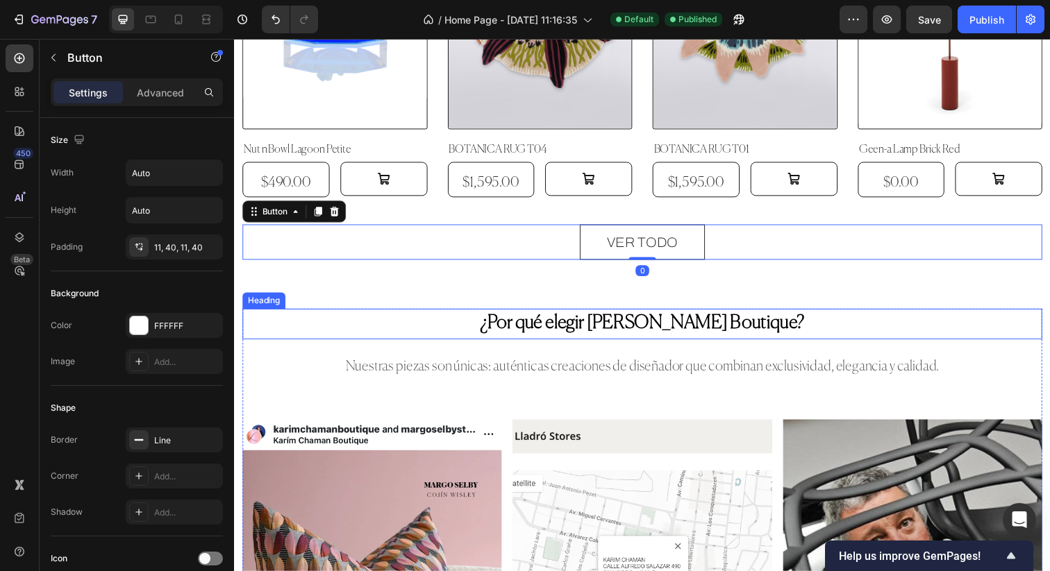
click at [528, 370] on p "Nuestras piezas son únicas: auténticas creaciones de diseñador que combinan exc…" at bounding box center [651, 374] width 814 height 21
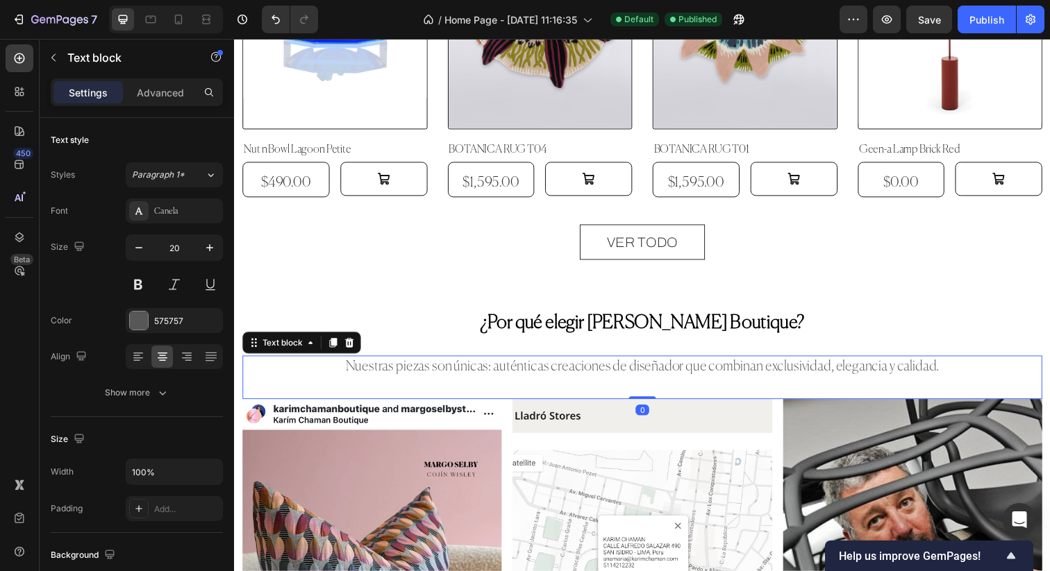
drag, startPoint x: 653, startPoint y: 425, endPoint x: 656, endPoint y: 383, distance: 41.7
click at [656, 383] on div "Nuestras piezas son únicas: auténticas creaciones de diseñador que combinan exc…" at bounding box center [650, 384] width 816 height 44
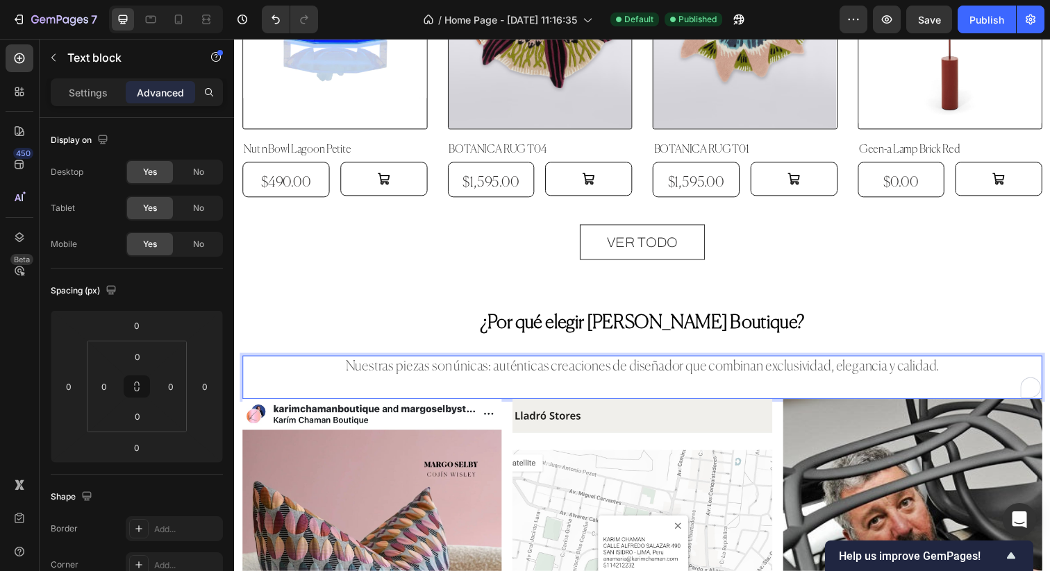
click at [641, 379] on p "Nuestras piezas son únicas: auténticas creaciones de diseñador que combinan exc…" at bounding box center [651, 374] width 814 height 21
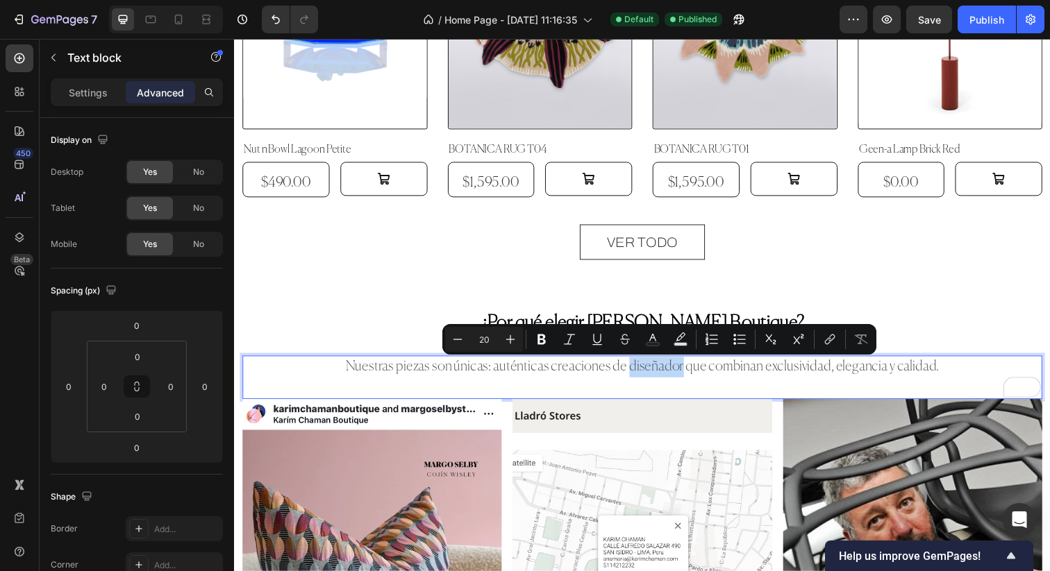
click at [675, 380] on p "Nuestras piezas son únicas: auténticas creaciones de diseñador que combinan exc…" at bounding box center [651, 374] width 814 height 21
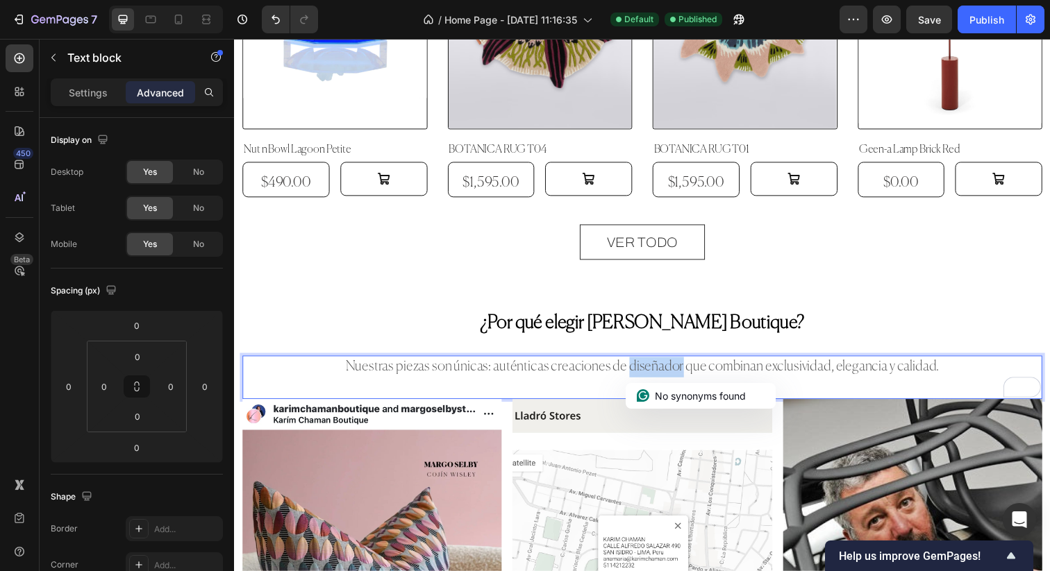
click at [675, 380] on p "Nuestras piezas son únicas: auténticas creaciones de diseñador que combinan exc…" at bounding box center [651, 374] width 814 height 21
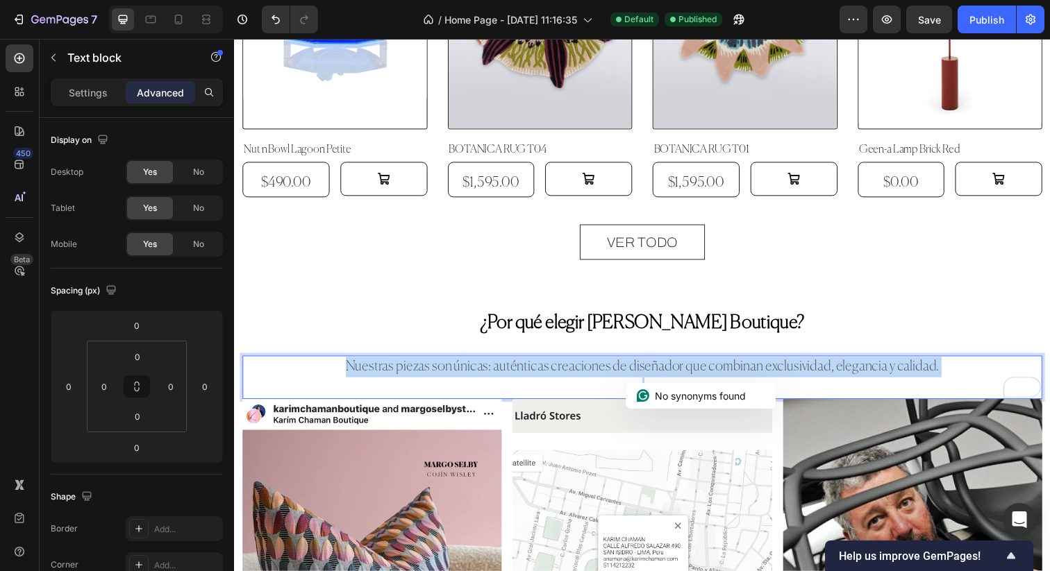
click at [675, 380] on p "Nuestras piezas son únicas: auténticas creaciones de diseñador que combinan exc…" at bounding box center [651, 374] width 814 height 21
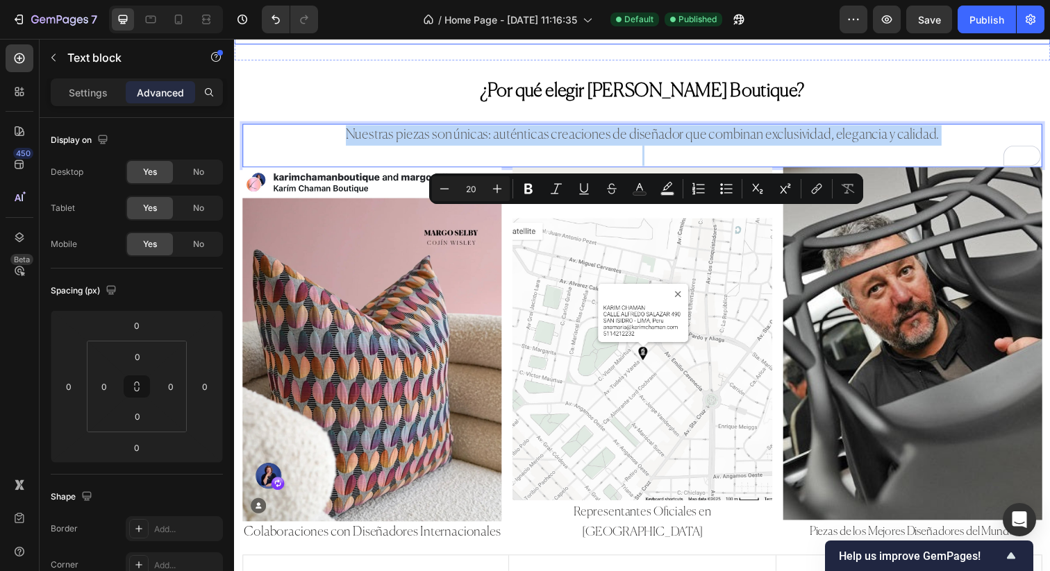
scroll to position [1793, 0]
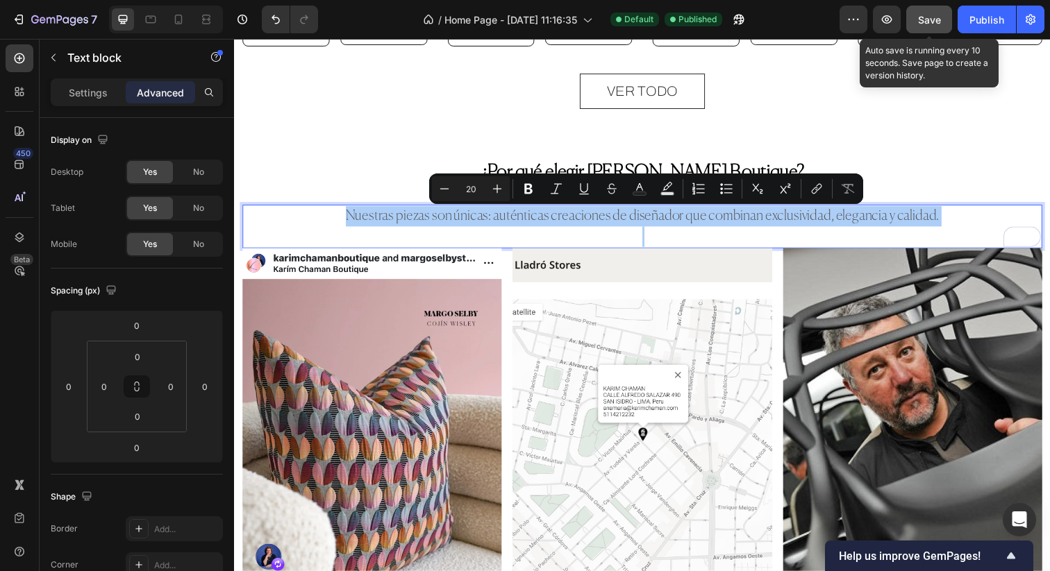
click at [929, 22] on span "Save" at bounding box center [929, 20] width 23 height 12
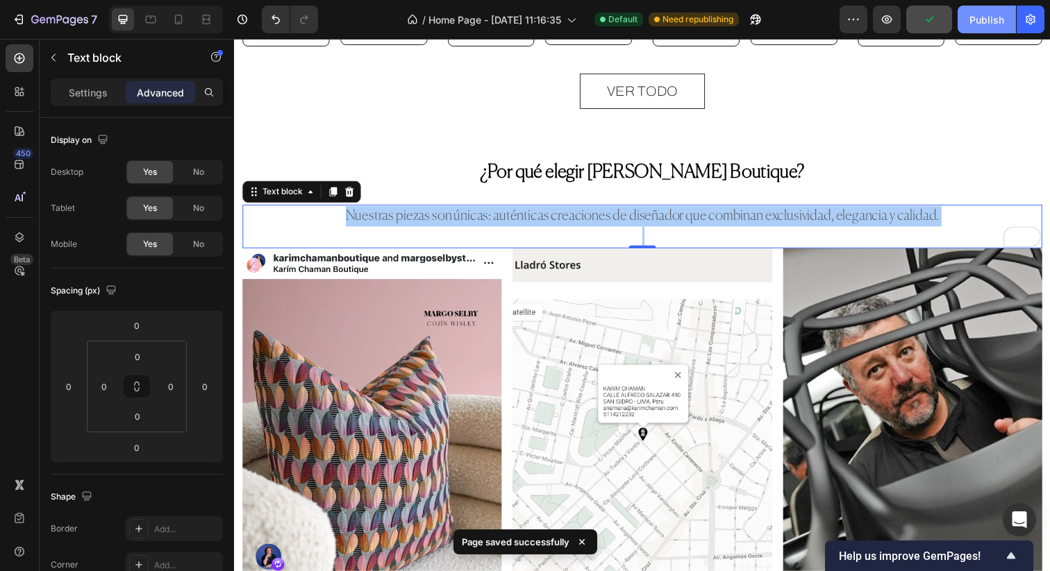
click at [990, 21] on div "Publish" at bounding box center [986, 19] width 35 height 15
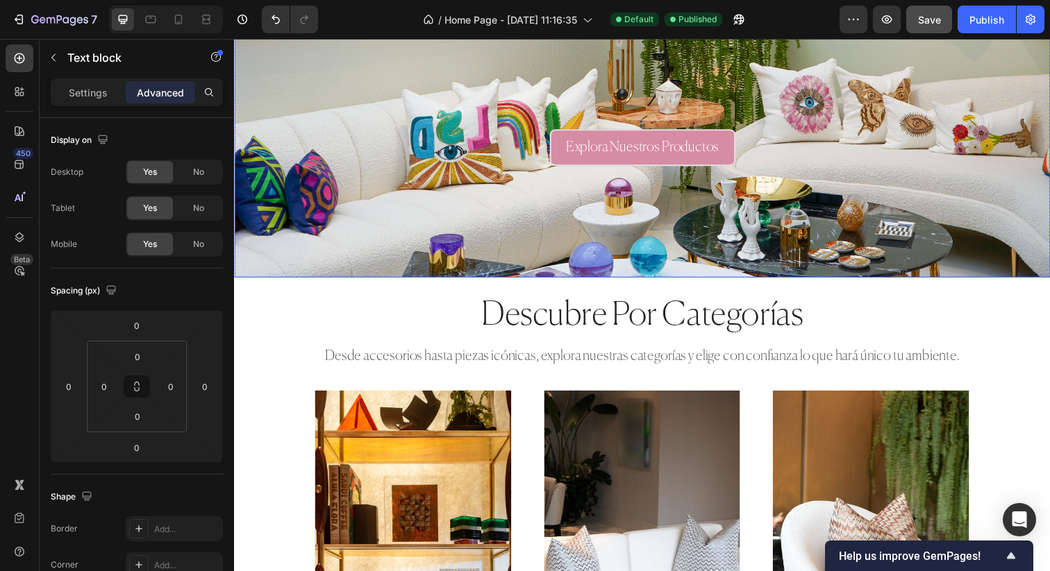
scroll to position [369, 0]
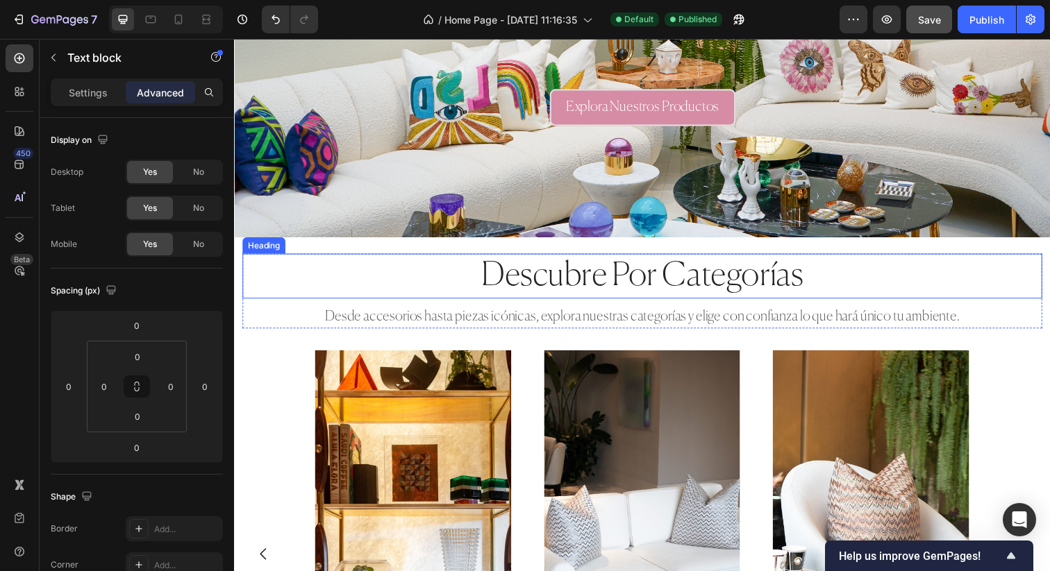
click at [591, 275] on h2 "descubre por categorías" at bounding box center [650, 281] width 816 height 46
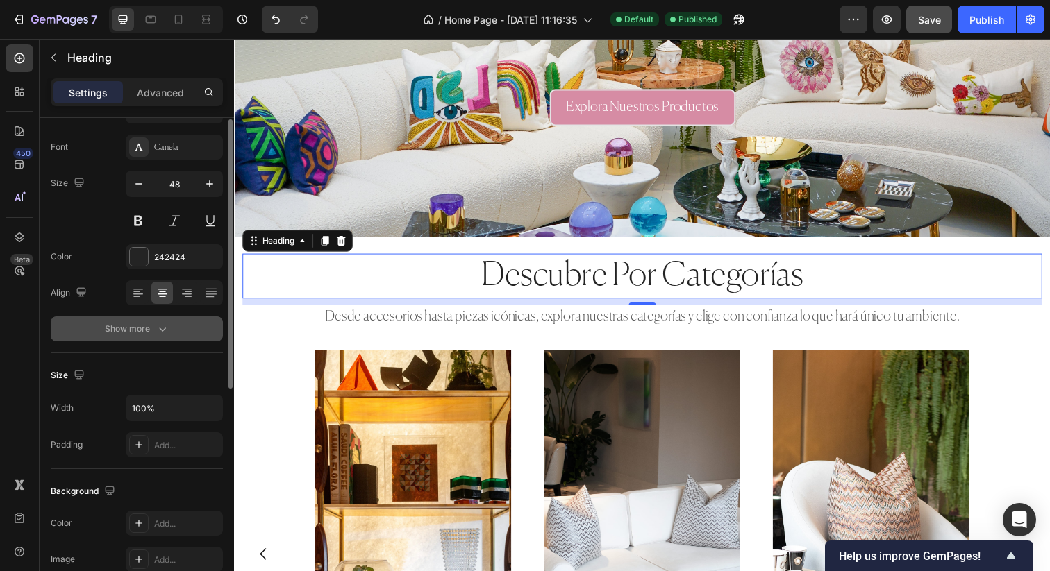
scroll to position [121, 0]
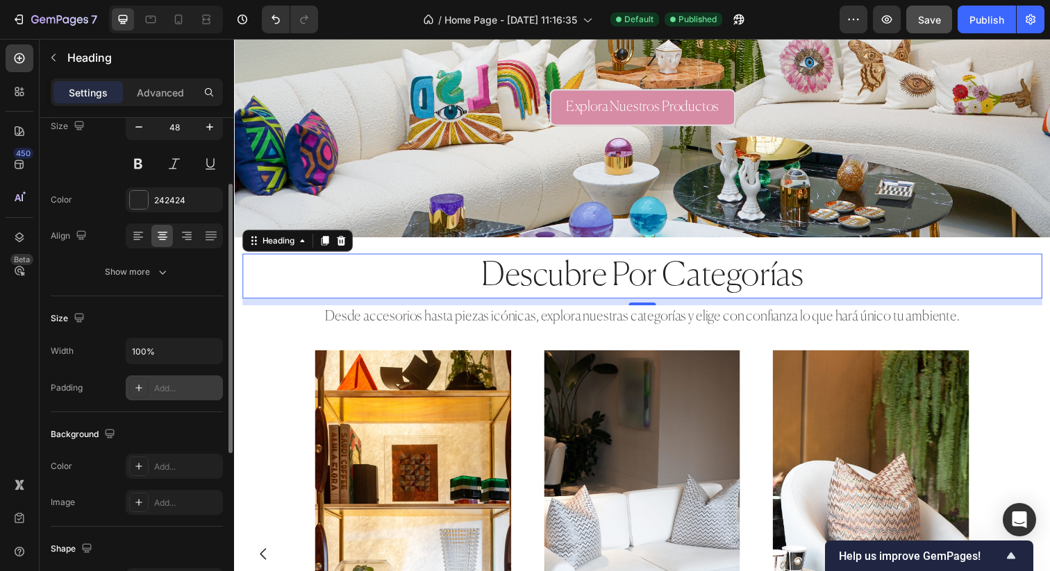
click at [194, 391] on div "Add..." at bounding box center [186, 389] width 65 height 12
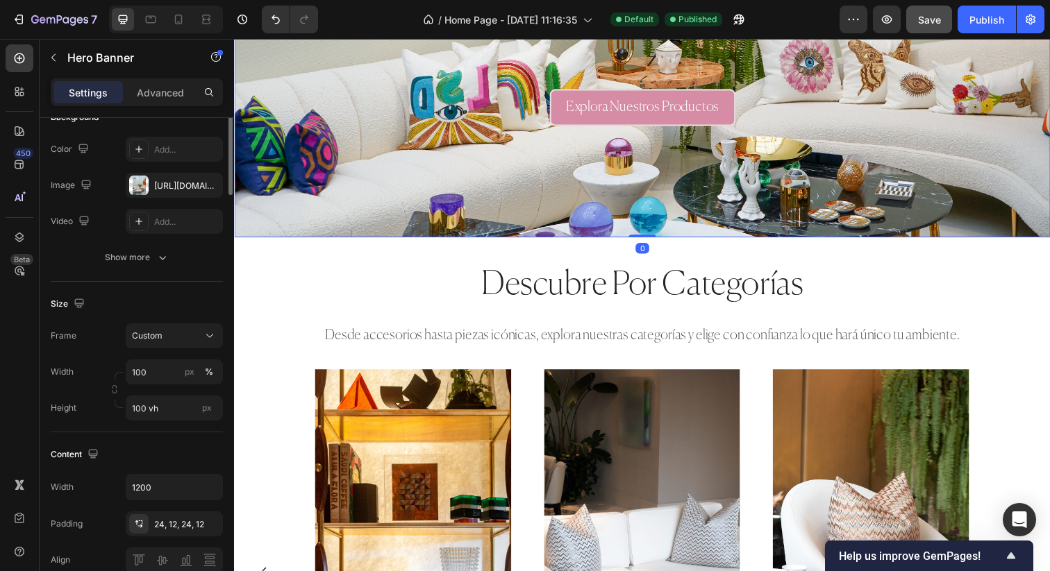
scroll to position [0, 0]
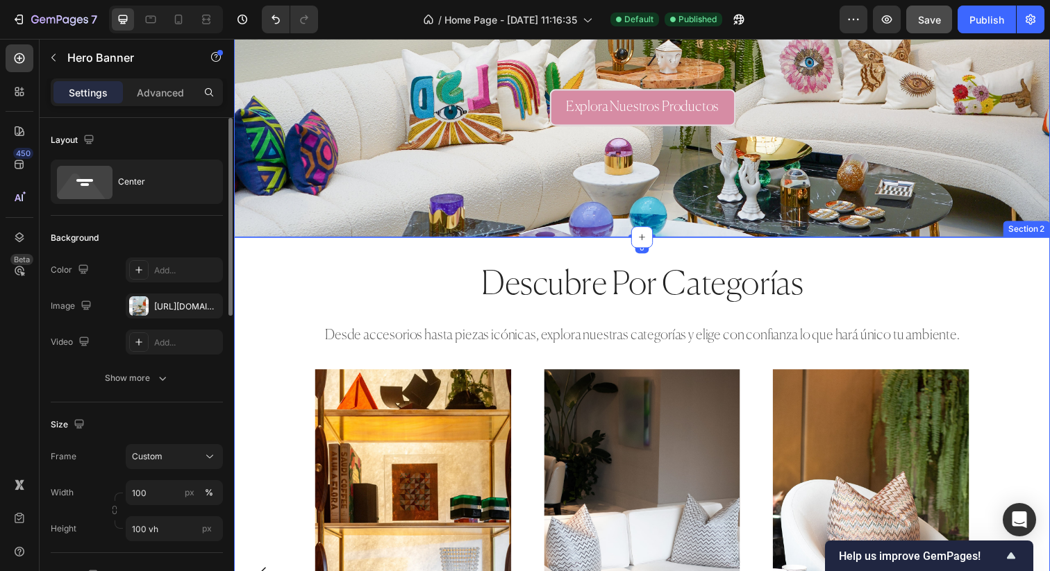
click at [445, 244] on div "descubre por categorías Heading Desde accesorios hasta piezas icónicas, explora…" at bounding box center [650, 541] width 833 height 598
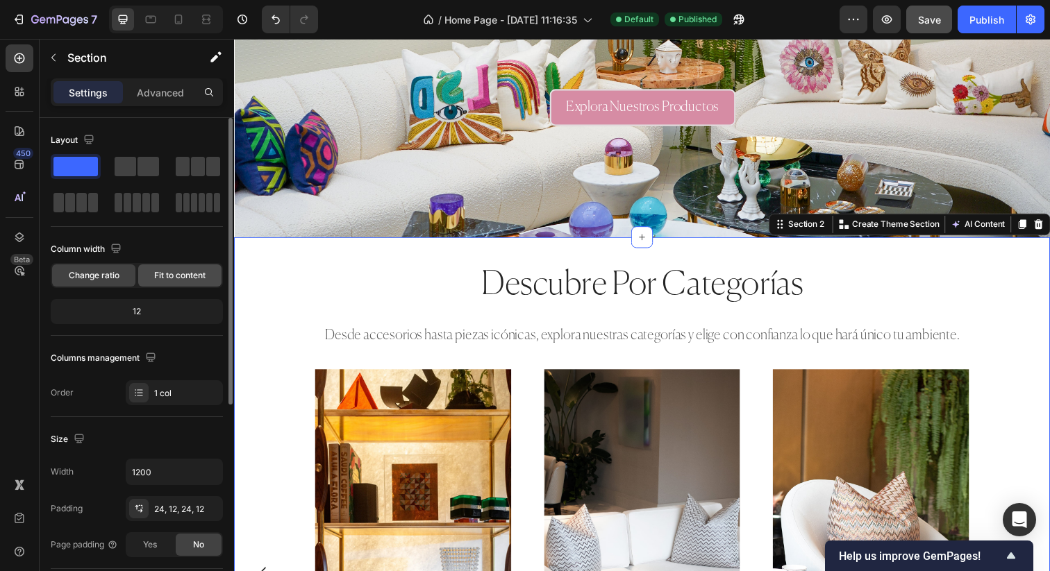
click at [177, 275] on span "Fit to content" at bounding box center [179, 275] width 51 height 12
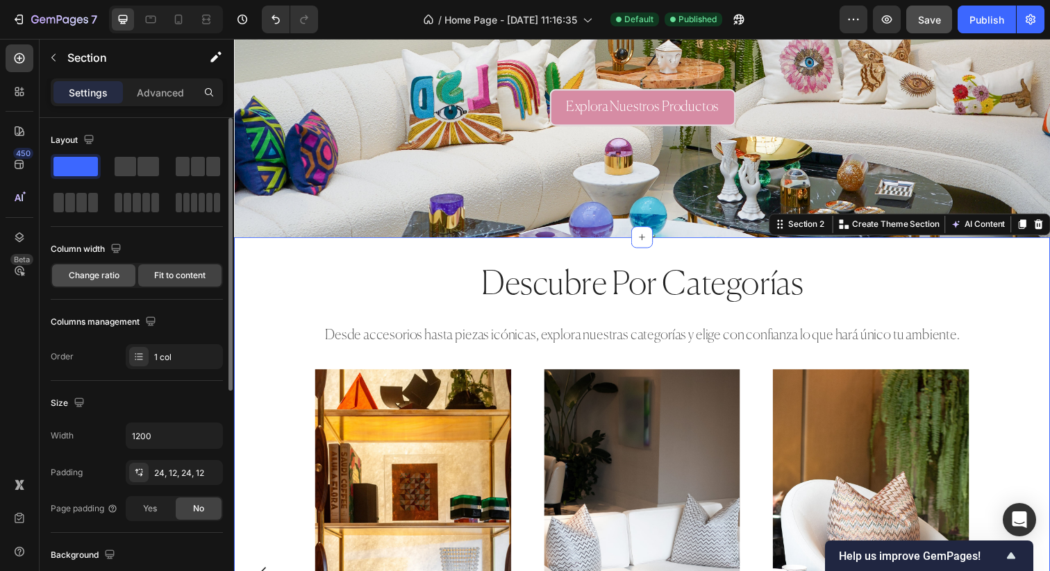
click at [111, 278] on span "Change ratio" at bounding box center [94, 275] width 51 height 12
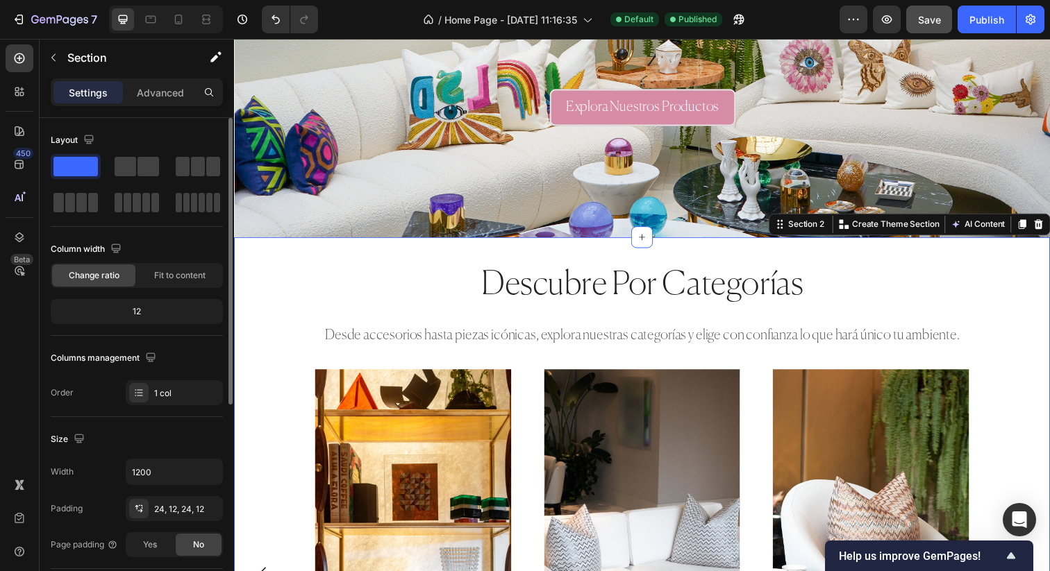
click at [141, 309] on div "12" at bounding box center [136, 311] width 167 height 19
click at [151, 314] on div "12" at bounding box center [136, 311] width 167 height 19
click at [171, 276] on span "Fit to content" at bounding box center [179, 275] width 51 height 12
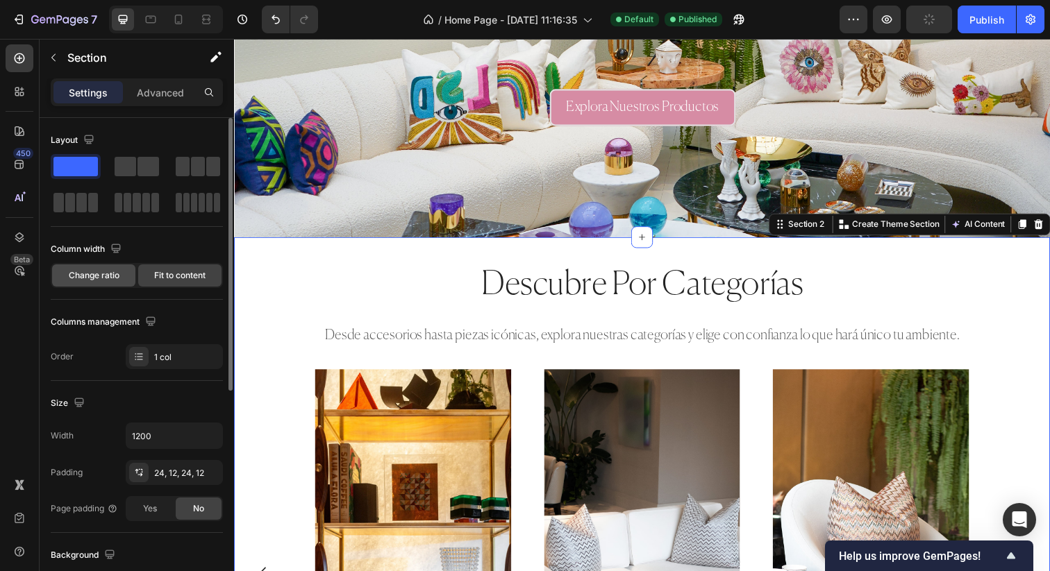
click at [114, 278] on span "Change ratio" at bounding box center [94, 275] width 51 height 12
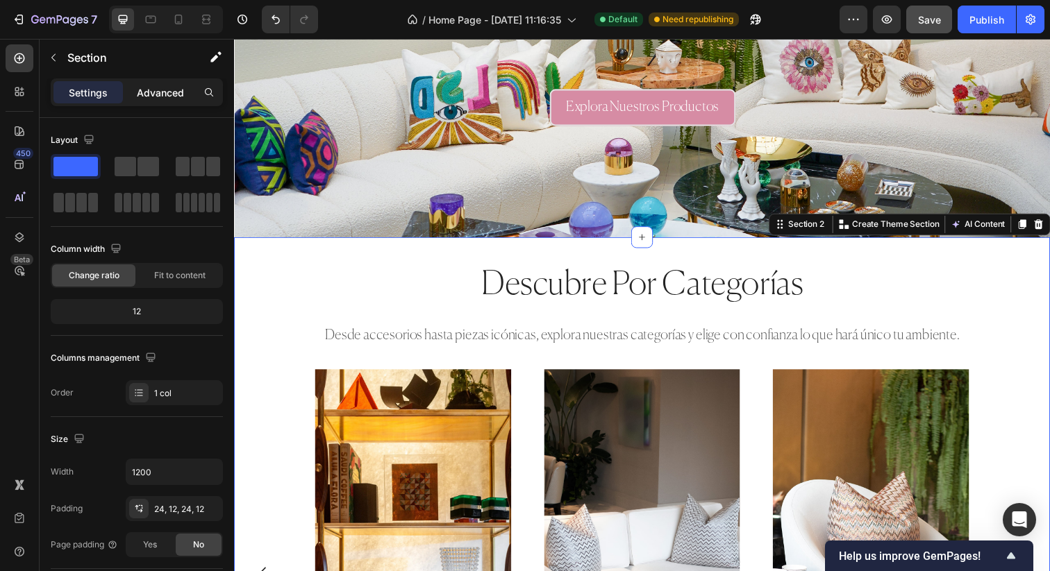
click at [141, 94] on p "Advanced" at bounding box center [160, 92] width 47 height 15
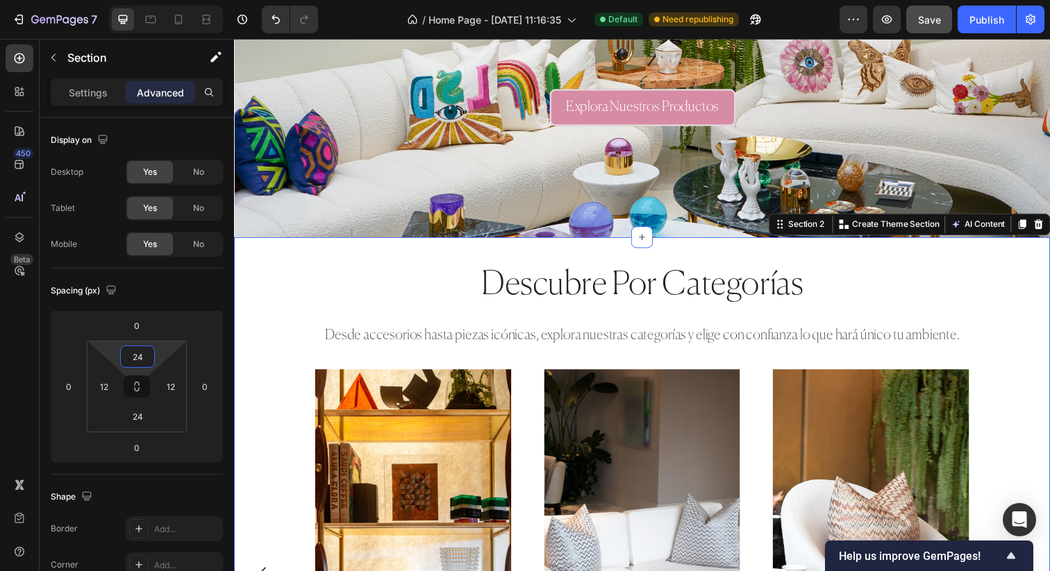
click at [144, 357] on input "24" at bounding box center [138, 356] width 28 height 21
click at [146, 325] on input "0" at bounding box center [137, 325] width 28 height 21
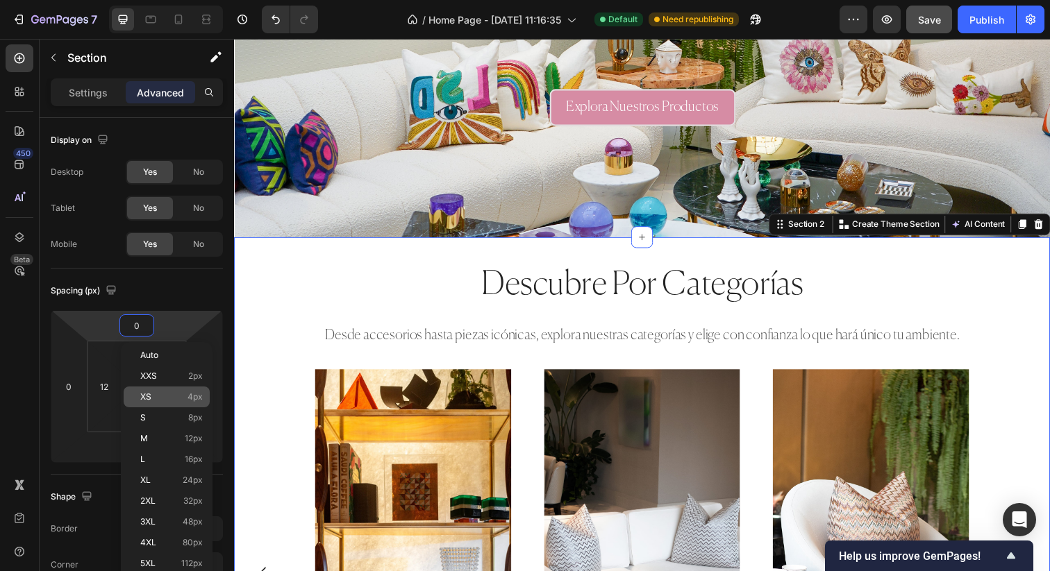
click at [172, 392] on div "XS 4px" at bounding box center [167, 397] width 86 height 21
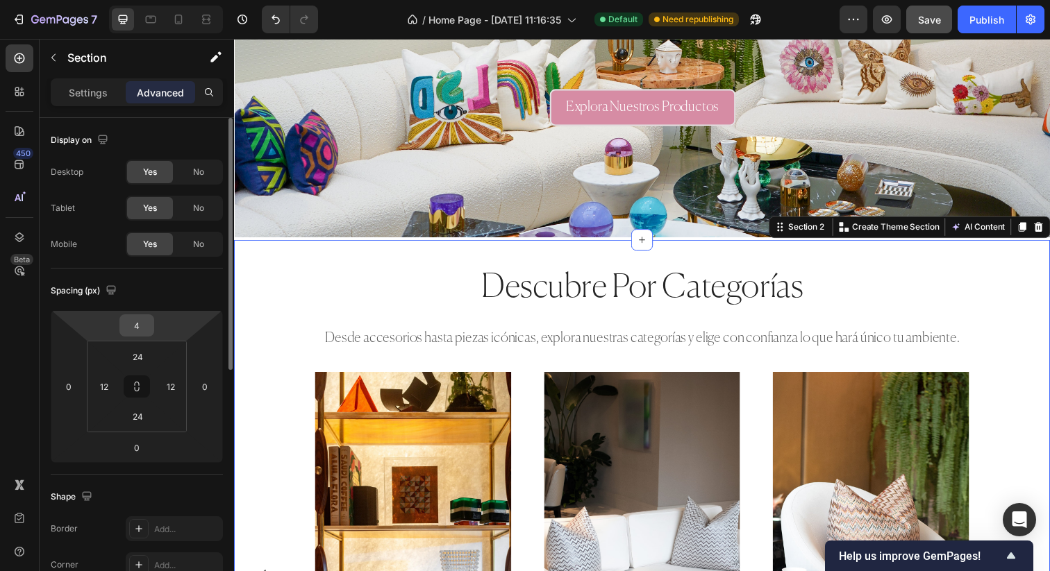
click at [146, 328] on input "4" at bounding box center [137, 325] width 28 height 21
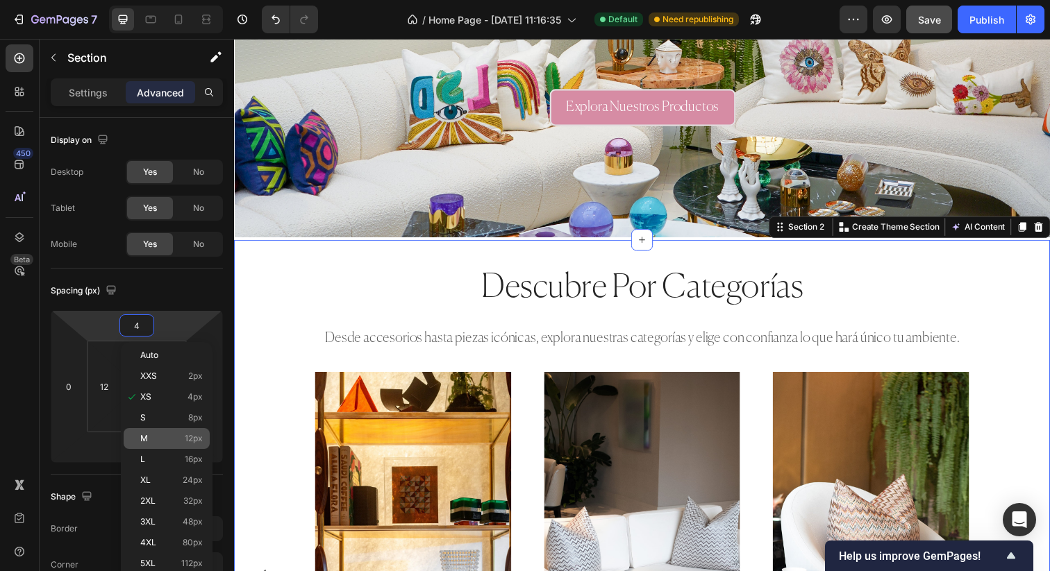
click at [170, 446] on div "M 12px" at bounding box center [167, 438] width 86 height 21
type input "12"
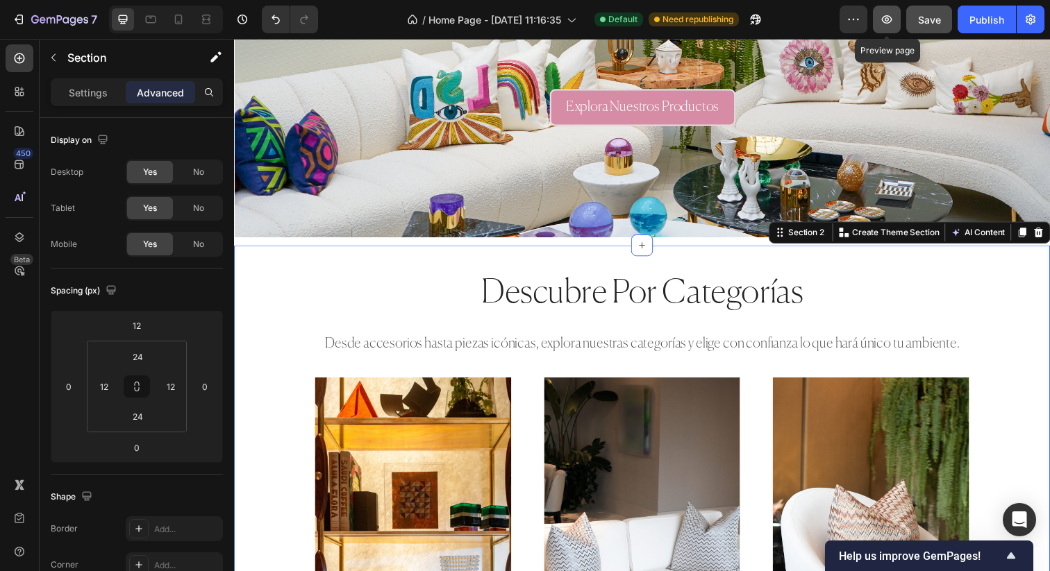
click at [875, 20] on button "button" at bounding box center [887, 20] width 28 height 28
